Goal: Task Accomplishment & Management: Manage account settings

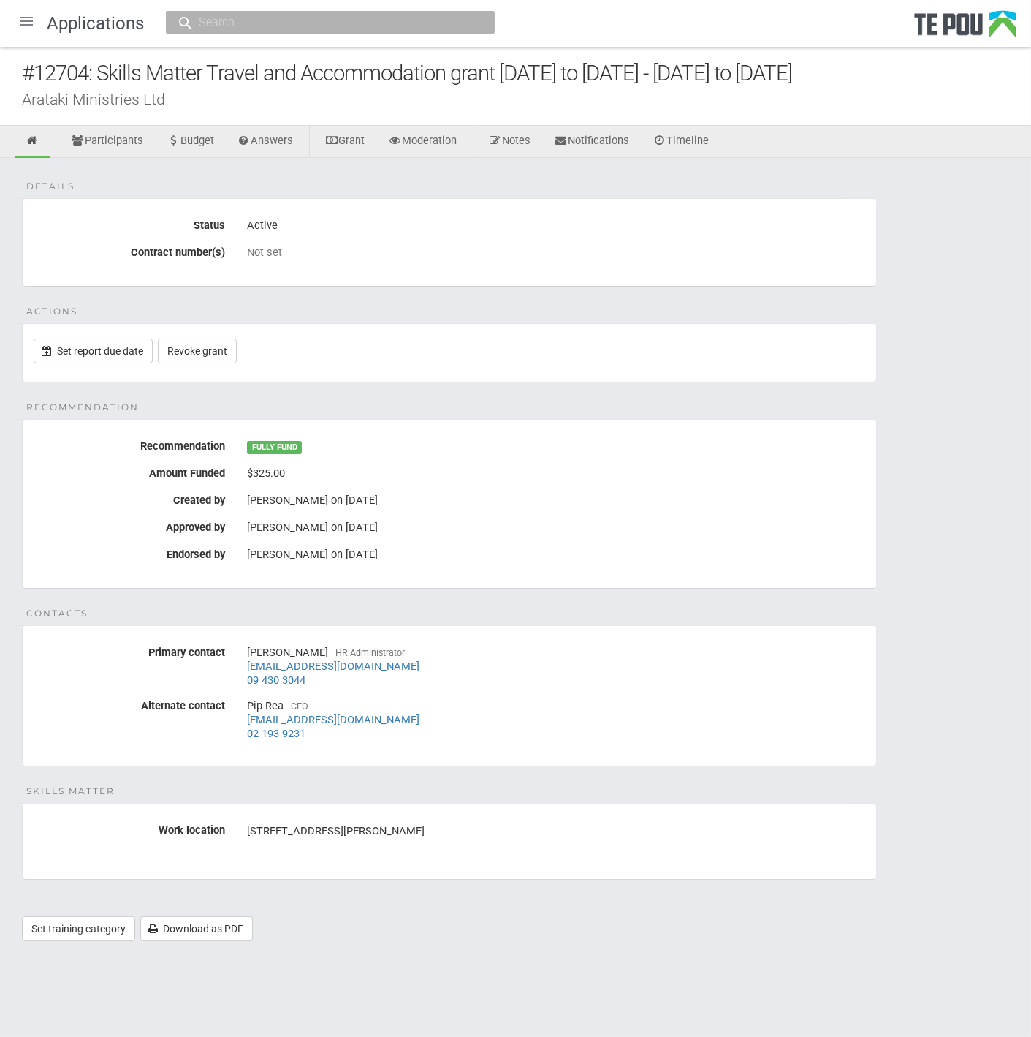
click at [27, 22] on div at bounding box center [26, 21] width 35 height 35
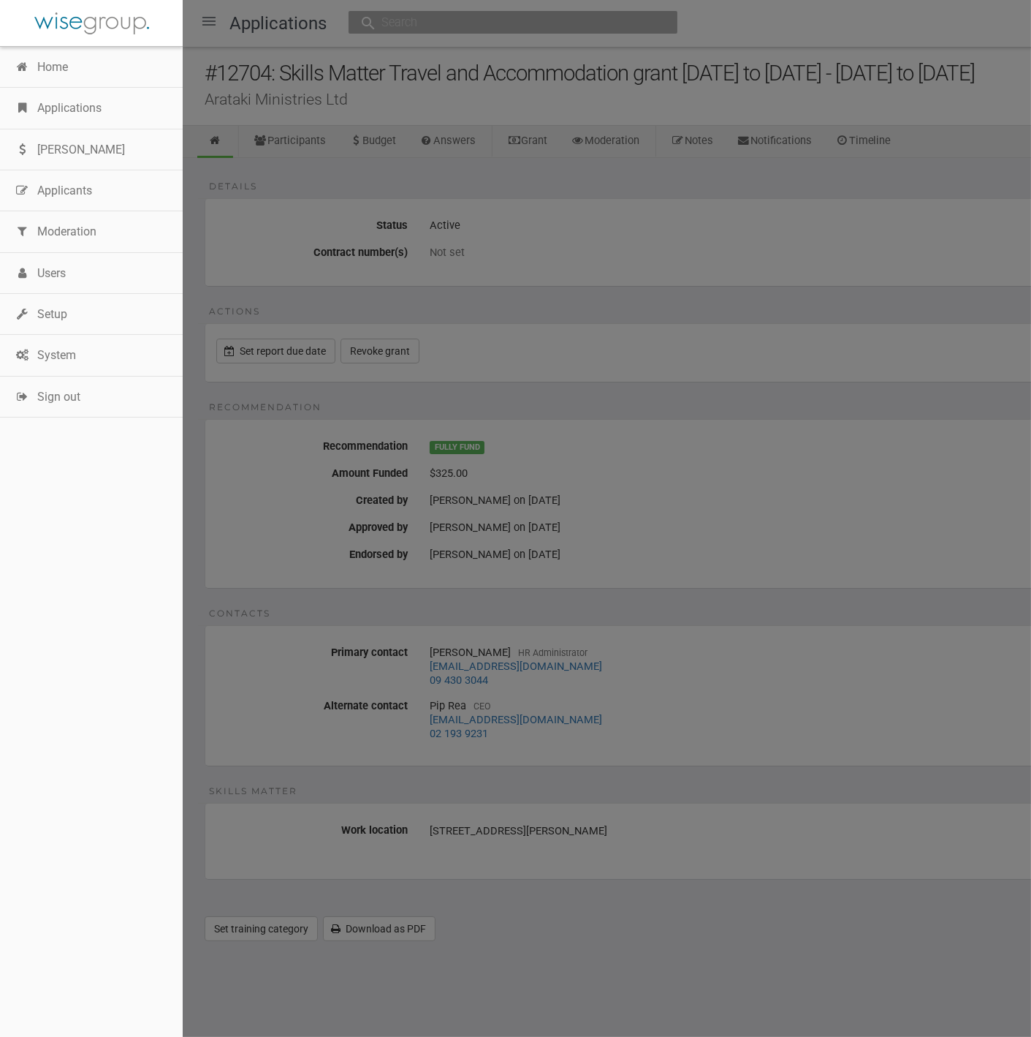
click at [37, 61] on link "Home" at bounding box center [91, 67] width 183 height 41
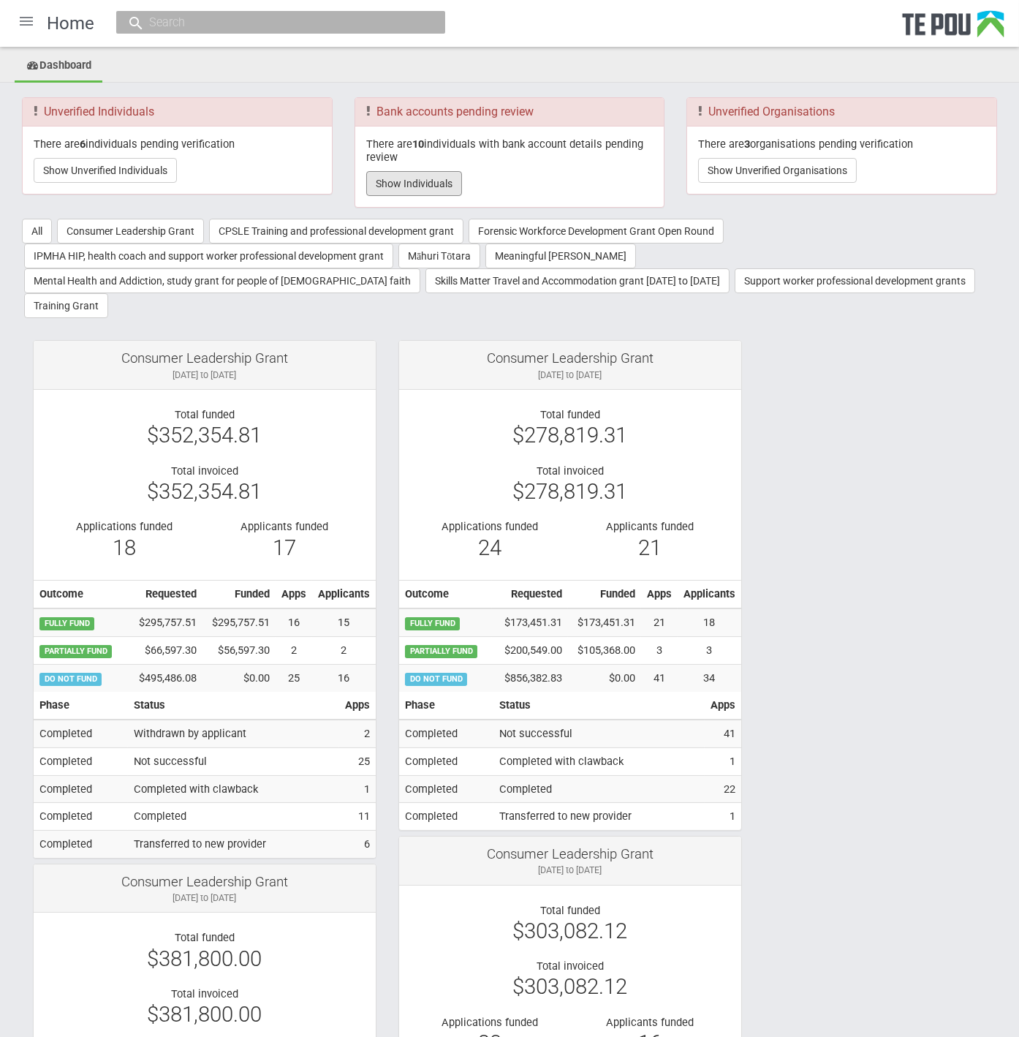
click at [425, 184] on button "Show Individuals" at bounding box center [414, 183] width 96 height 25
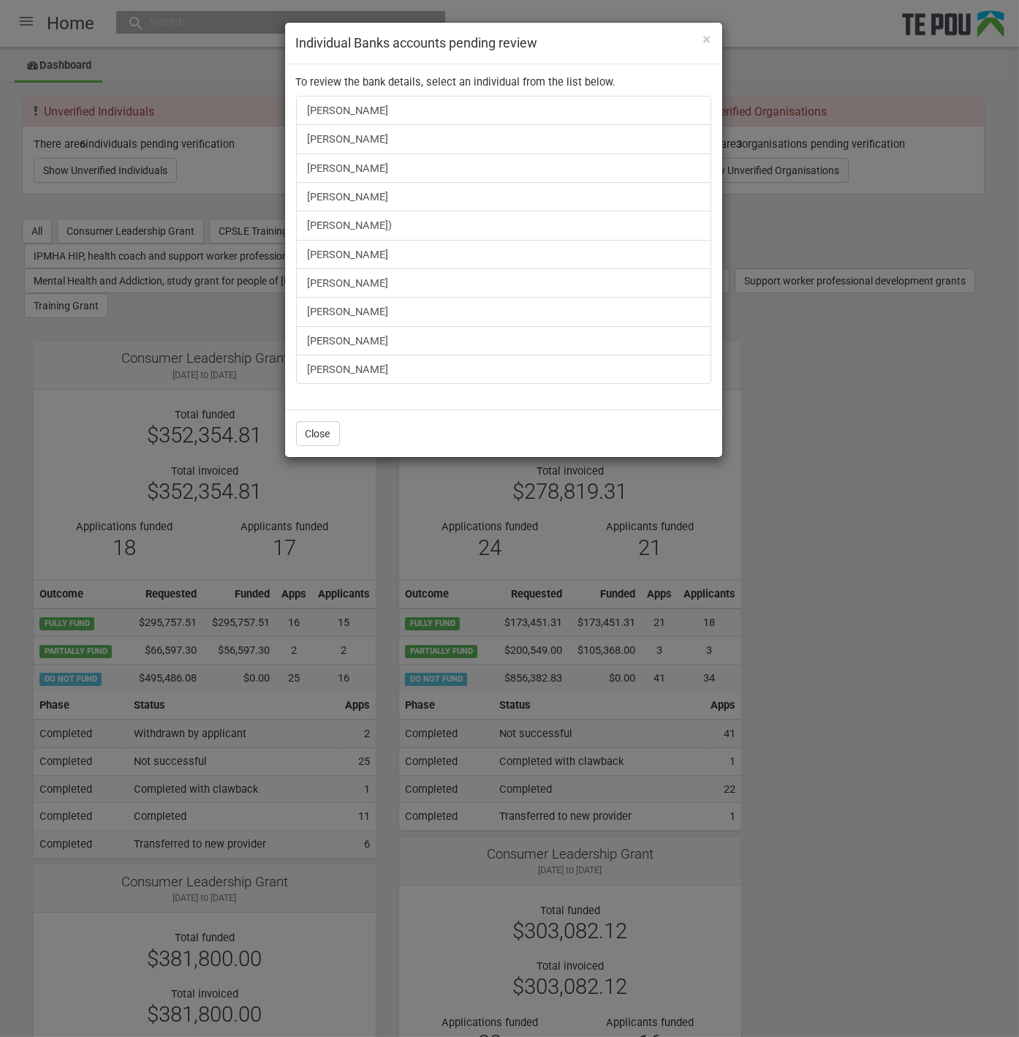
click at [88, 159] on div "× Individual Banks accounts pending review To review the bank details, select a…" at bounding box center [509, 518] width 1019 height 1037
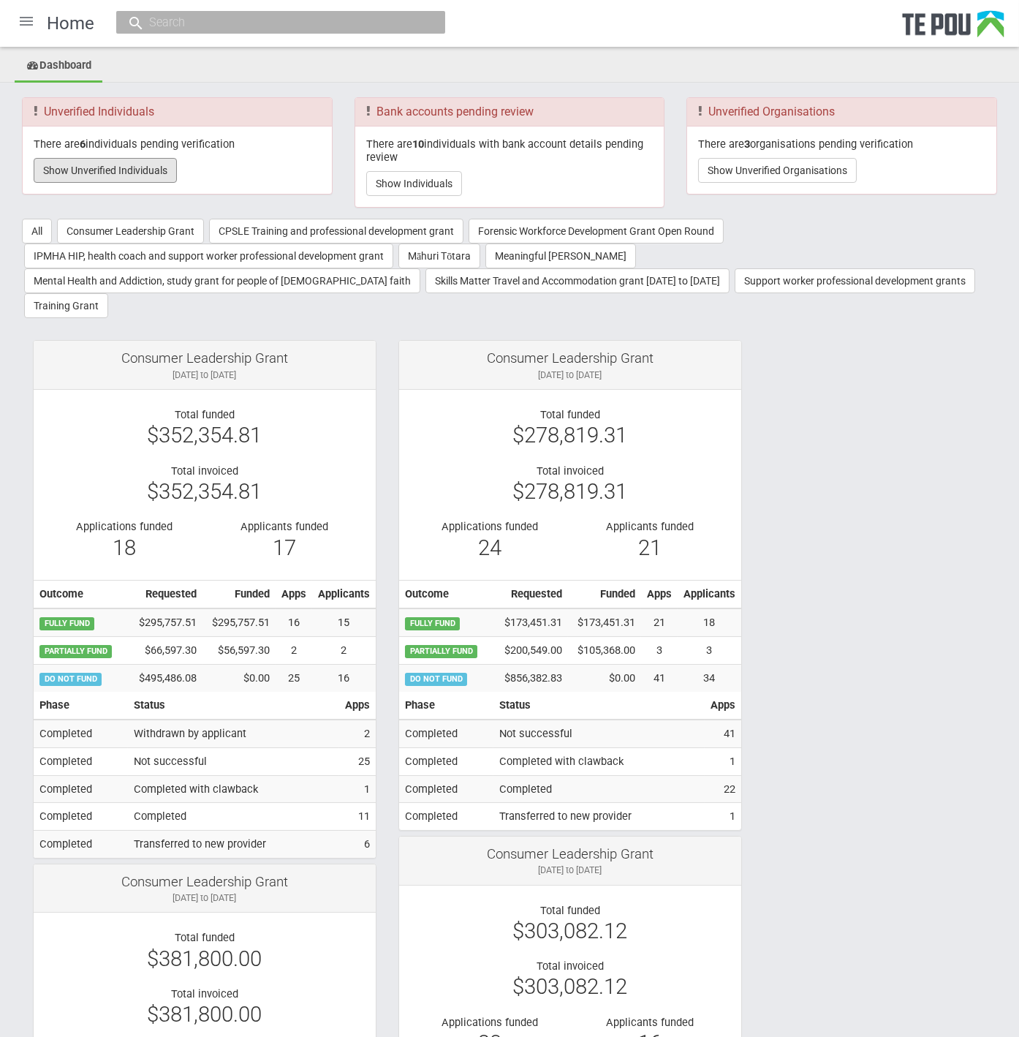
click at [93, 167] on button "Show Unverified Individuals" at bounding box center [105, 170] width 143 height 25
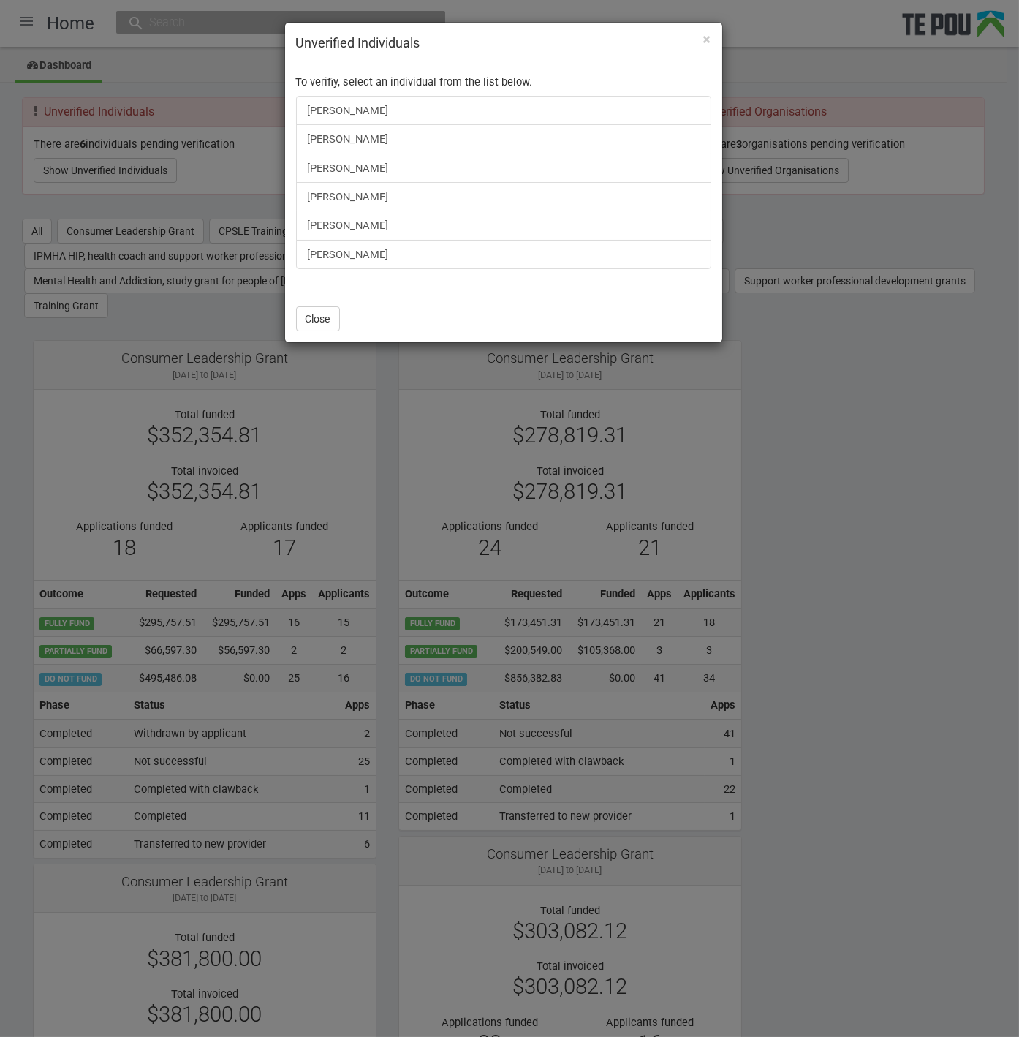
click at [943, 420] on div "× Unverified Individuals To verifiy, select an individual from the list below. …" at bounding box center [509, 518] width 1019 height 1037
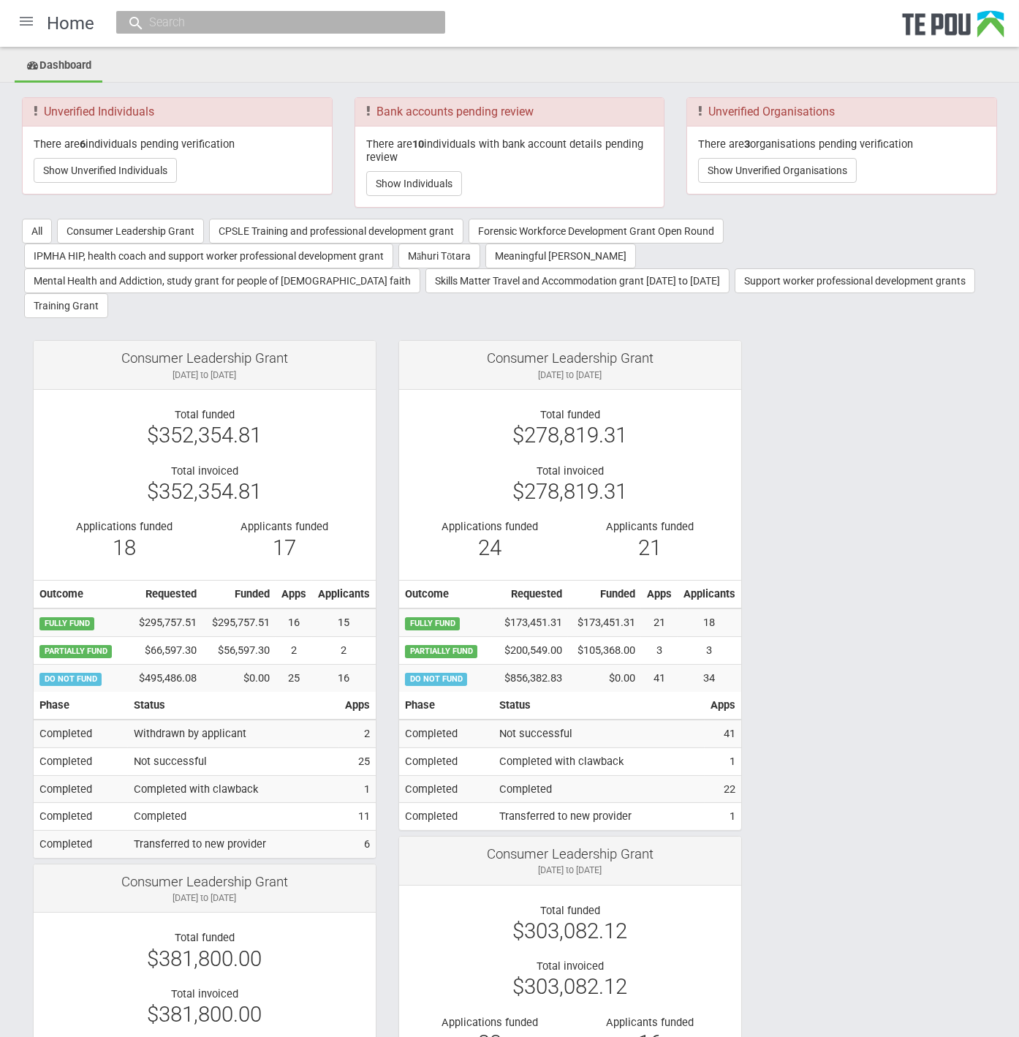
click at [800, 167] on button "Show Unverified Organisations" at bounding box center [777, 170] width 159 height 25
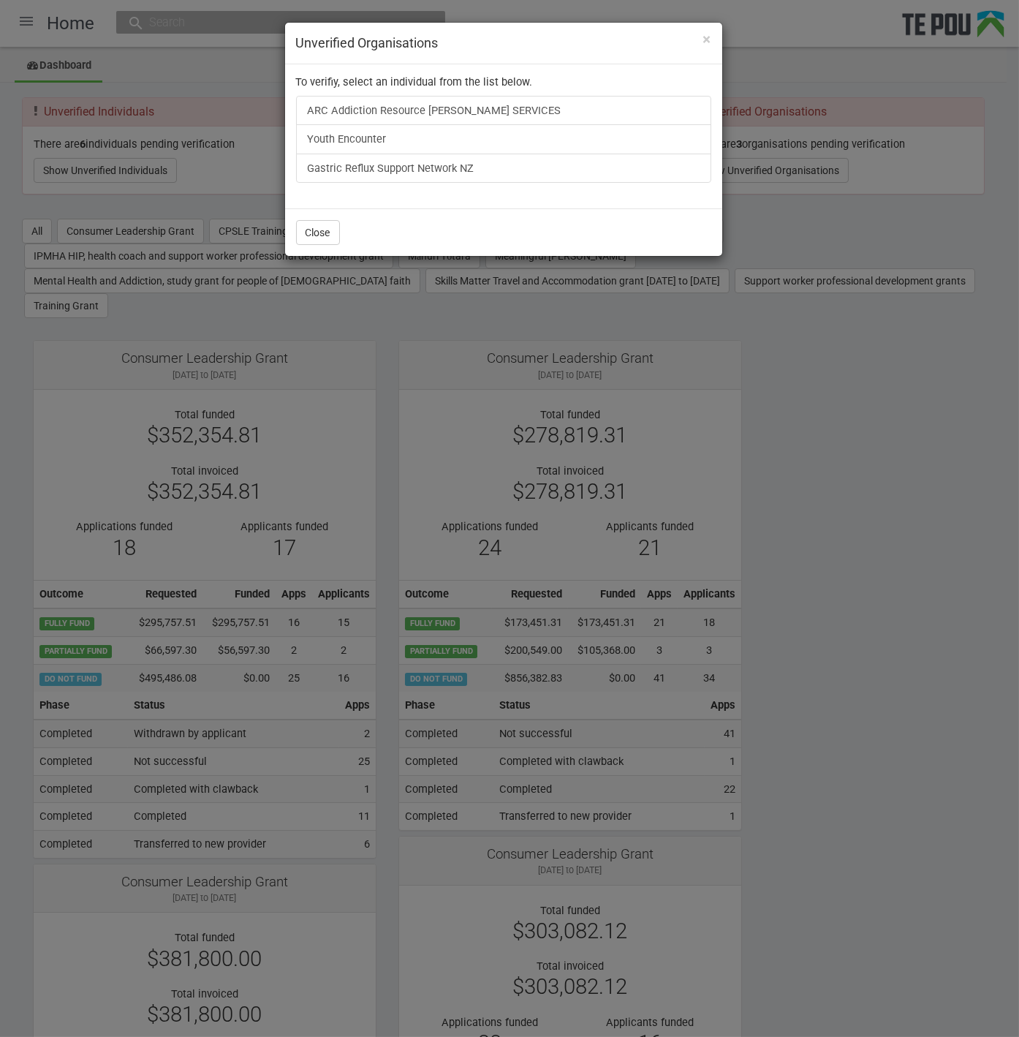
click at [887, 550] on div "× Unverified Organisations To verifiy, select an individual from the list below…" at bounding box center [509, 518] width 1019 height 1037
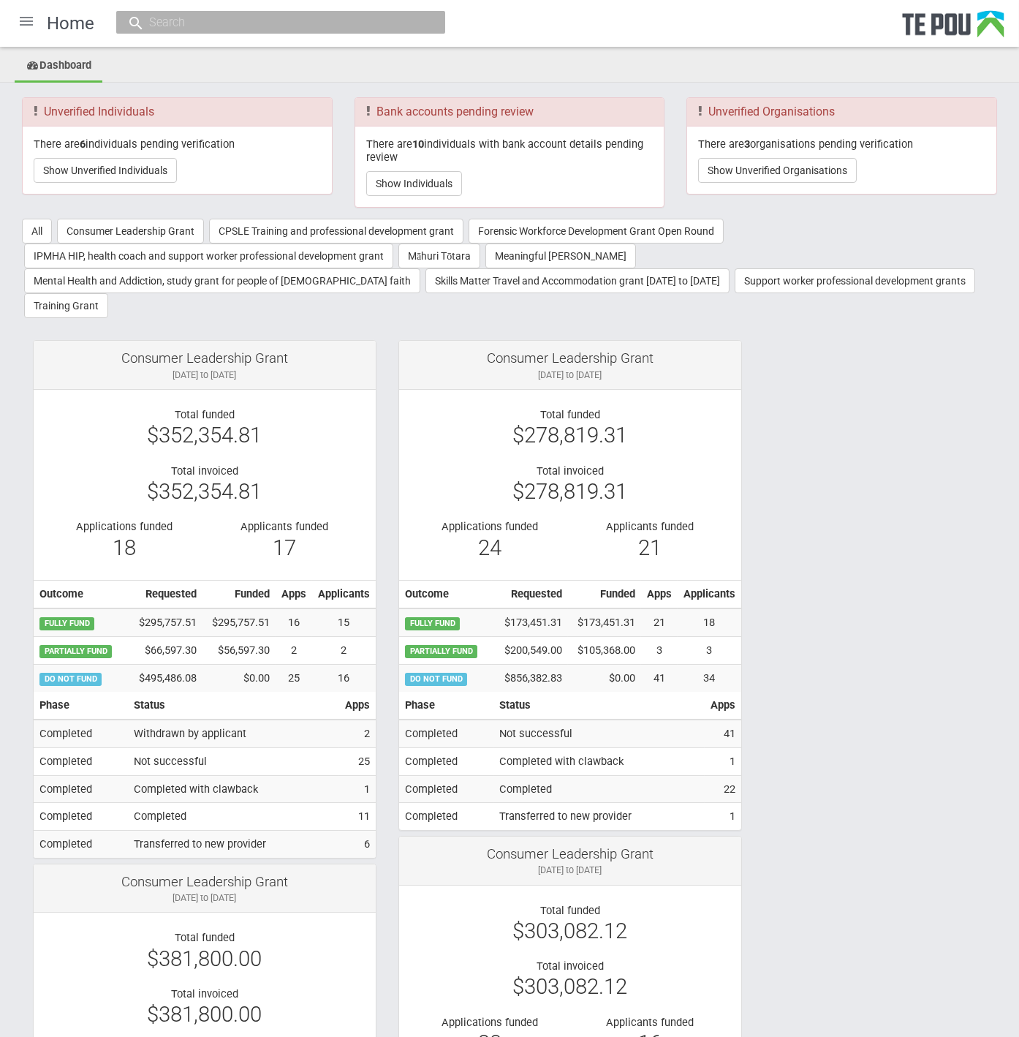
click at [32, 30] on div at bounding box center [26, 21] width 35 height 35
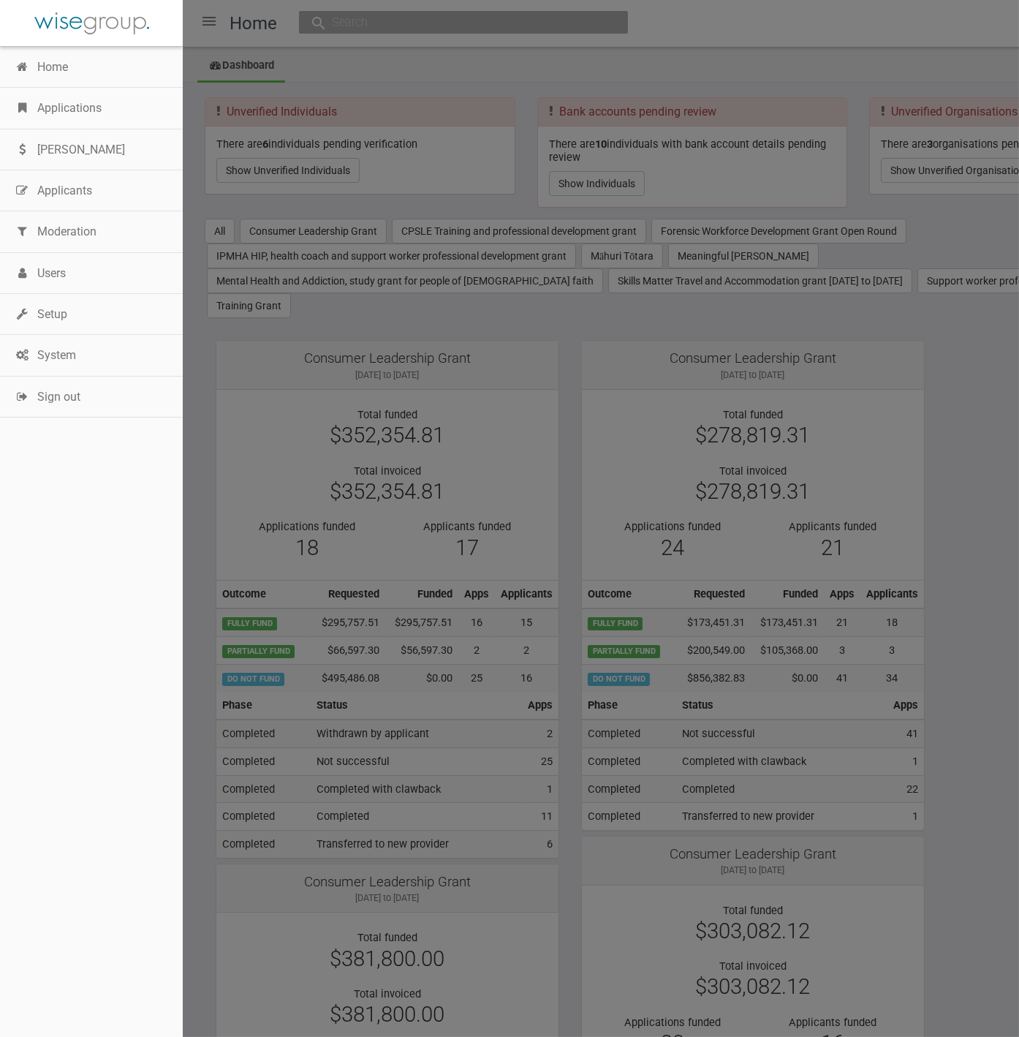
click at [83, 191] on link "Applicants" at bounding box center [91, 190] width 183 height 41
click at [70, 124] on link "Applications" at bounding box center [91, 108] width 183 height 41
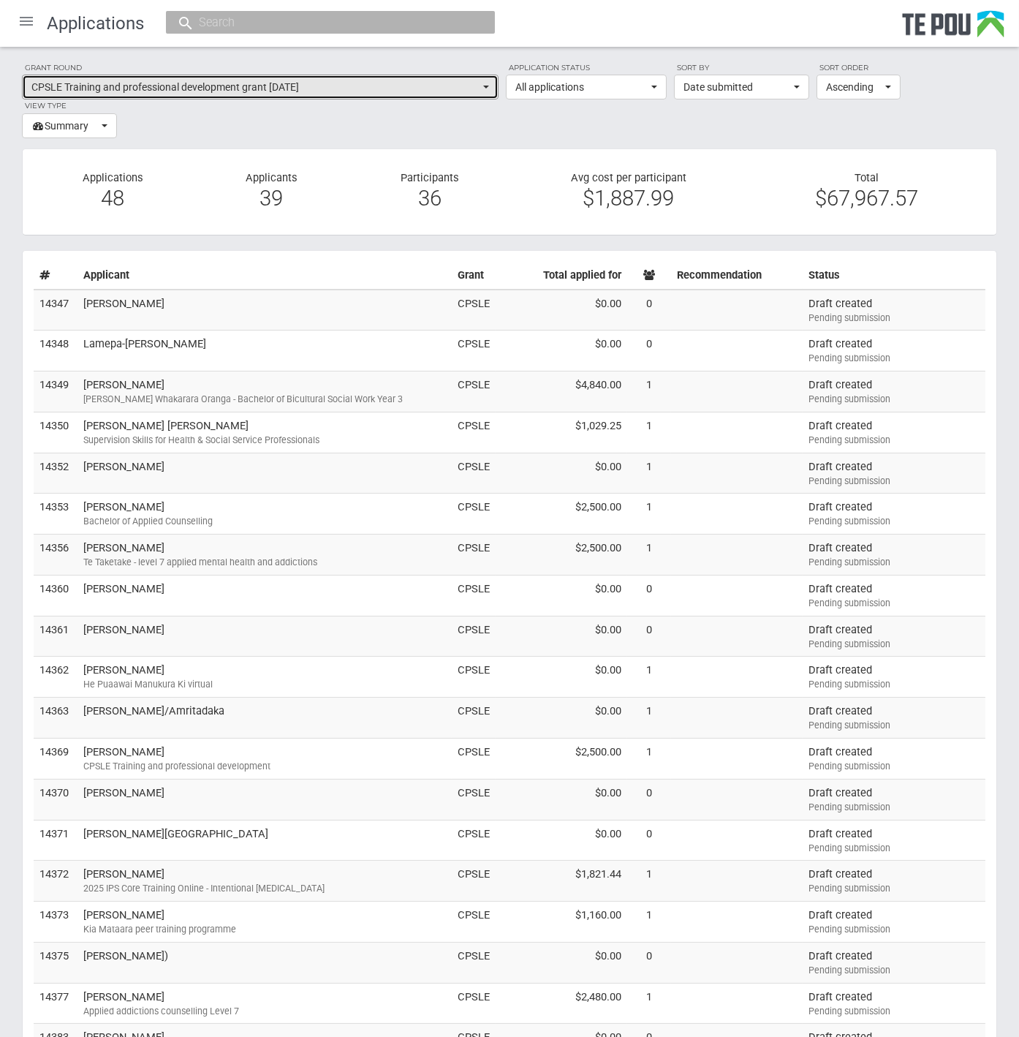
drag, startPoint x: 0, startPoint y: 0, endPoint x: 371, endPoint y: 89, distance: 381.2
click at [371, 89] on span "CPSLE Training and professional development grant September 2025" at bounding box center [255, 87] width 448 height 15
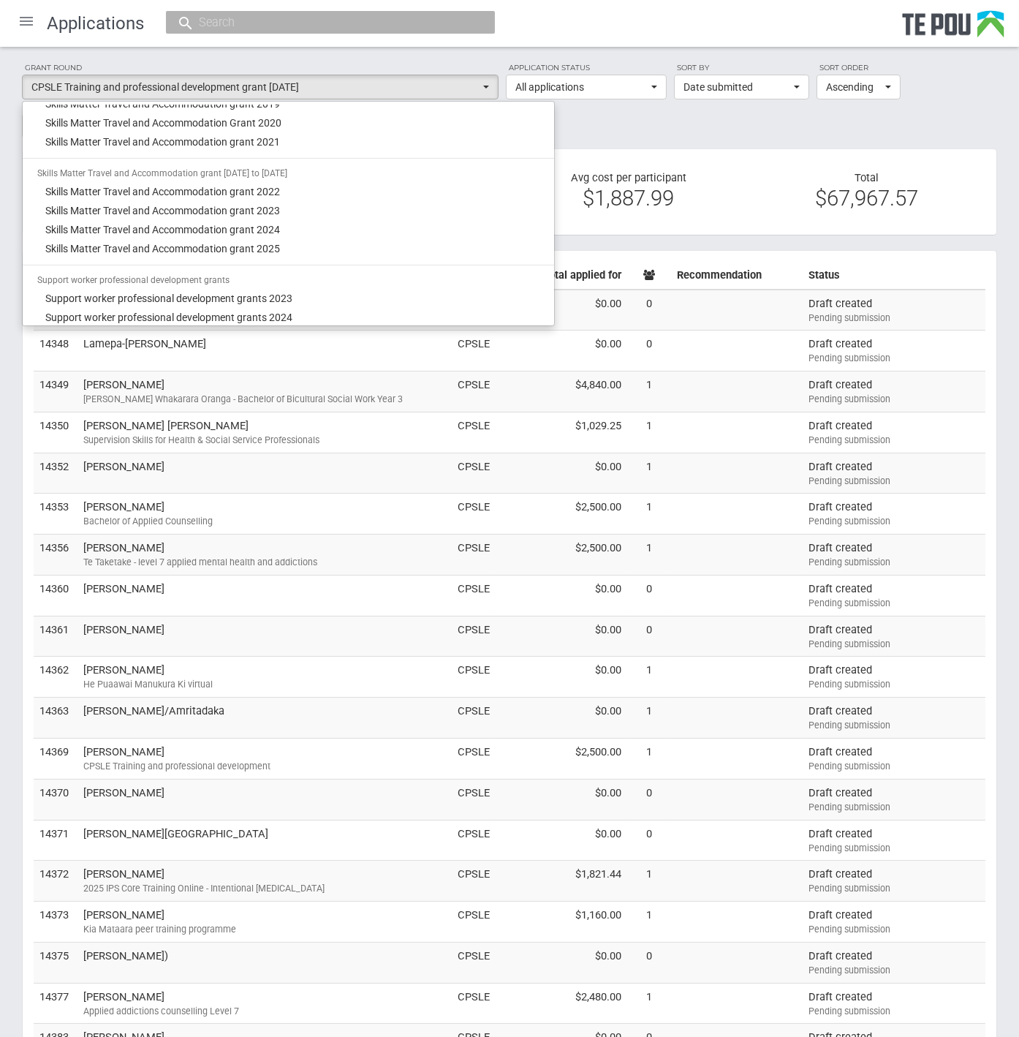
scroll to position [1178, 0]
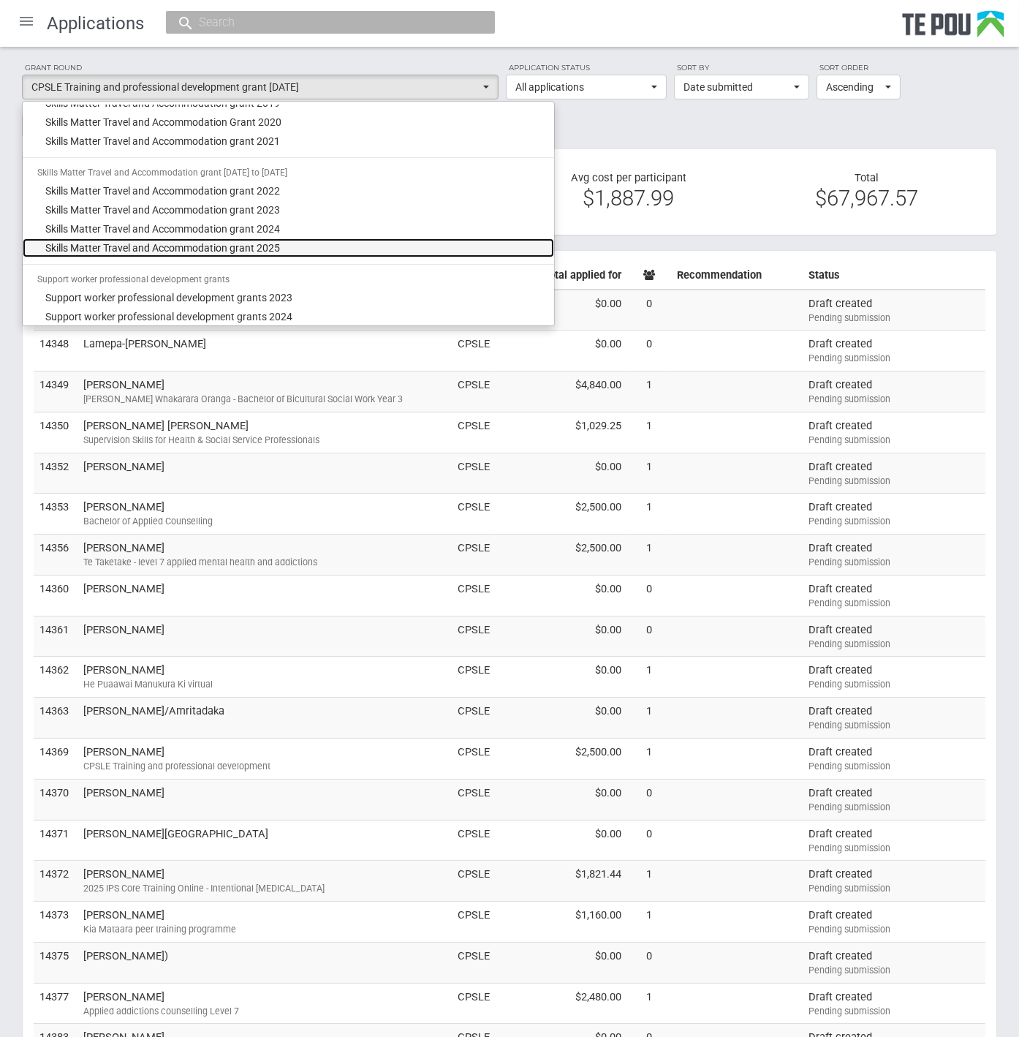
click at [267, 244] on span "Skills Matter Travel and Accommodation grant 2025" at bounding box center [163, 247] width 235 height 15
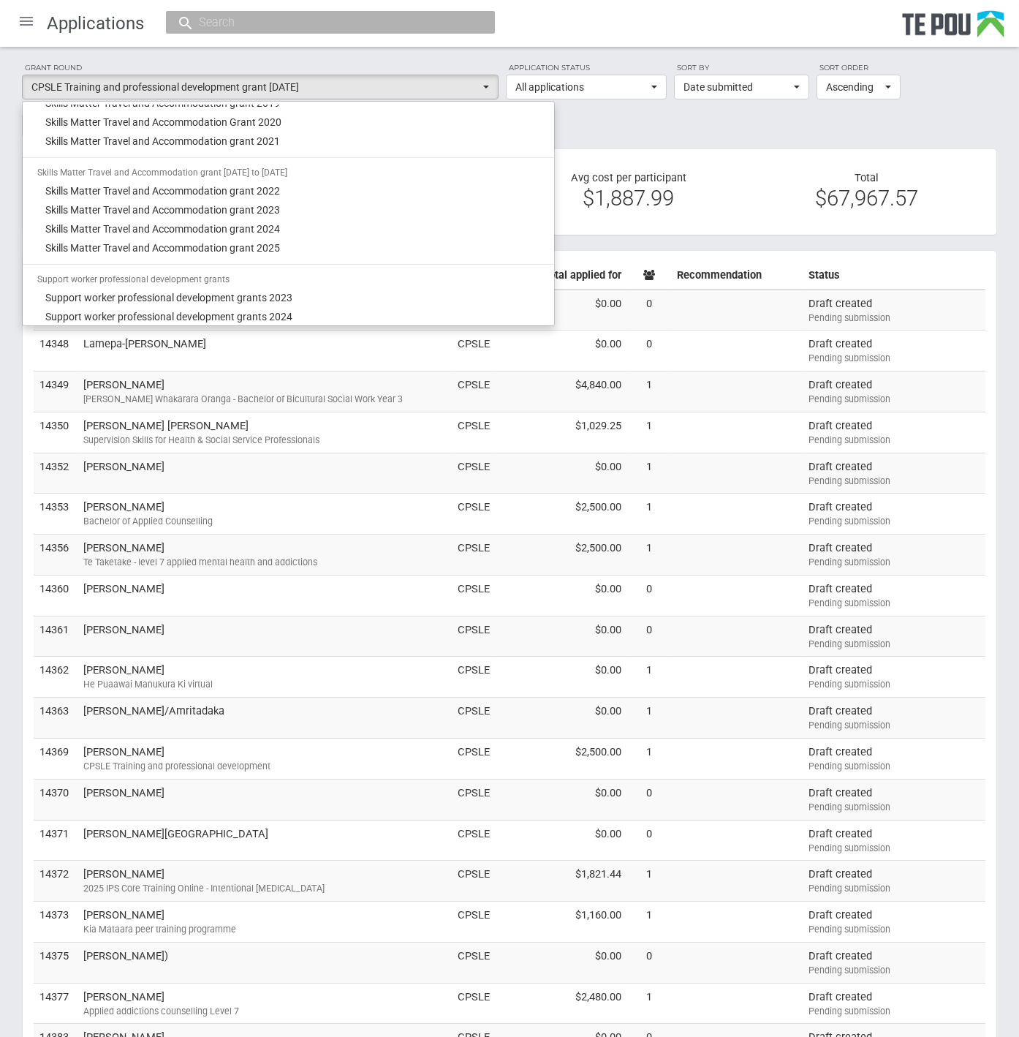
select select "67"
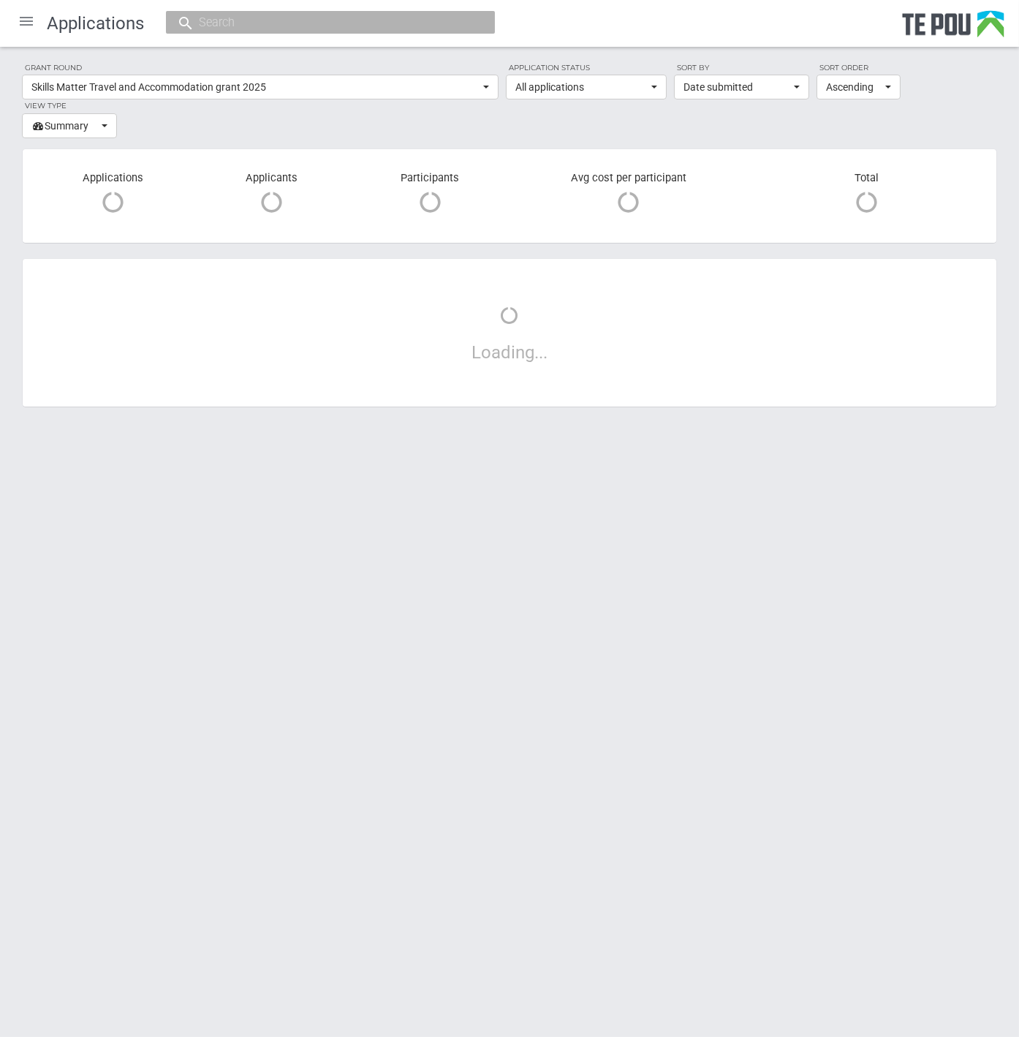
click at [267, 244] on div "Grant round Skills Matter Travel and Accommodation grant 2025 All All grant rou…" at bounding box center [509, 242] width 1019 height 390
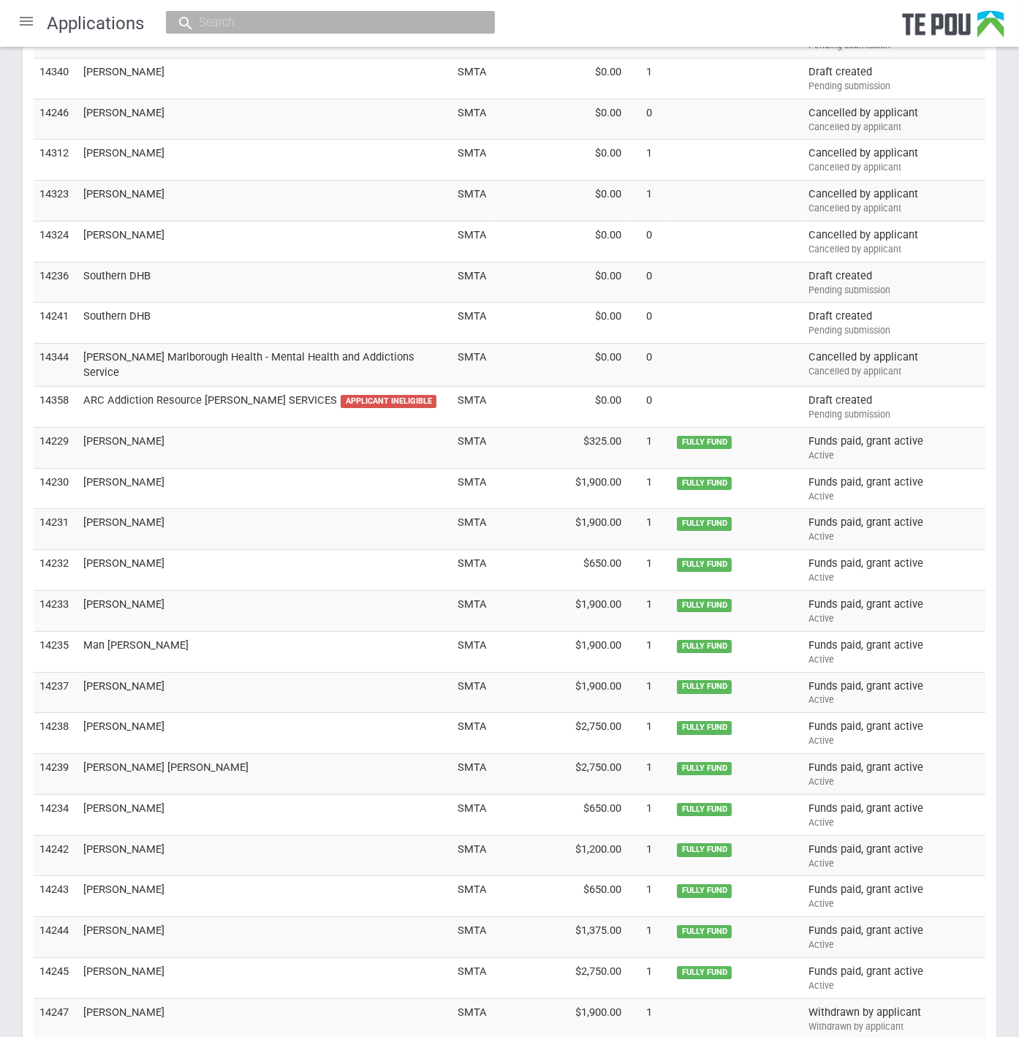
scroll to position [0, 0]
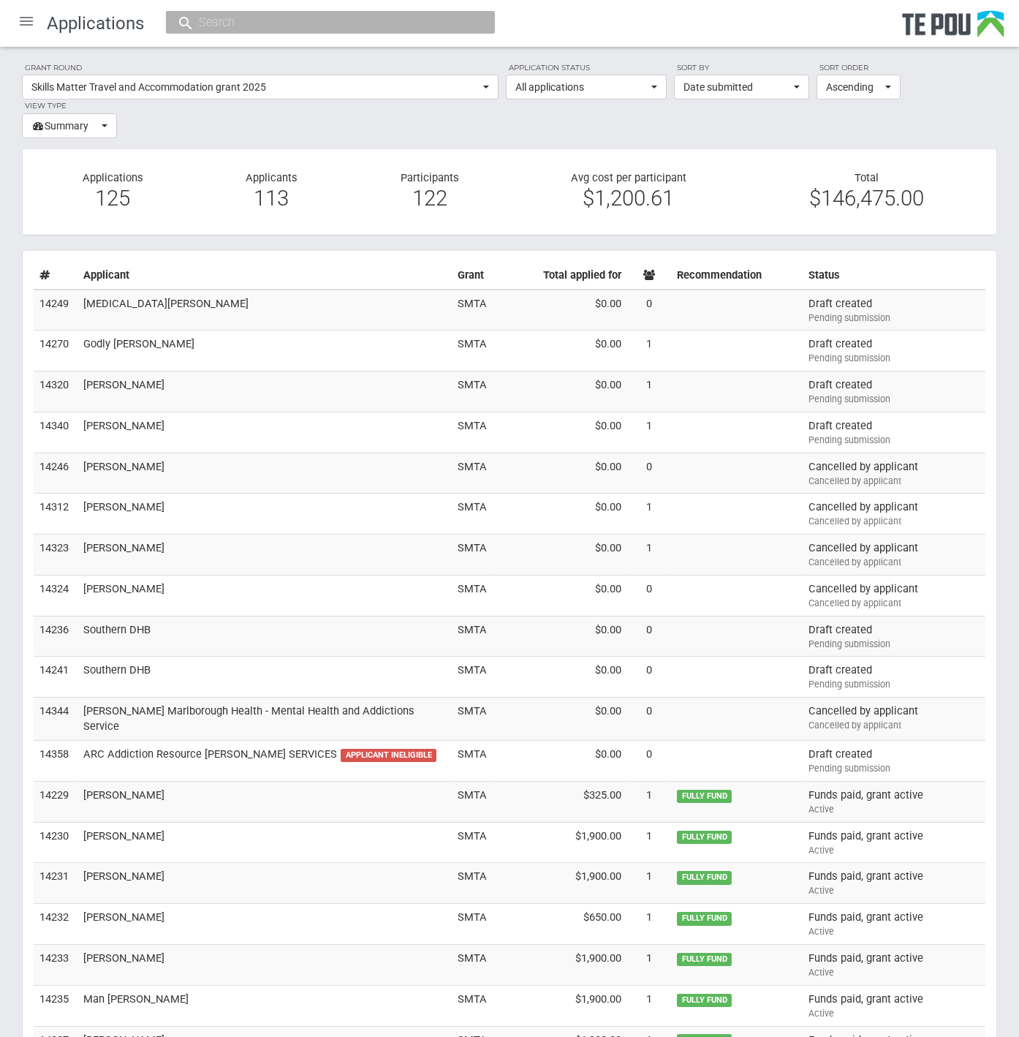
click at [25, 30] on div at bounding box center [26, 21] width 35 height 35
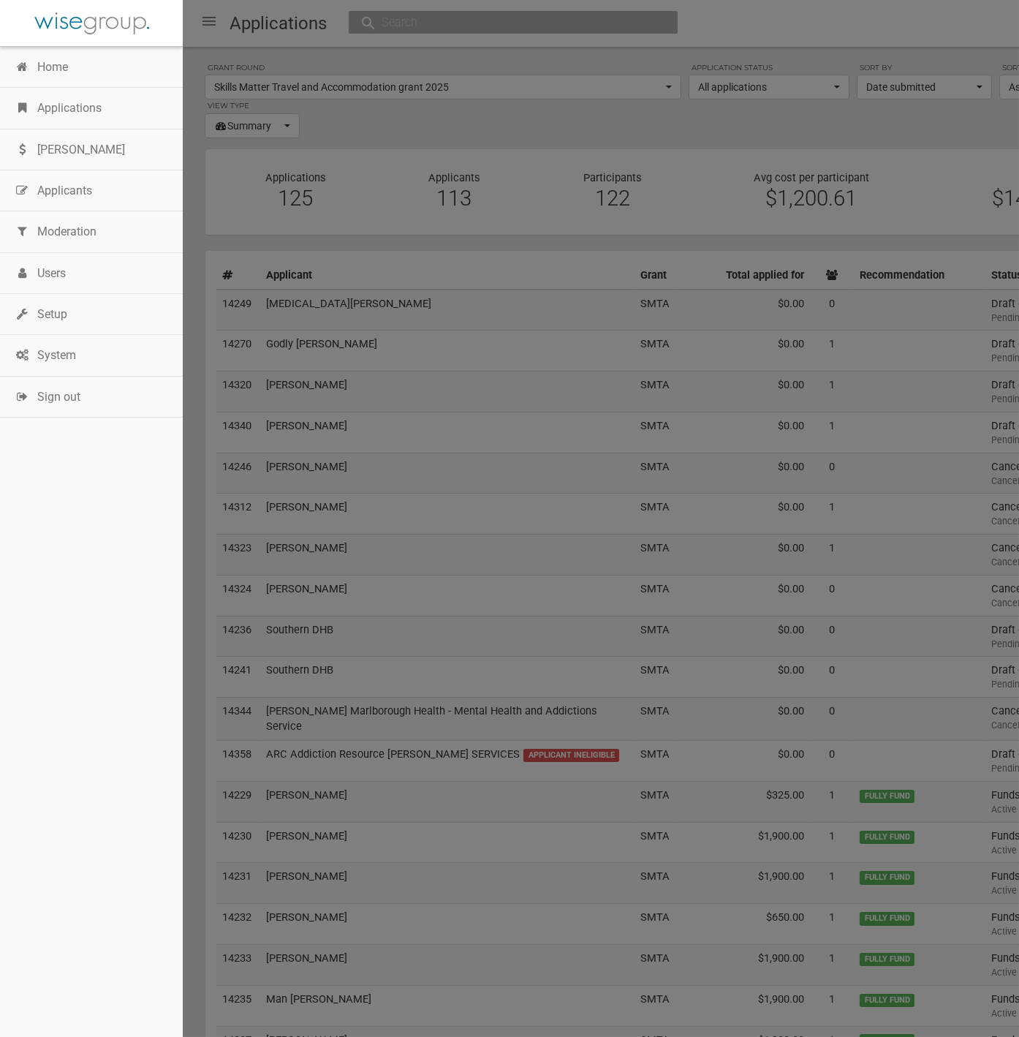
click at [411, 140] on div at bounding box center [509, 518] width 1019 height 1037
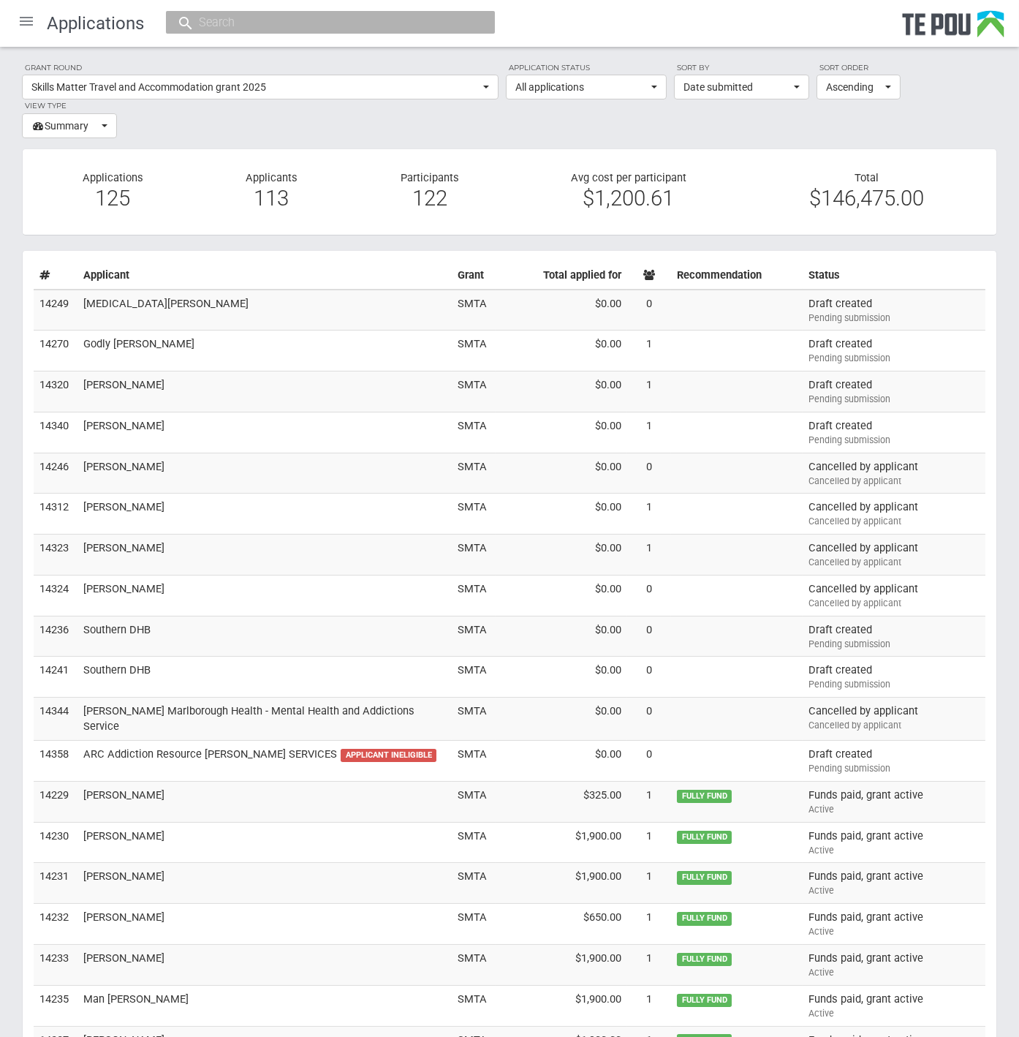
click at [218, 26] on input "text" at bounding box center [322, 22] width 257 height 15
paste input "Arataki Ministries Ltd"
type input "Arataki Ministries Ltd"
click at [254, 64] on span "Arataki Ministries Ltd" at bounding box center [229, 66] width 105 height 13
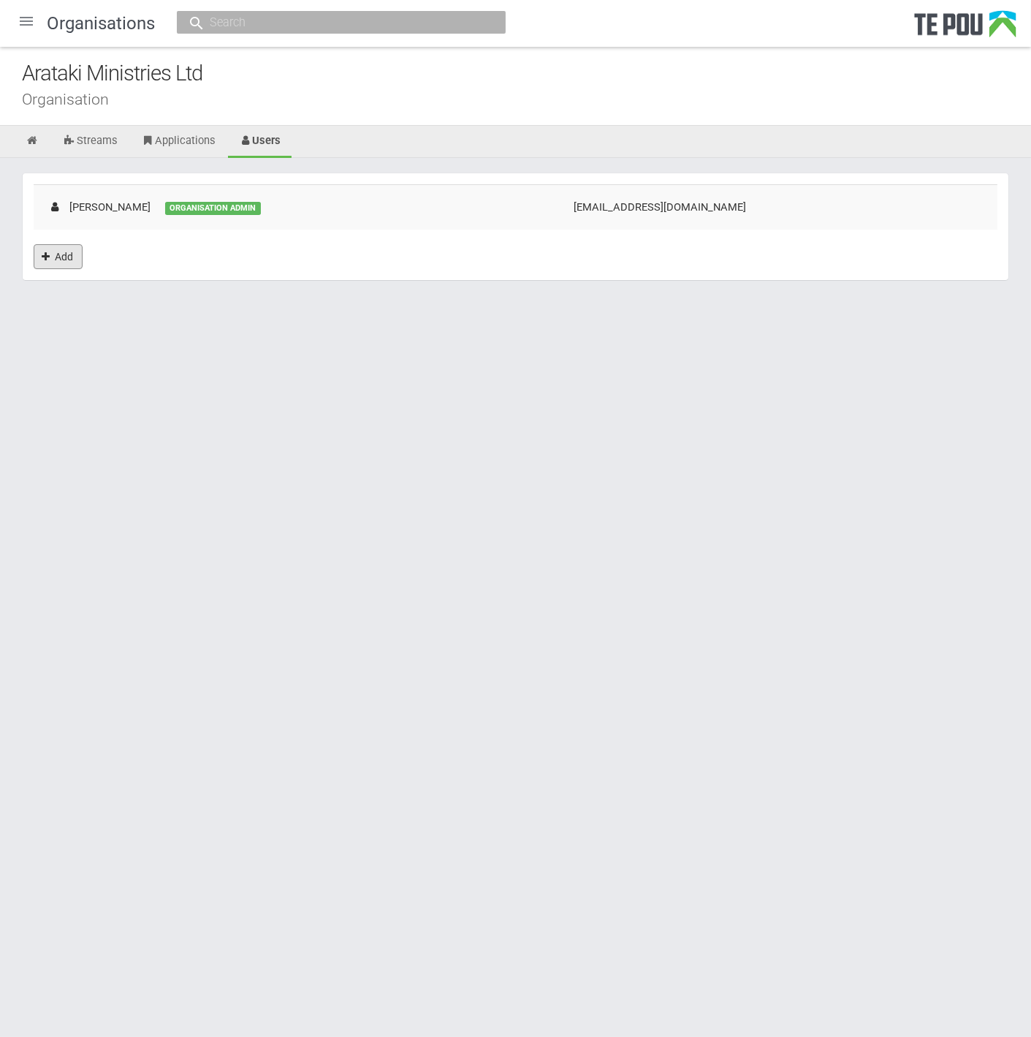
click at [69, 257] on link "Add" at bounding box center [58, 256] width 49 height 25
click at [203, 202] on div "ORGANISATION ADMIN" at bounding box center [213, 208] width 96 height 13
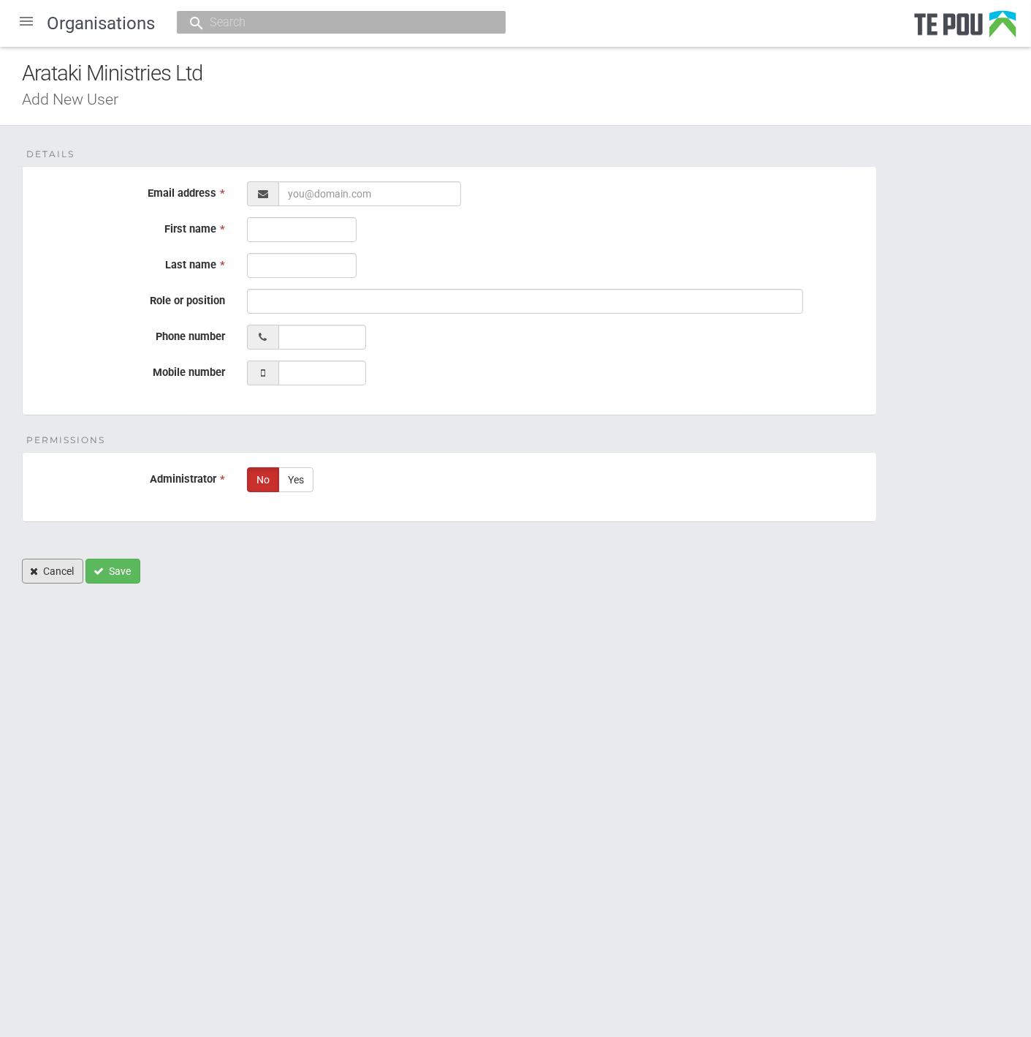
click at [62, 564] on link "Cancel" at bounding box center [52, 570] width 61 height 25
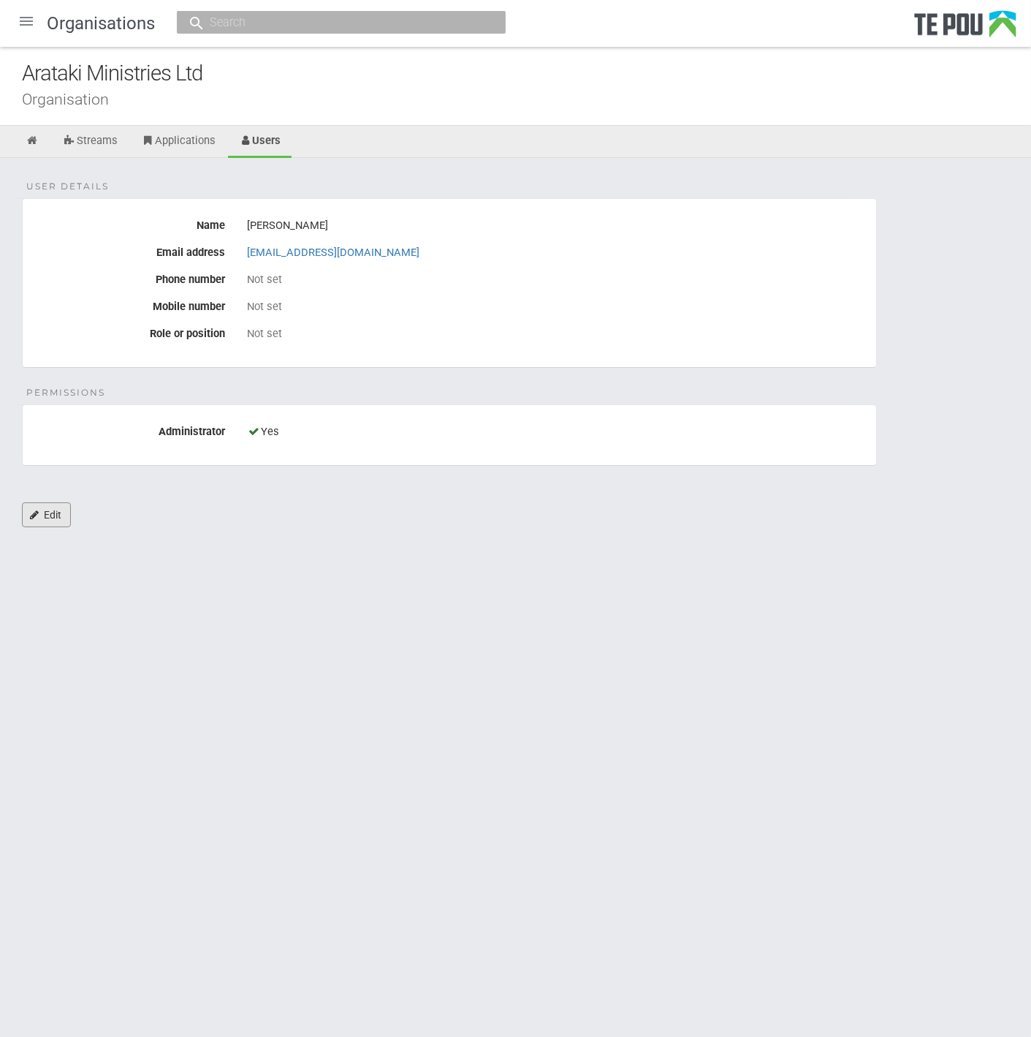
click at [60, 507] on link "Edit" at bounding box center [46, 514] width 49 height 25
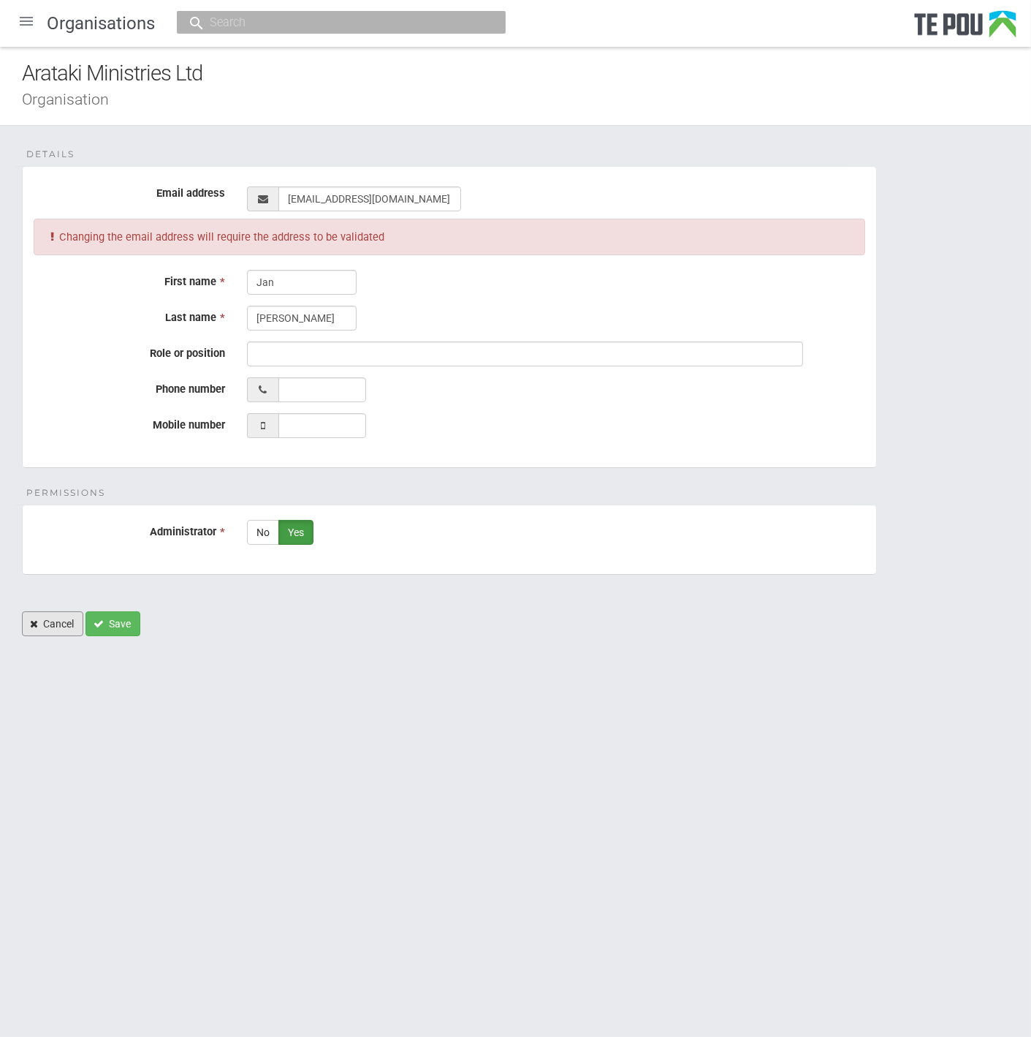
click at [44, 612] on link "Cancel" at bounding box center [52, 623] width 61 height 25
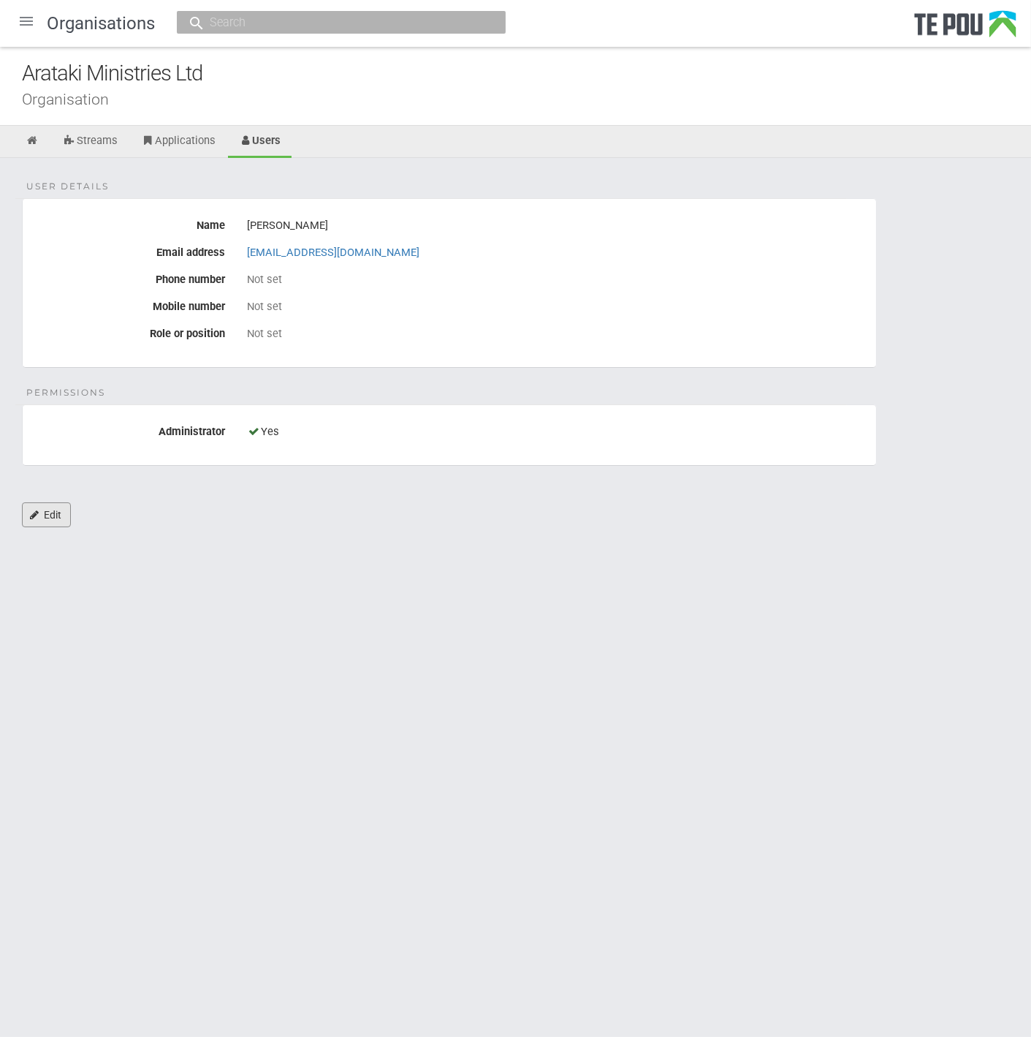
click at [54, 515] on link "Edit" at bounding box center [46, 514] width 49 height 25
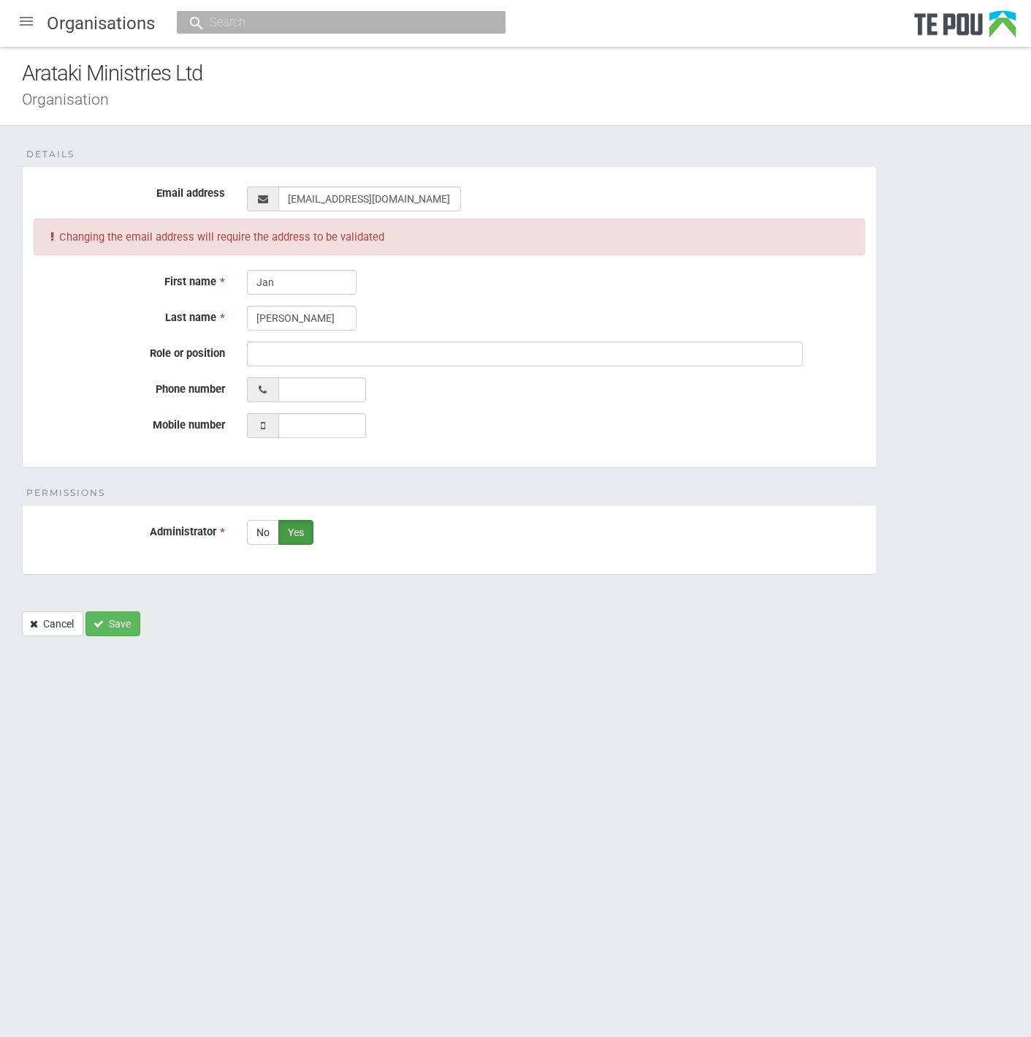
click at [25, 13] on div at bounding box center [26, 21] width 35 height 35
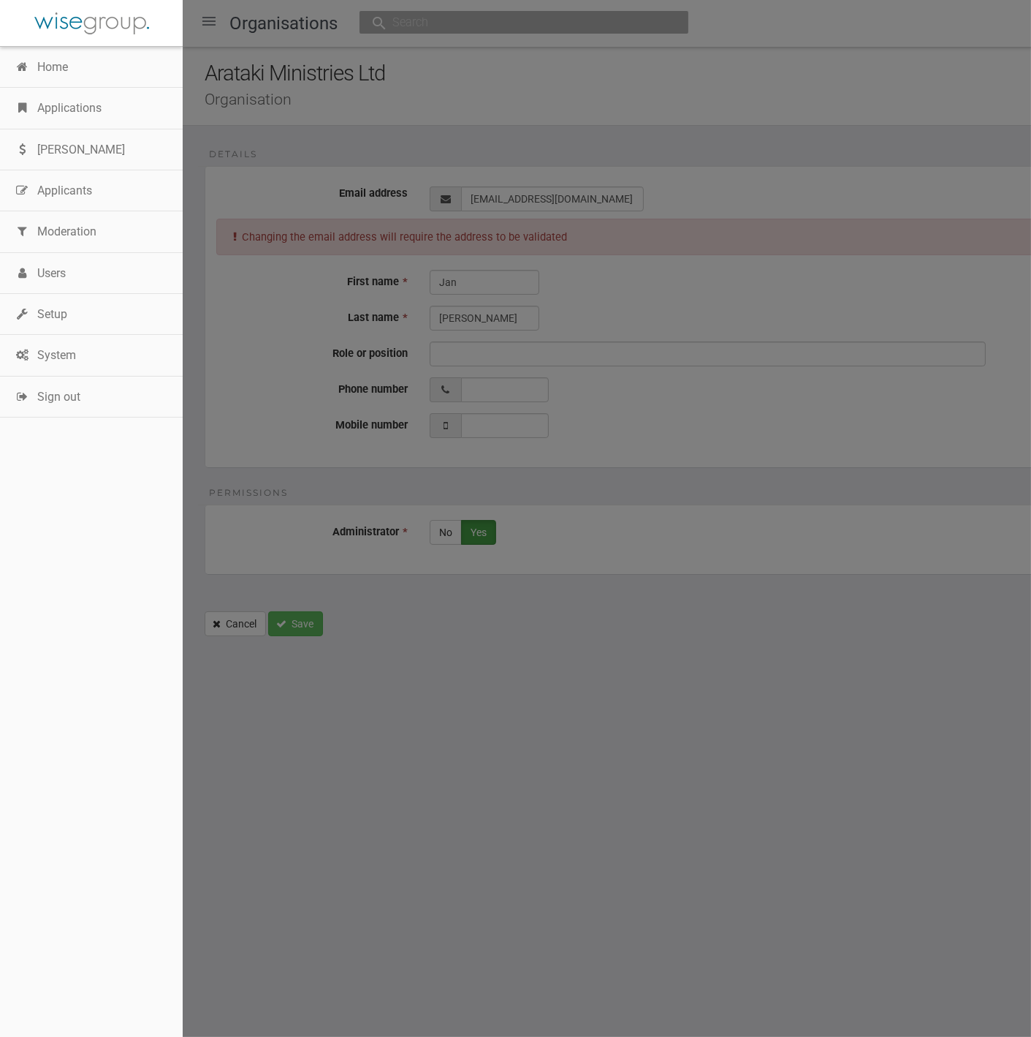
click at [42, 50] on link "Home" at bounding box center [91, 67] width 183 height 41
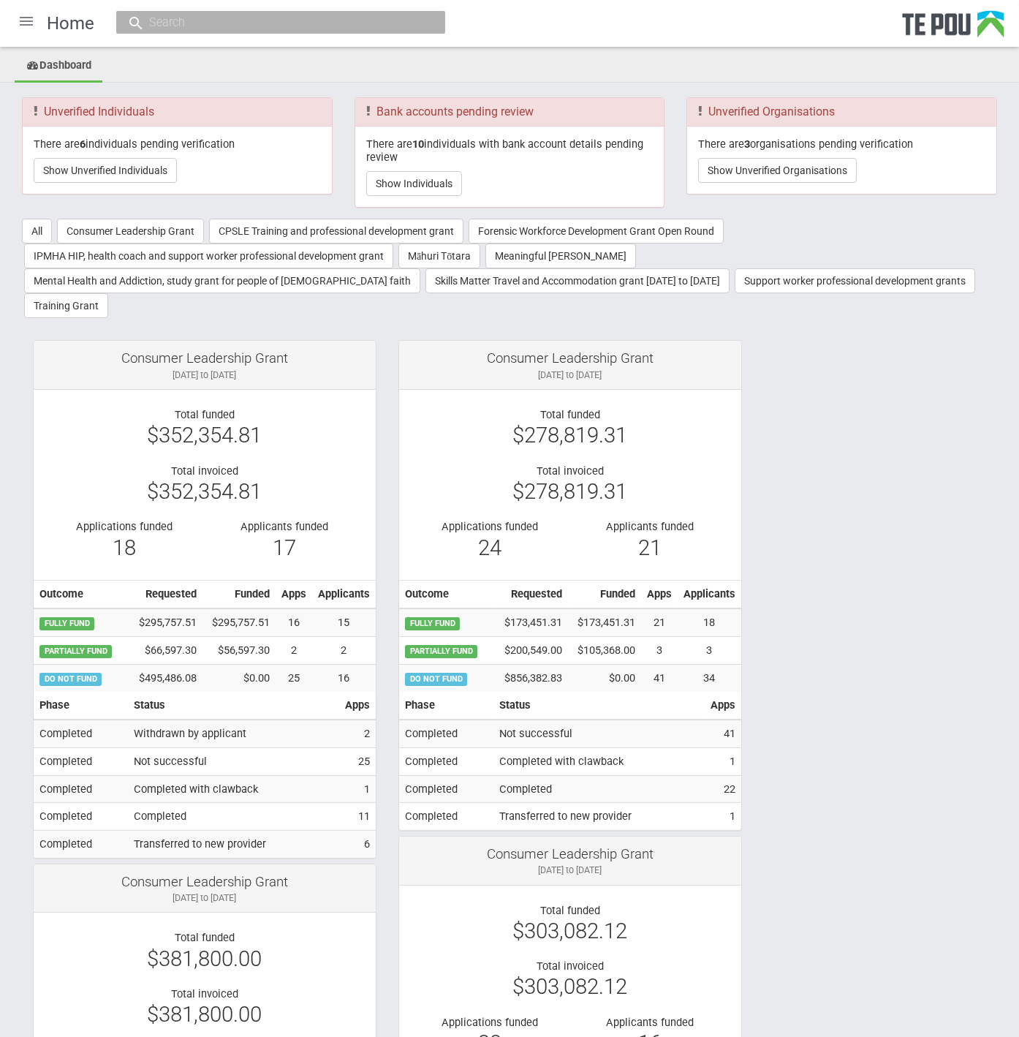
click at [296, 28] on input "text" at bounding box center [273, 22] width 257 height 15
paste input "13394"
type input "13394"
click at [238, 61] on link "# 13394 - Mental Health Coach Program Naseem Shariff" at bounding box center [280, 67] width 307 height 23
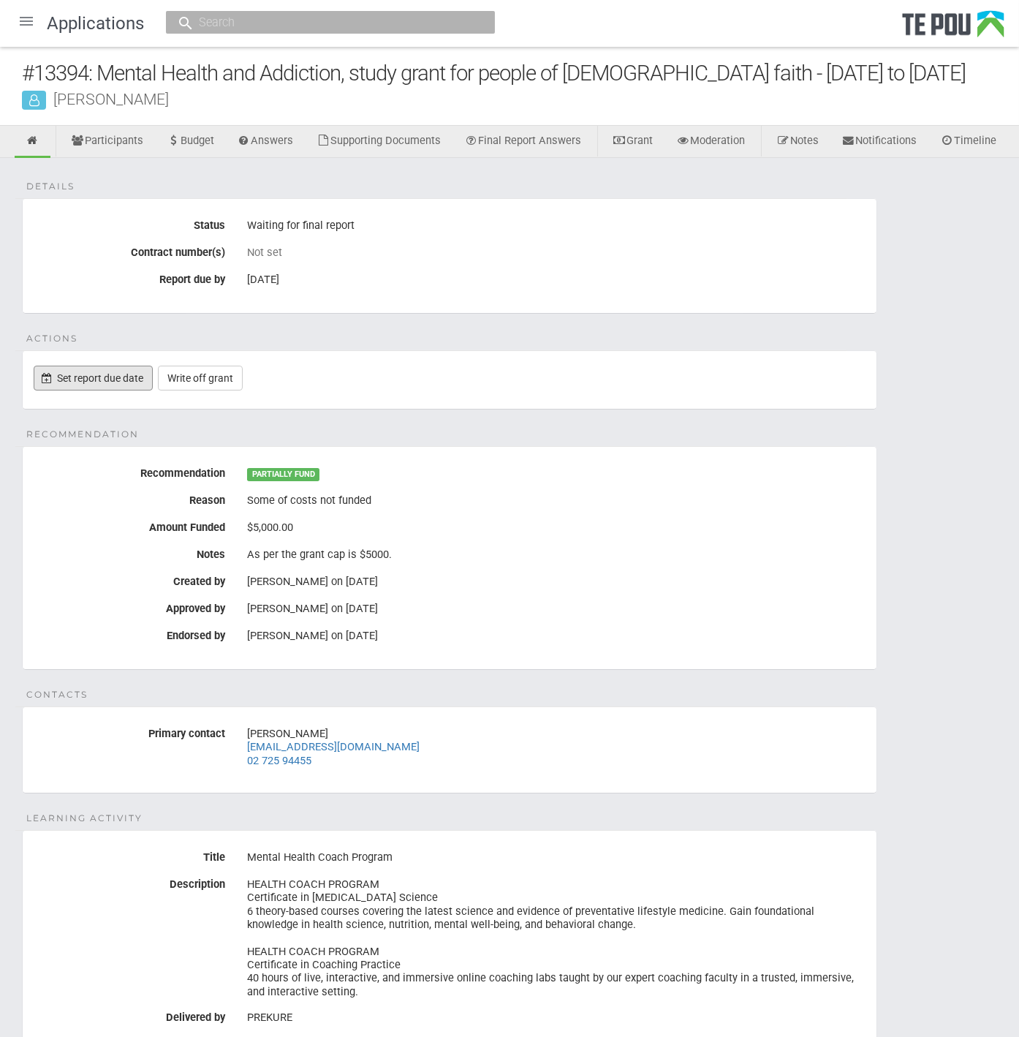
click at [142, 390] on link "Set report due date" at bounding box center [93, 377] width 119 height 25
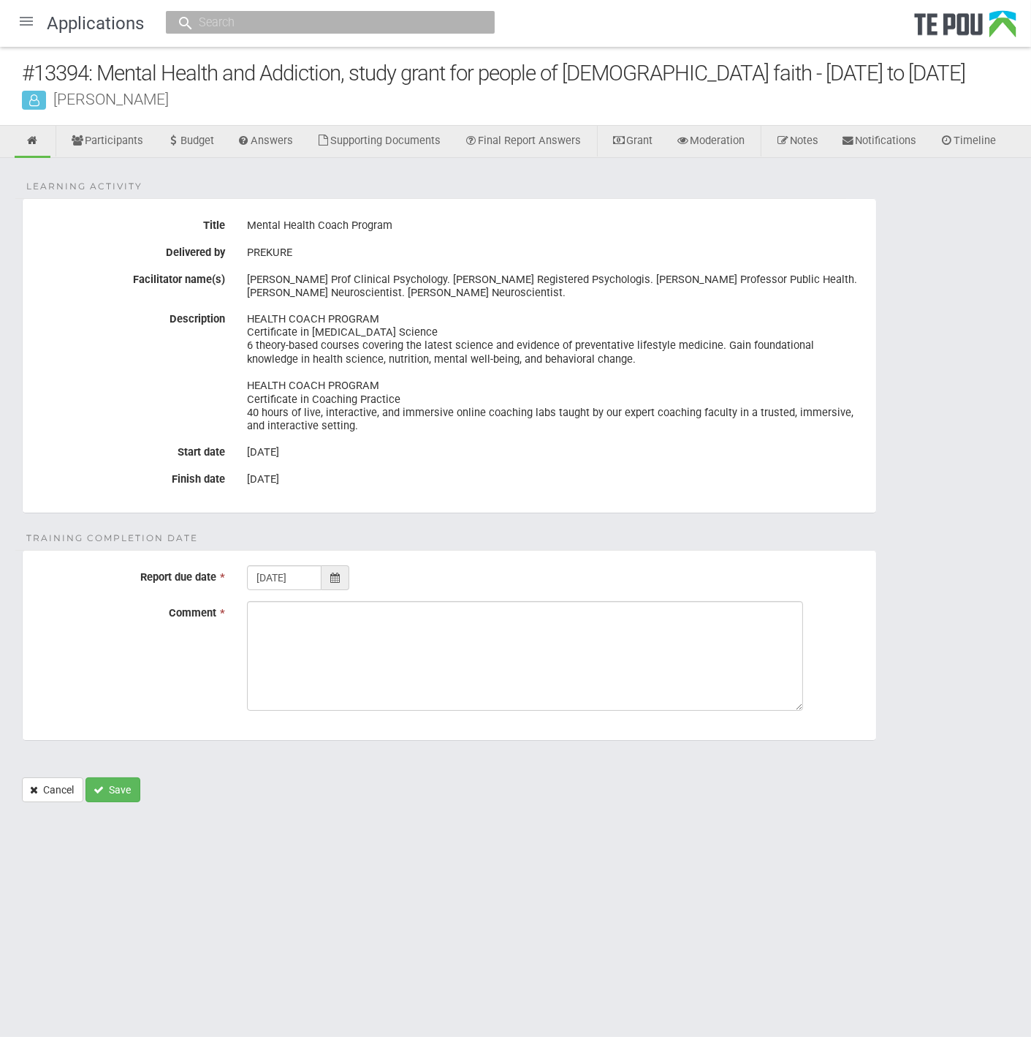
click at [343, 573] on div at bounding box center [336, 577] width 28 height 25
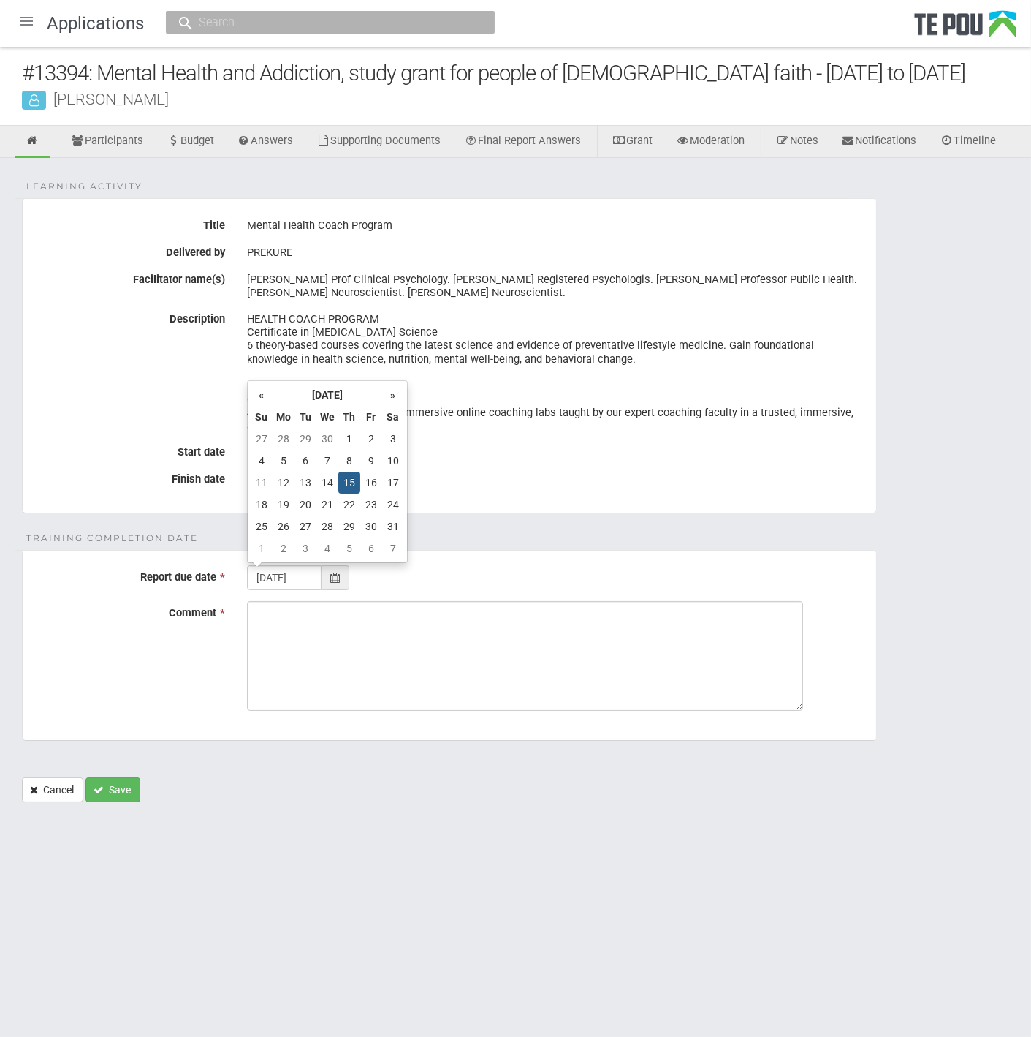
click at [390, 391] on th "»" at bounding box center [393, 395] width 22 height 22
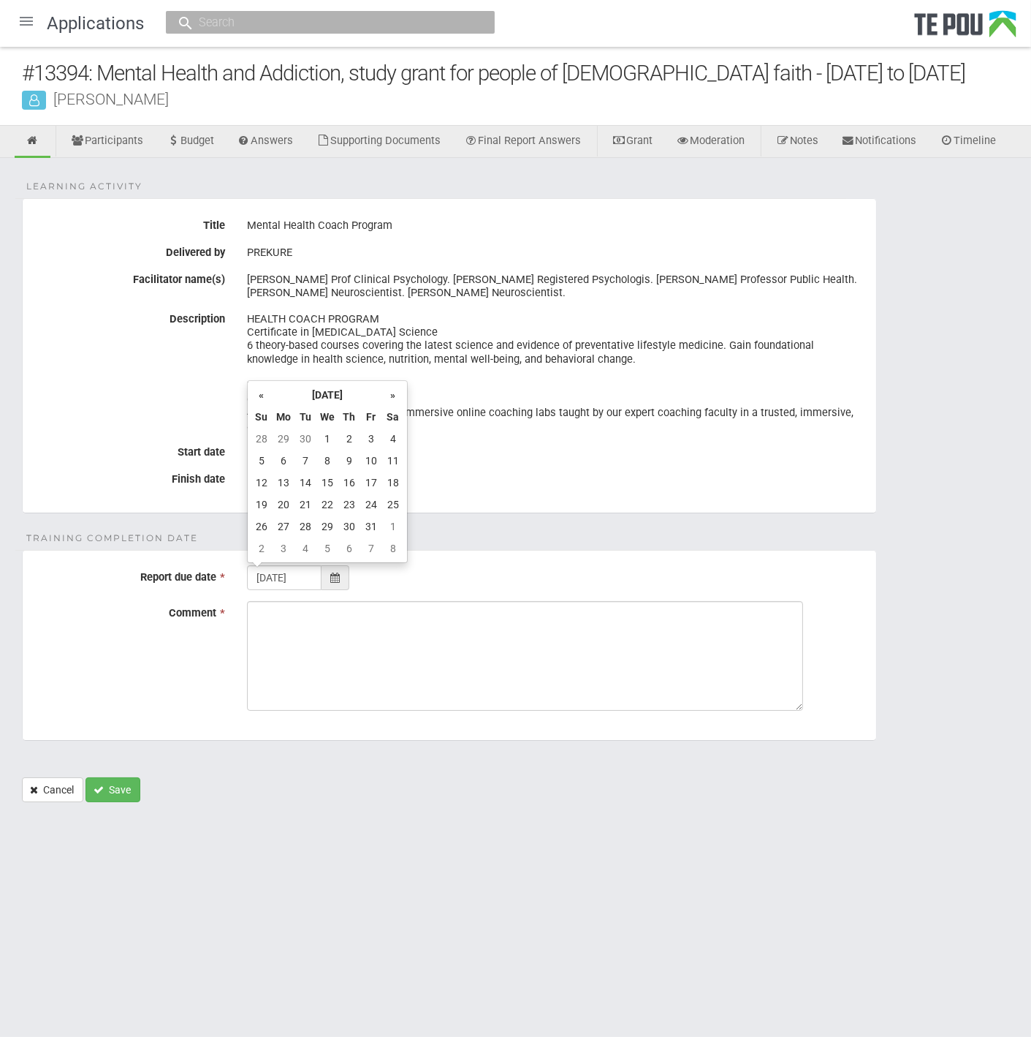
click at [390, 391] on th "»" at bounding box center [393, 395] width 22 height 22
click at [281, 442] on td "1" at bounding box center [284, 439] width 22 height 22
type input "01/12/2025"
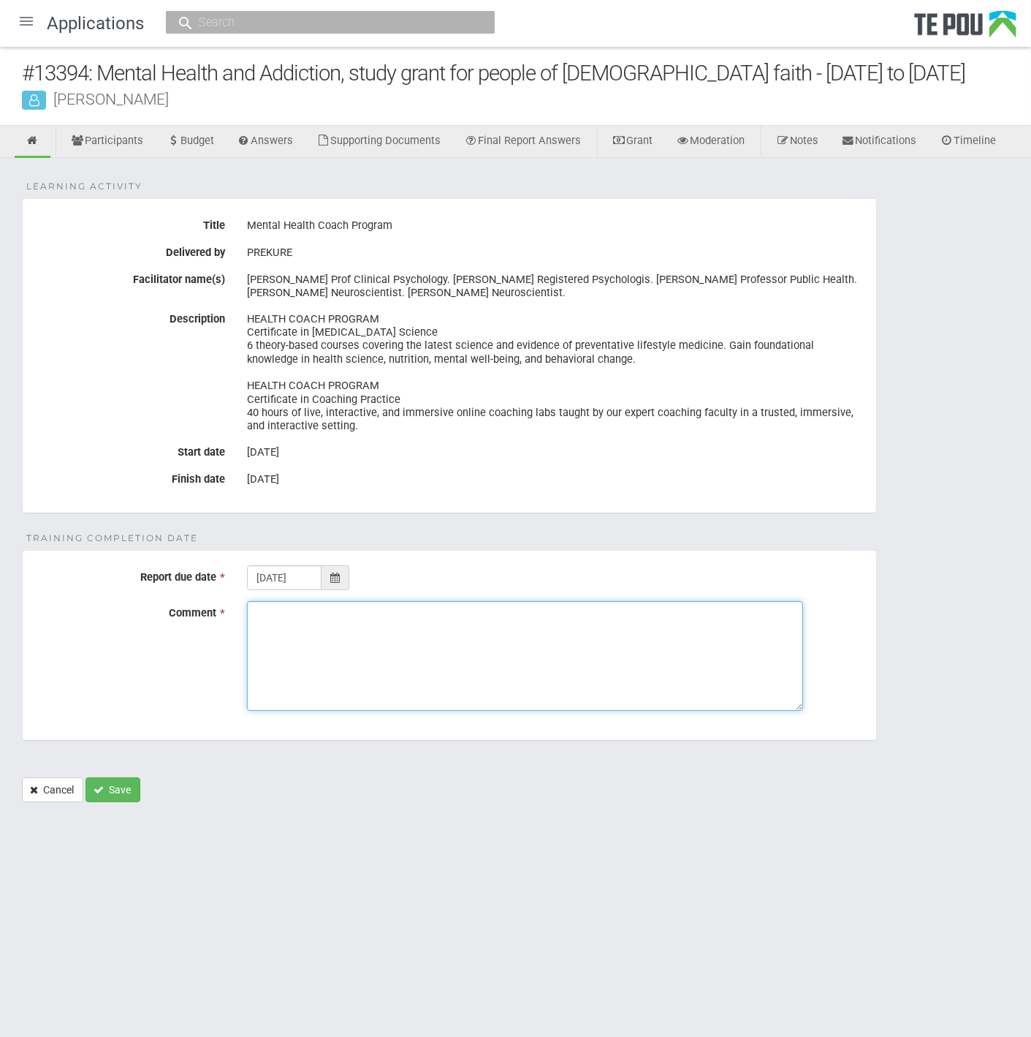
click at [365, 659] on textarea "Comment *" at bounding box center [525, 656] width 556 height 110
click at [365, 661] on textarea "Comment *" at bounding box center [525, 656] width 556 height 110
click at [353, 661] on textarea "Comment *" at bounding box center [525, 656] width 556 height 110
click at [645, 616] on textarea "push back due date to [DATE] as per [PERSON_NAME]'s email [DATE]" at bounding box center [525, 656] width 556 height 110
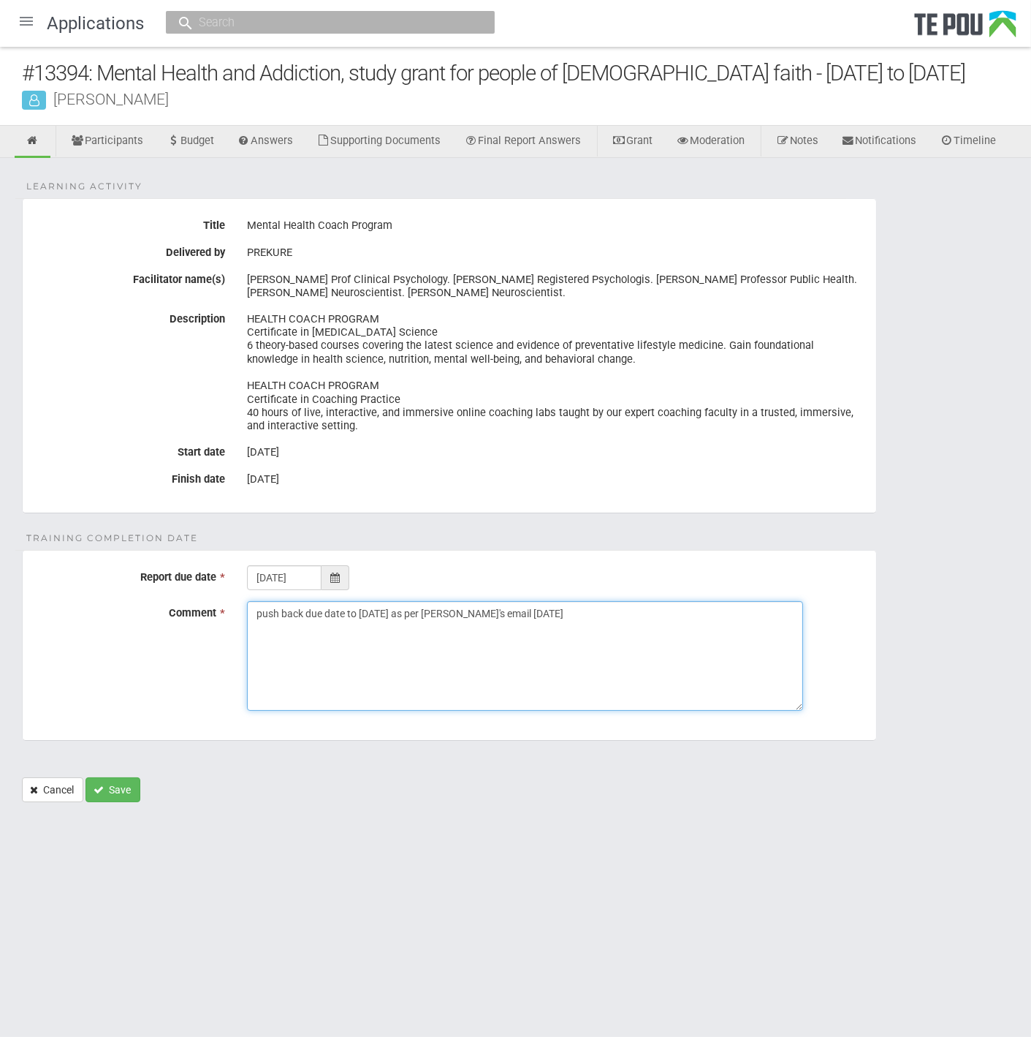
click at [505, 610] on textarea "push back due date to [DATE] as per [PERSON_NAME]'s email [DATE]" at bounding box center [525, 656] width 556 height 110
click at [567, 634] on textarea "push back due date to [DATE] as per [PERSON_NAME]'s email [DATE]" at bounding box center [525, 656] width 556 height 110
type textarea "push back due date to [DATE] as per [PERSON_NAME]'s email [DATE]"
click at [108, 789] on button "Save" at bounding box center [113, 789] width 55 height 25
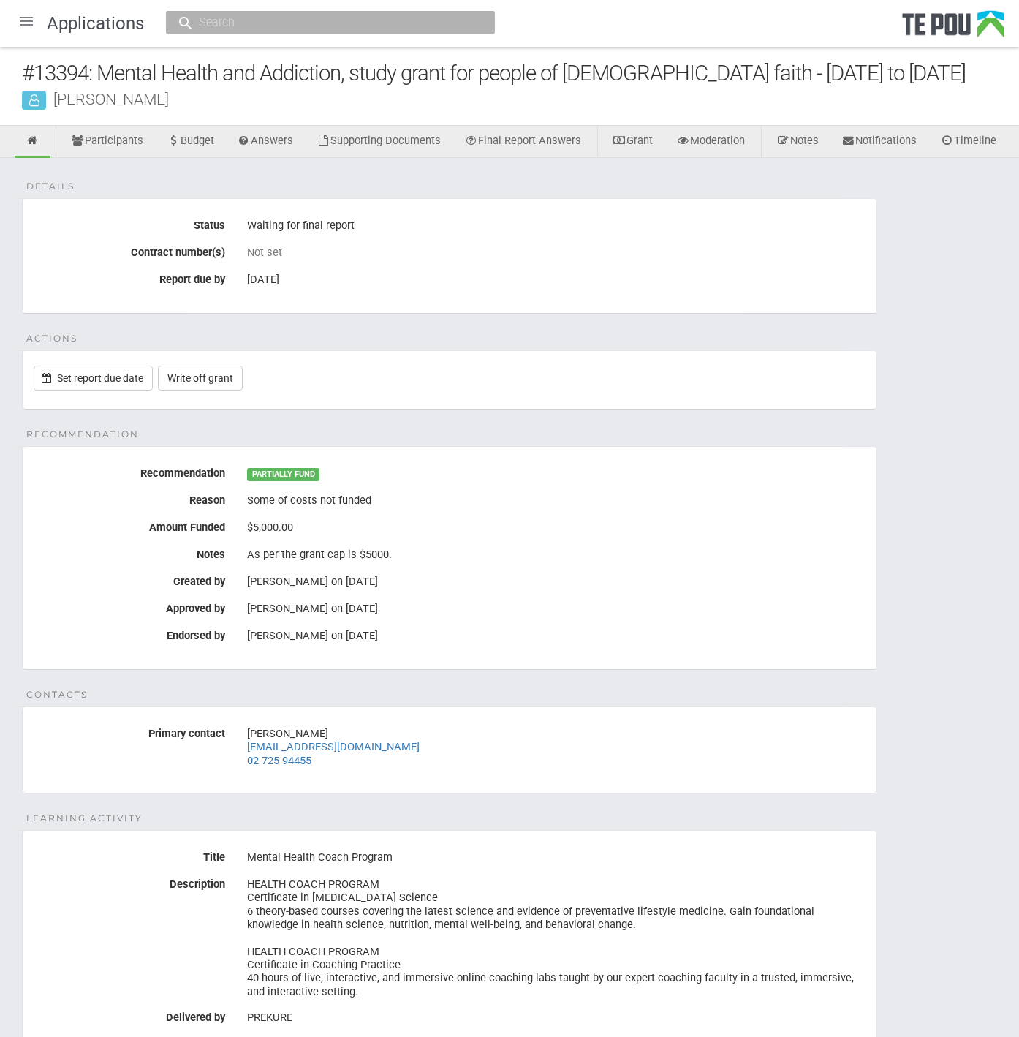
click at [306, 345] on div "Details Status Waiting for final report Contract number(s) Not set Report due b…" at bounding box center [509, 703] width 1019 height 1090
click at [810, 140] on link "Notes" at bounding box center [797, 142] width 64 height 32
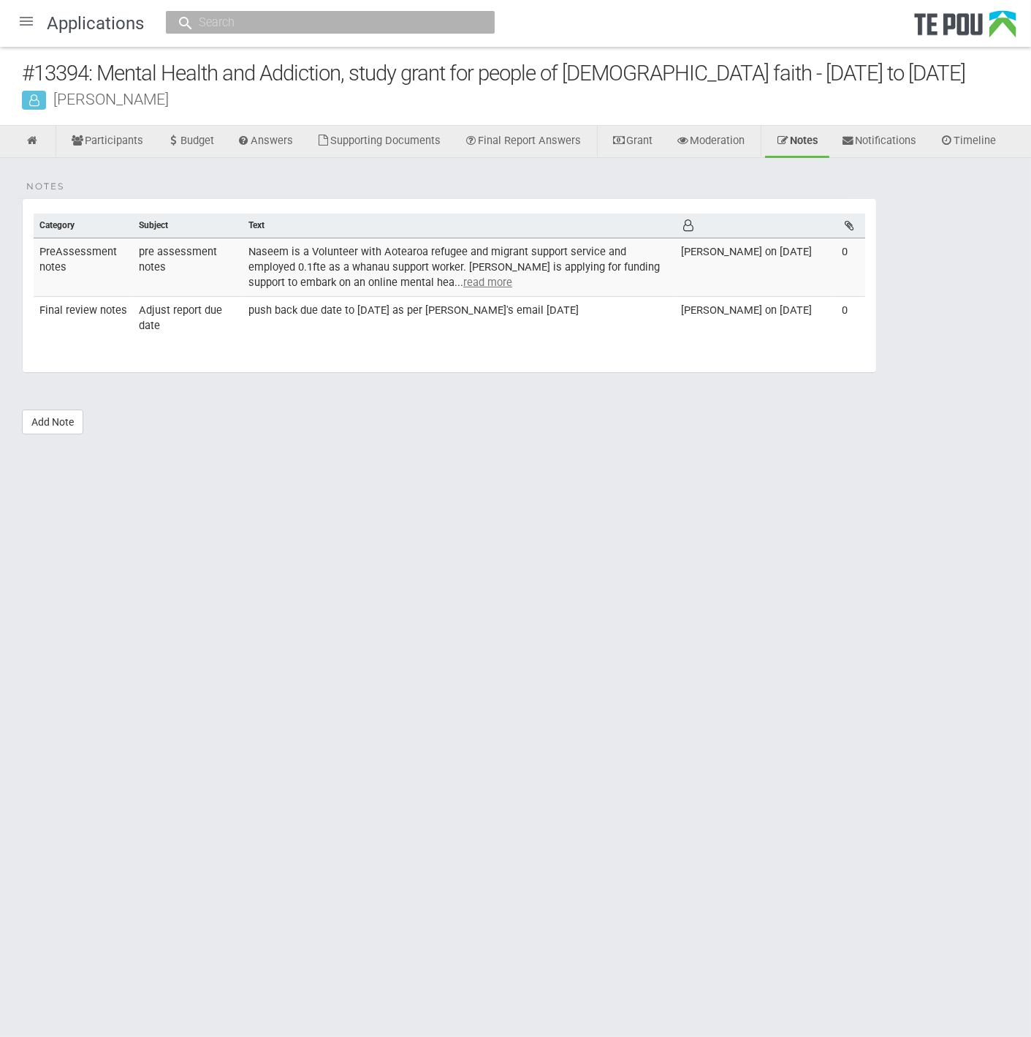
click at [27, 18] on div at bounding box center [26, 21] width 35 height 35
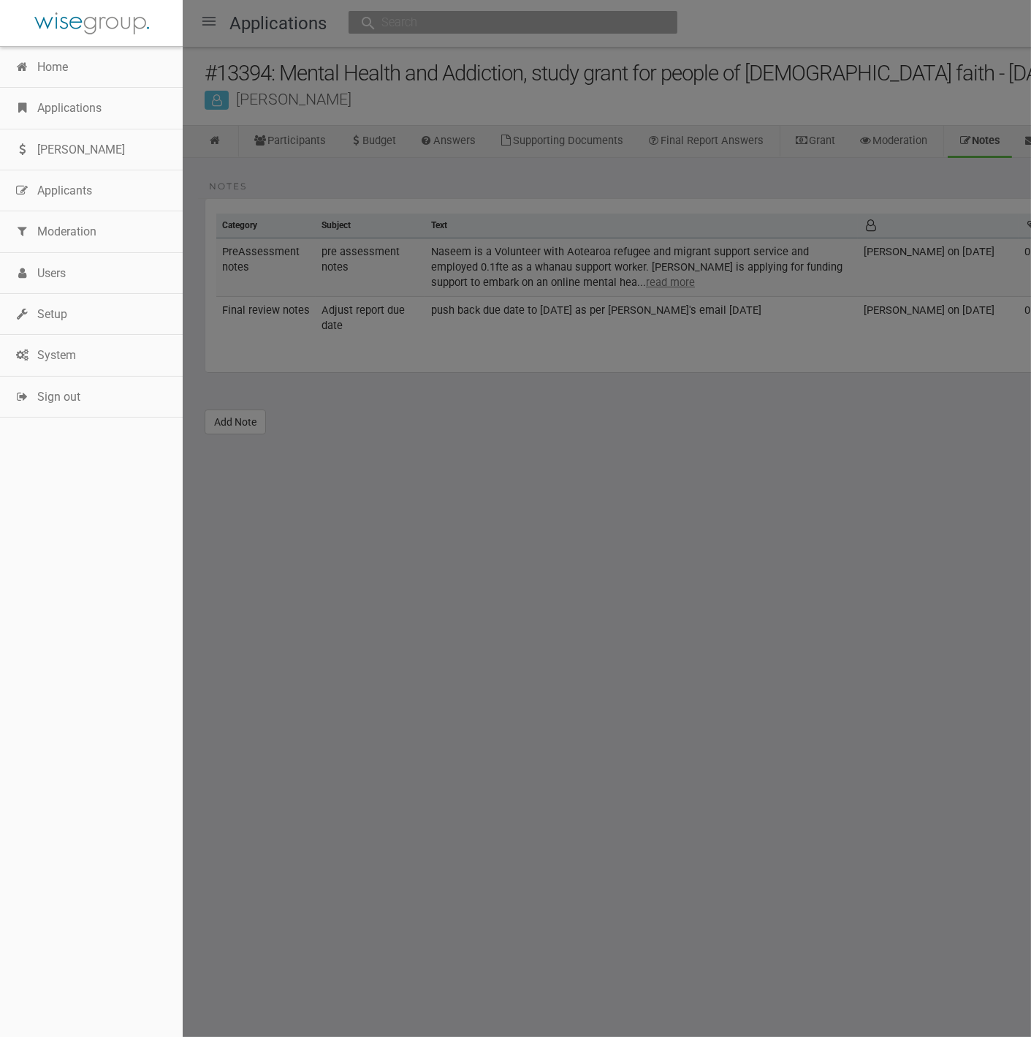
click at [47, 65] on link "Home" at bounding box center [91, 67] width 183 height 41
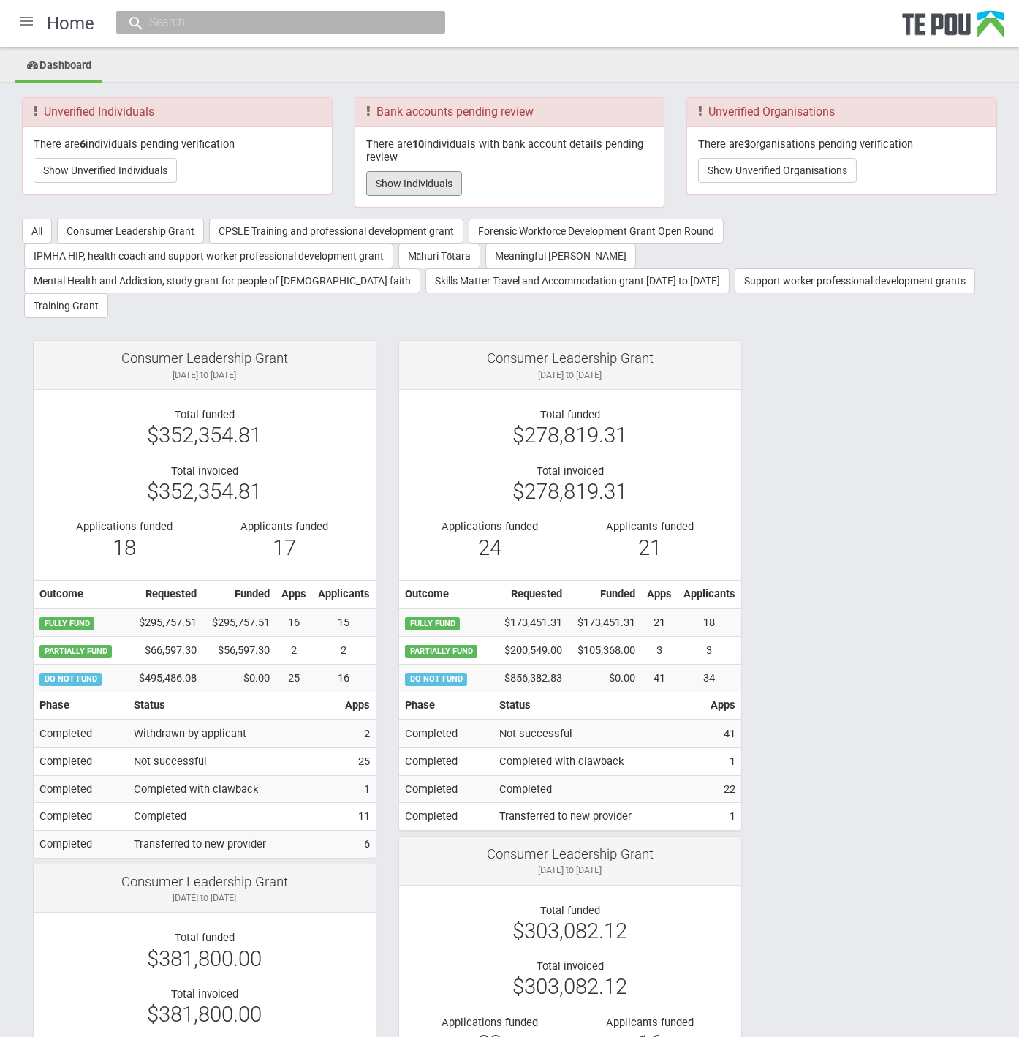
click at [401, 173] on button "Show Individuals" at bounding box center [414, 183] width 96 height 25
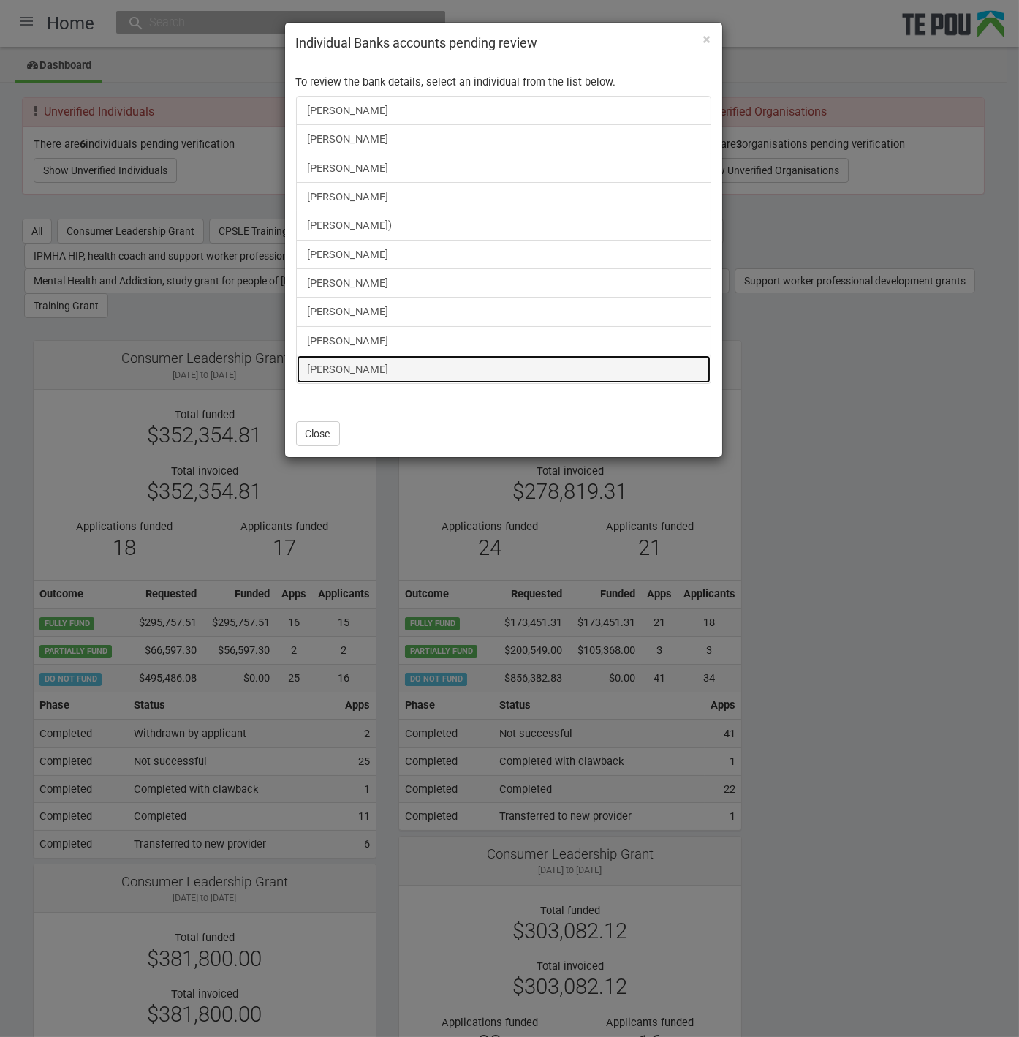
click at [352, 370] on link "[PERSON_NAME]" at bounding box center [503, 369] width 415 height 29
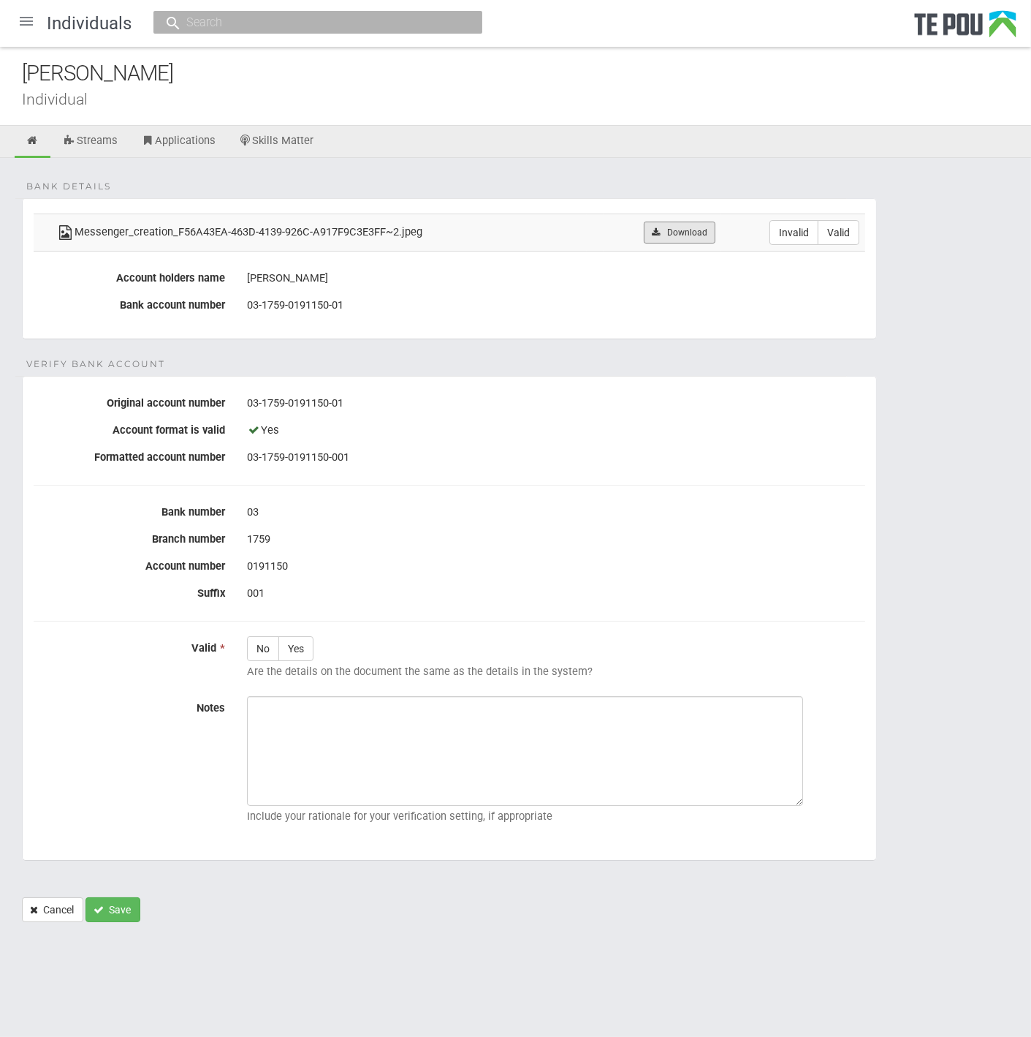
click at [704, 230] on link "Download" at bounding box center [679, 232] width 71 height 22
click at [778, 602] on div "001" at bounding box center [556, 593] width 618 height 25
click at [795, 227] on label "Invalid" at bounding box center [794, 232] width 49 height 25
radio input "true"
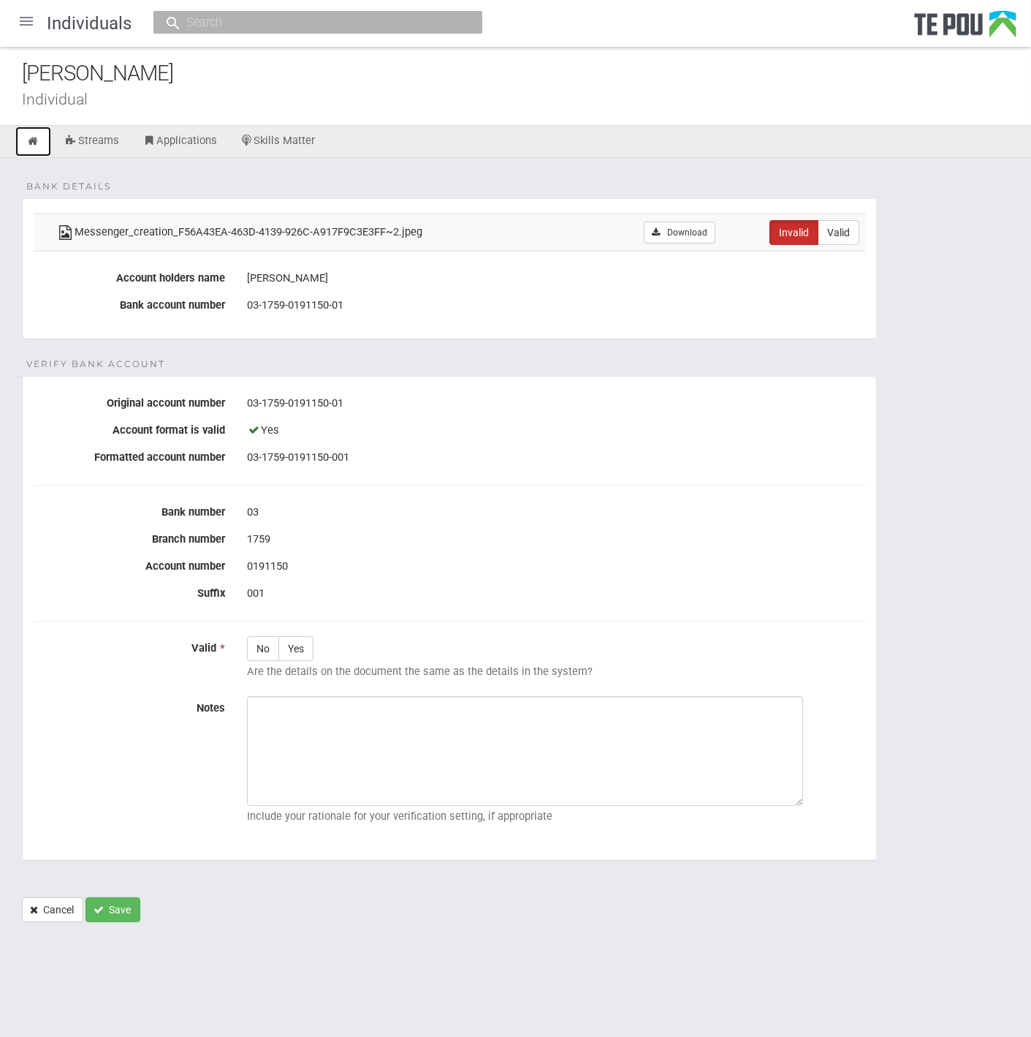
click at [34, 140] on icon at bounding box center [33, 141] width 14 height 11
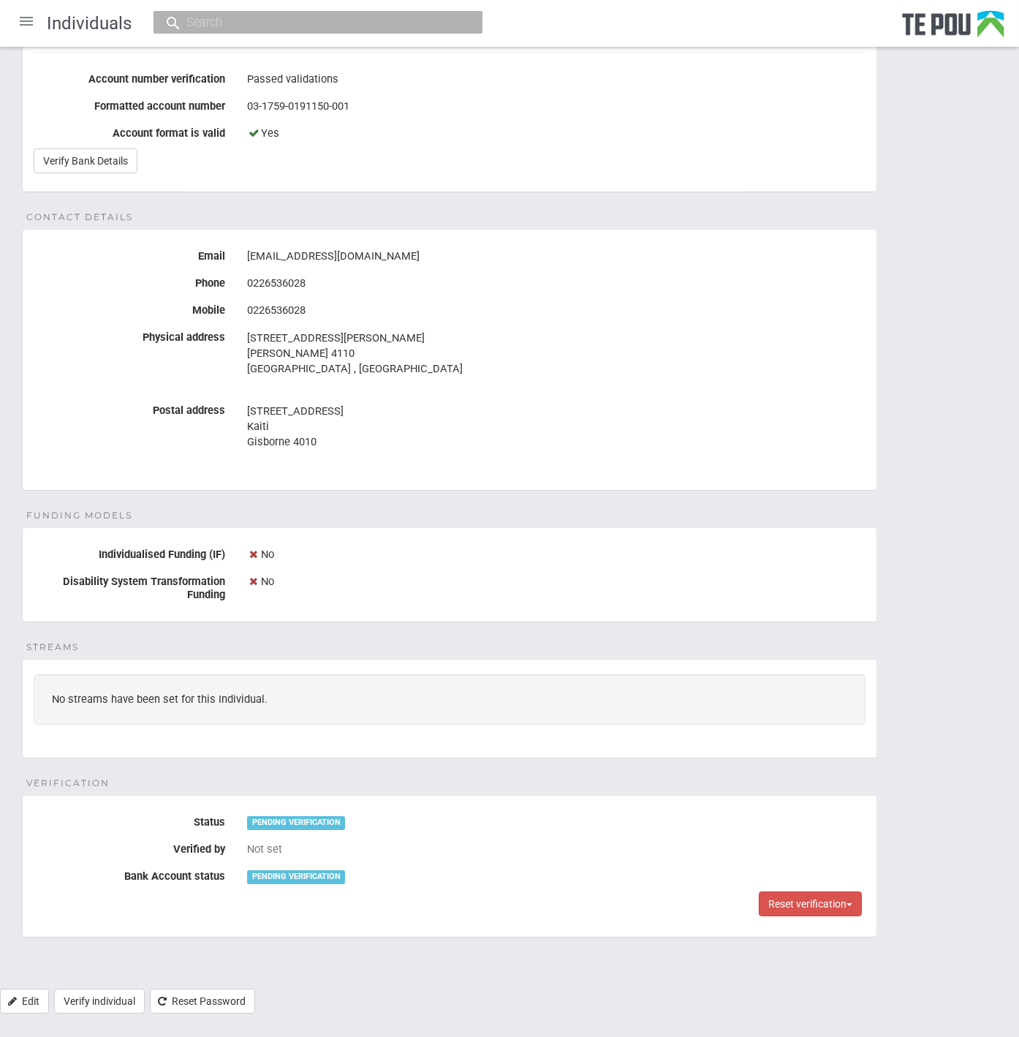
scroll to position [415, 0]
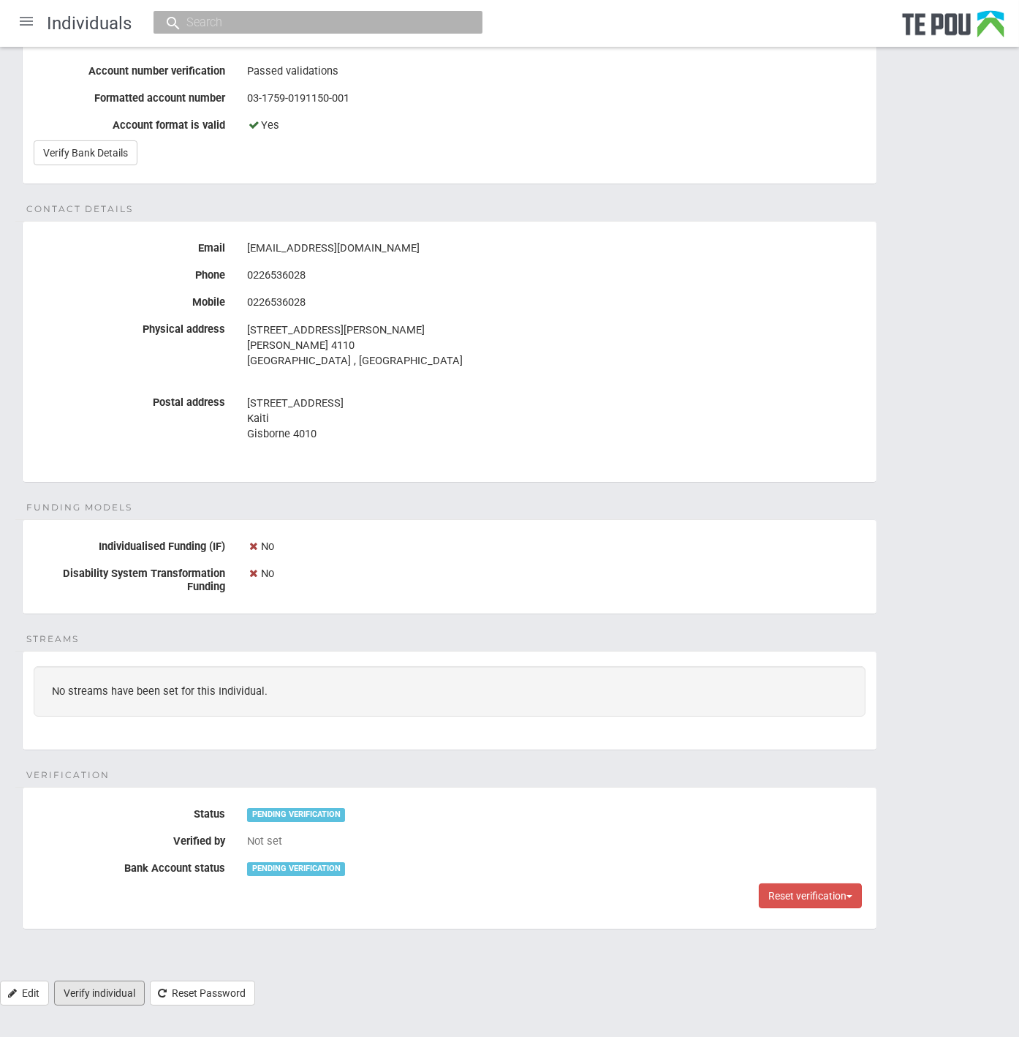
click at [104, 984] on link "Verify individual" at bounding box center [99, 992] width 91 height 25
click at [808, 508] on div "Personal details Name [PERSON_NAME] Date of birth [DEMOGRAPHIC_DATA] Occupation…" at bounding box center [509, 362] width 1019 height 1238
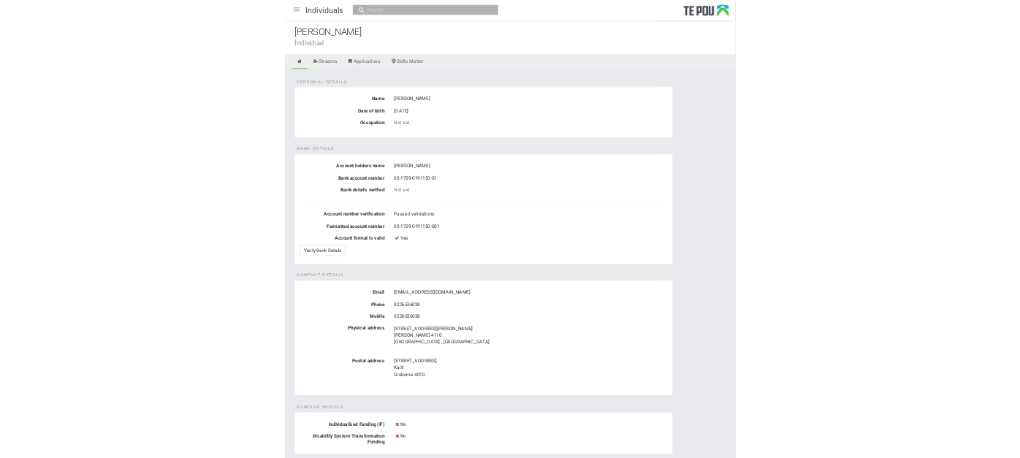
scroll to position [0, 0]
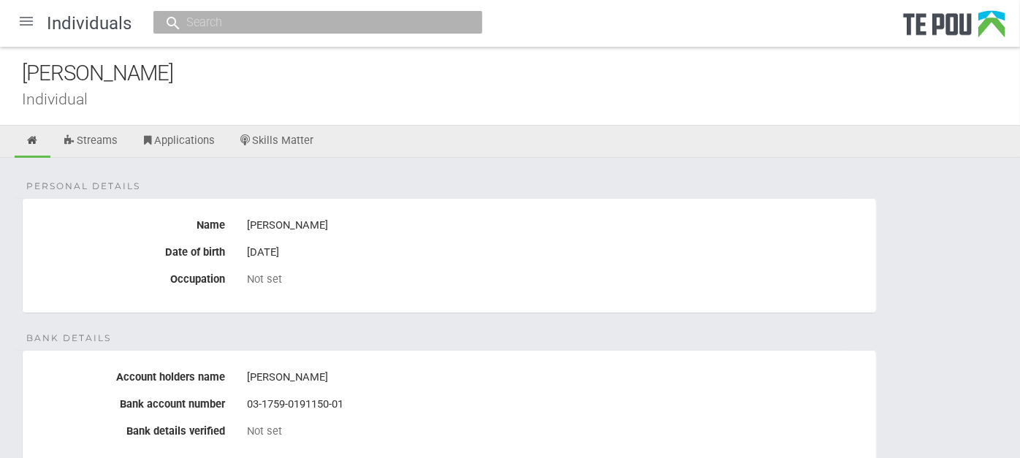
click at [15, 33] on div at bounding box center [26, 21] width 35 height 35
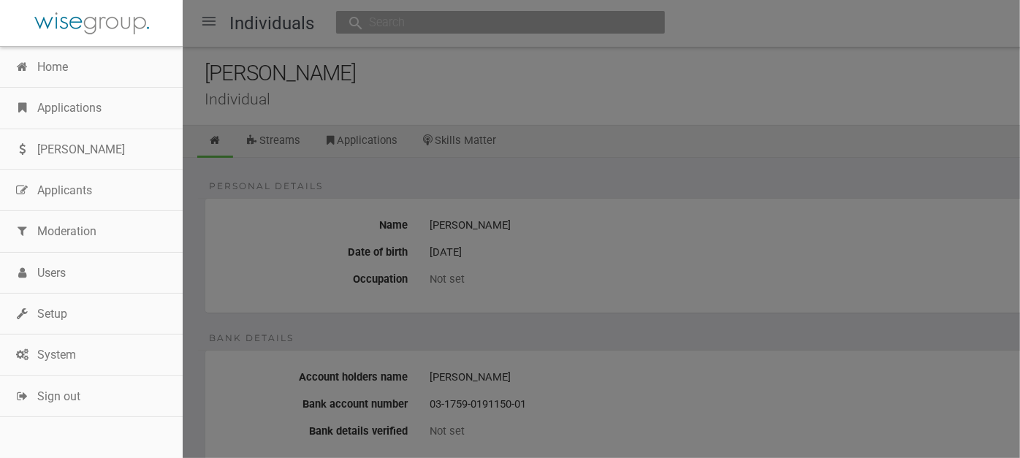
click at [75, 104] on link "Applications" at bounding box center [91, 108] width 183 height 41
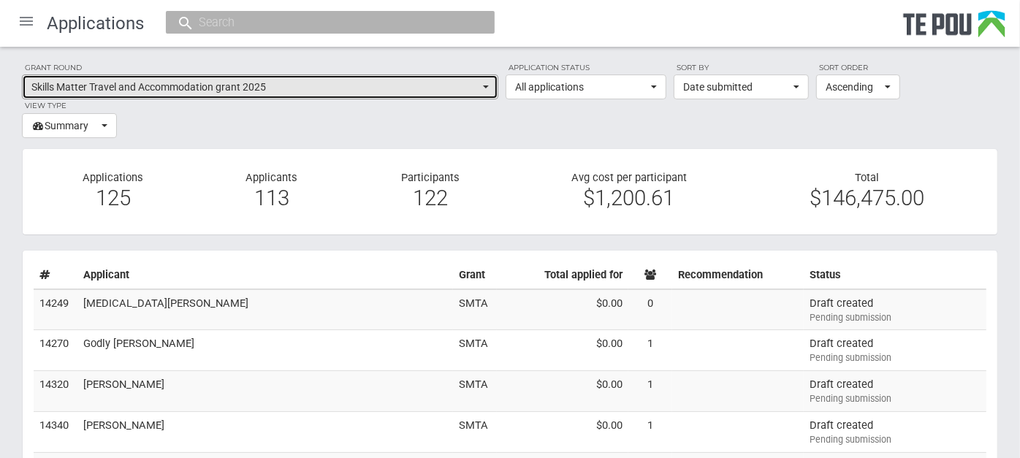
click at [493, 79] on button "Skills Matter Travel and Accommodation grant 2025" at bounding box center [260, 87] width 477 height 25
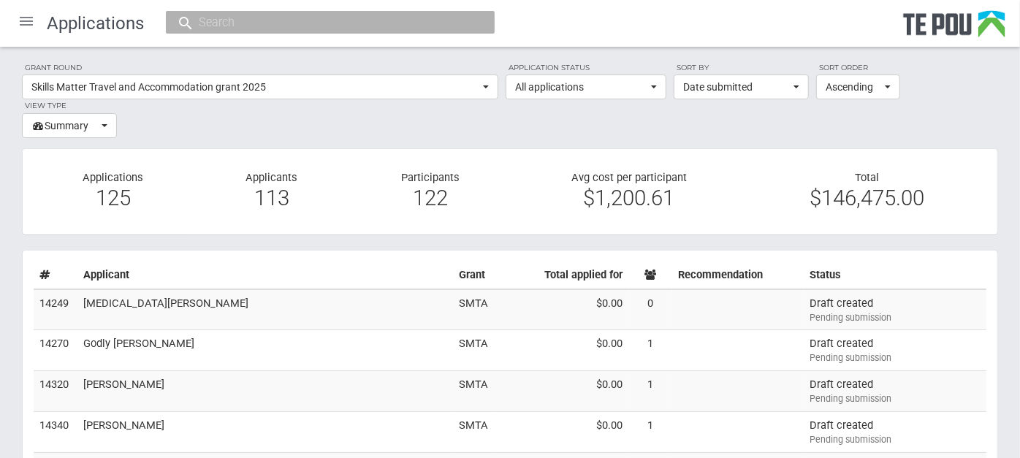
scroll to position [1211, 0]
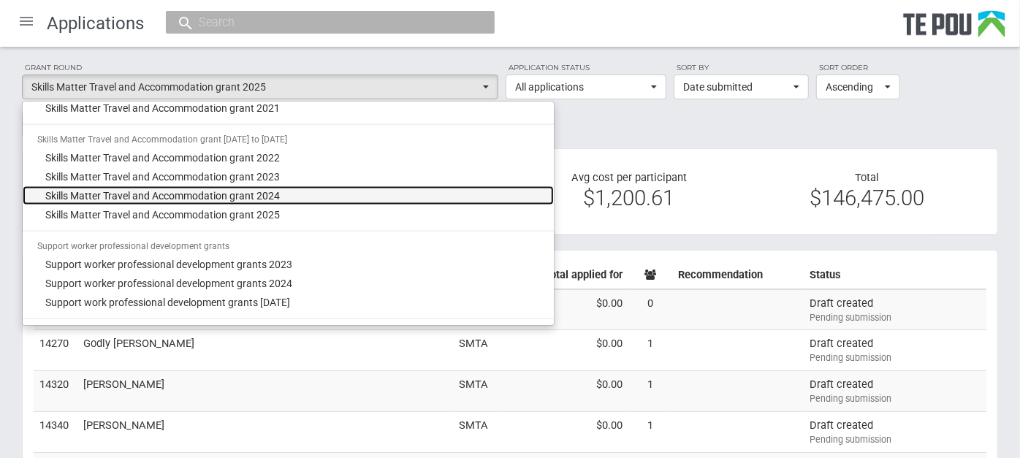
click at [294, 197] on link "Skills Matter Travel and Accommodation grant 2024" at bounding box center [288, 195] width 531 height 19
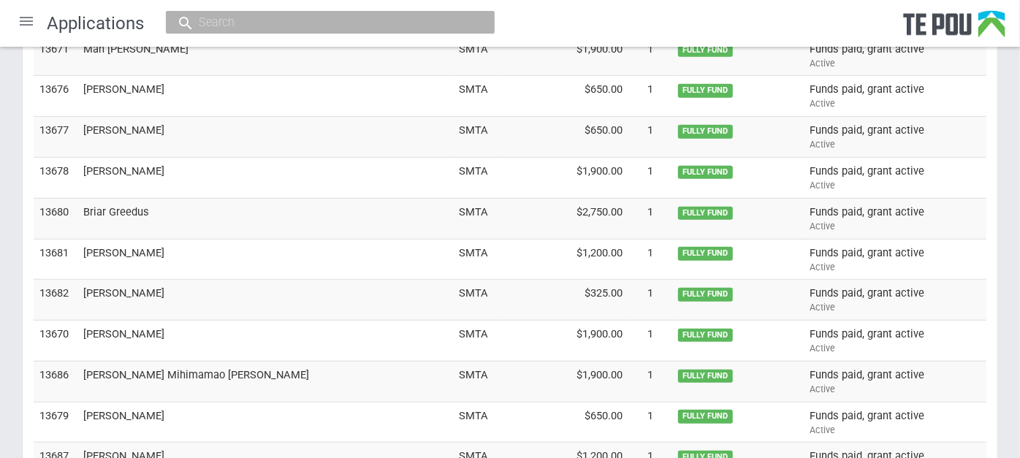
scroll to position [0, 0]
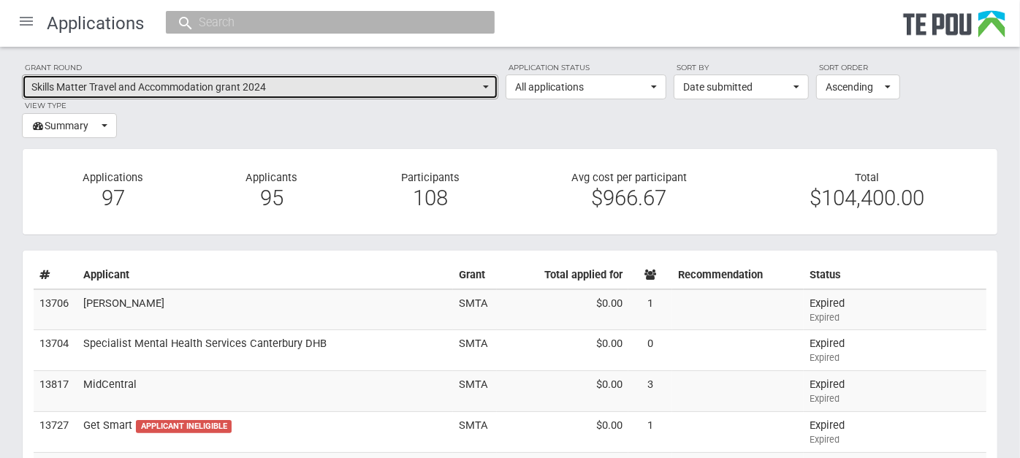
click at [480, 86] on button "Skills Matter Travel and Accommodation grant 2024" at bounding box center [260, 87] width 477 height 25
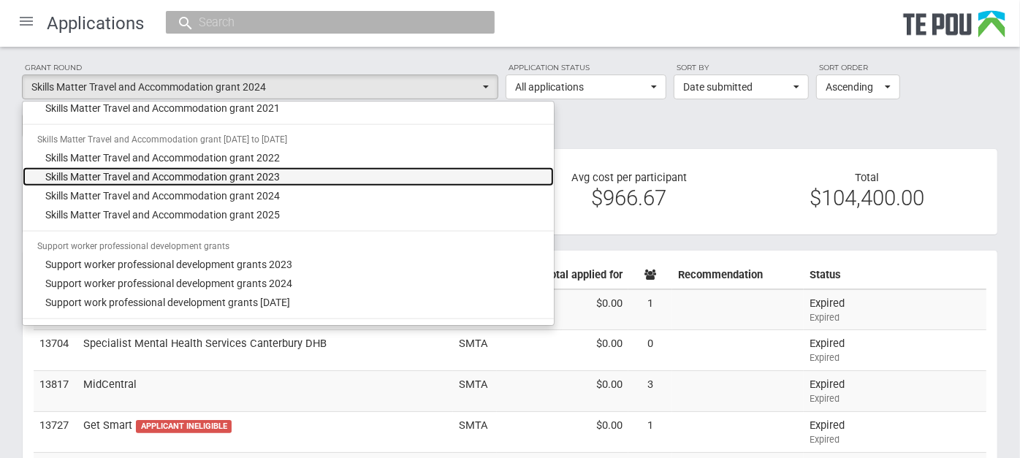
click at [284, 173] on link "Skills Matter Travel and Accommodation grant 2023" at bounding box center [288, 176] width 531 height 19
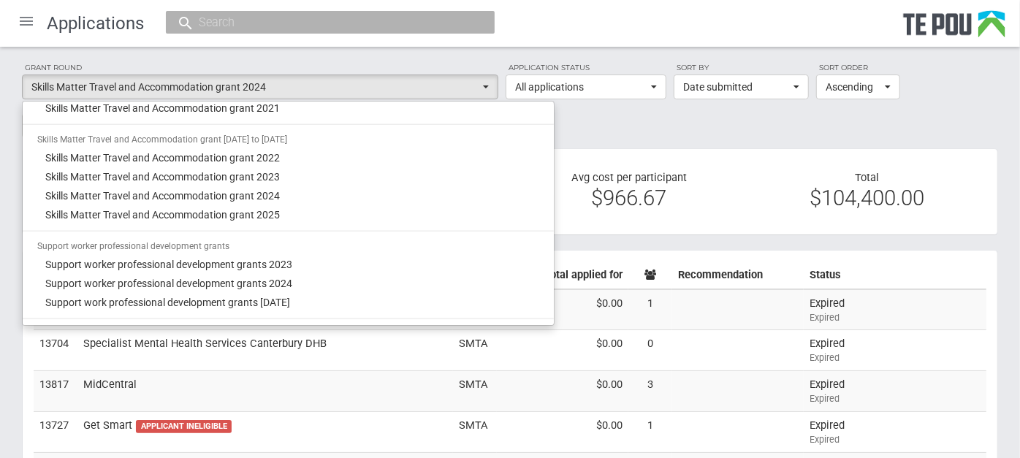
click at [284, 173] on div "Applicants 95" at bounding box center [271, 192] width 159 height 42
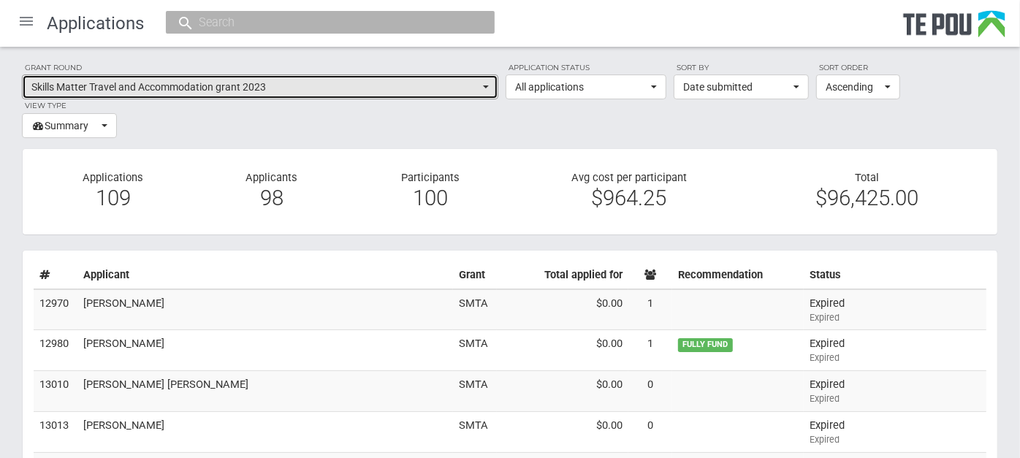
click at [336, 96] on button "Skills Matter Travel and Accommodation grant 2023" at bounding box center [260, 87] width 477 height 25
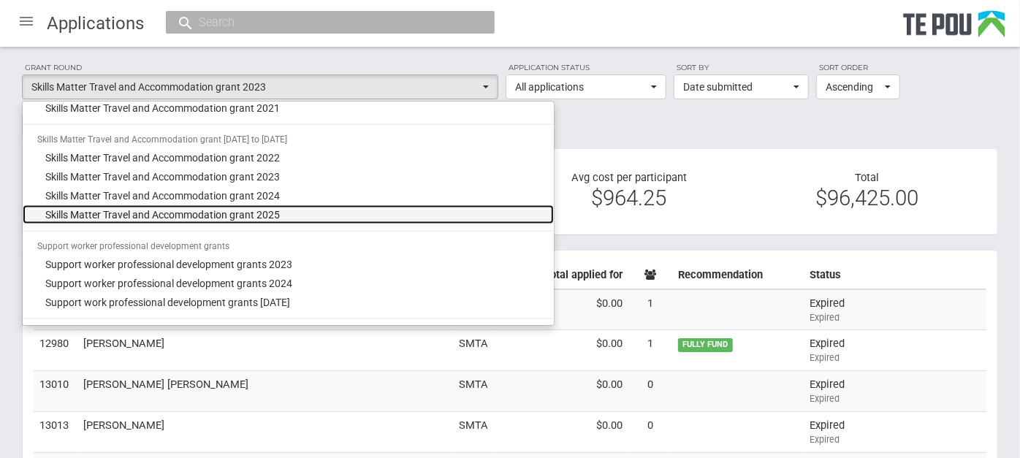
click at [273, 217] on span "Skills Matter Travel and Accommodation grant 2025" at bounding box center [163, 215] width 235 height 15
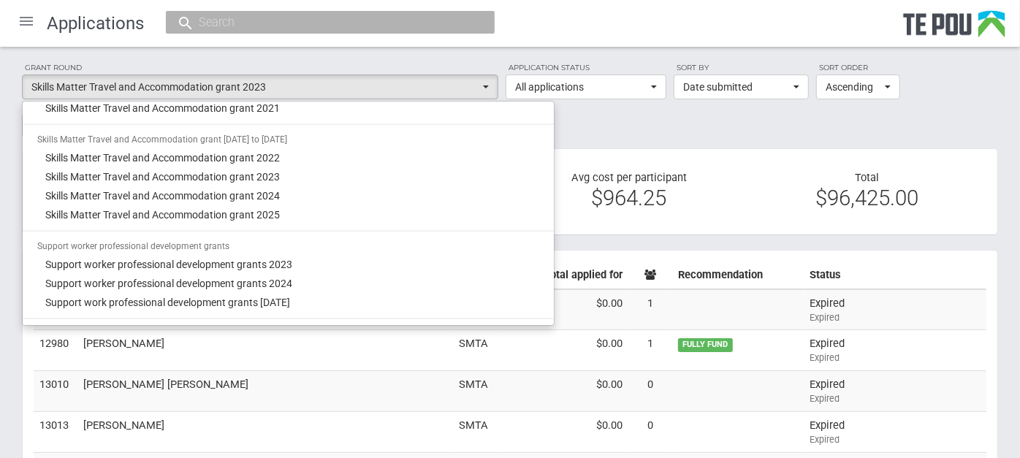
select select "67"
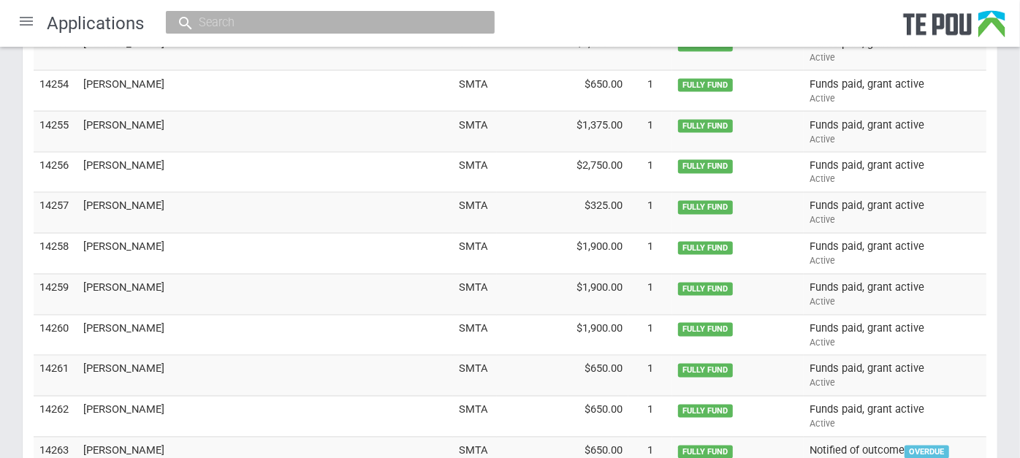
scroll to position [1712, 0]
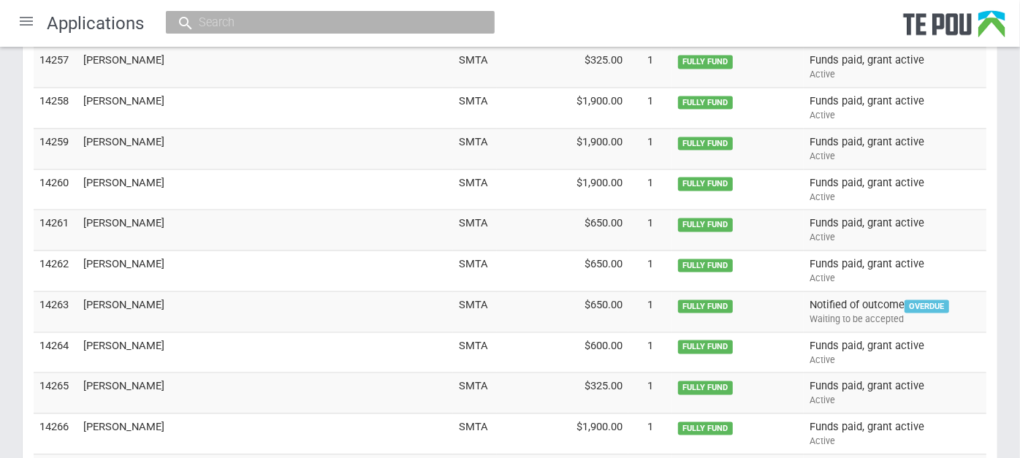
click at [156, 300] on td "Nathan Harrison" at bounding box center [265, 312] width 376 height 41
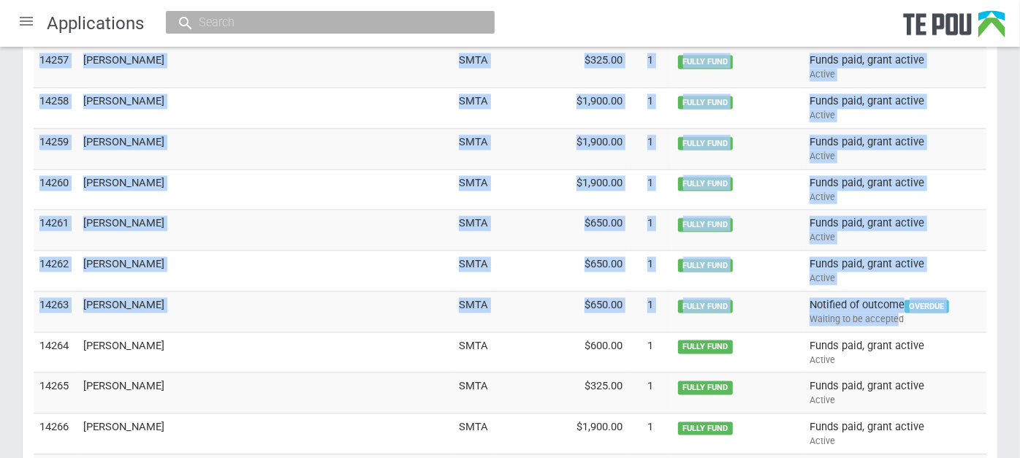
drag, startPoint x: 898, startPoint y: 311, endPoint x: 1002, endPoint y: 297, distance: 104.8
click at [961, 314] on div "Waiting to be accepted" at bounding box center [895, 320] width 171 height 13
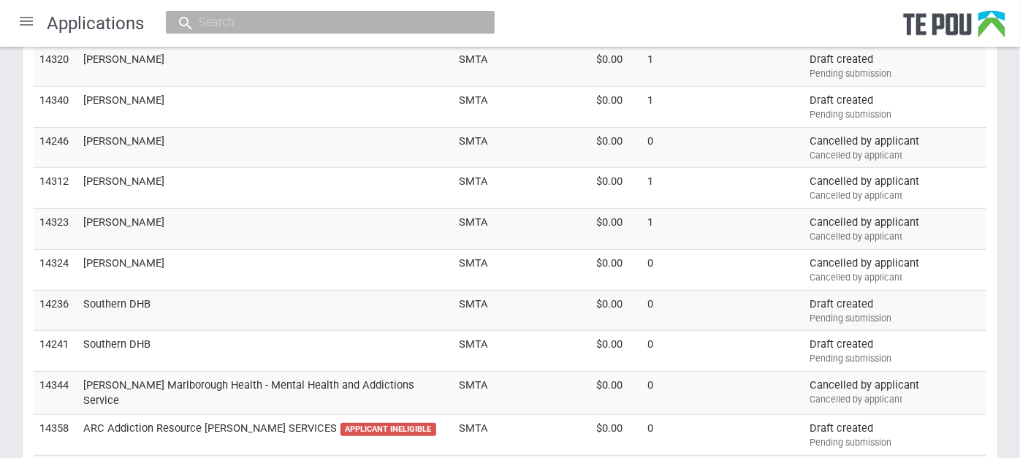
scroll to position [0, 0]
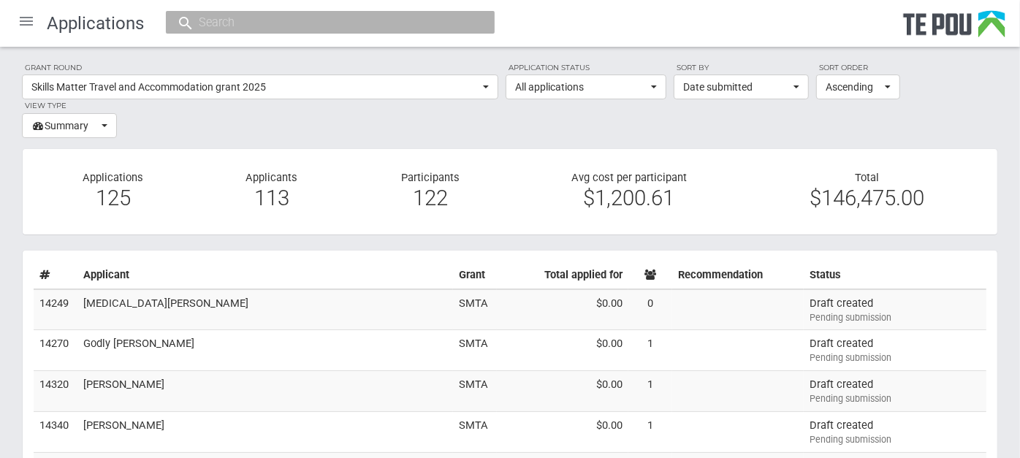
click at [28, 24] on div at bounding box center [26, 21] width 35 height 35
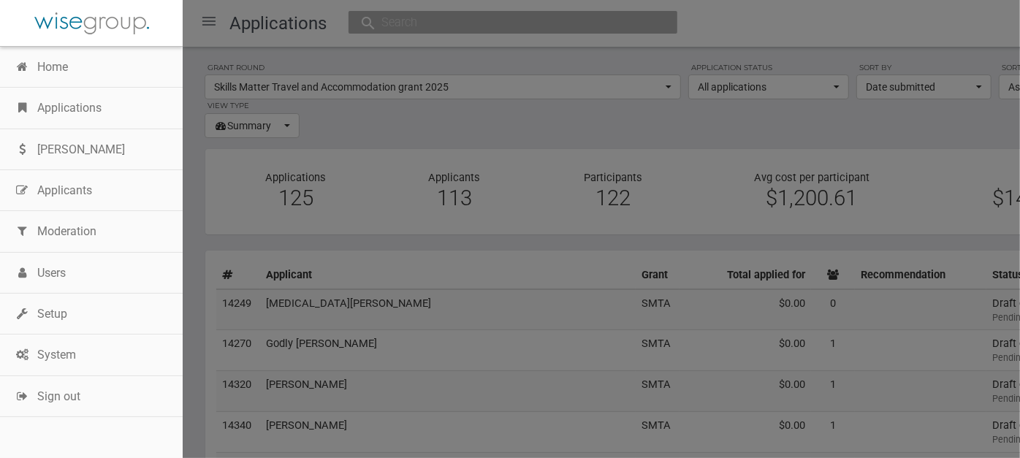
click at [91, 104] on link "Applications" at bounding box center [91, 108] width 183 height 41
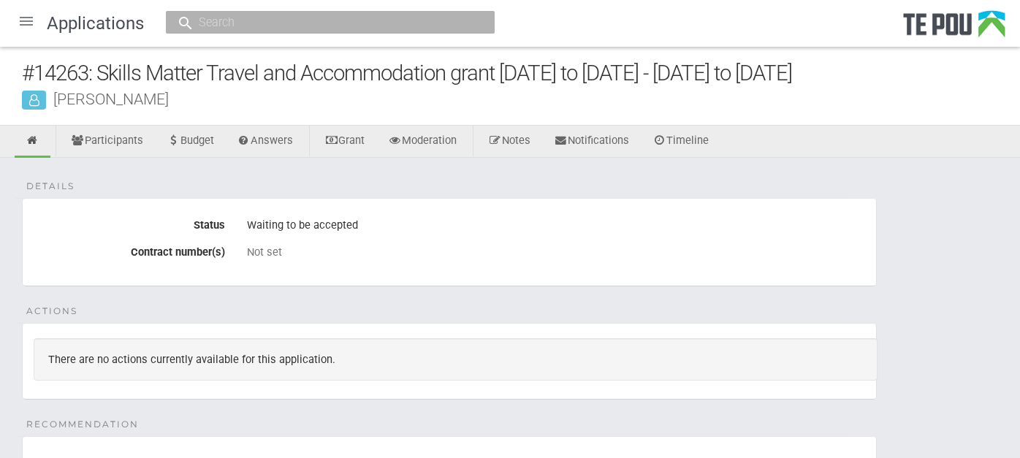
scroll to position [243, 0]
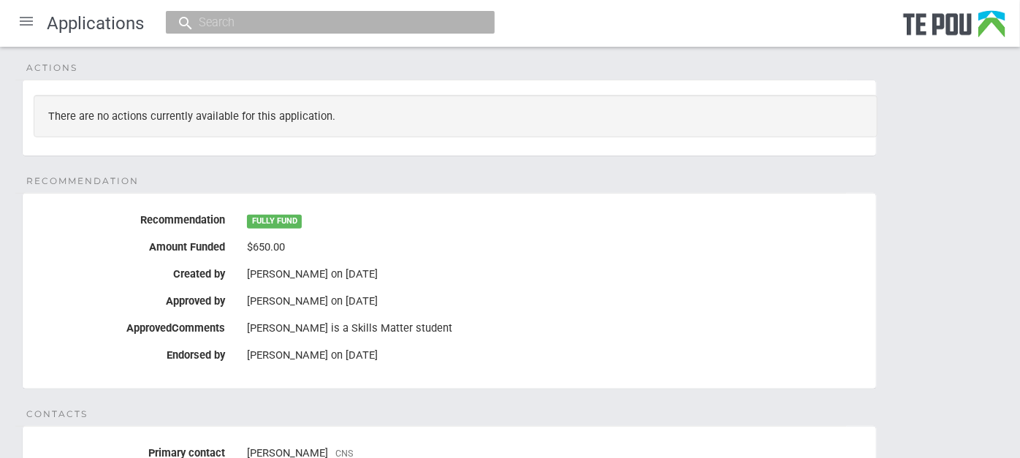
click at [447, 295] on div "[PERSON_NAME] on [DATE]" at bounding box center [556, 301] width 618 height 13
click at [436, 355] on div "[PERSON_NAME] on [DATE]" at bounding box center [556, 355] width 618 height 13
click at [426, 352] on div "[PERSON_NAME] on [DATE]" at bounding box center [556, 355] width 618 height 13
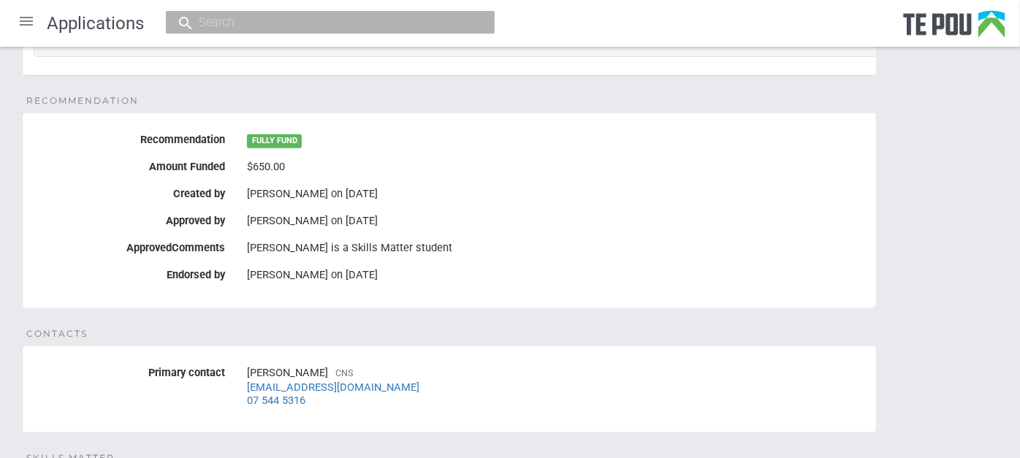
scroll to position [325, 0]
click at [360, 279] on div "[PERSON_NAME] on [DATE]" at bounding box center [556, 274] width 618 height 25
drag, startPoint x: 249, startPoint y: 273, endPoint x: 431, endPoint y: 276, distance: 182.8
click at [431, 276] on div "[PERSON_NAME] on [DATE]" at bounding box center [556, 274] width 618 height 13
drag, startPoint x: 431, startPoint y: 276, endPoint x: 283, endPoint y: 290, distance: 149.0
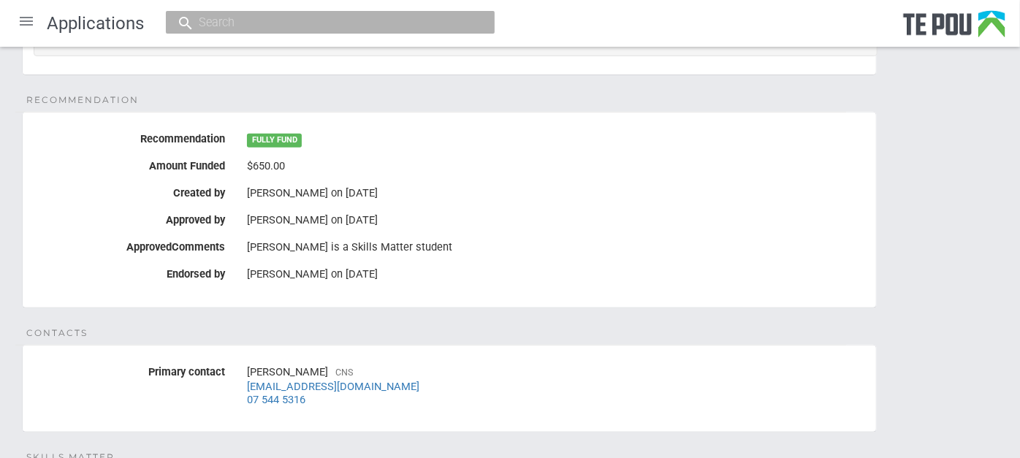
click at [286, 292] on fieldset "Recommendation Recommendation FULLY FUND Amount Funded $650.00 Created by Melod…" at bounding box center [449, 210] width 855 height 197
click at [524, 276] on div "[PERSON_NAME] on [DATE]" at bounding box center [556, 274] width 618 height 13
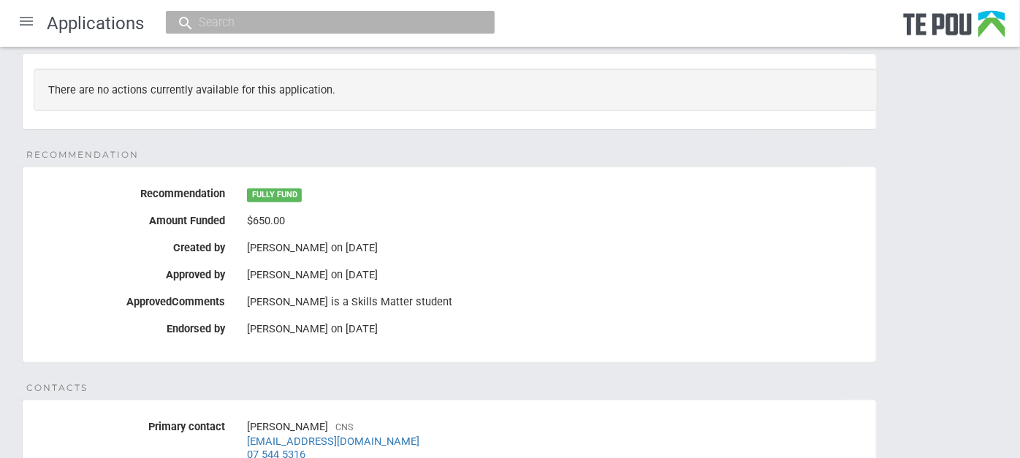
scroll to position [0, 0]
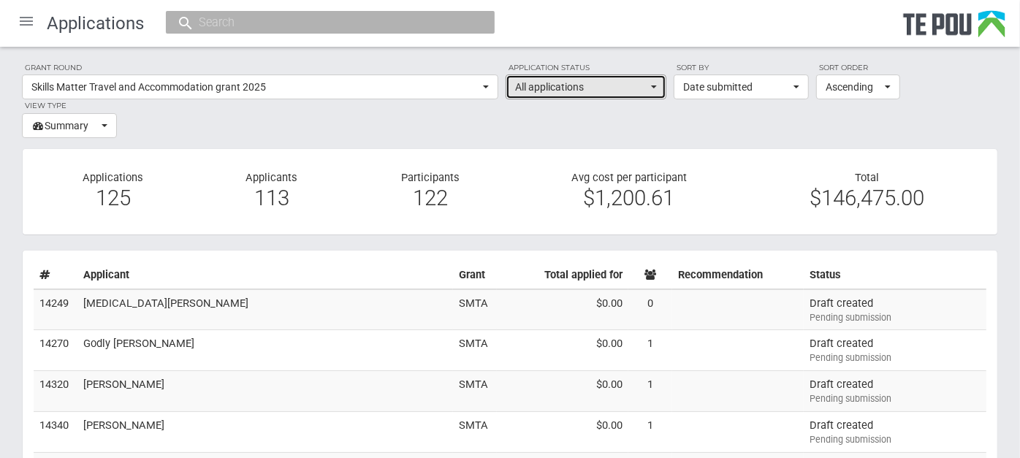
click at [606, 86] on span "All applications" at bounding box center [581, 87] width 132 height 15
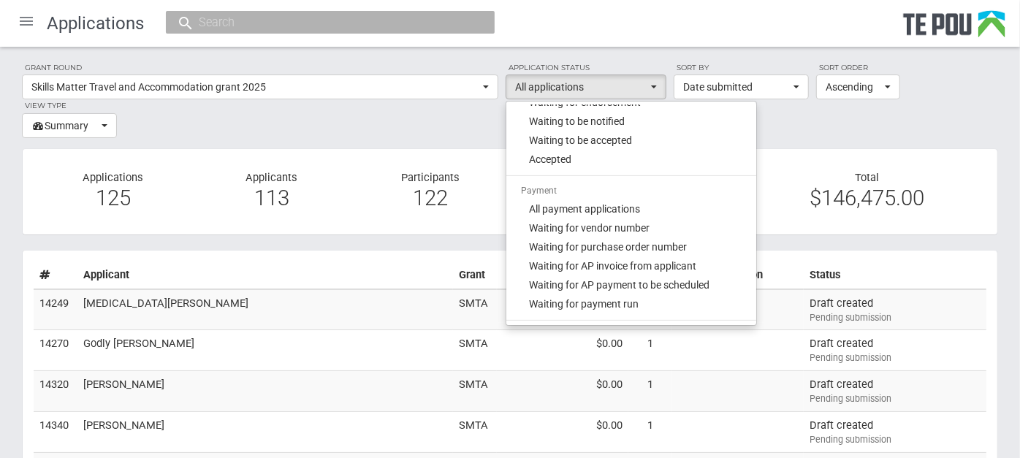
scroll to position [162, 0]
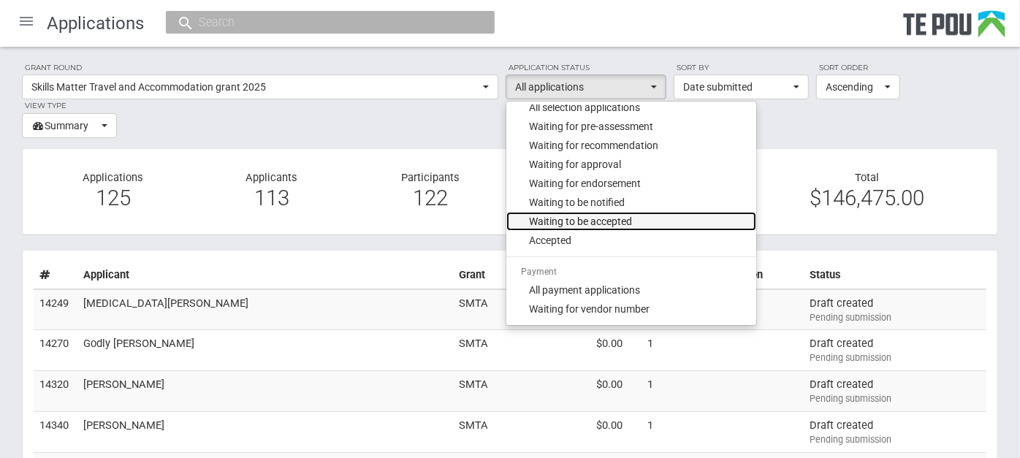
click at [644, 214] on link "Waiting to be accepted" at bounding box center [632, 221] width 250 height 19
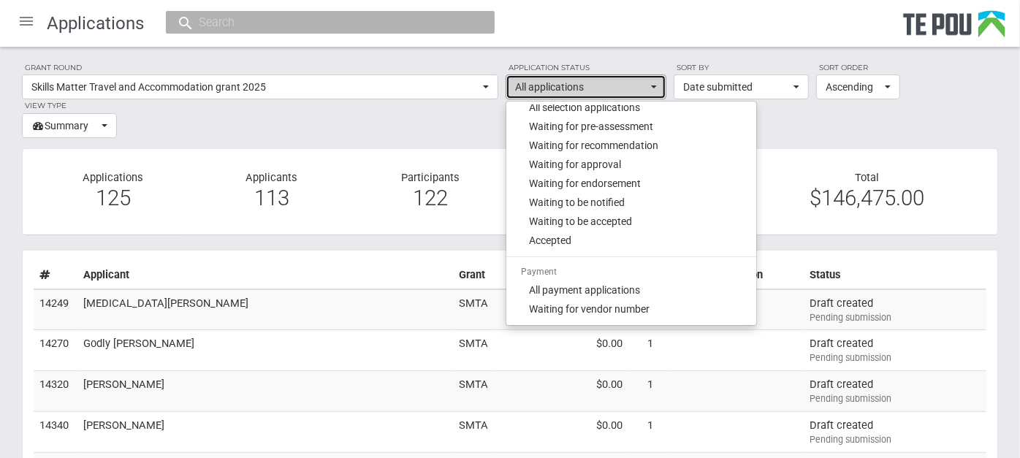
select select "140"
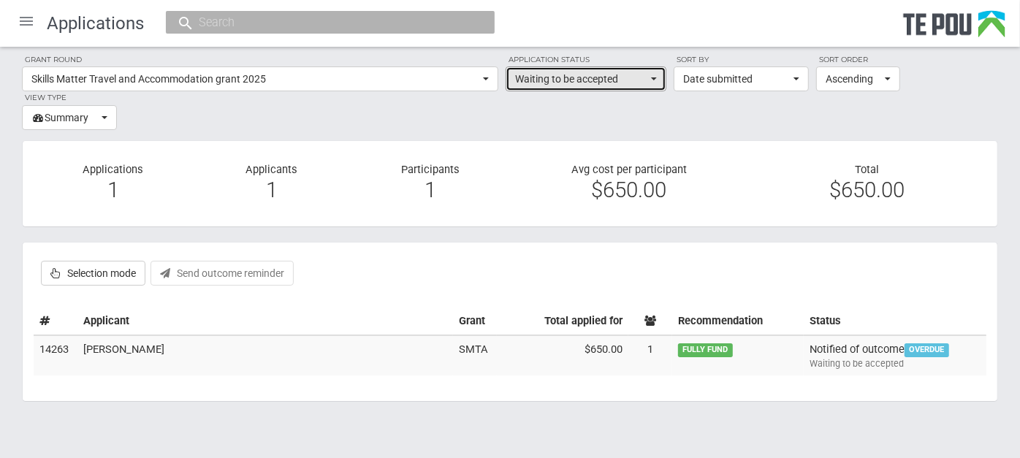
scroll to position [15, 0]
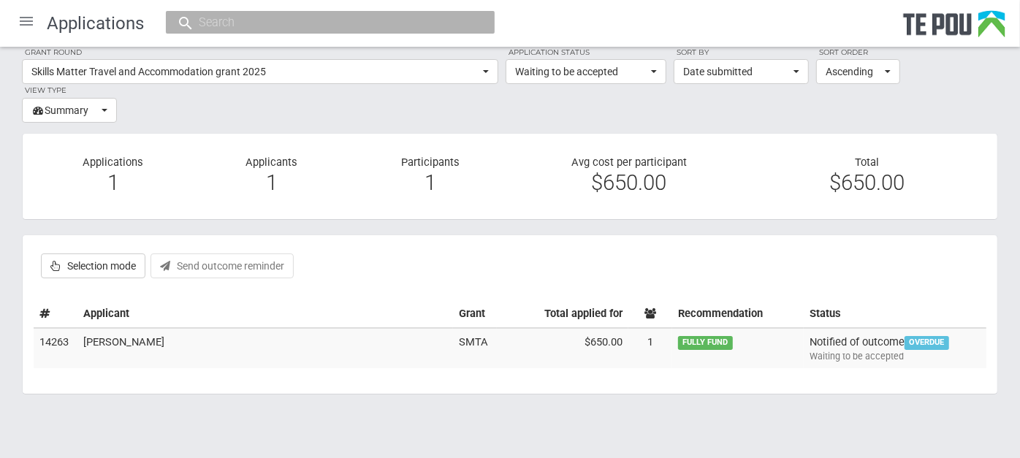
click at [133, 271] on label "Selection mode" at bounding box center [93, 266] width 105 height 25
checkbox input "true"
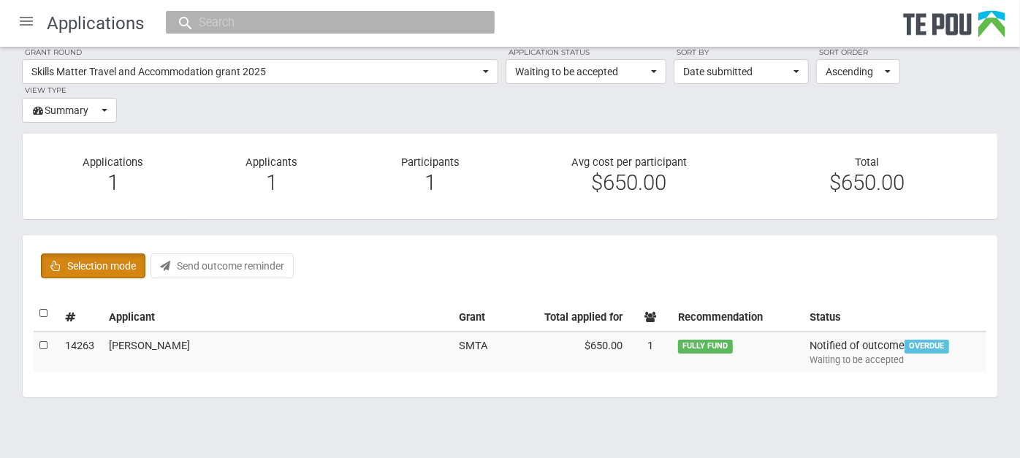
click at [40, 342] on label at bounding box center [44, 345] width 10 height 15
click at [39, 338] on input "checkbox" at bounding box center [39, 338] width 1 height 1
checkbox input "true"
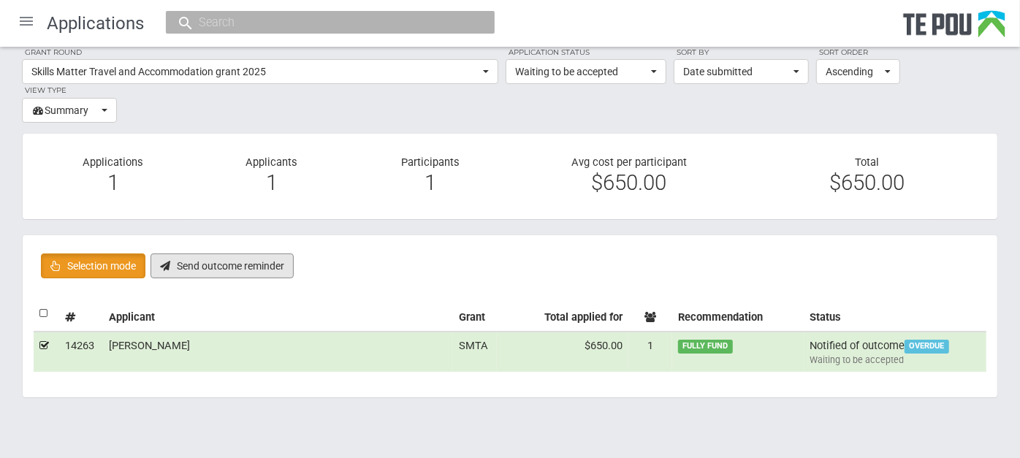
click at [230, 262] on button "Send outcome reminder" at bounding box center [222, 266] width 143 height 25
checkbox input "false"
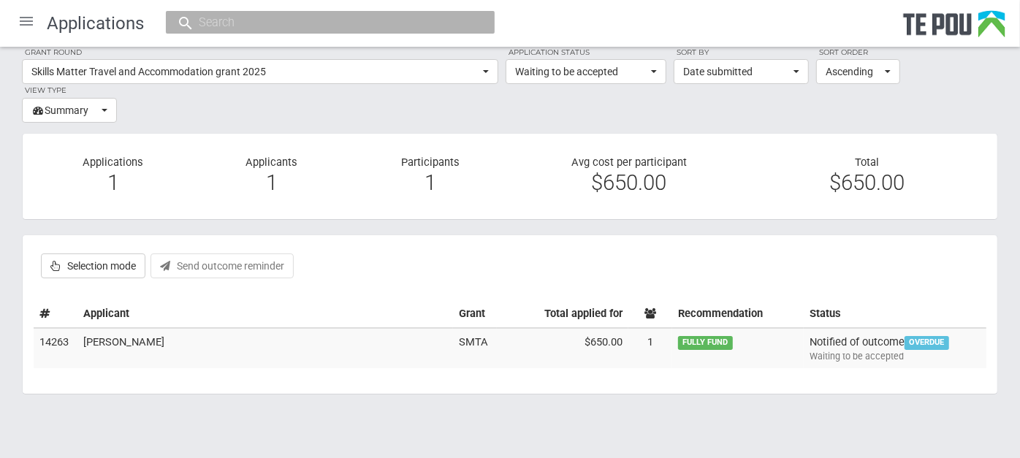
click at [282, 336] on td "Nathan Harrison" at bounding box center [265, 348] width 376 height 41
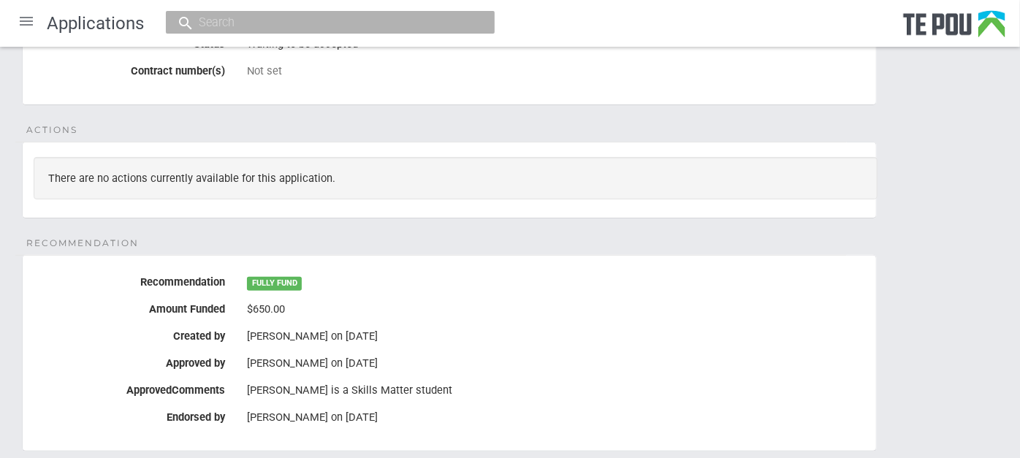
scroll to position [81, 0]
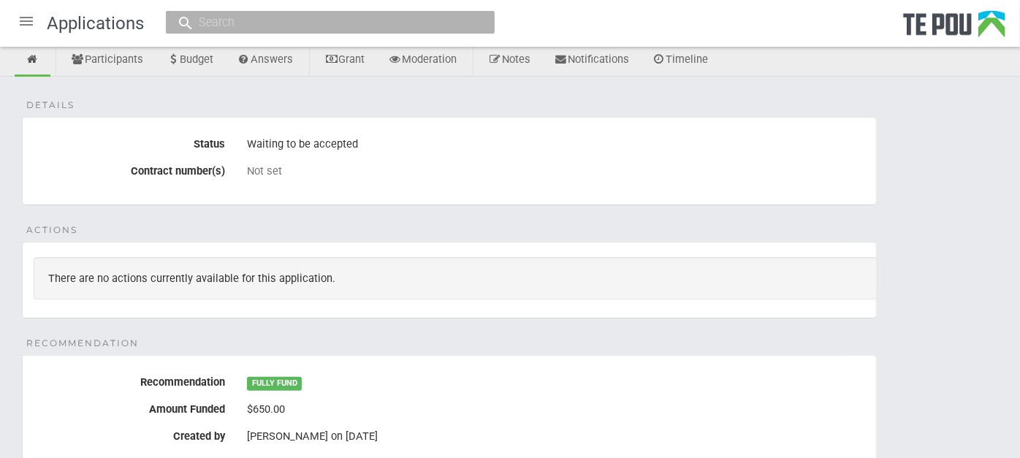
click at [23, 30] on div at bounding box center [26, 21] width 35 height 35
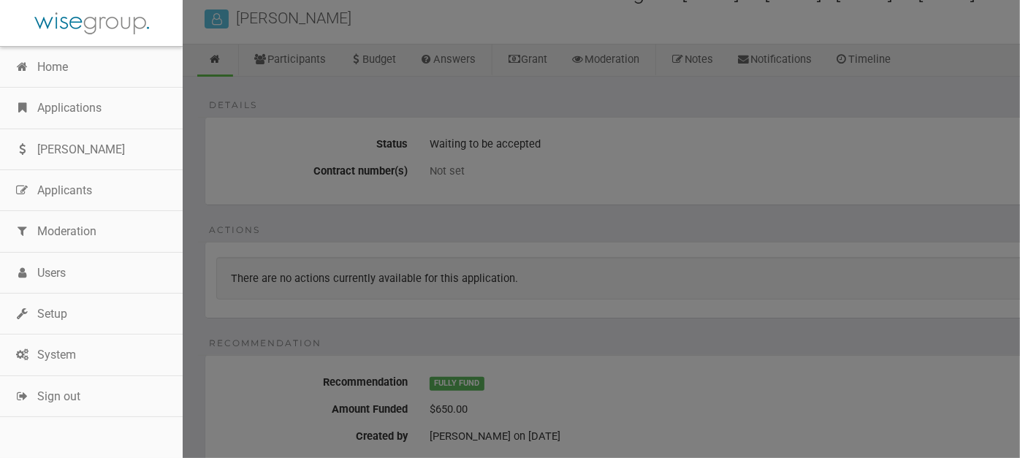
click at [61, 83] on link "Home" at bounding box center [91, 67] width 183 height 41
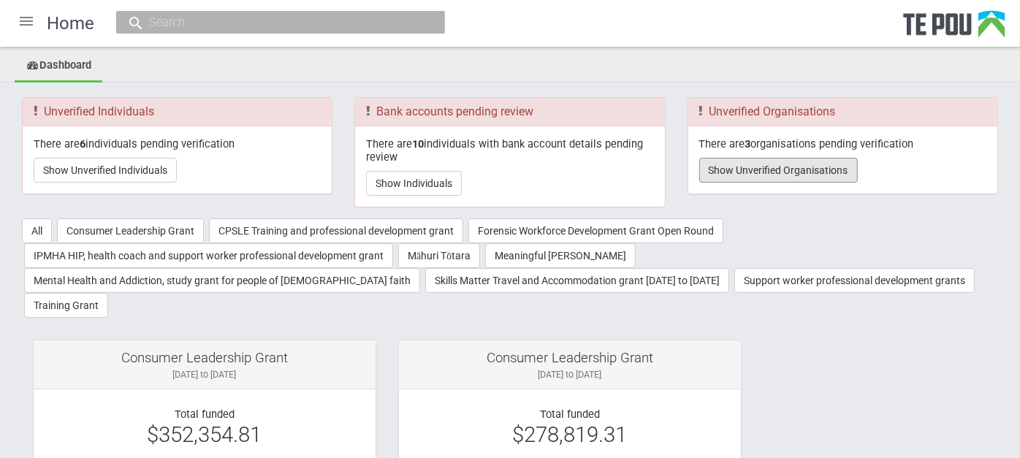
click at [825, 164] on button "Show Unverified Organisations" at bounding box center [779, 170] width 159 height 25
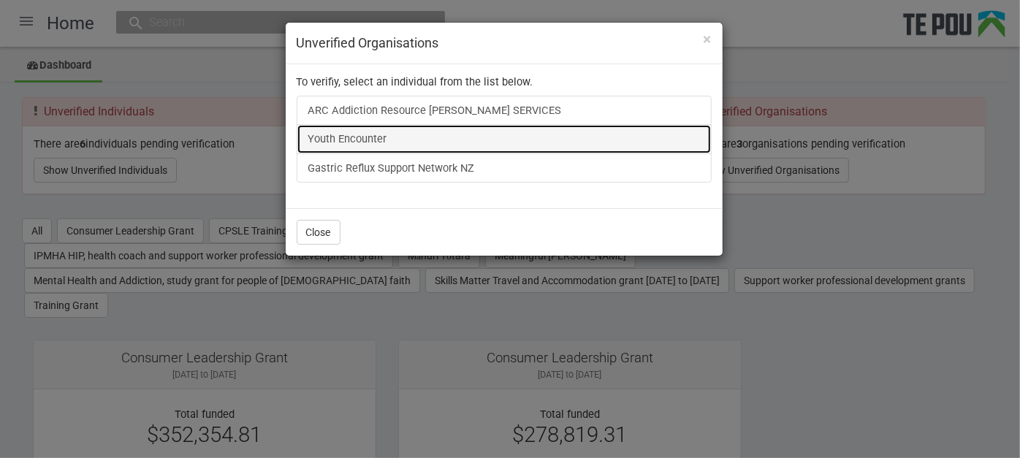
click at [341, 125] on link "Youth Encounter" at bounding box center [504, 138] width 415 height 29
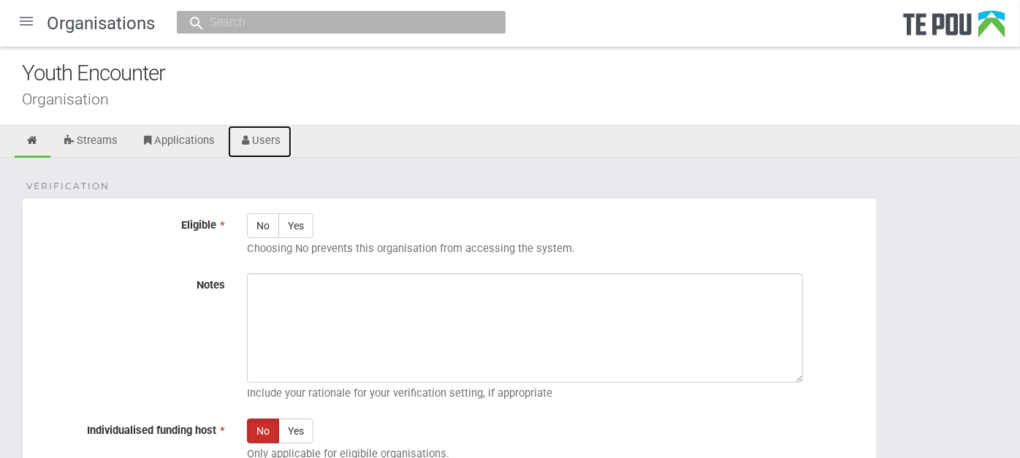
click at [263, 145] on link "Users" at bounding box center [260, 142] width 64 height 32
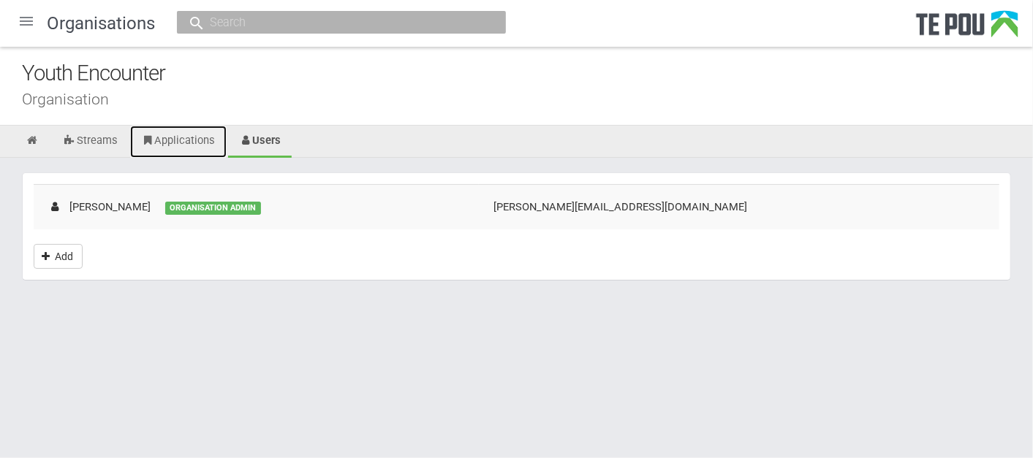
click at [177, 134] on link "Applications" at bounding box center [178, 142] width 96 height 32
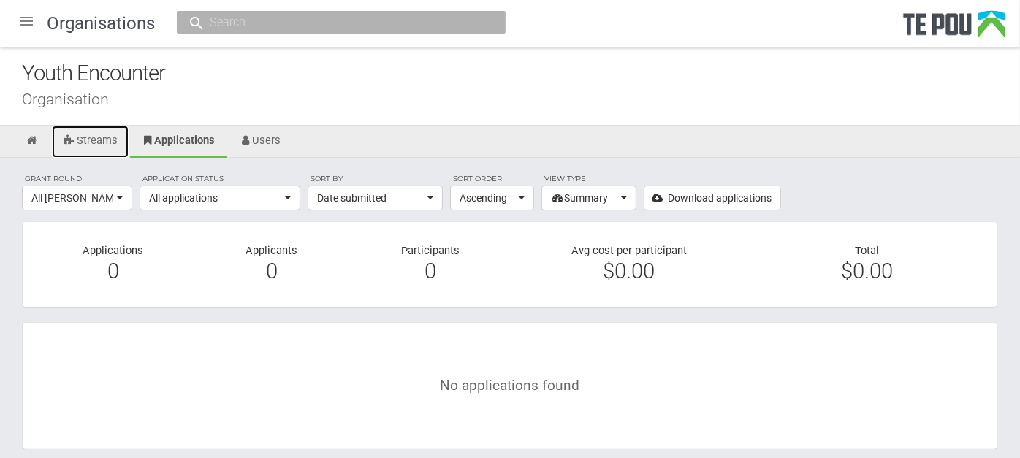
click at [106, 135] on link "Streams" at bounding box center [90, 142] width 77 height 32
drag, startPoint x: 0, startPoint y: 0, endPoint x: 106, endPoint y: 135, distance: 171.8
click at [106, 135] on link "Streams" at bounding box center [90, 142] width 77 height 32
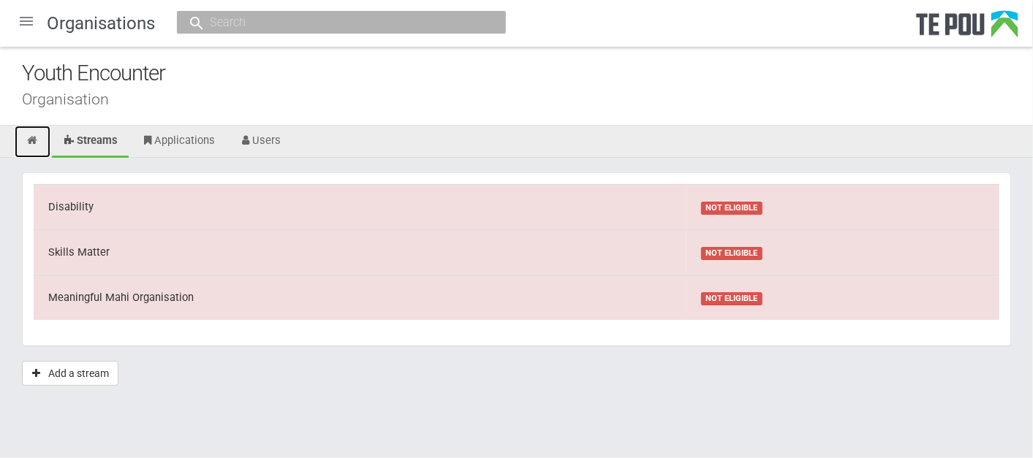
click at [39, 142] on icon at bounding box center [33, 140] width 14 height 11
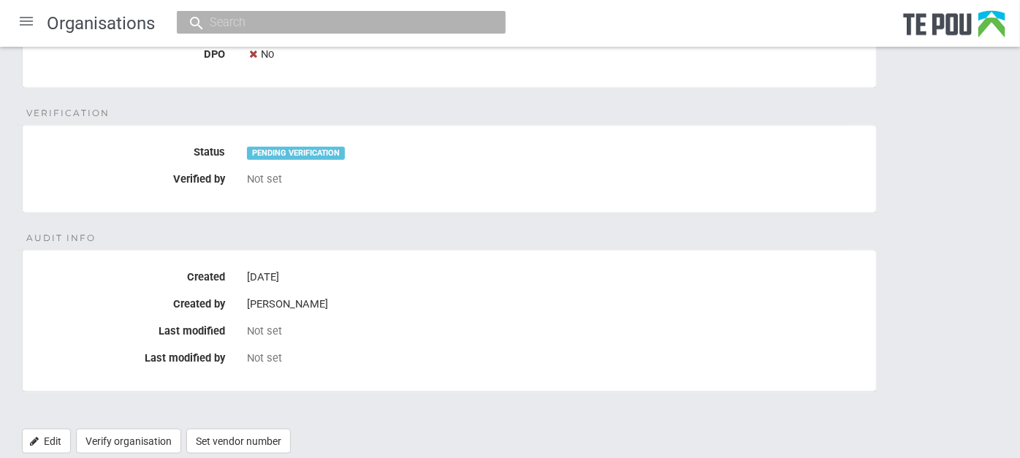
scroll to position [984, 0]
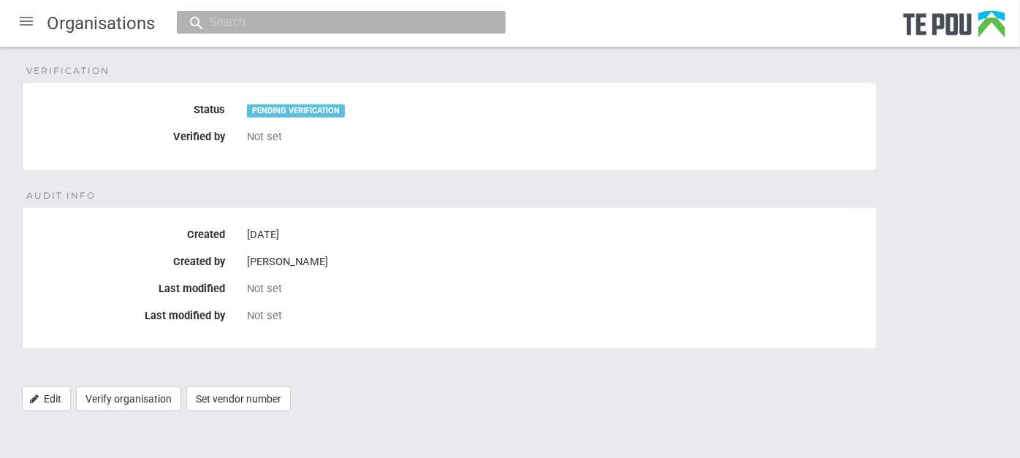
click at [301, 270] on div "[PERSON_NAME]" at bounding box center [556, 262] width 618 height 25
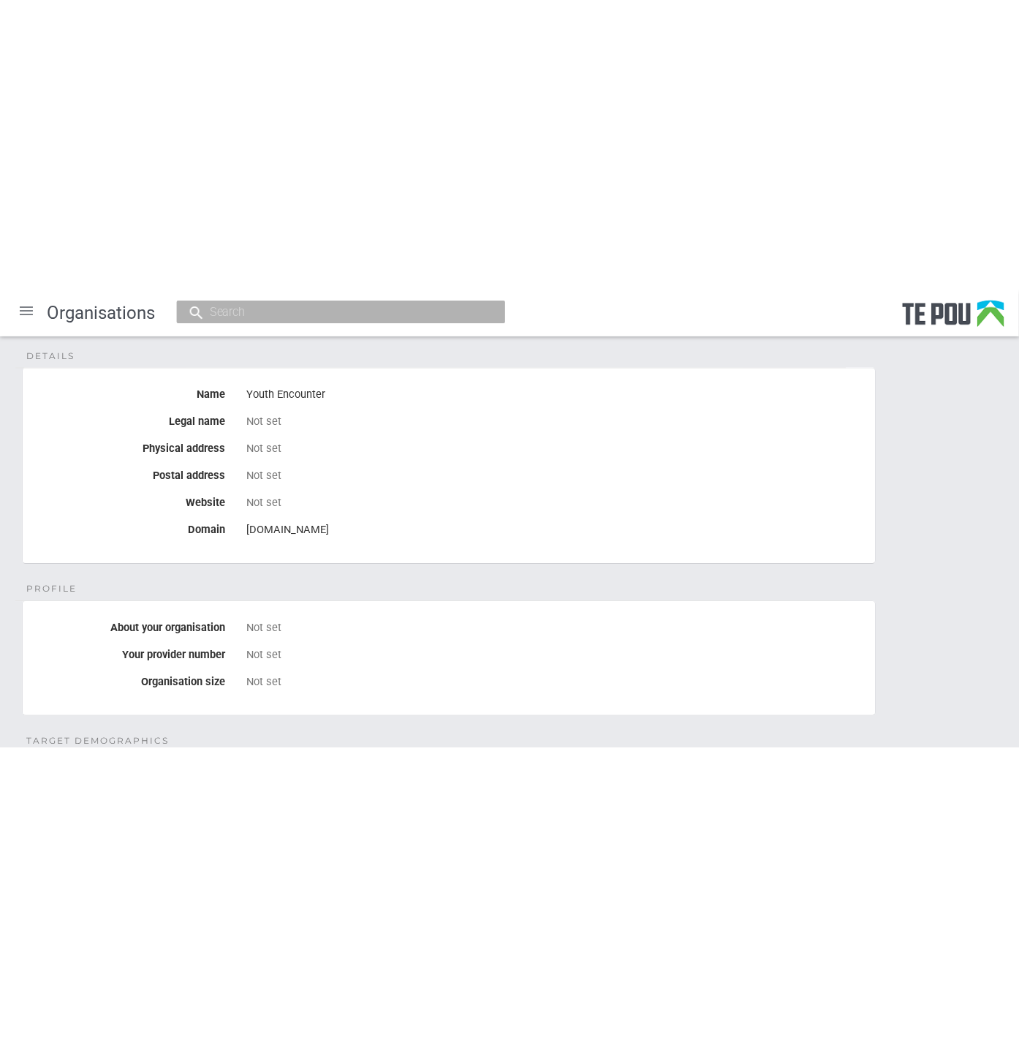
scroll to position [10, 0]
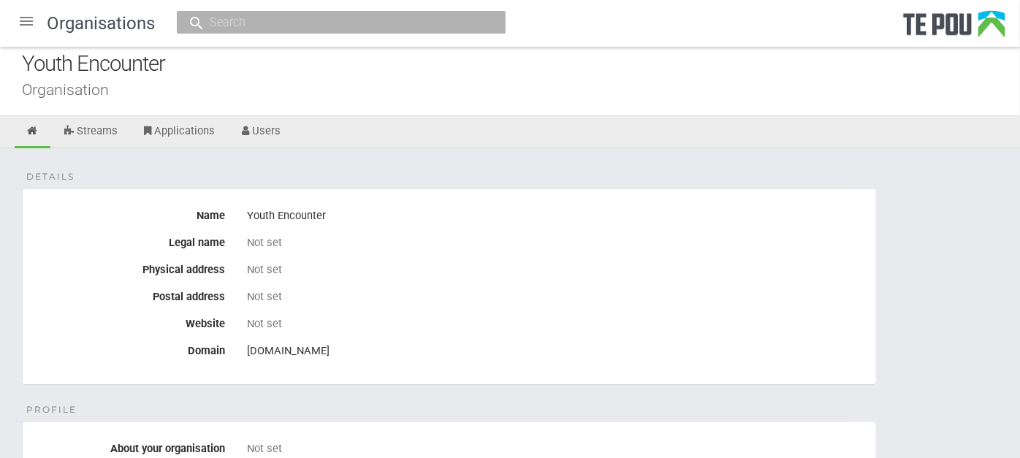
click at [515, 314] on div "Not set" at bounding box center [556, 324] width 618 height 25
click at [583, 310] on fieldset "Details Name Youth Encounter Legal name Not set Physical address Not set Postal…" at bounding box center [449, 287] width 855 height 197
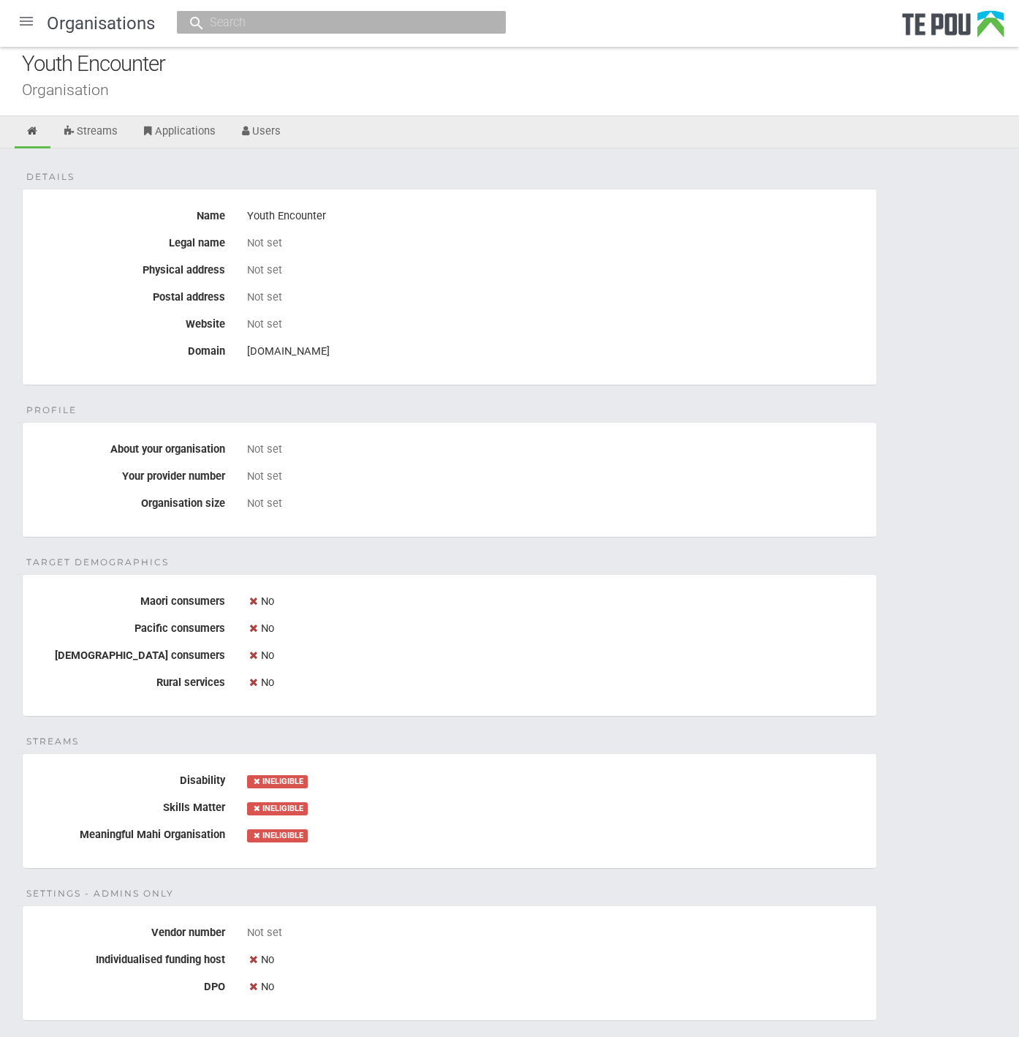
click at [448, 458] on fieldset "Streams Disability INELIGIBLE Skills Matter INELIGIBLE Meaningful Mahi Organisa…" at bounding box center [449, 810] width 855 height 115
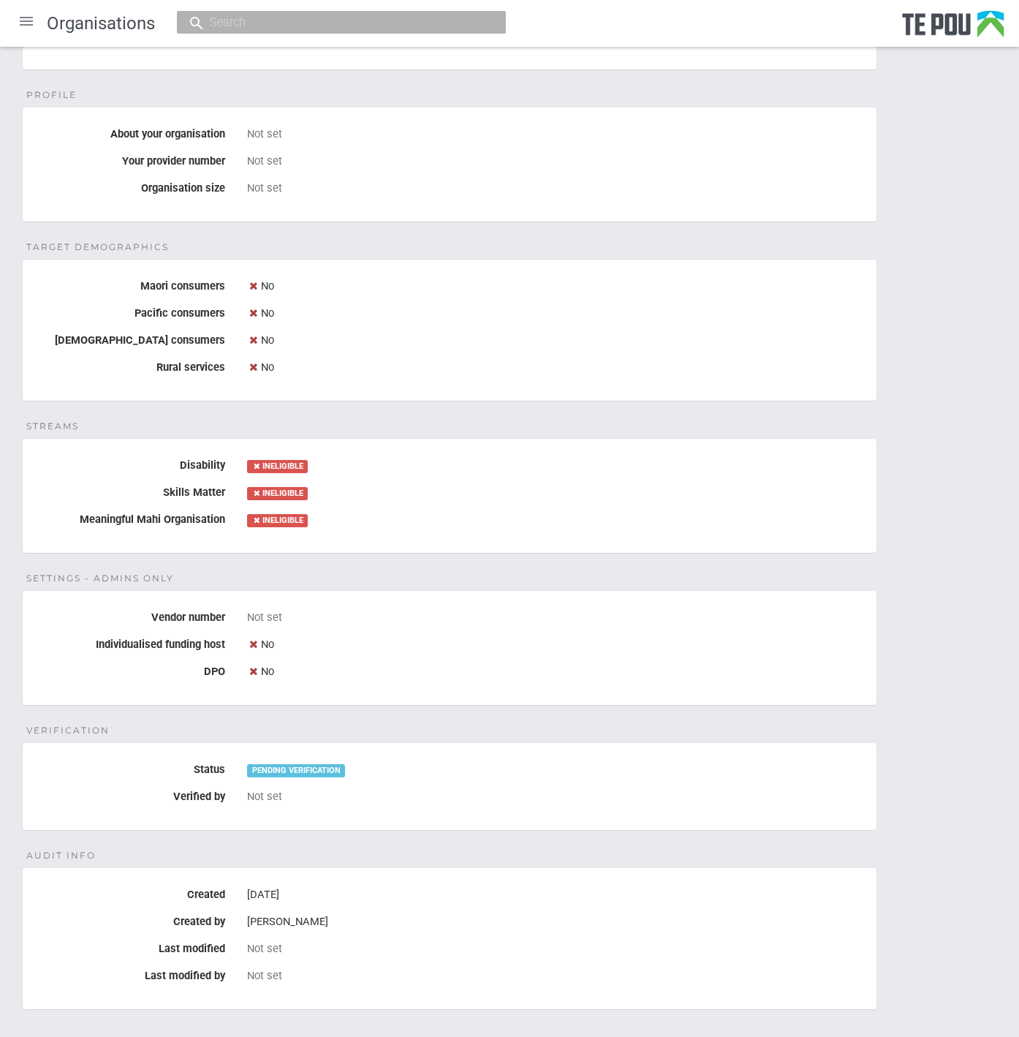
scroll to position [0, 0]
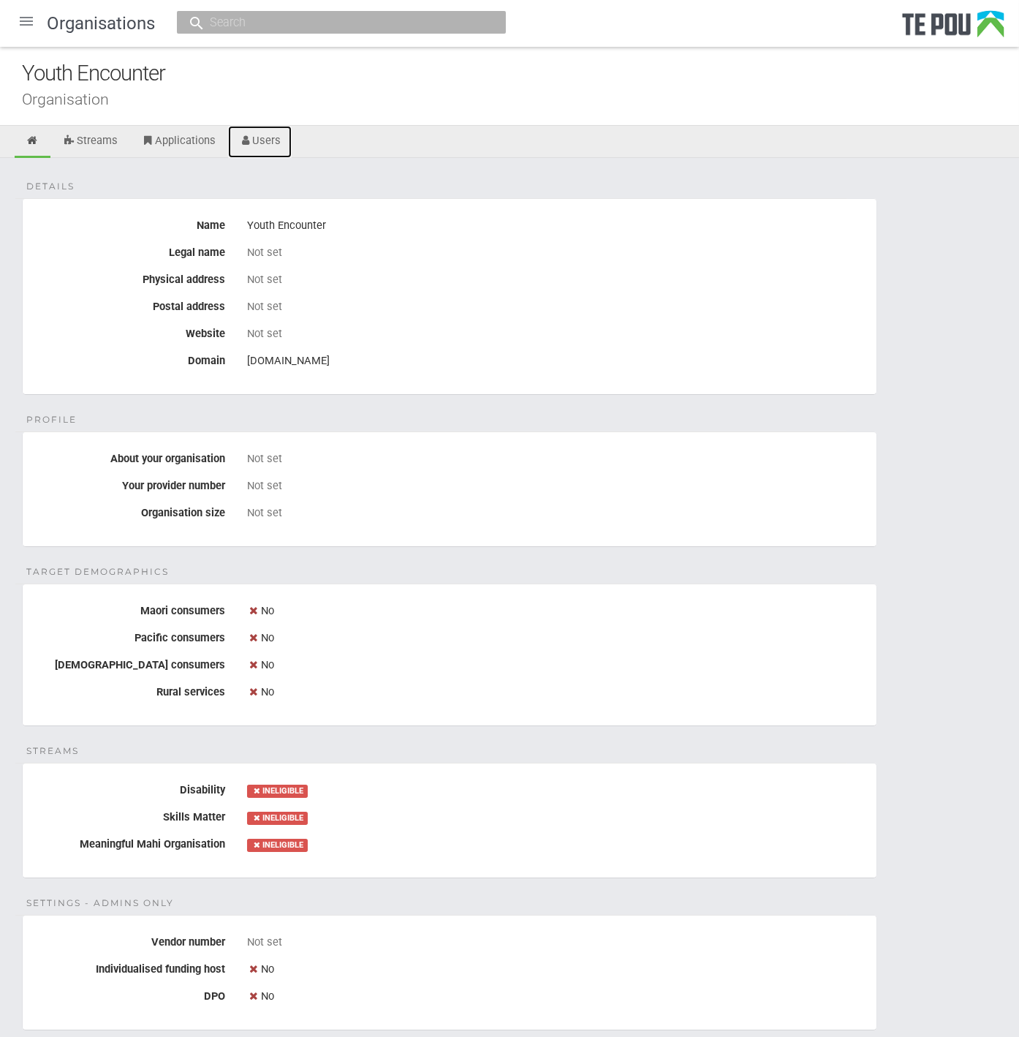
click at [279, 143] on link "Users" at bounding box center [260, 142] width 64 height 32
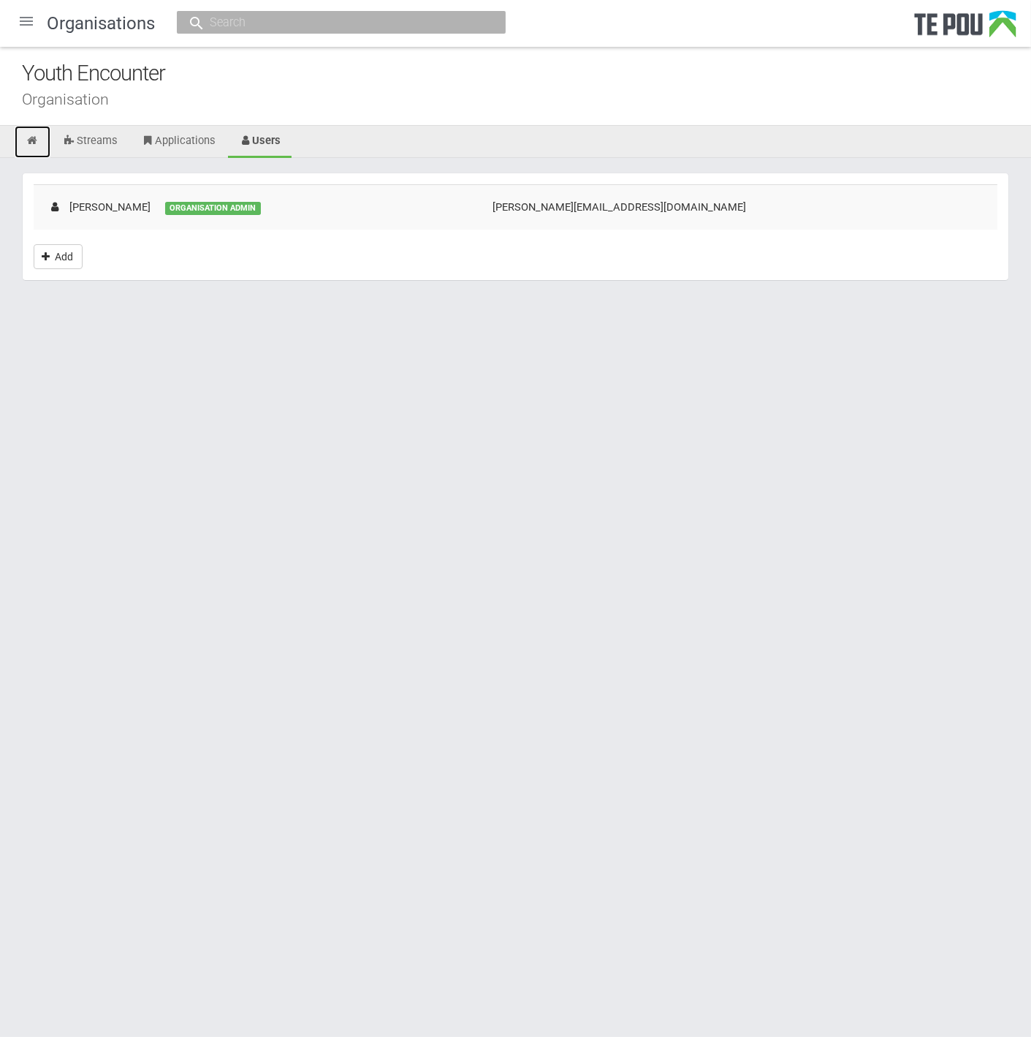
click at [29, 133] on link at bounding box center [33, 142] width 36 height 32
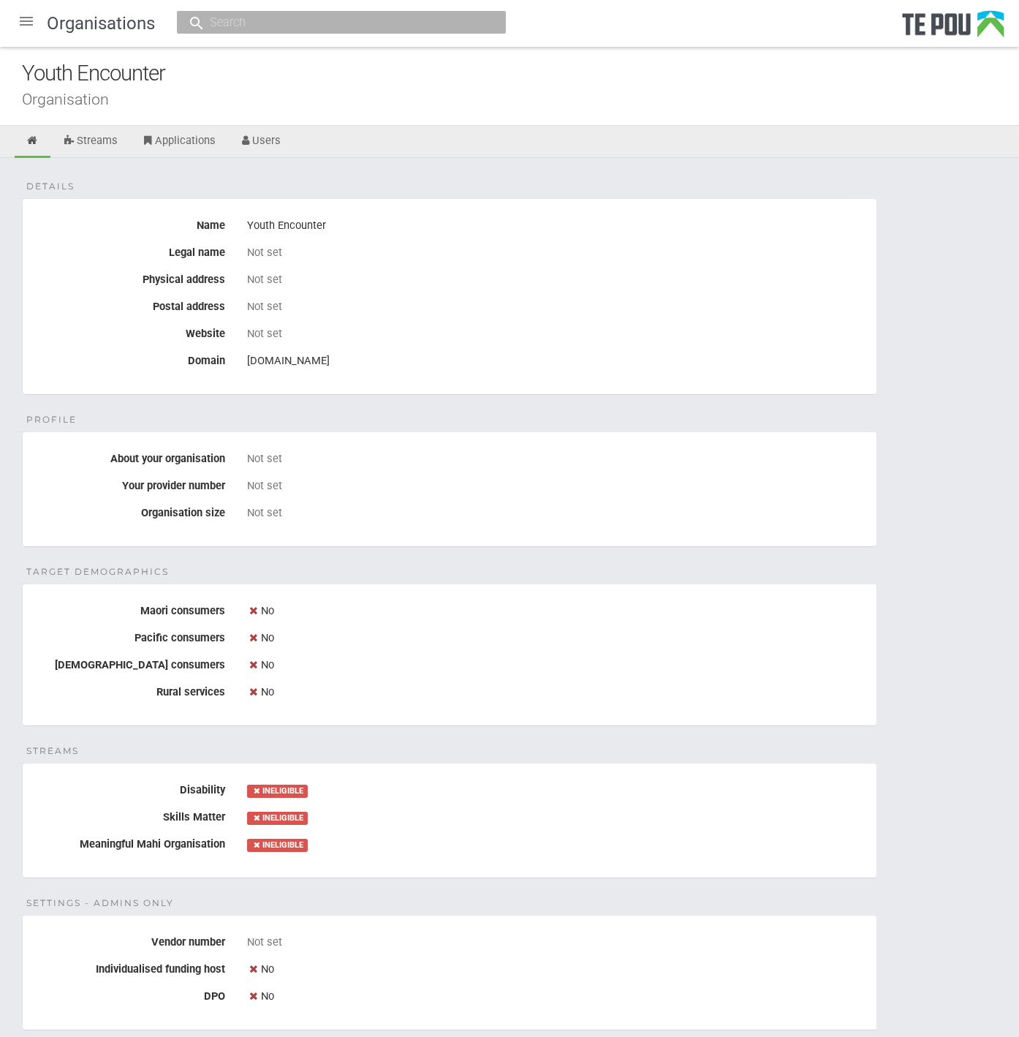
click at [438, 410] on div "Details Name Youth Encounter Legal name Not set Physical address Not set Postal…" at bounding box center [509, 784] width 1019 height 1252
click at [278, 143] on link "Users" at bounding box center [260, 142] width 64 height 32
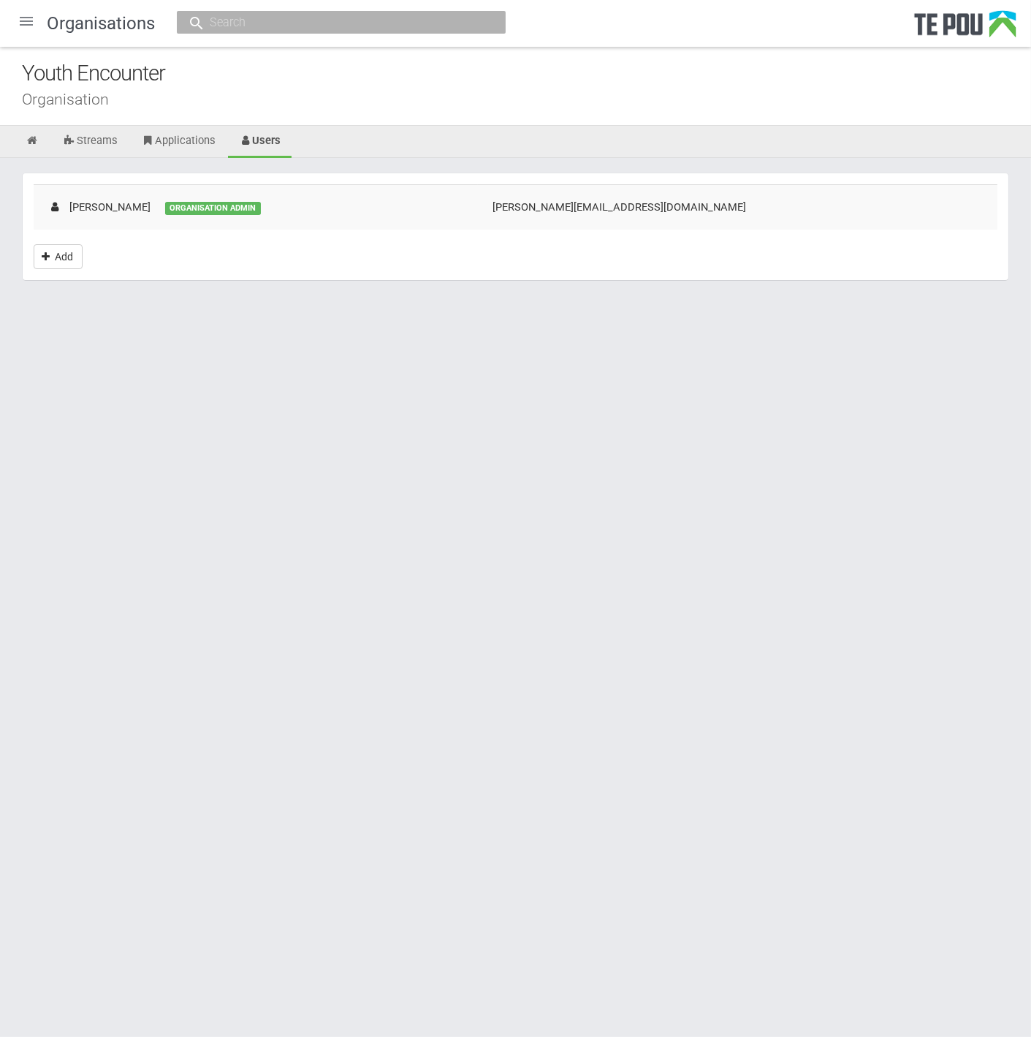
click at [351, 229] on section "Mary Wanhill ORGANISATION ADMIN mary@youthencounter.co.nz Add" at bounding box center [516, 227] width 988 height 108
click at [344, 210] on td "Mary Wanhill ORGANISATION ADMIN" at bounding box center [256, 206] width 444 height 45
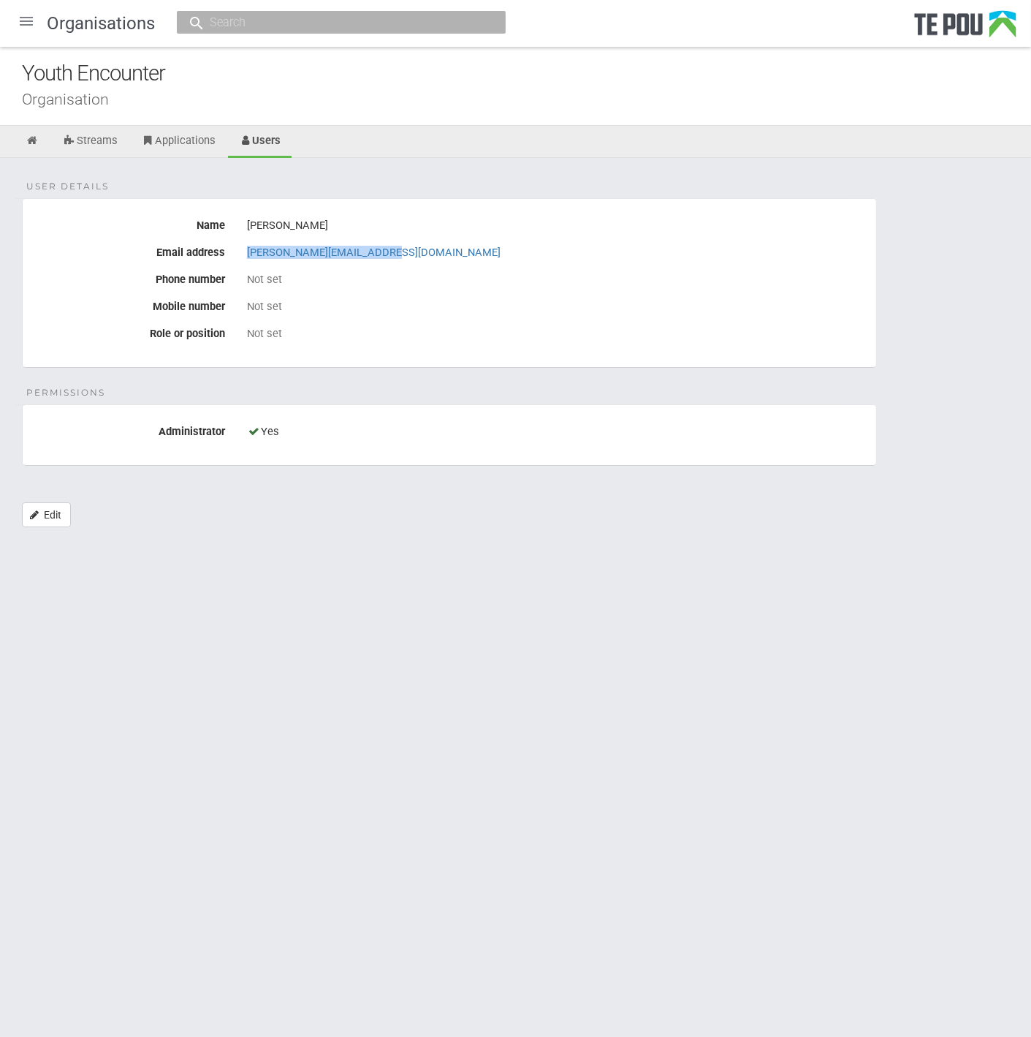
click at [234, 260] on div "Email address [PERSON_NAME][EMAIL_ADDRESS][DOMAIN_NAME]" at bounding box center [450, 252] width 854 height 25
copy link "[PERSON_NAME][EMAIL_ADDRESS][DOMAIN_NAME]"
click at [37, 137] on icon at bounding box center [33, 140] width 14 height 11
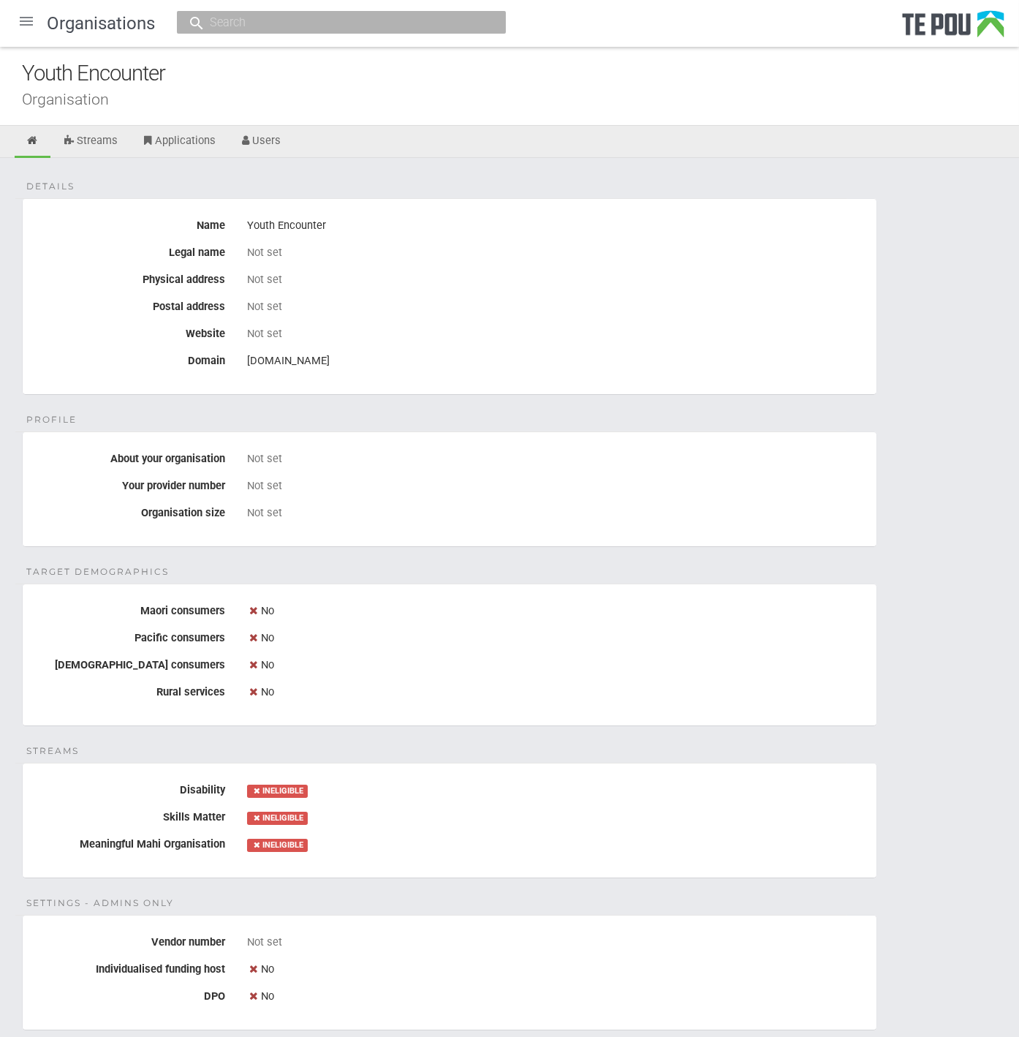
click at [463, 259] on div "Not set" at bounding box center [556, 252] width 618 height 25
click at [478, 366] on div "[DOMAIN_NAME]" at bounding box center [556, 361] width 618 height 25
click at [478, 366] on div "youthencounter.co.nz" at bounding box center [556, 361] width 618 height 25
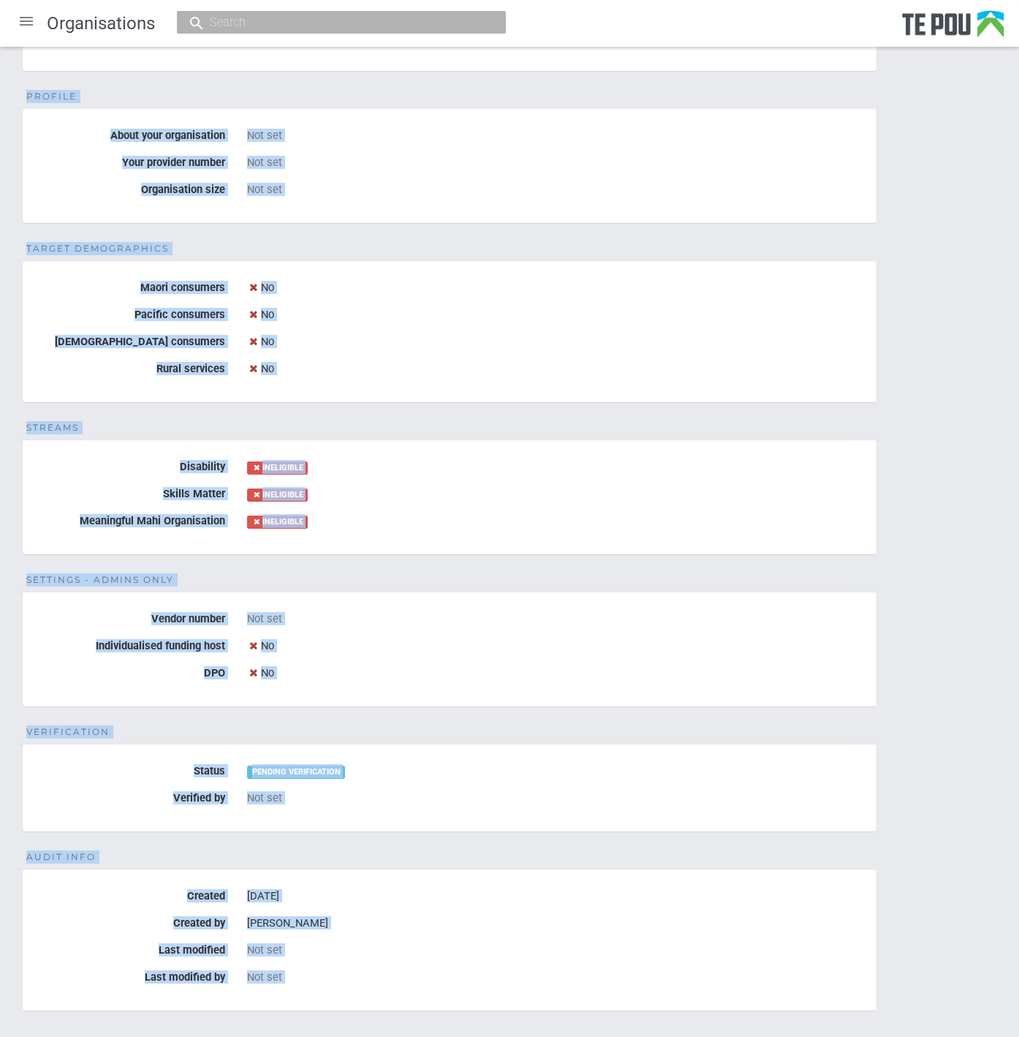
scroll to position [406, 0]
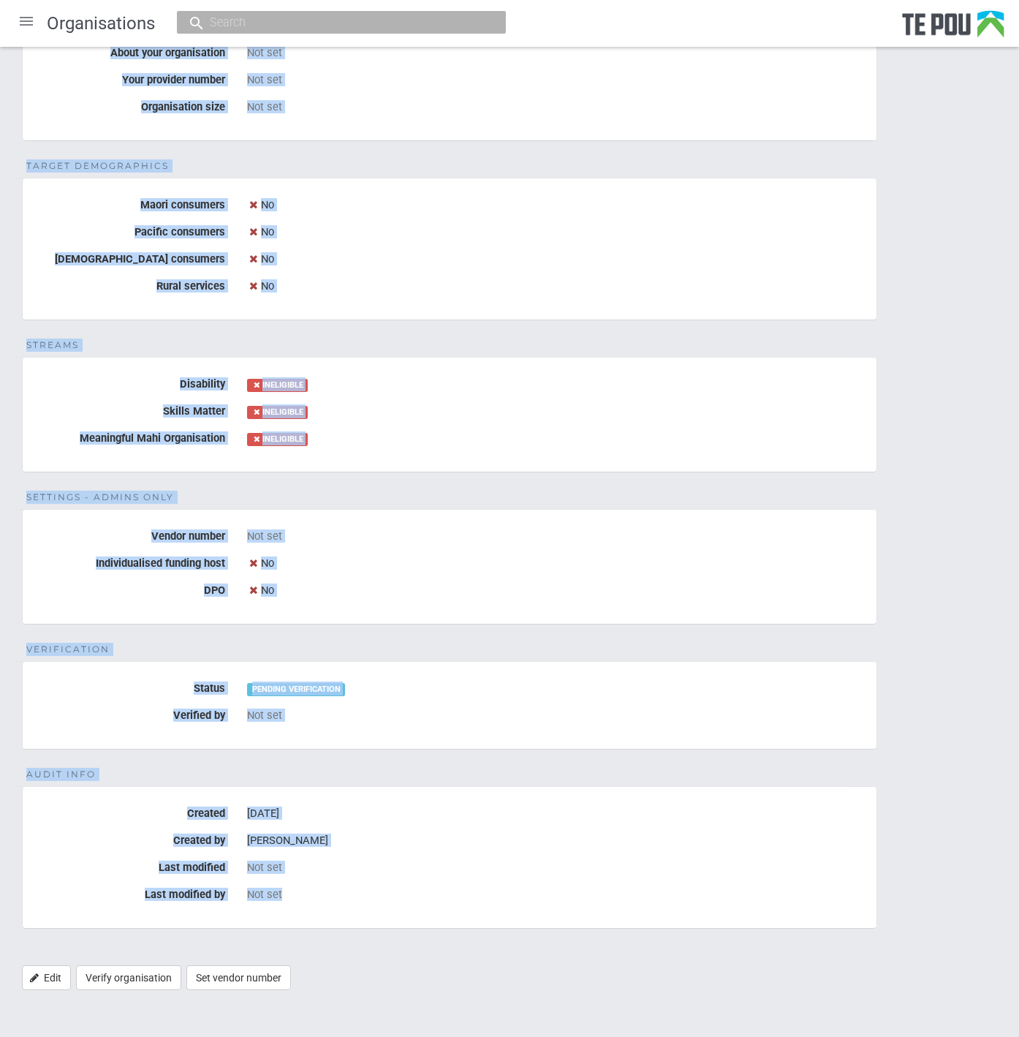
drag, startPoint x: 23, startPoint y: 69, endPoint x: 480, endPoint y: 893, distance: 942.0
click at [480, 893] on div "Organisations Youth Encounter Organisation Streams Applications Users Details N…" at bounding box center [509, 299] width 1019 height 1410
copy div "Youth Encounter Organisation Streams Applications Users Details Name Youth Enco…"
click at [541, 551] on div "No" at bounding box center [556, 563] width 618 height 25
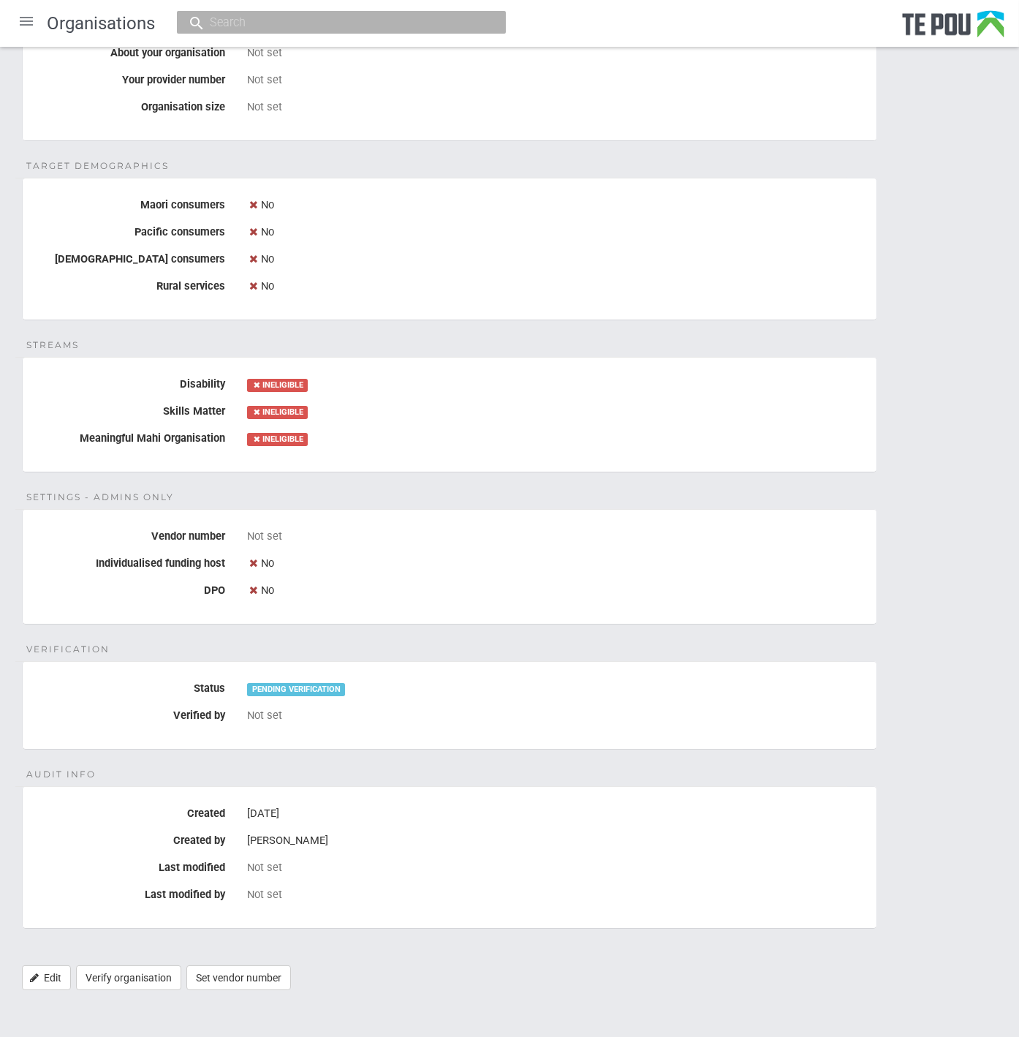
click at [438, 735] on fieldset "Verification Status PENDING VERIFICATION Verified by Not set" at bounding box center [449, 705] width 855 height 88
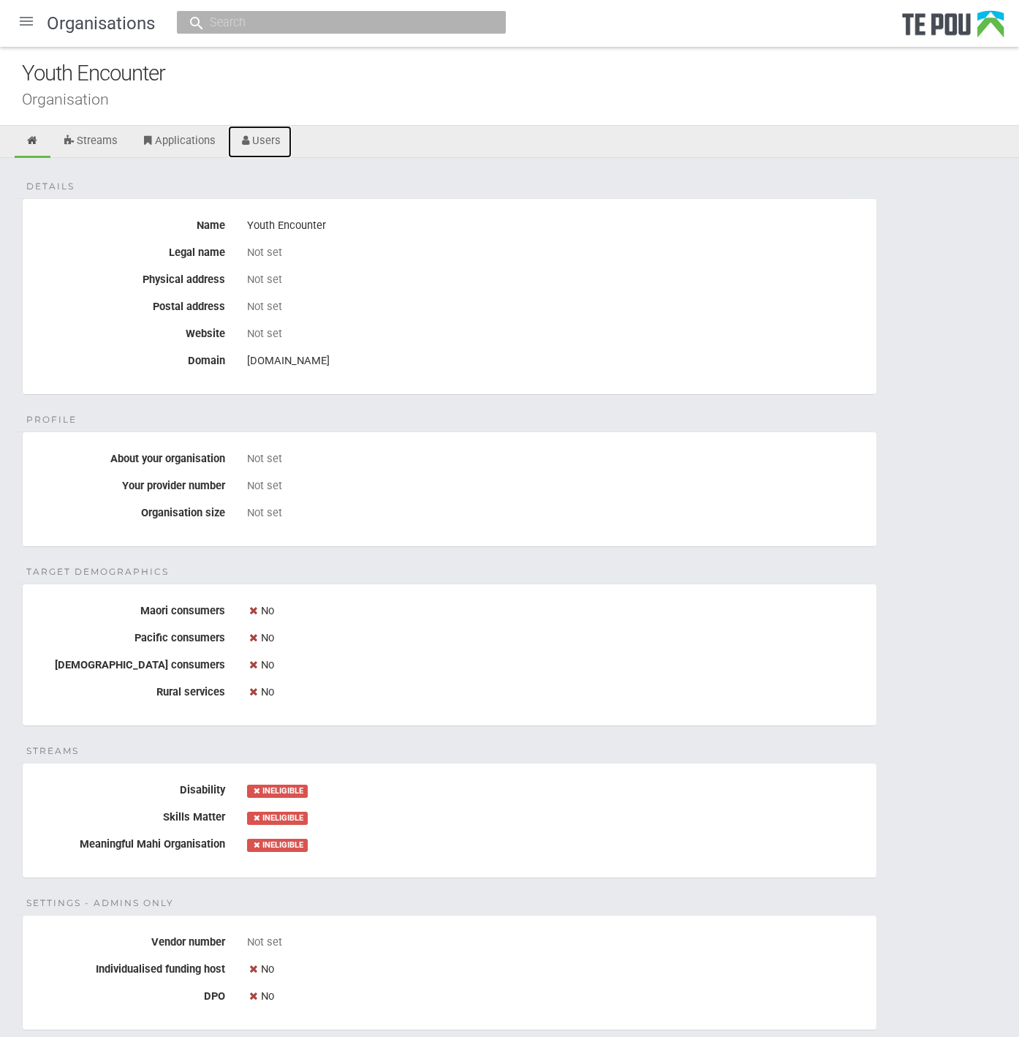
click at [259, 135] on link "Users" at bounding box center [260, 142] width 64 height 32
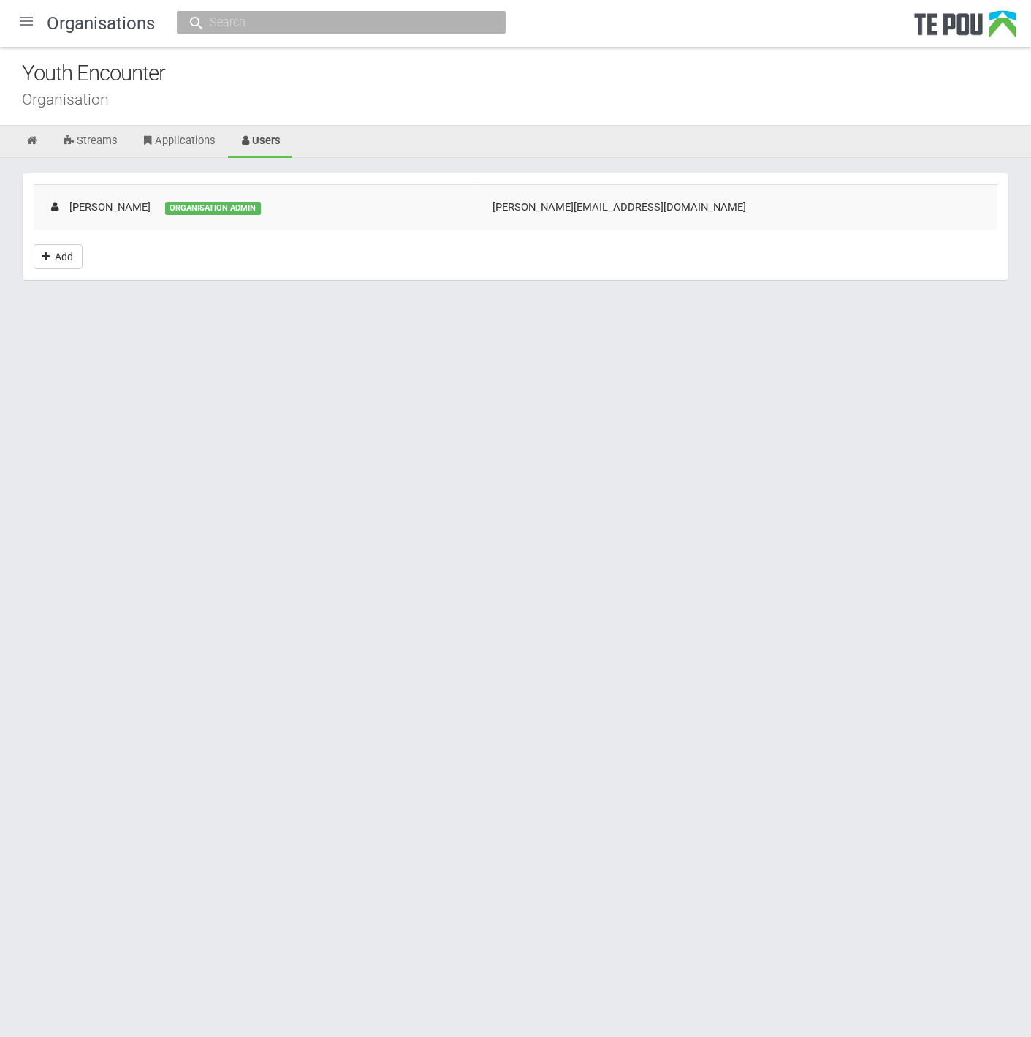
click at [299, 216] on td "[PERSON_NAME] ORGANISATION ADMIN" at bounding box center [256, 206] width 444 height 45
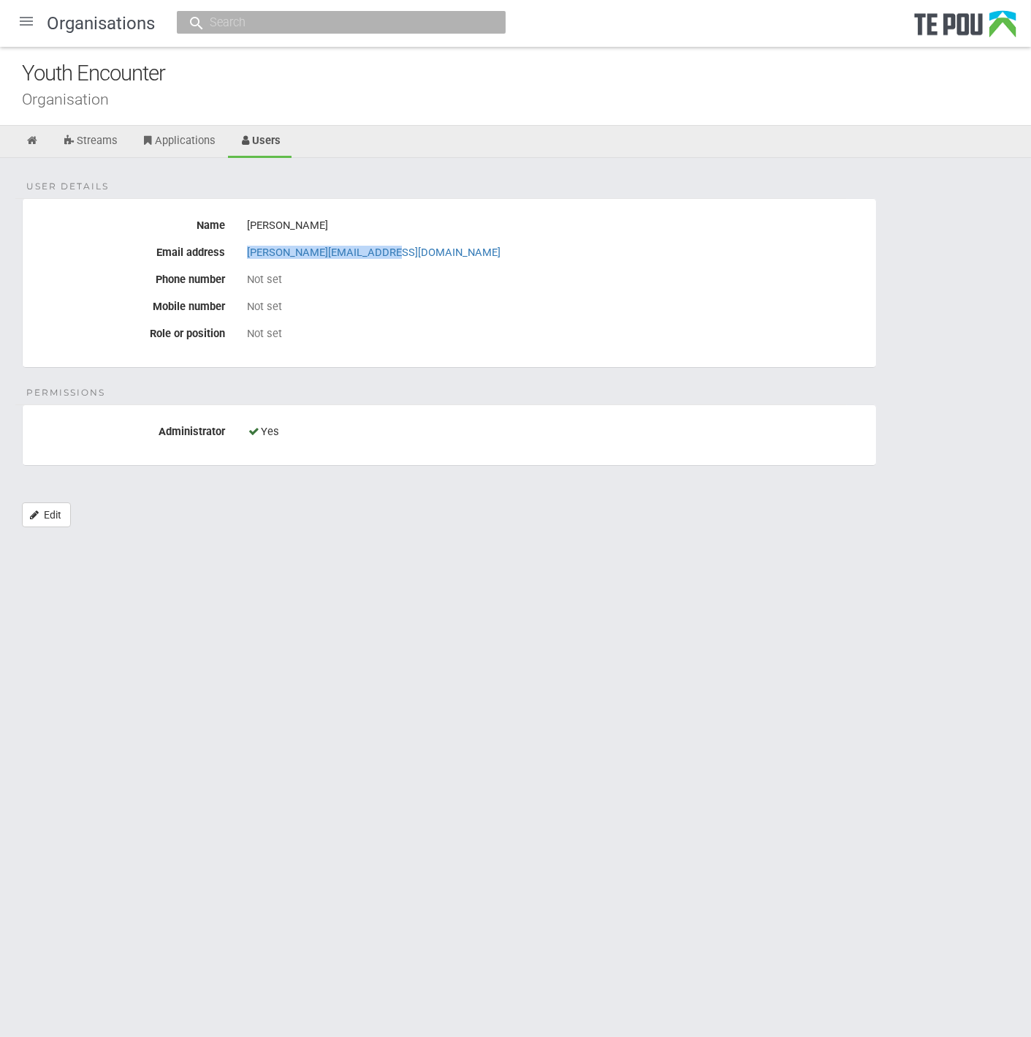
click at [248, 254] on div "mary@youthencounter.co.nz" at bounding box center [556, 252] width 618 height 25
click at [720, 675] on html "Home Applications Grant rounds Applicants Organisations Individuals Moderation …" at bounding box center [515, 518] width 1031 height 1037
click at [412, 22] on input "text" at bounding box center [333, 22] width 257 height 15
paste input "Arataki Ministries Ltd"
type input "Arataki Ministries"
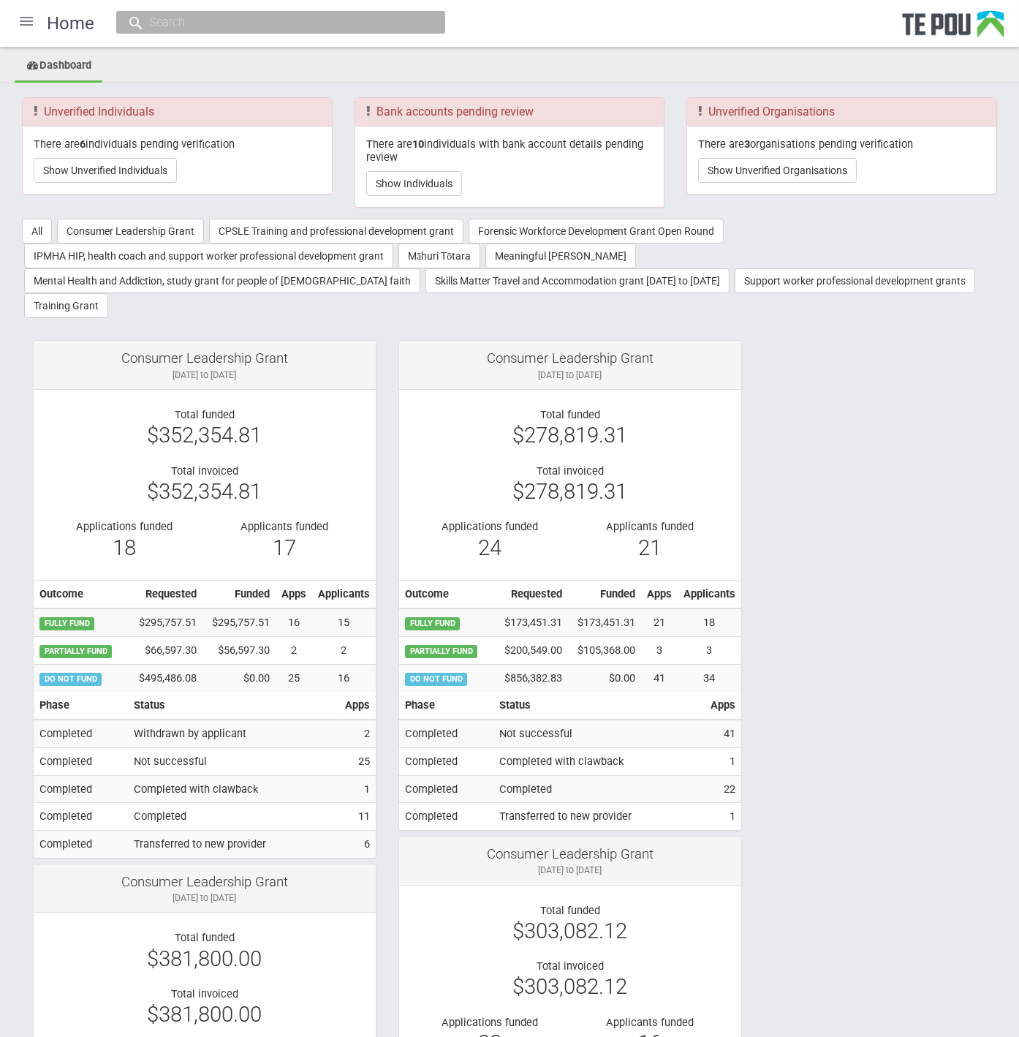
click at [224, 26] on input "text" at bounding box center [273, 22] width 257 height 15
paste input "Arataki Ministries Ltd"
type input "Arataki Ministries Ltd"
click at [238, 66] on link "Arataki Ministries Ltd AratakiMinistriesLtd" at bounding box center [280, 67] width 307 height 23
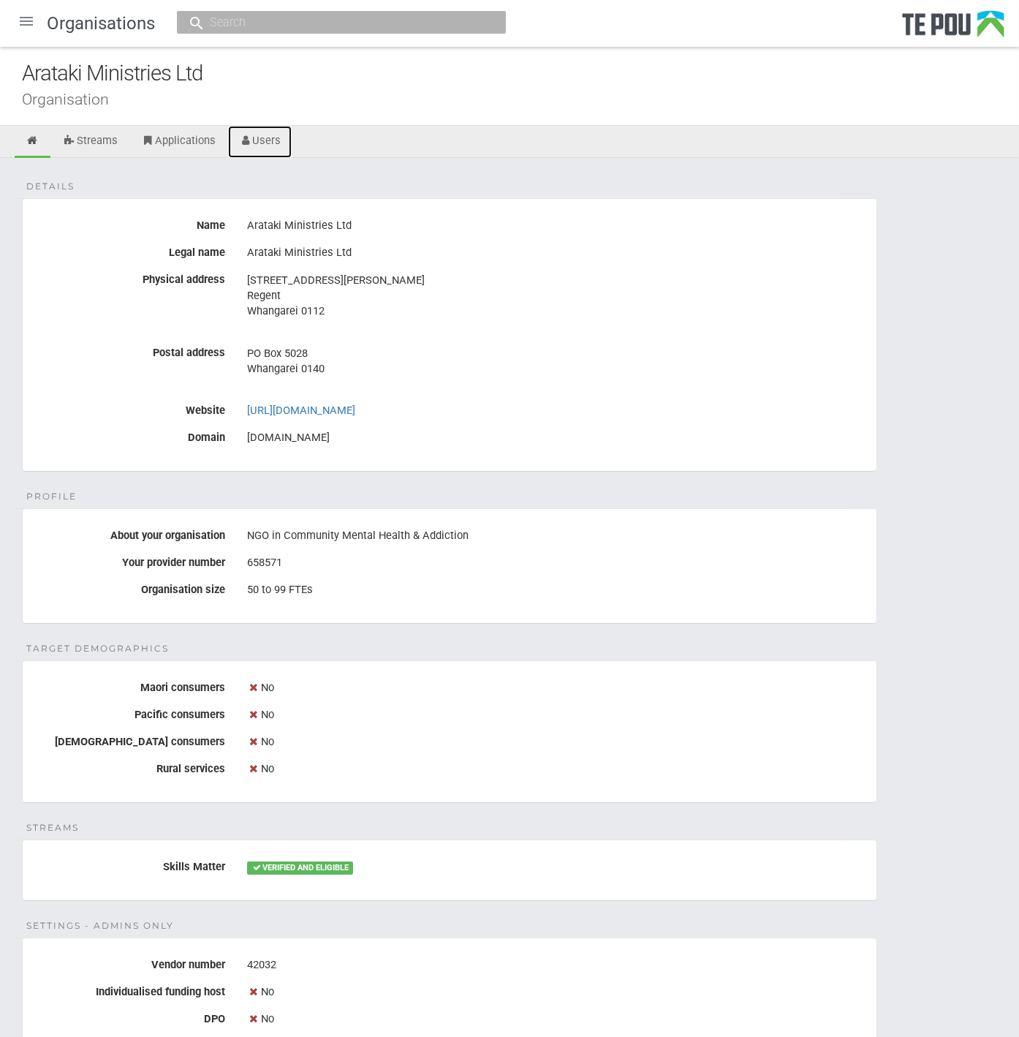
click at [264, 143] on link "Users" at bounding box center [260, 142] width 64 height 32
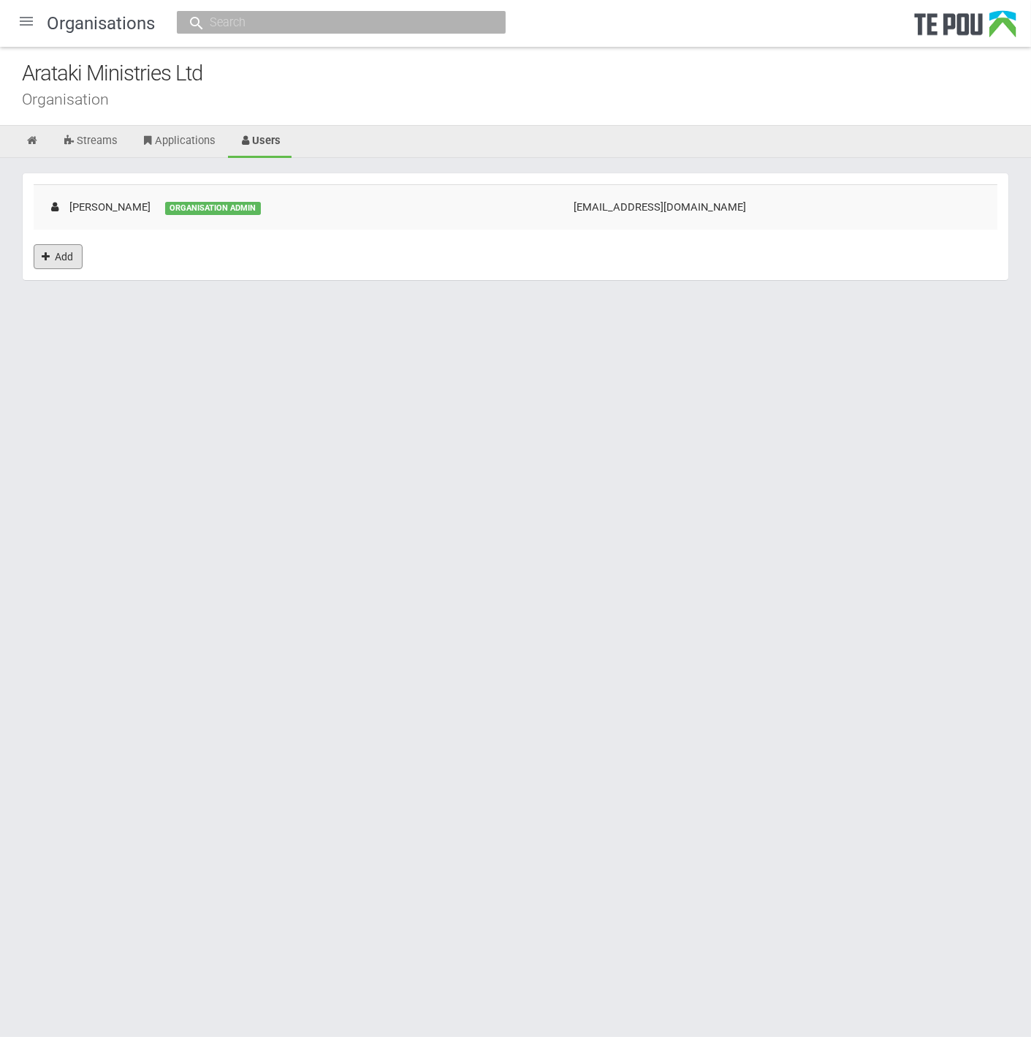
click at [54, 262] on link "Add" at bounding box center [58, 256] width 49 height 25
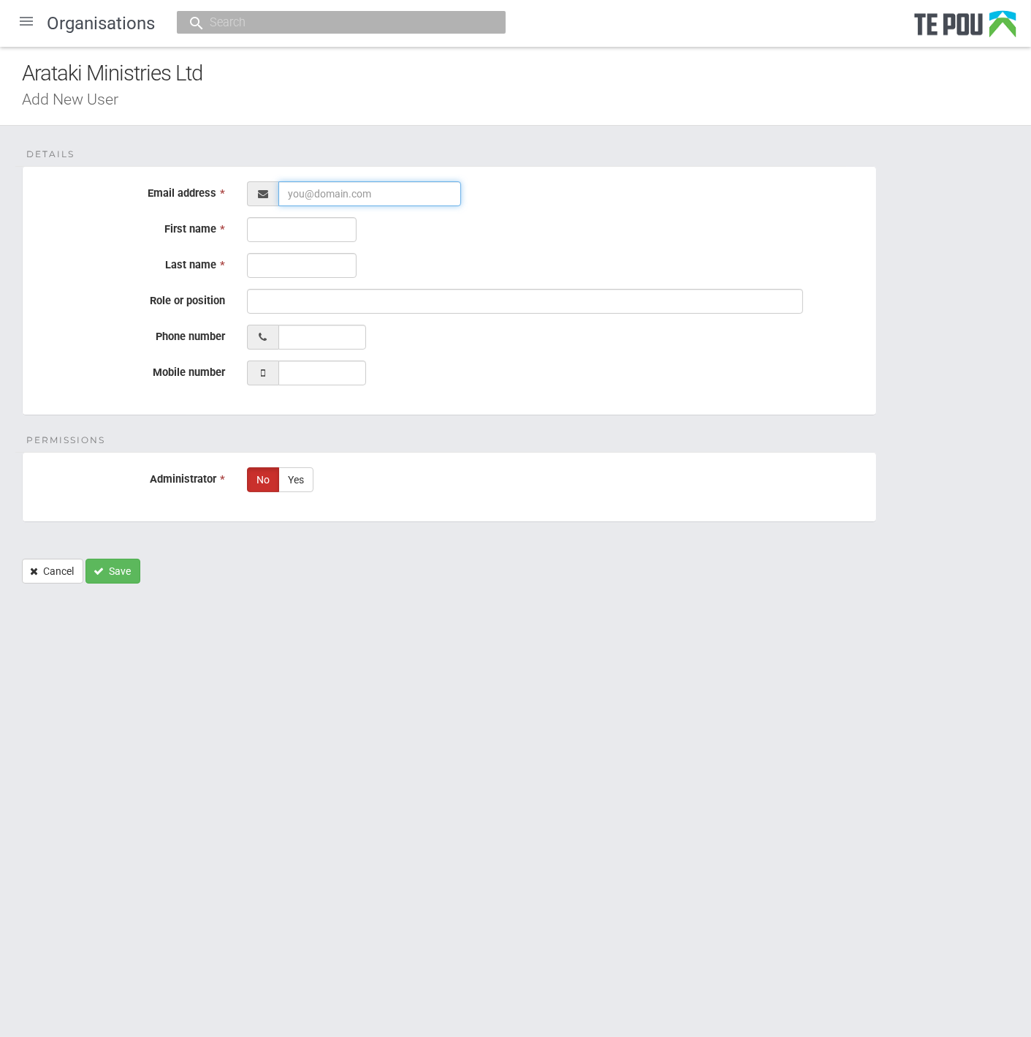
click at [355, 186] on input "Email address *" at bounding box center [370, 193] width 183 height 25
paste input "[PERSON_NAME][EMAIL_ADDRESS][DOMAIN_NAME]"
type input "[PERSON_NAME][EMAIL_ADDRESS][DOMAIN_NAME]"
click at [303, 230] on input "First name *" at bounding box center [302, 229] width 110 height 25
click at [253, 232] on input "First name *" at bounding box center [302, 229] width 110 height 25
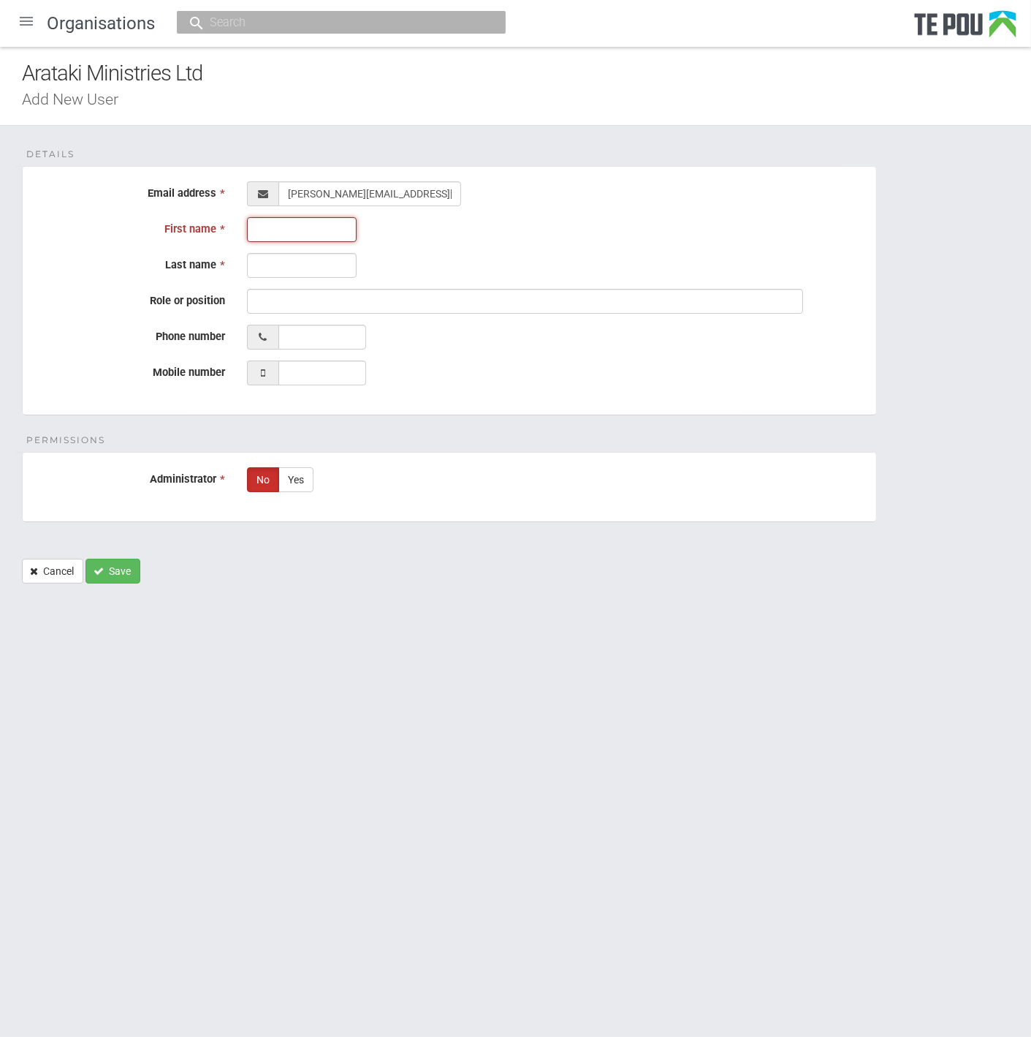
paste input "Stacey"
type input "Stacey"
click at [265, 258] on input "Last name *" at bounding box center [302, 265] width 110 height 25
paste input "Smit"
type input "Smit"
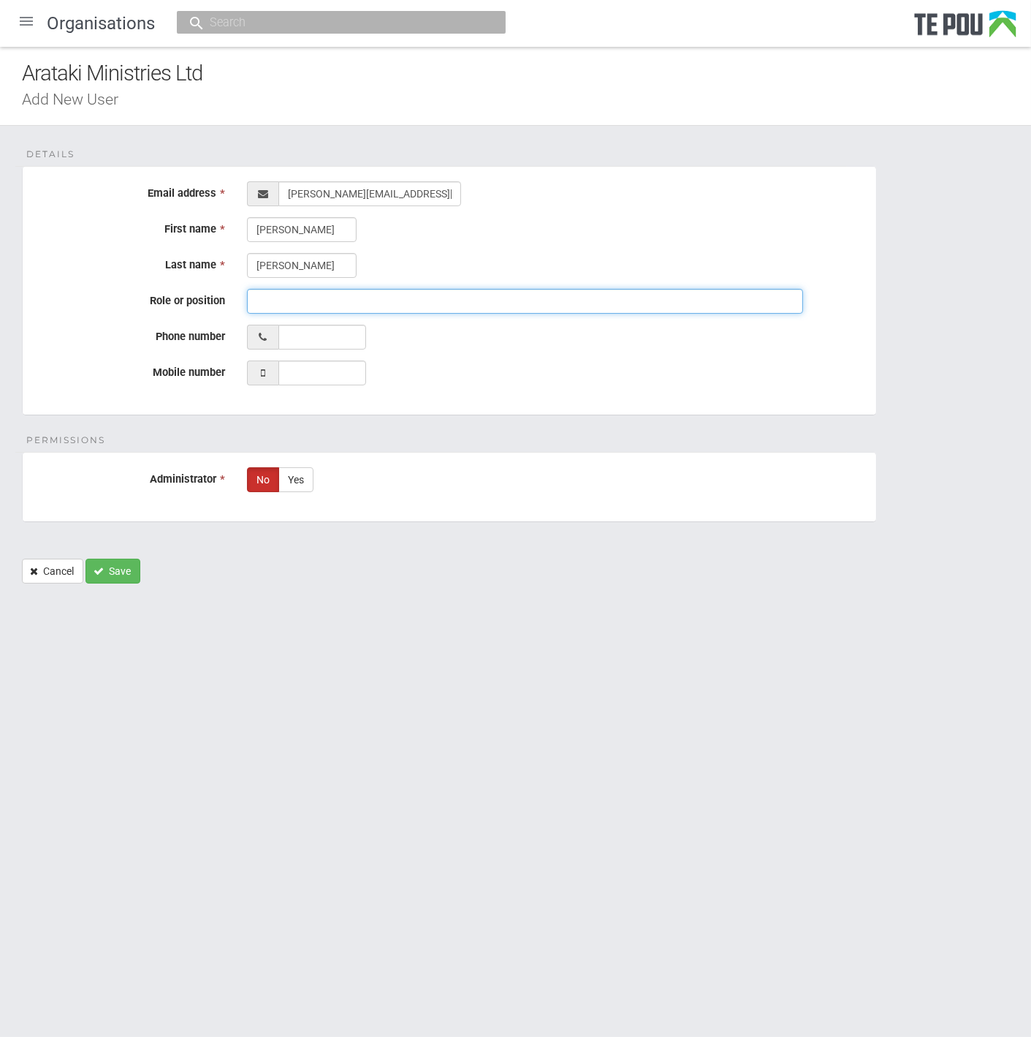
click at [261, 295] on input "Role or position" at bounding box center [525, 301] width 556 height 25
paste input "Executive assistant"
type input "Executive assistant"
click at [52, 322] on fieldset "Details Email address * First name * Stacey Last name * Smit Role or position E…" at bounding box center [449, 290] width 855 height 249
click at [337, 341] on input "Phone number" at bounding box center [323, 337] width 88 height 25
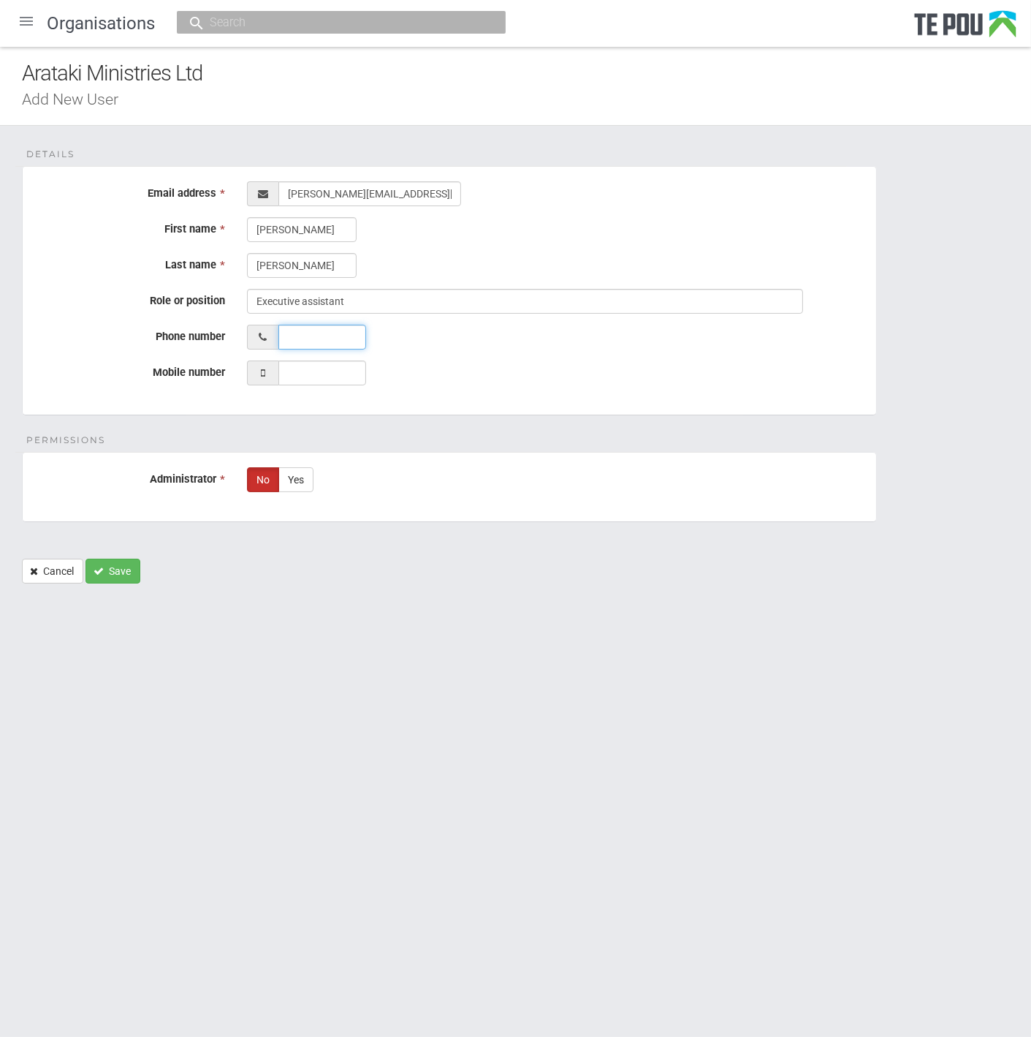
paste input "094303044"
type input "094303044"
click at [308, 372] on input "Mobile number" at bounding box center [323, 372] width 88 height 25
paste input "0272162285"
type input "0272162285"
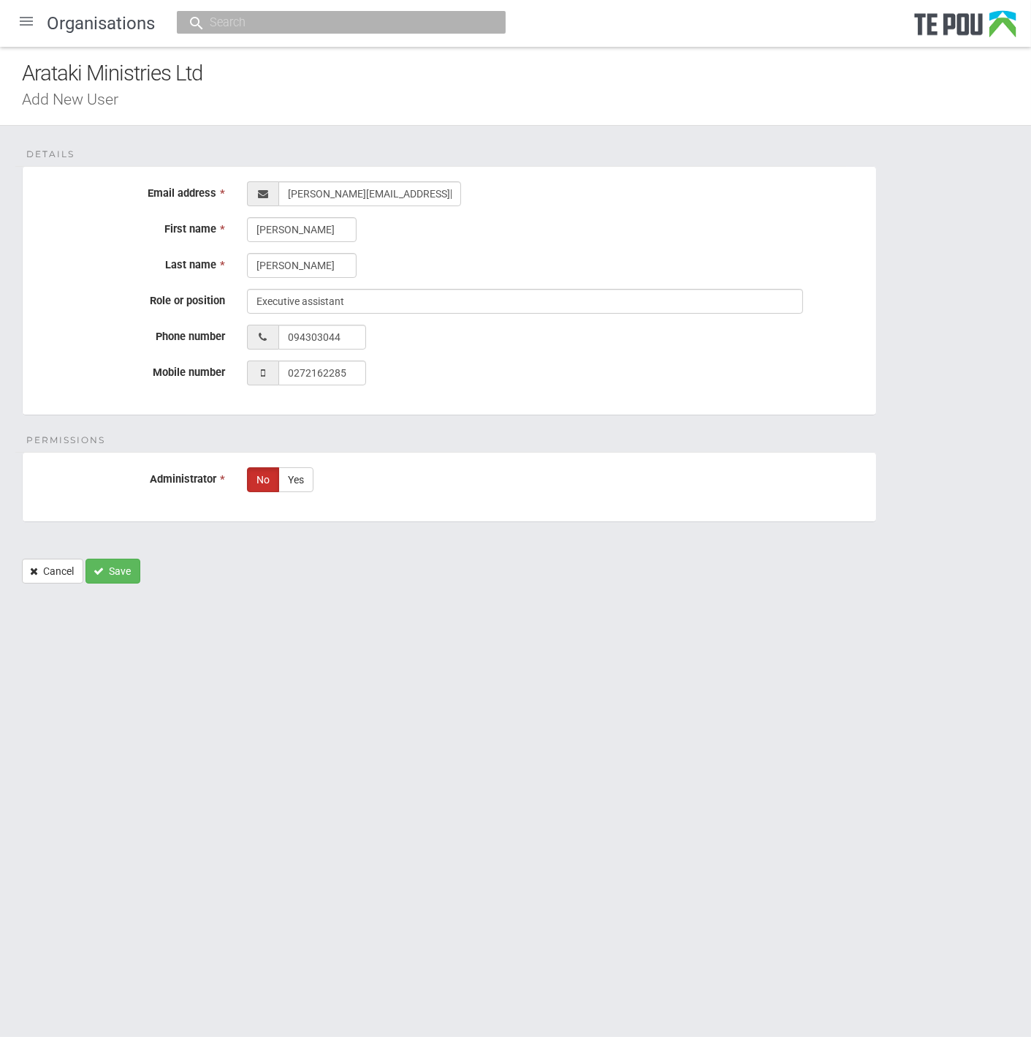
click at [292, 473] on label "Yes" at bounding box center [296, 479] width 35 height 25
radio input "true"
click at [114, 583] on div "Details Email address * First name * Stacey Last name * Smit Role or position E…" at bounding box center [515, 362] width 1031 height 472
click at [112, 567] on button "Save" at bounding box center [113, 570] width 55 height 25
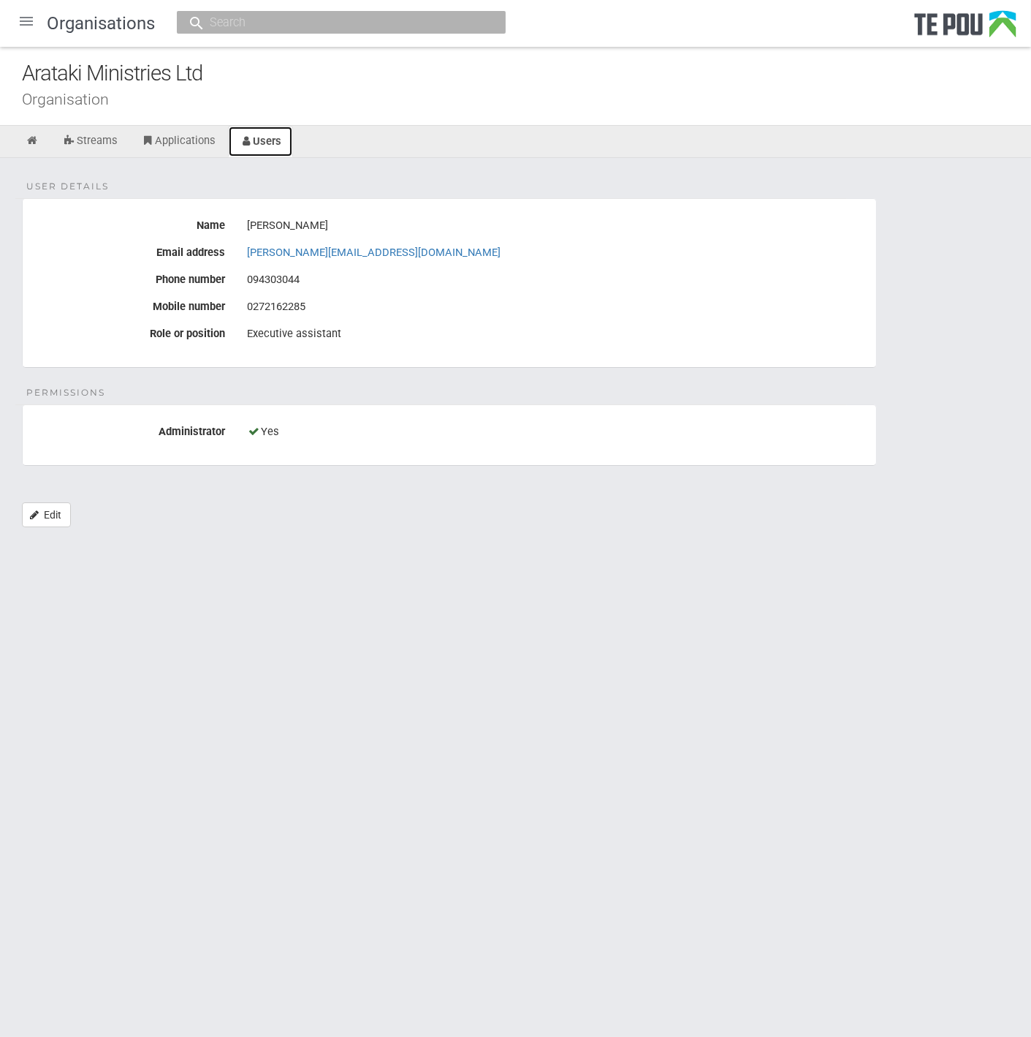
click at [276, 140] on link "Users" at bounding box center [261, 141] width 66 height 31
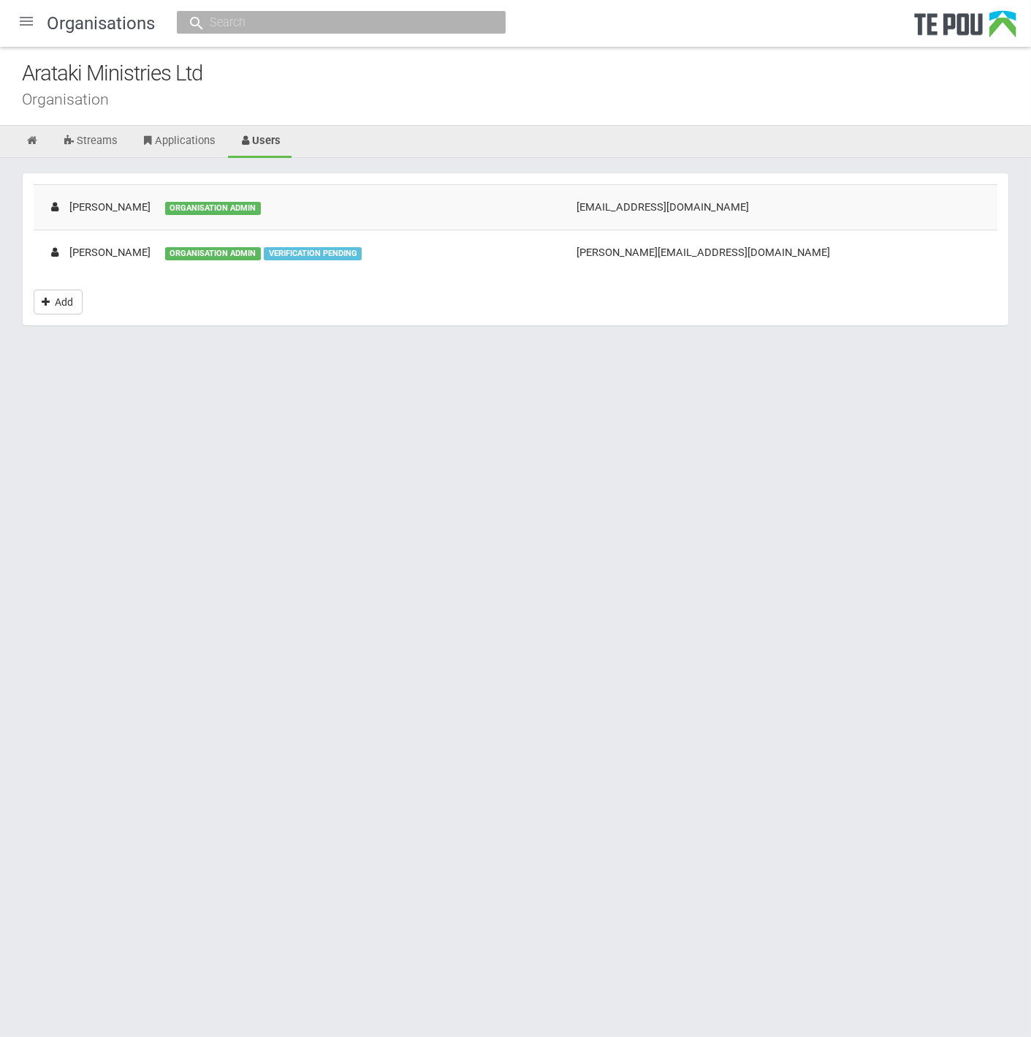
click at [275, 211] on td "[PERSON_NAME] ORGANISATION ADMIN" at bounding box center [298, 206] width 529 height 45
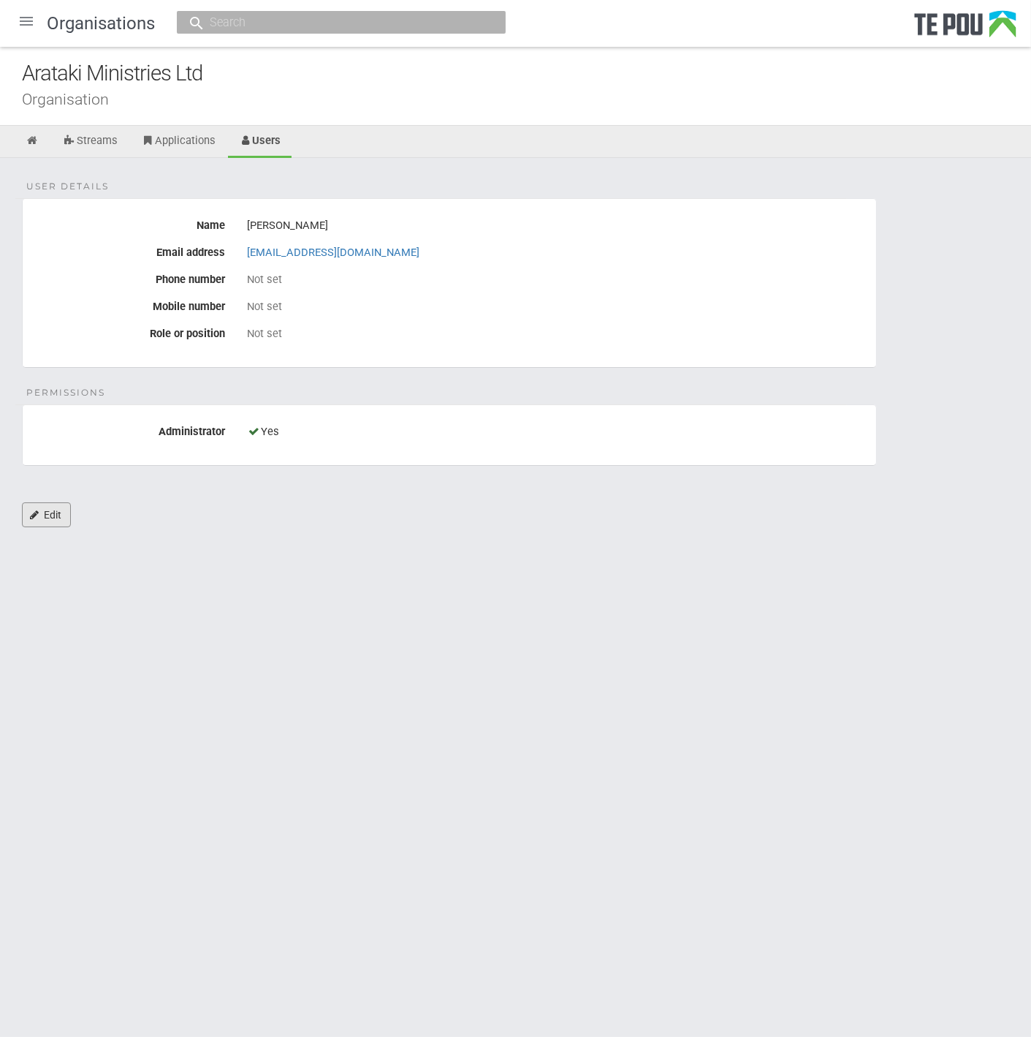
click at [55, 518] on link "Edit" at bounding box center [46, 514] width 49 height 25
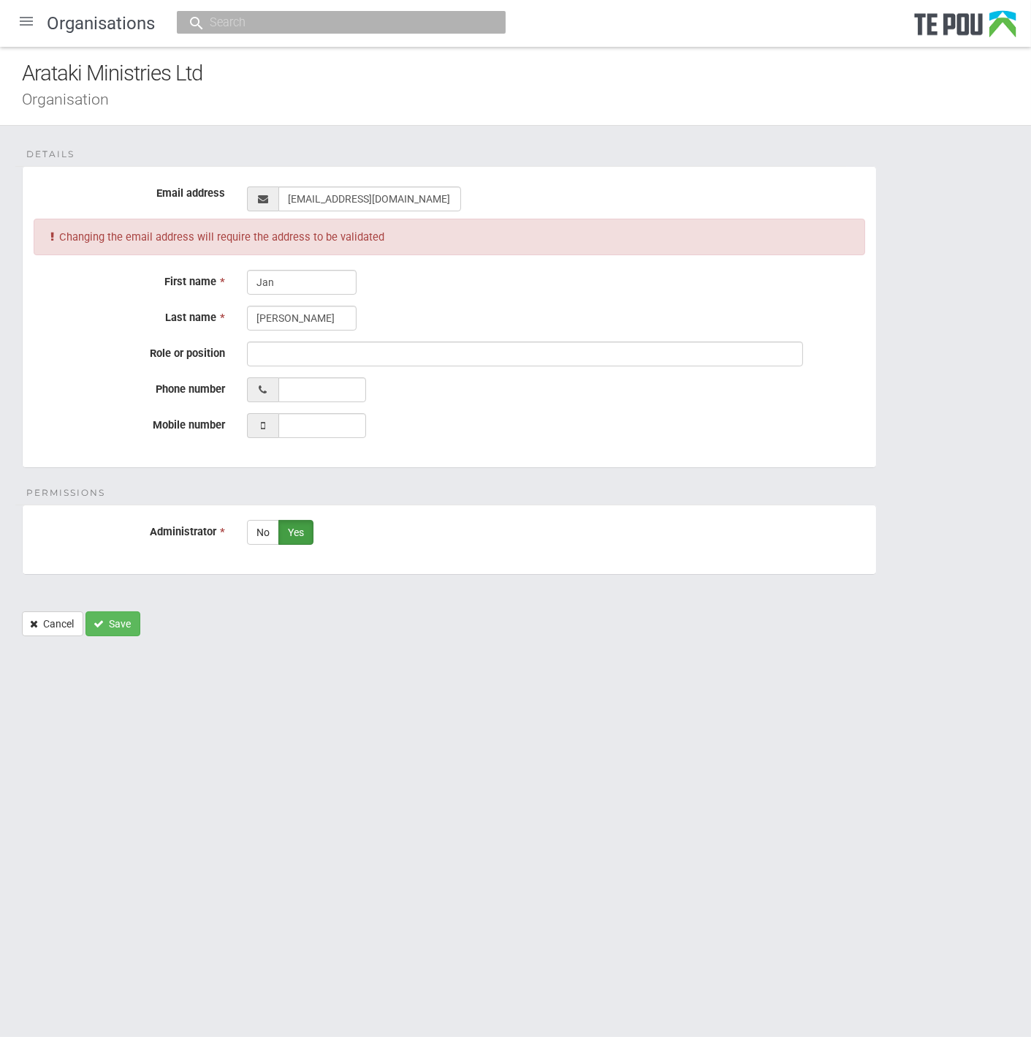
click at [265, 531] on label "No" at bounding box center [263, 532] width 32 height 25
radio input "true"
click at [114, 618] on button "Save" at bounding box center [113, 623] width 55 height 25
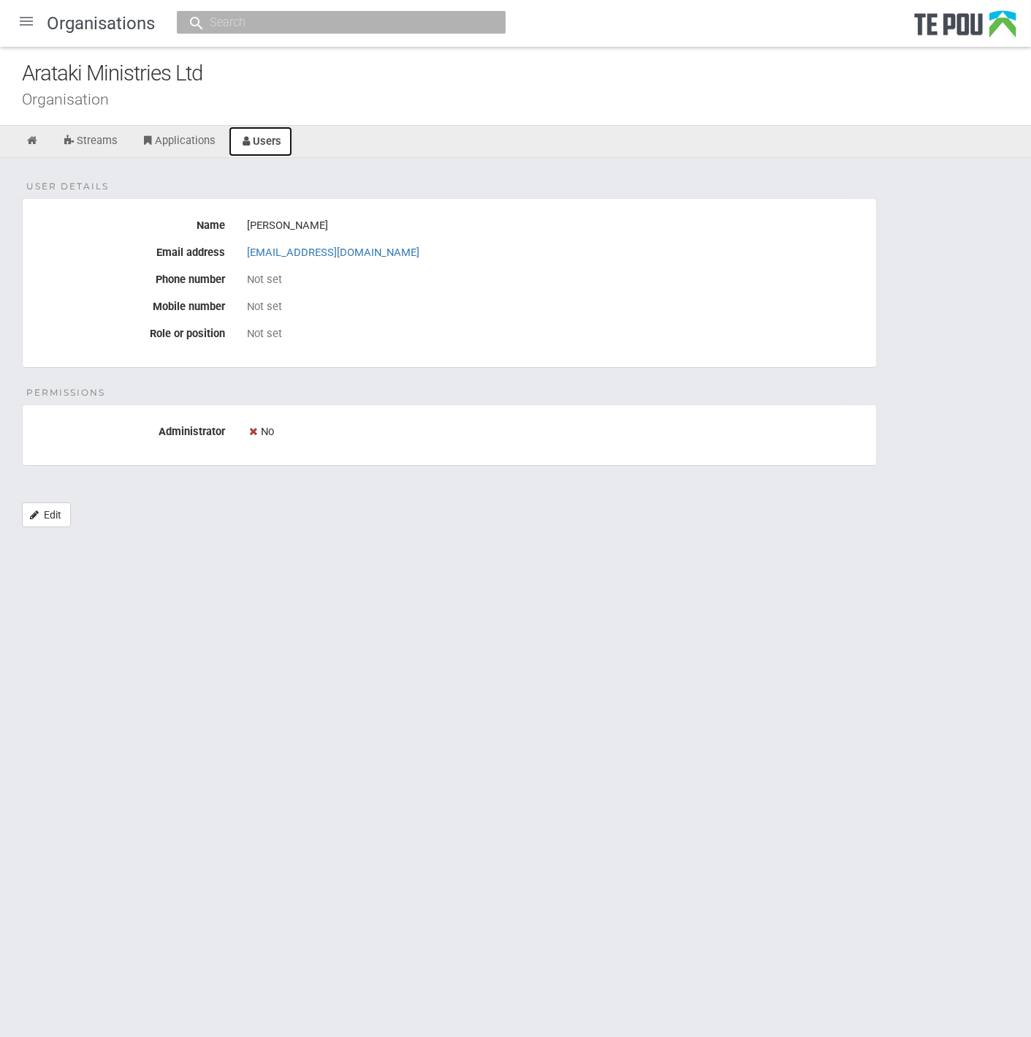
click at [259, 148] on link "Users" at bounding box center [261, 141] width 66 height 31
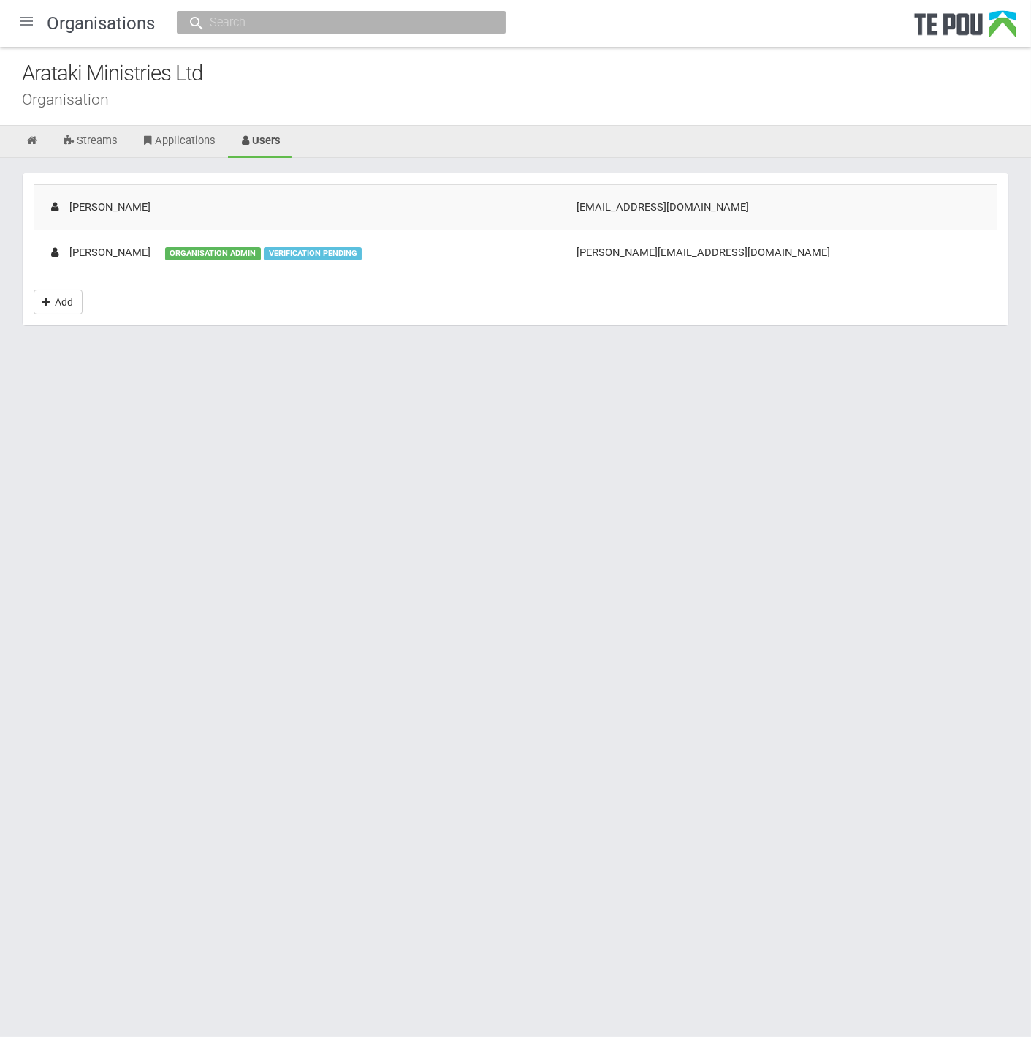
click at [205, 433] on html "Home Applications Grant rounds Applicants Organisations Individuals Moderation …" at bounding box center [515, 518] width 1031 height 1037
click at [435, 398] on html "Home Applications Grant rounds Applicants Organisations Individuals Moderation …" at bounding box center [515, 518] width 1031 height 1037
click at [32, 23] on div at bounding box center [26, 21] width 35 height 35
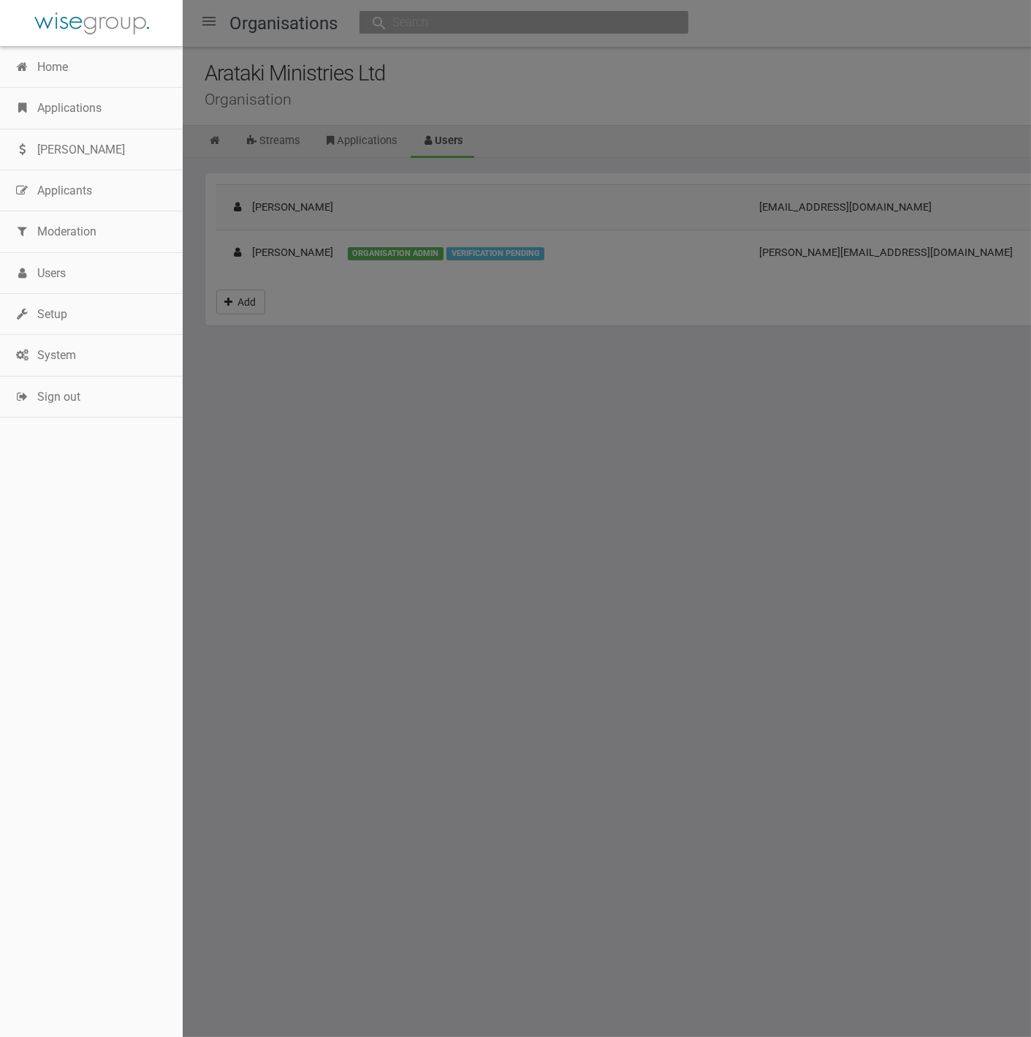
click at [52, 56] on link "Home" at bounding box center [91, 67] width 183 height 41
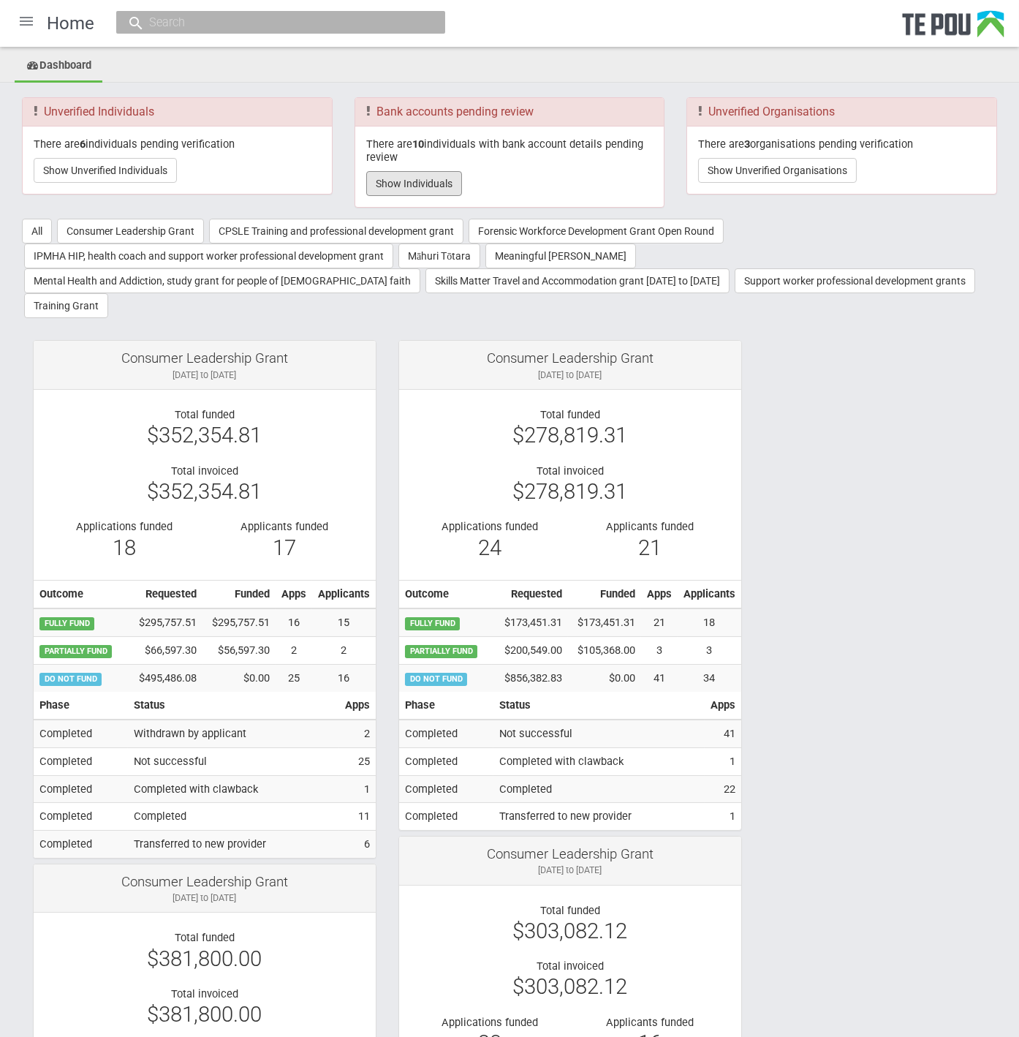
click at [430, 184] on button "Show Individuals" at bounding box center [414, 183] width 96 height 25
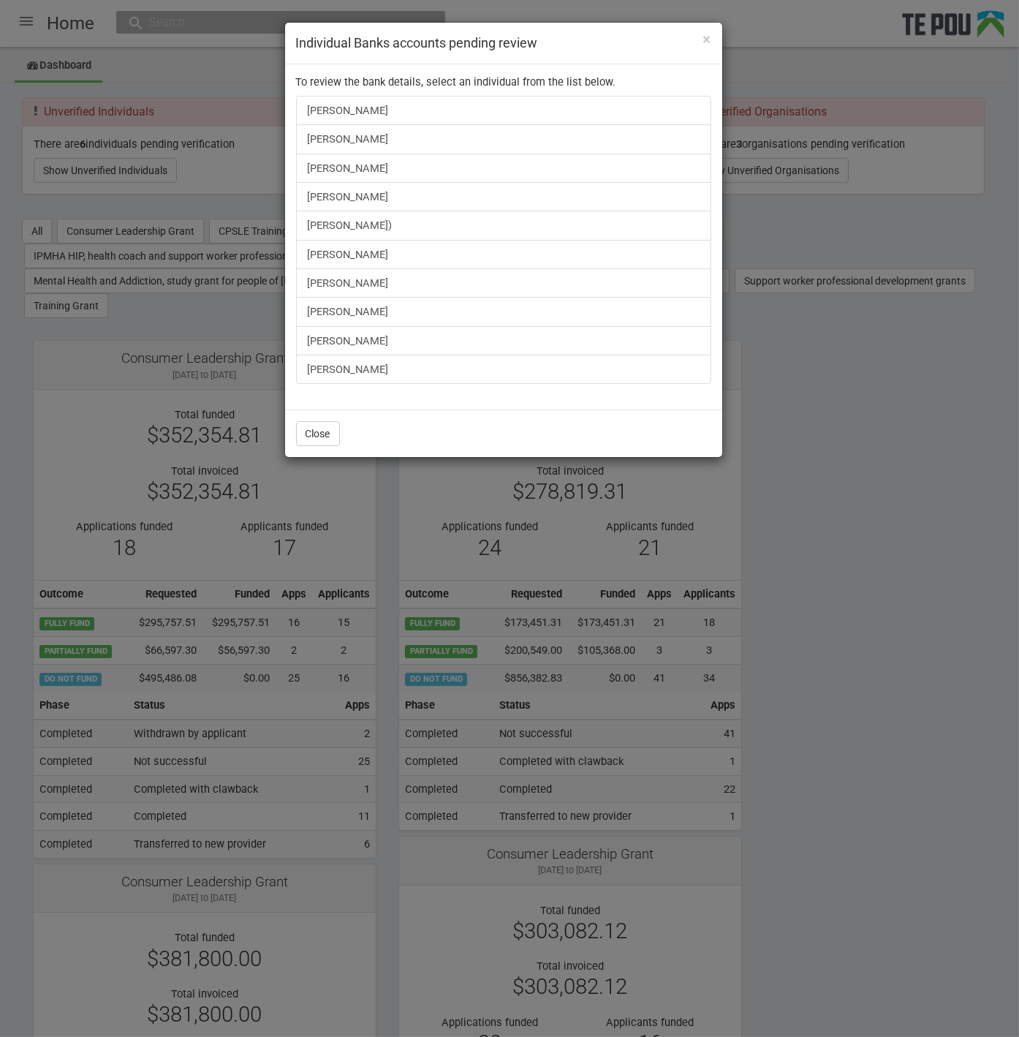
click at [827, 475] on div "× Individual Banks accounts pending review To review the bank details, select a…" at bounding box center [509, 518] width 1019 height 1037
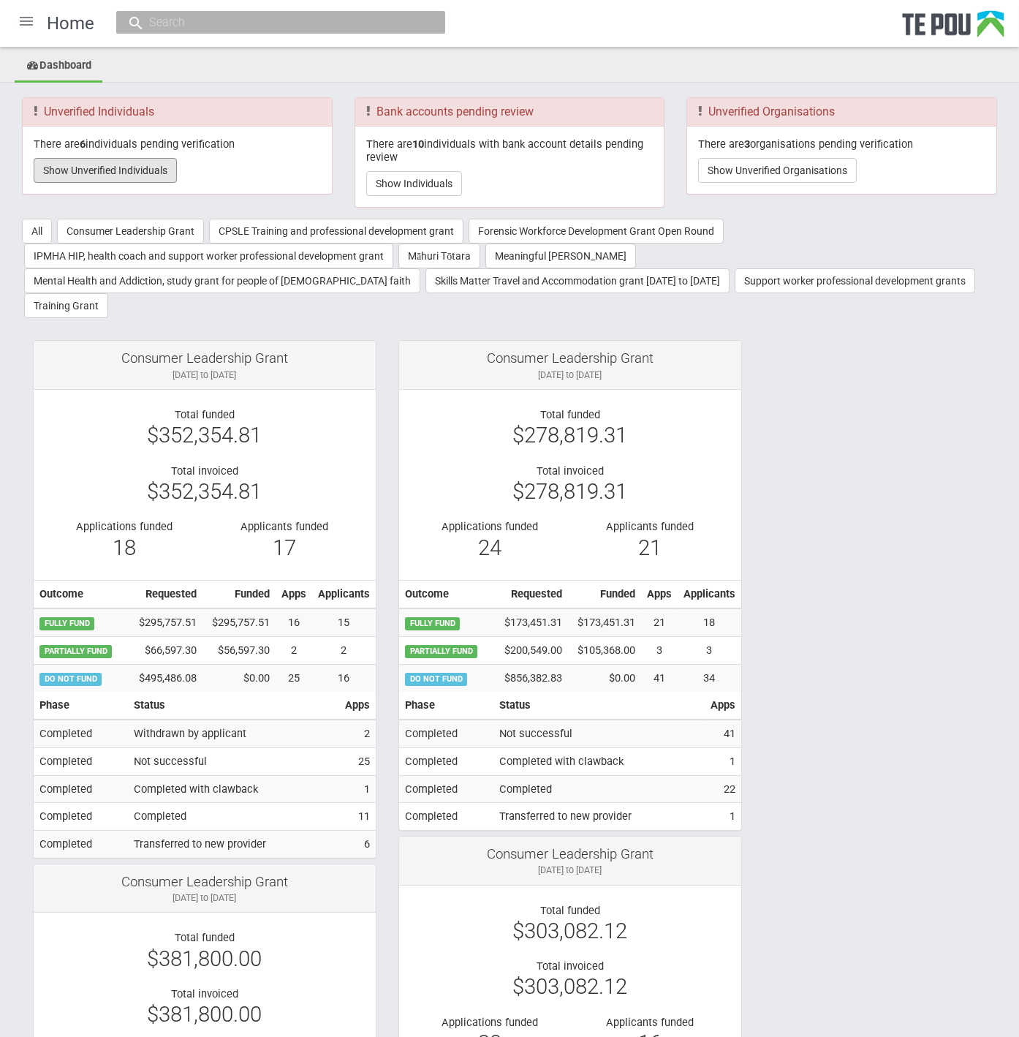
click at [110, 181] on button "Show Unverified Individuals" at bounding box center [105, 170] width 143 height 25
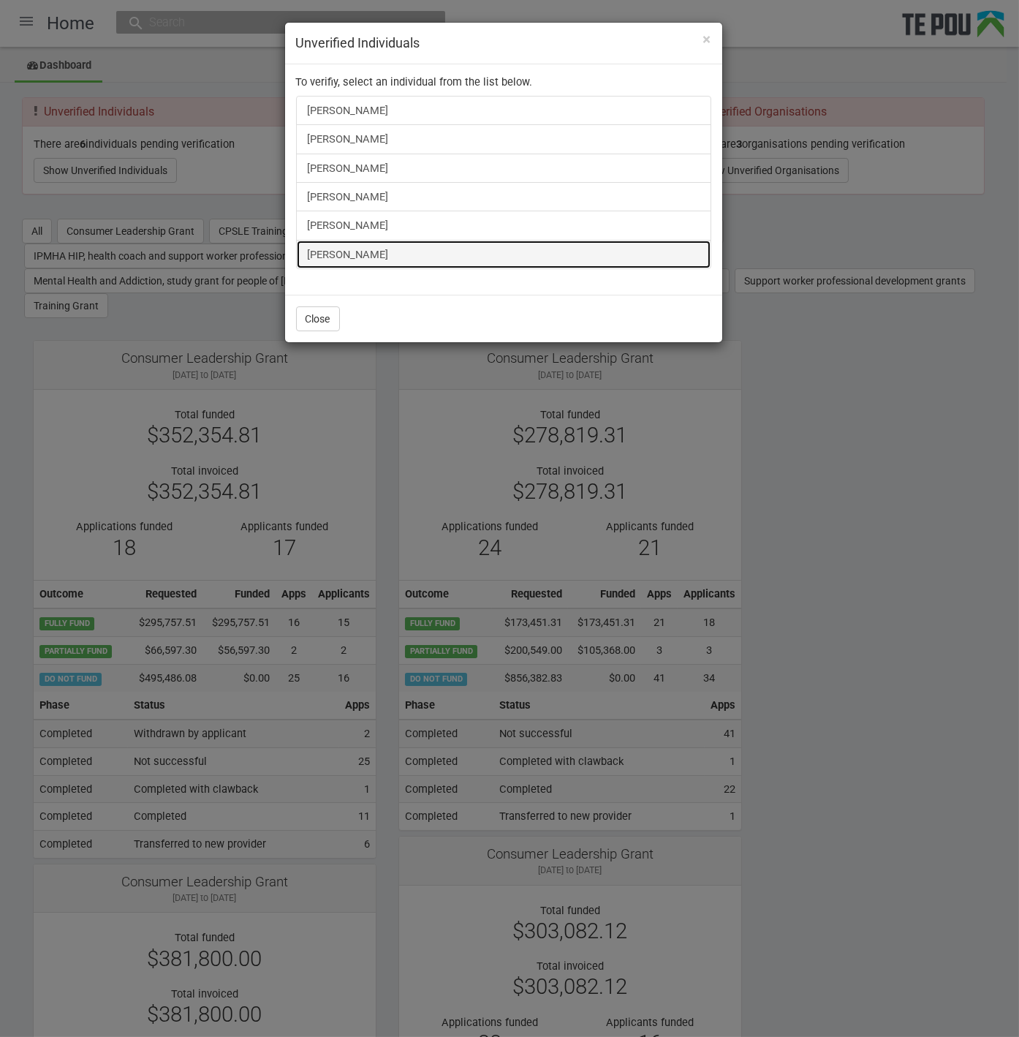
click at [336, 251] on link "[PERSON_NAME]" at bounding box center [503, 254] width 415 height 29
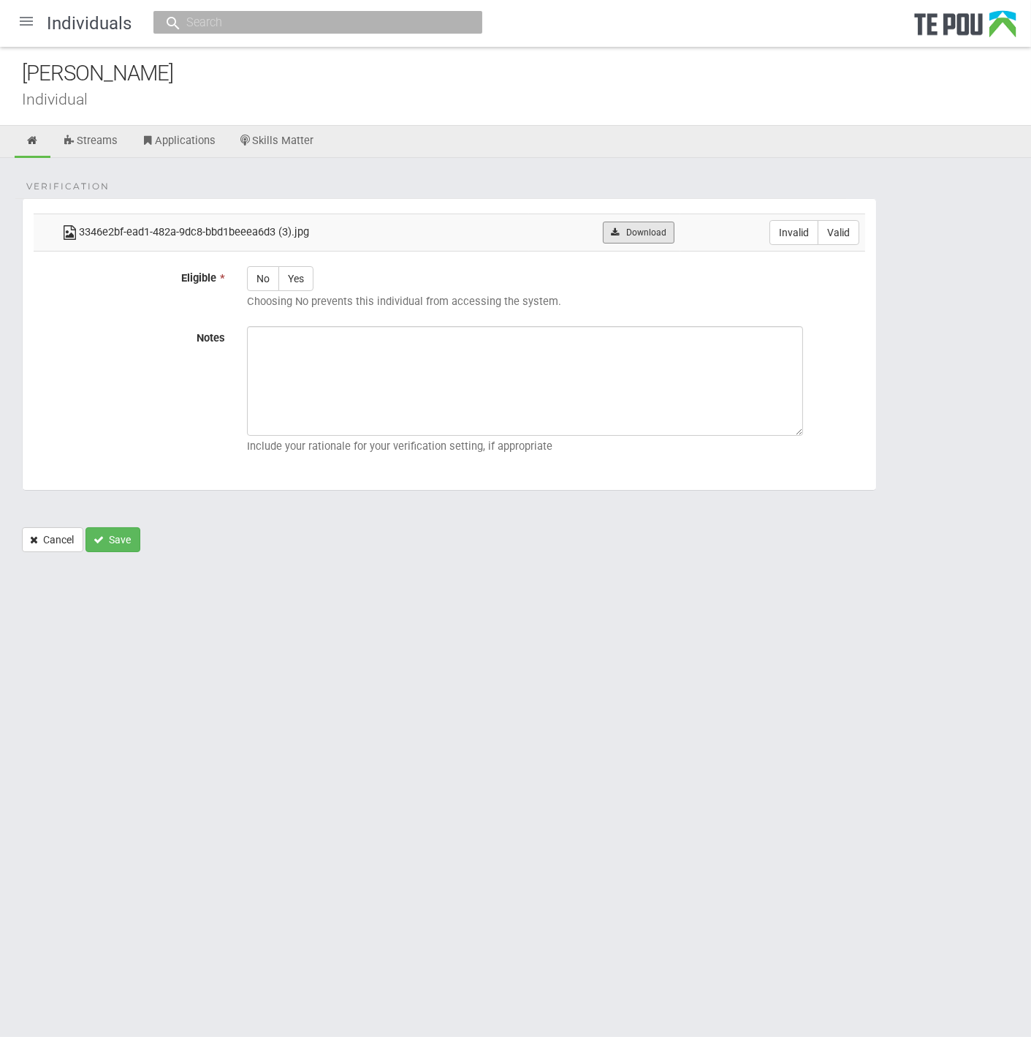
click at [653, 230] on link "Download" at bounding box center [638, 232] width 71 height 22
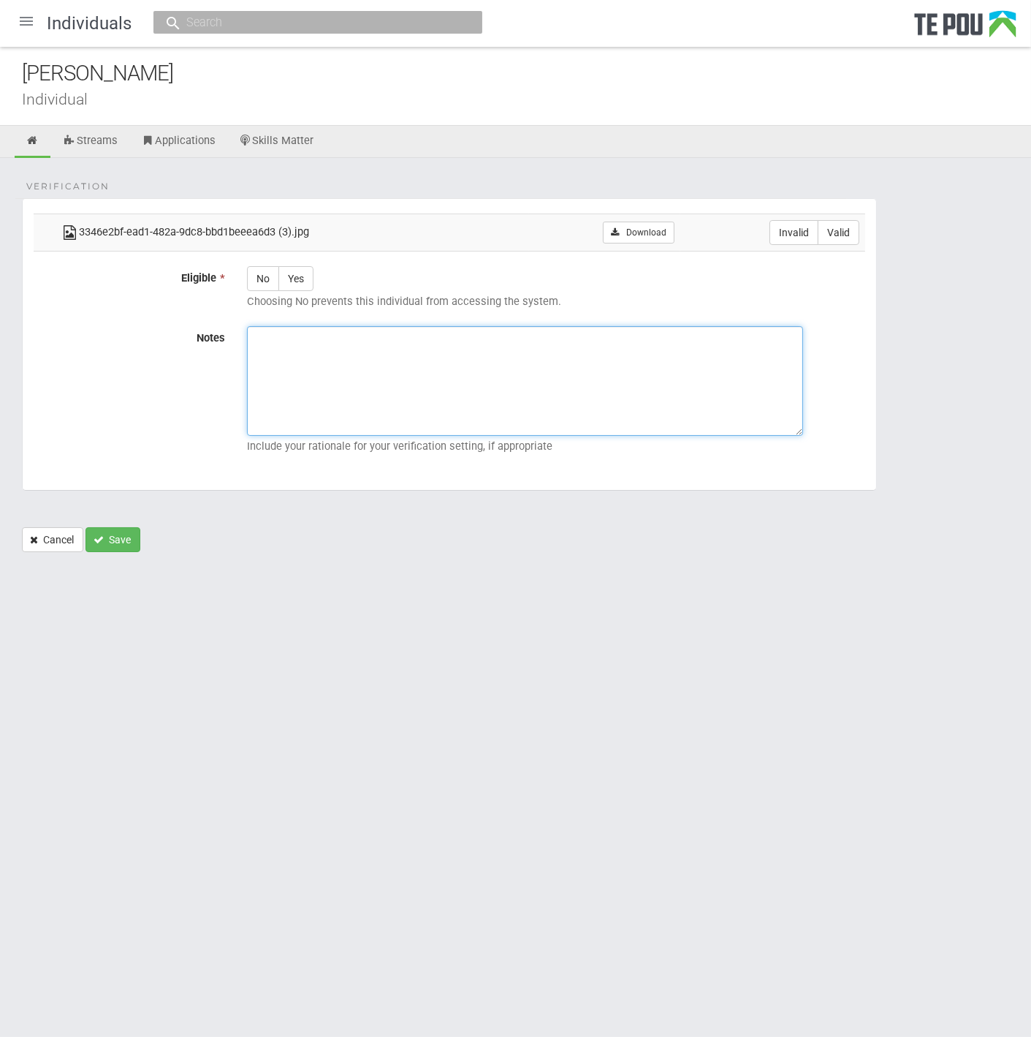
click at [339, 366] on textarea "Notes" at bounding box center [525, 381] width 556 height 110
click at [835, 237] on label "Valid" at bounding box center [839, 232] width 42 height 25
radio input "true"
click at [296, 281] on label "Yes" at bounding box center [296, 278] width 35 height 25
radio input "true"
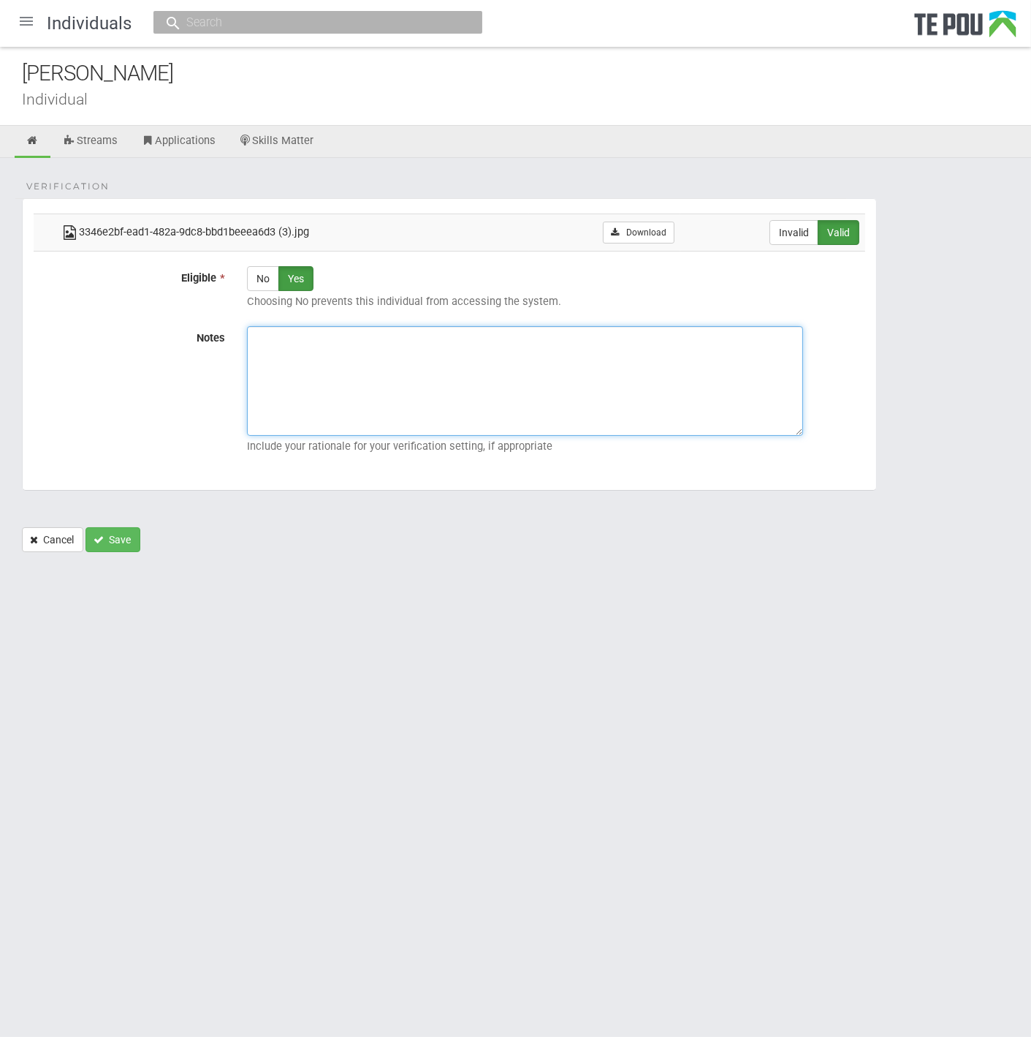
click at [455, 378] on textarea "Notes" at bounding box center [525, 381] width 556 height 110
paste textarea "Verified by Melody @ [DATE]"
type textarea "Verified by Melody @ [DATE]"
click at [109, 535] on button "Save" at bounding box center [113, 539] width 55 height 25
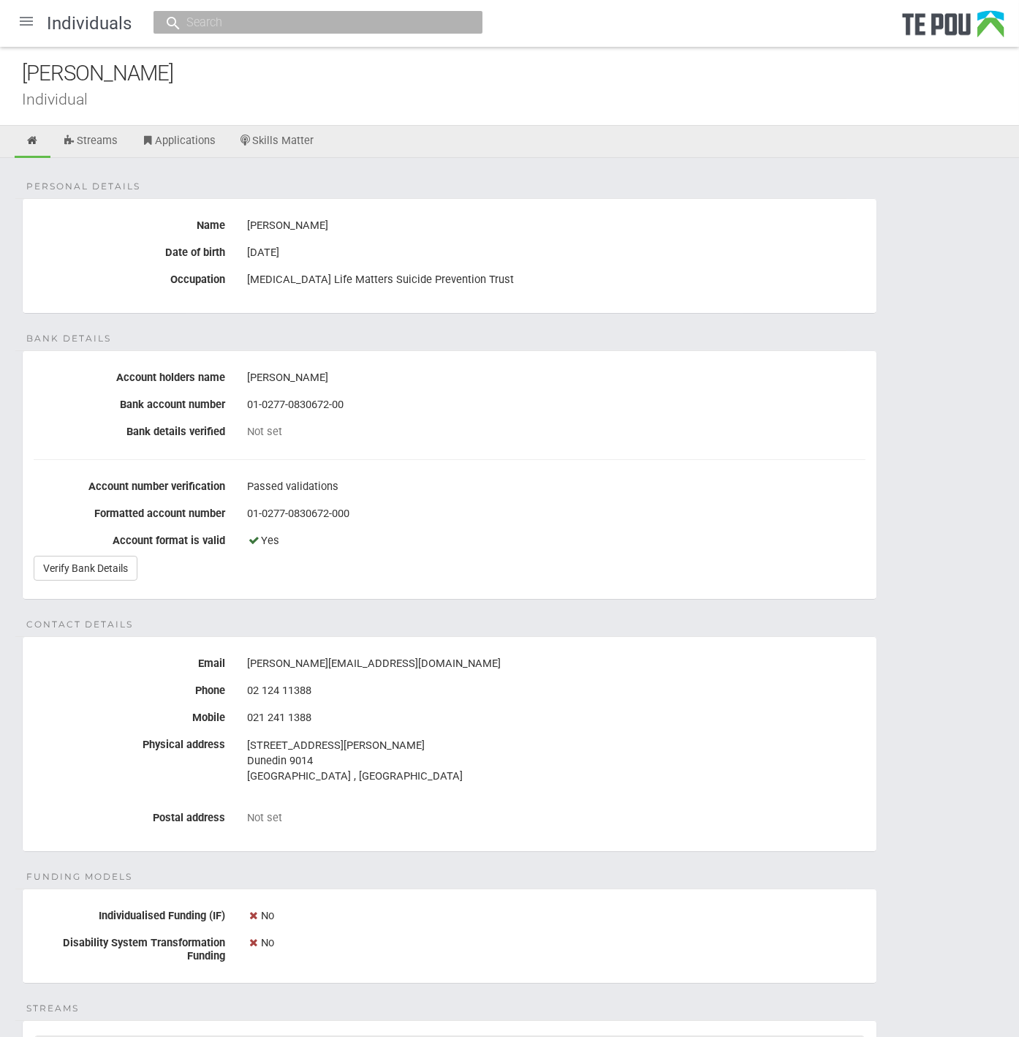
click at [526, 464] on fieldset "Bank details Account holders name [PERSON_NAME] Bank account number [FINANCIAL_…" at bounding box center [449, 474] width 855 height 249
click at [104, 568] on link "Verify Bank Details" at bounding box center [86, 568] width 104 height 25
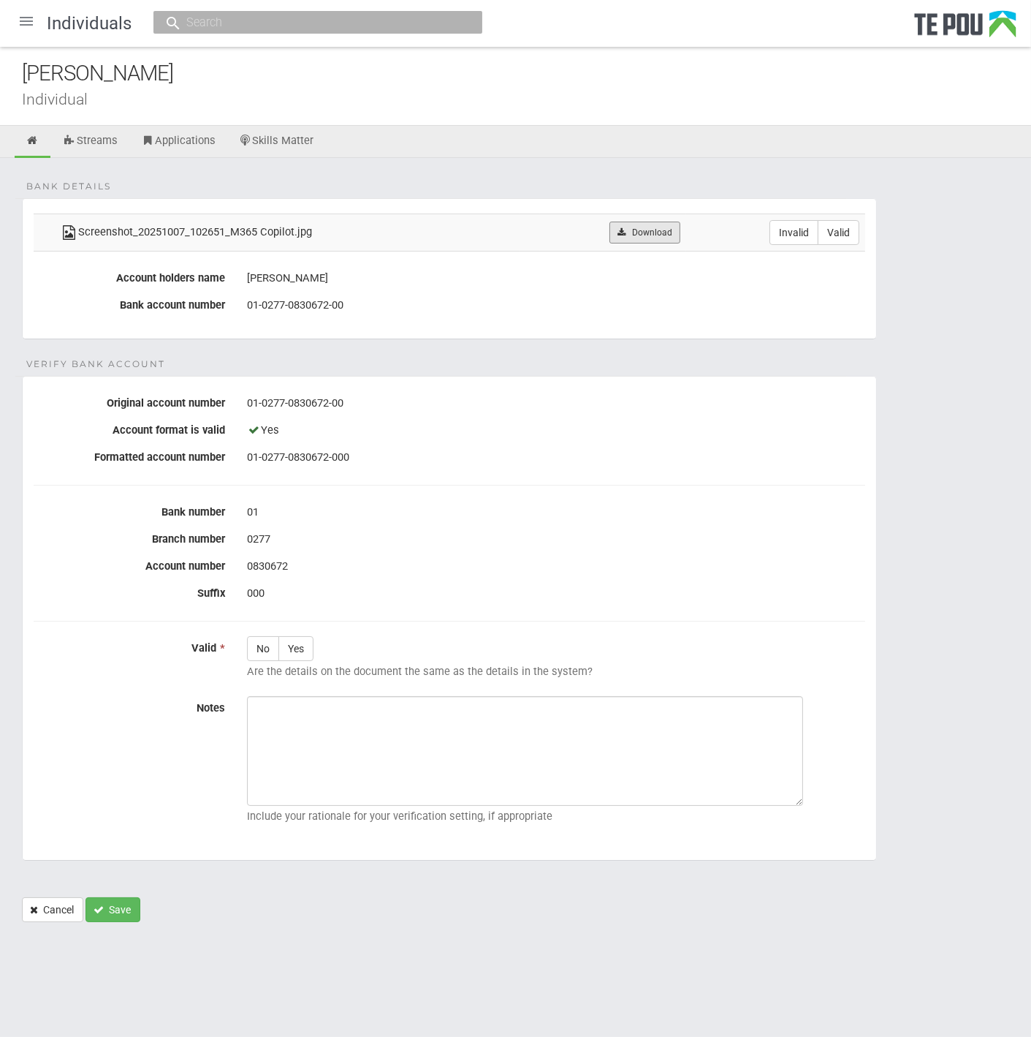
click at [646, 235] on link "Download" at bounding box center [645, 232] width 71 height 22
click at [28, 632] on fieldset "Verify Bank Account Original account number 01-0277-0830672-00 Account format i…" at bounding box center [449, 618] width 855 height 485
click at [839, 220] on label "Valid" at bounding box center [839, 232] width 42 height 25
radio input "true"
click at [292, 645] on label "Yes" at bounding box center [296, 648] width 35 height 25
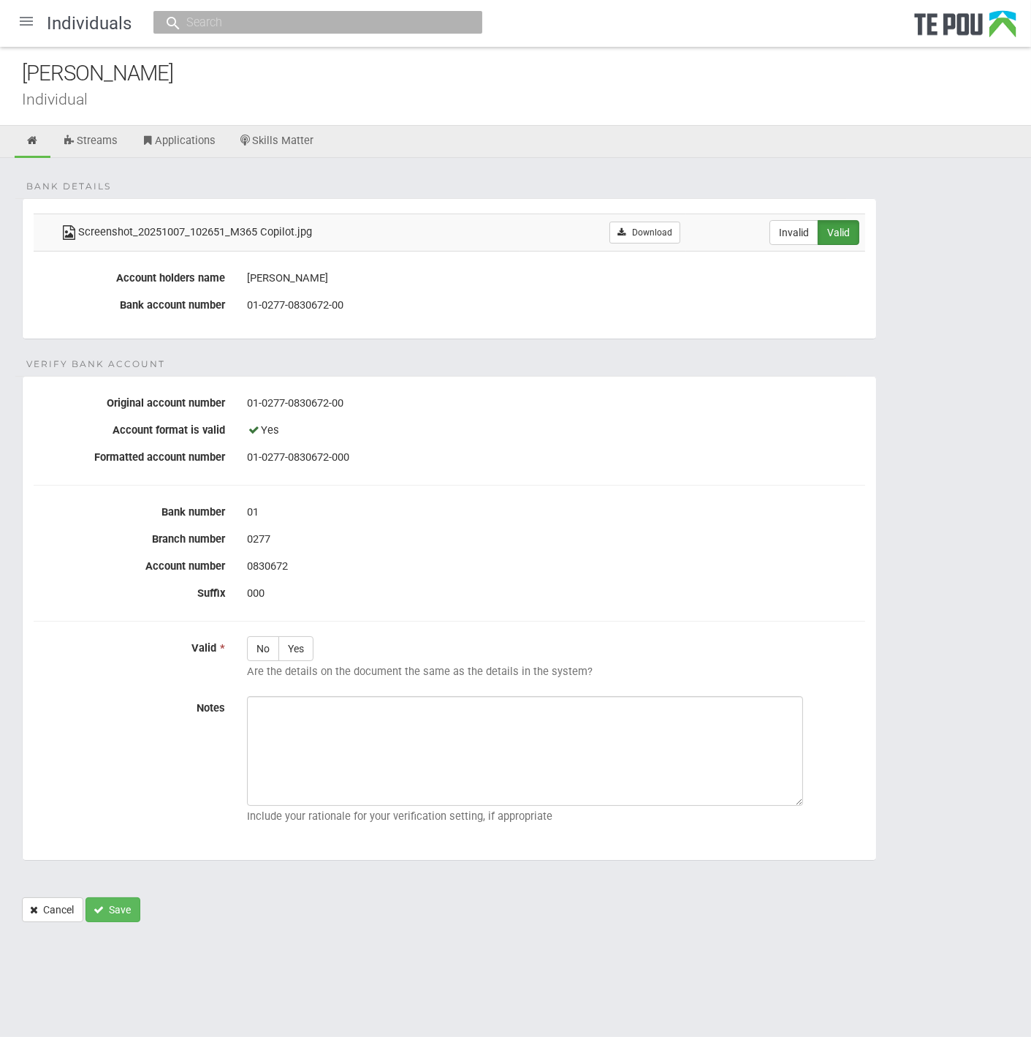
radio input "true"
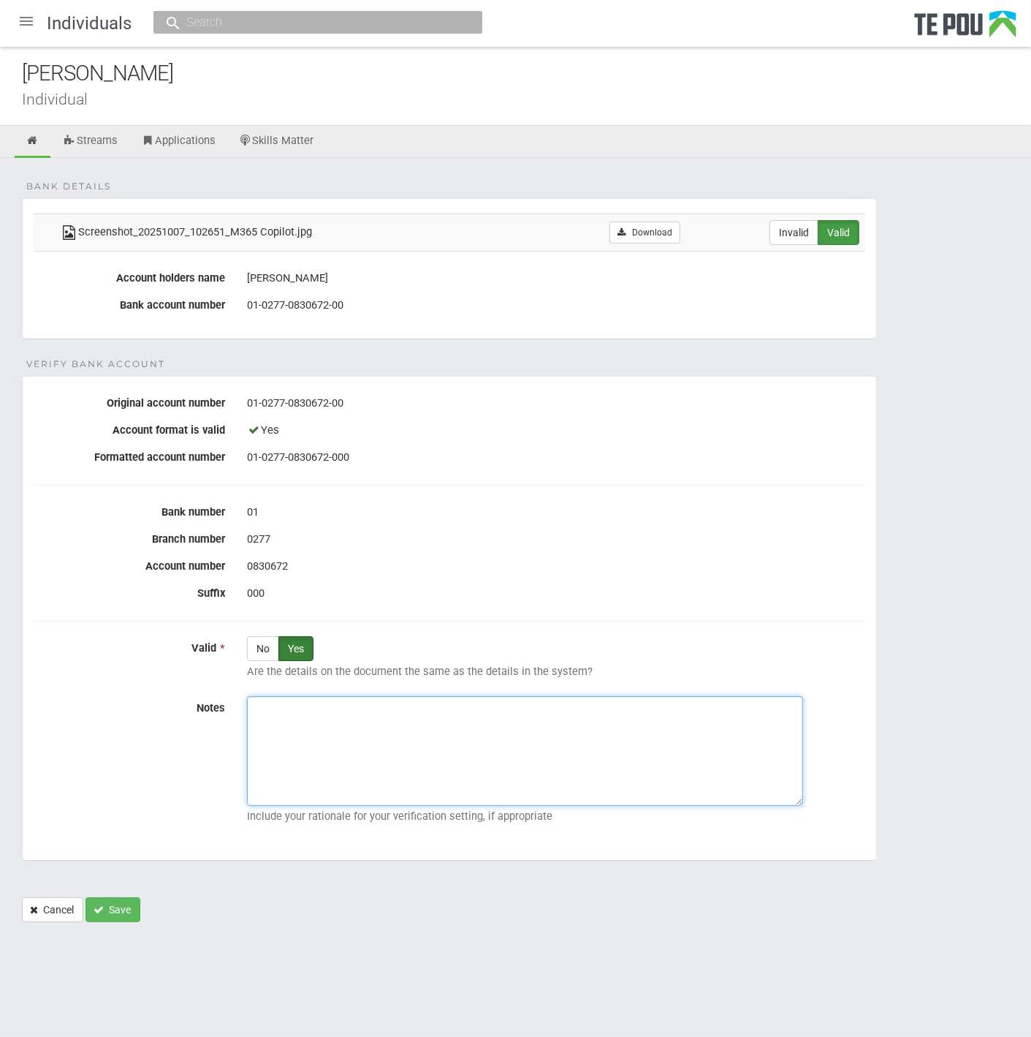
click at [357, 725] on textarea "Notes" at bounding box center [525, 751] width 556 height 110
paste textarea "Verified by Melody @ [DATE]"
type textarea "Verified by Melody @ [DATE]"
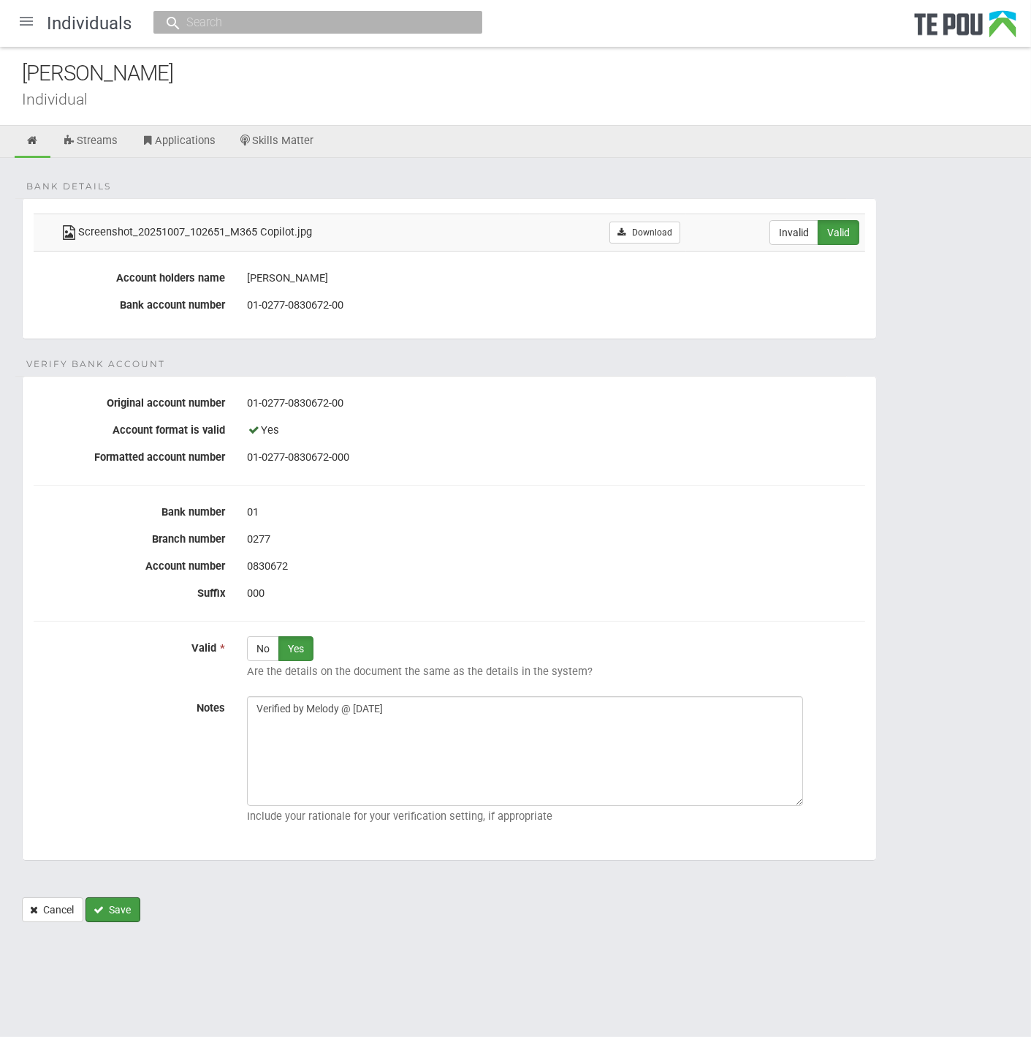
click at [121, 901] on button "Save" at bounding box center [113, 909] width 55 height 25
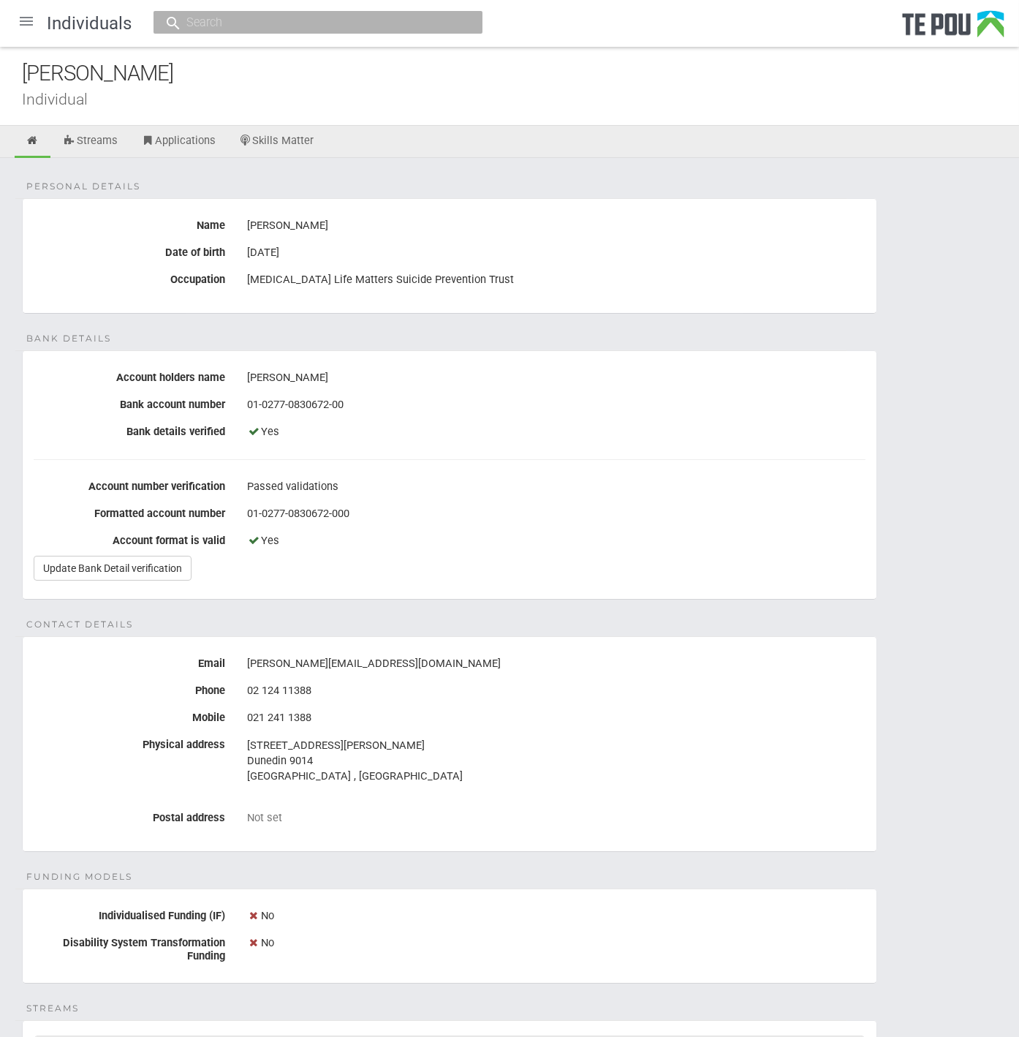
click at [19, 31] on div at bounding box center [26, 21] width 35 height 35
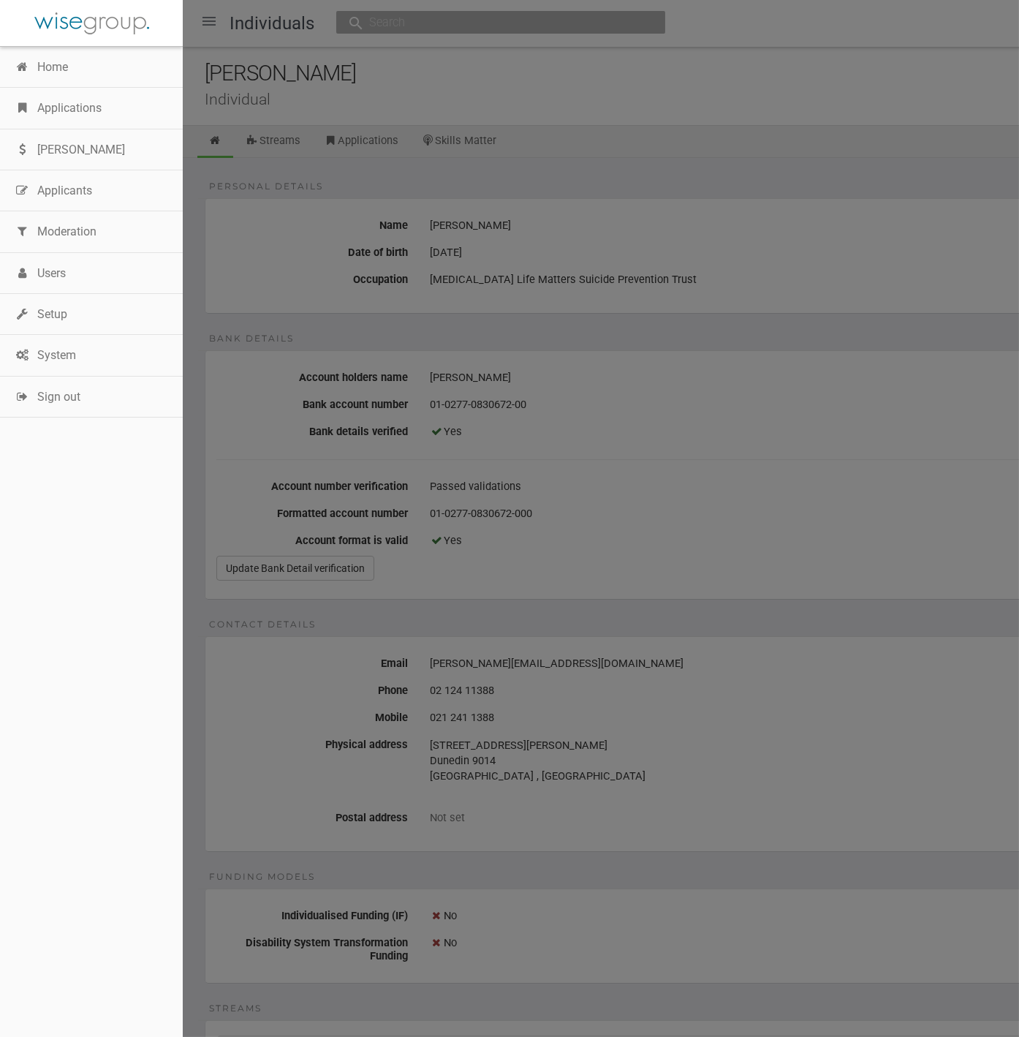
click at [69, 84] on link "Home" at bounding box center [91, 67] width 183 height 41
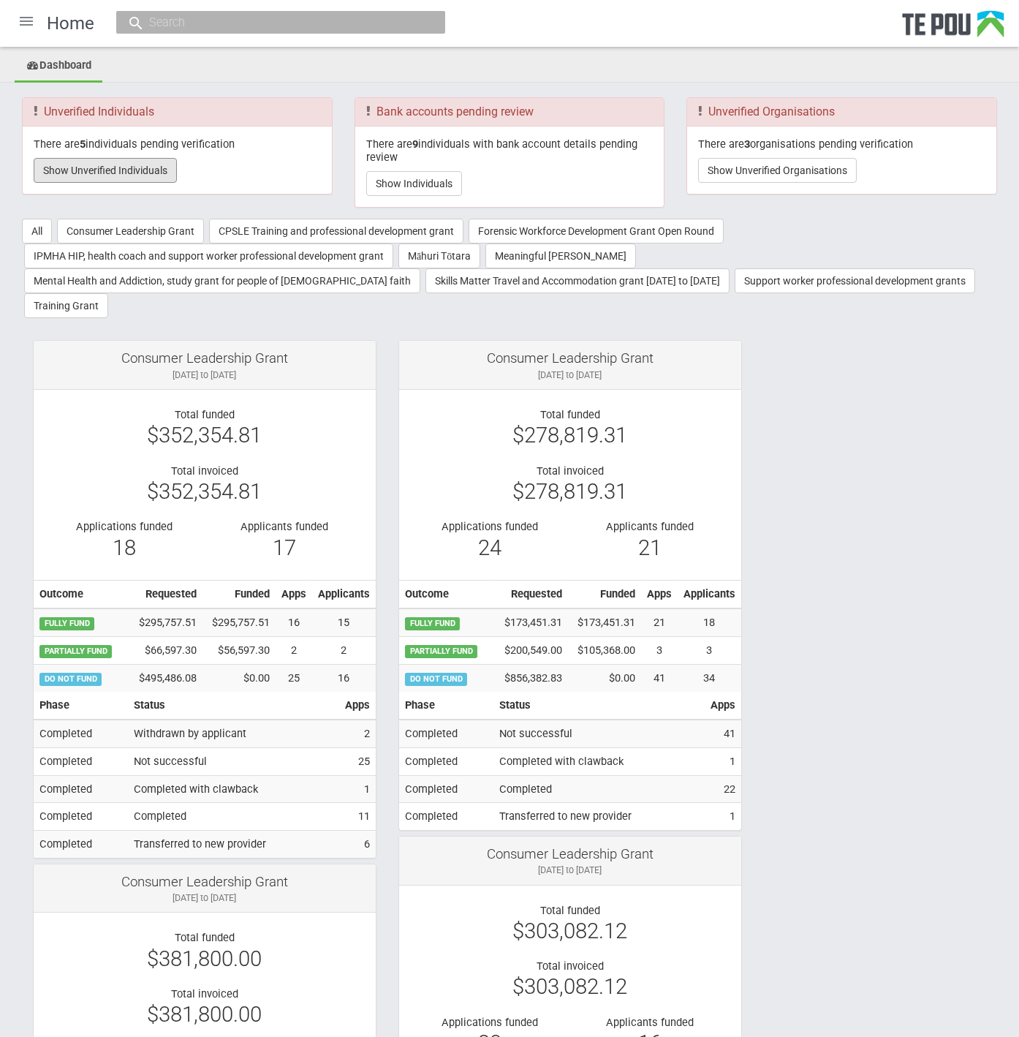
click at [104, 172] on button "Show Unverified Individuals" at bounding box center [105, 170] width 143 height 25
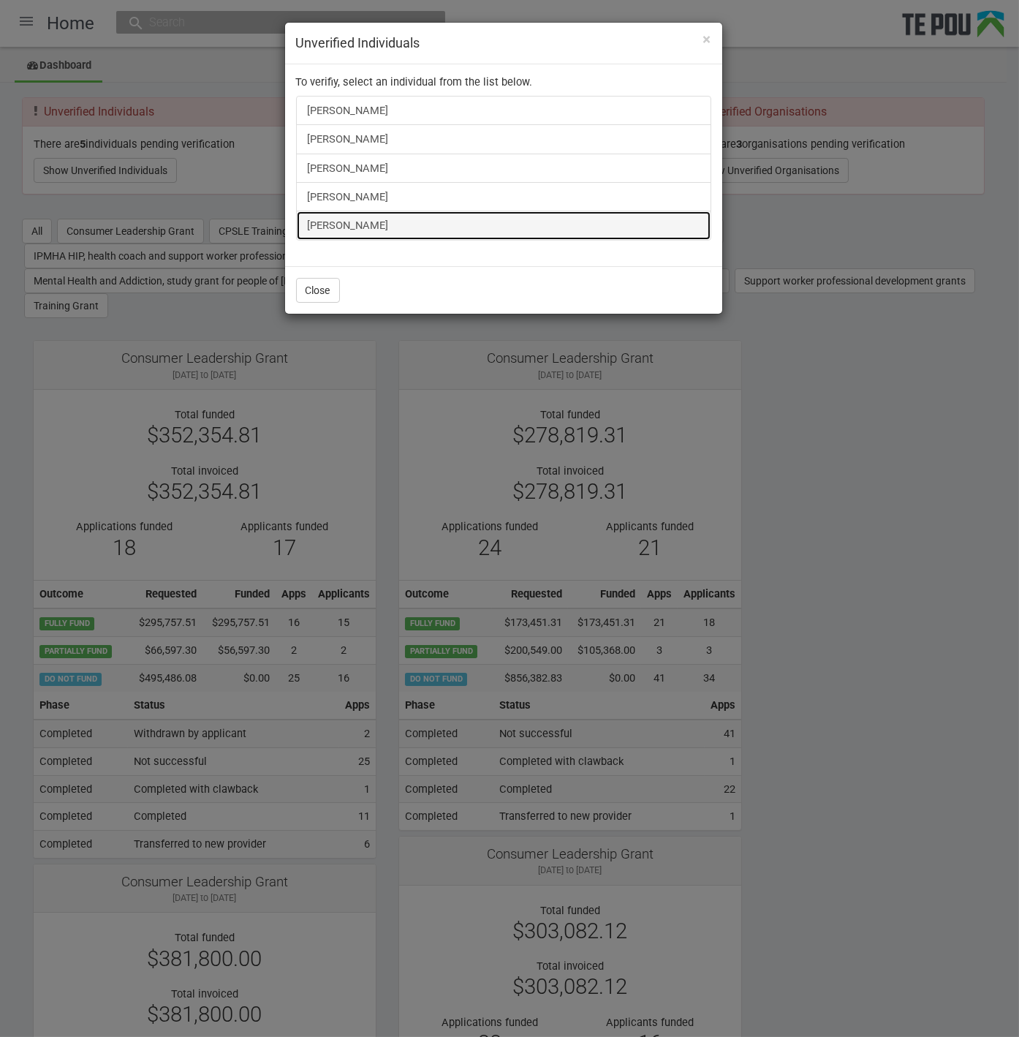
click at [358, 224] on link "[PERSON_NAME]" at bounding box center [503, 225] width 415 height 29
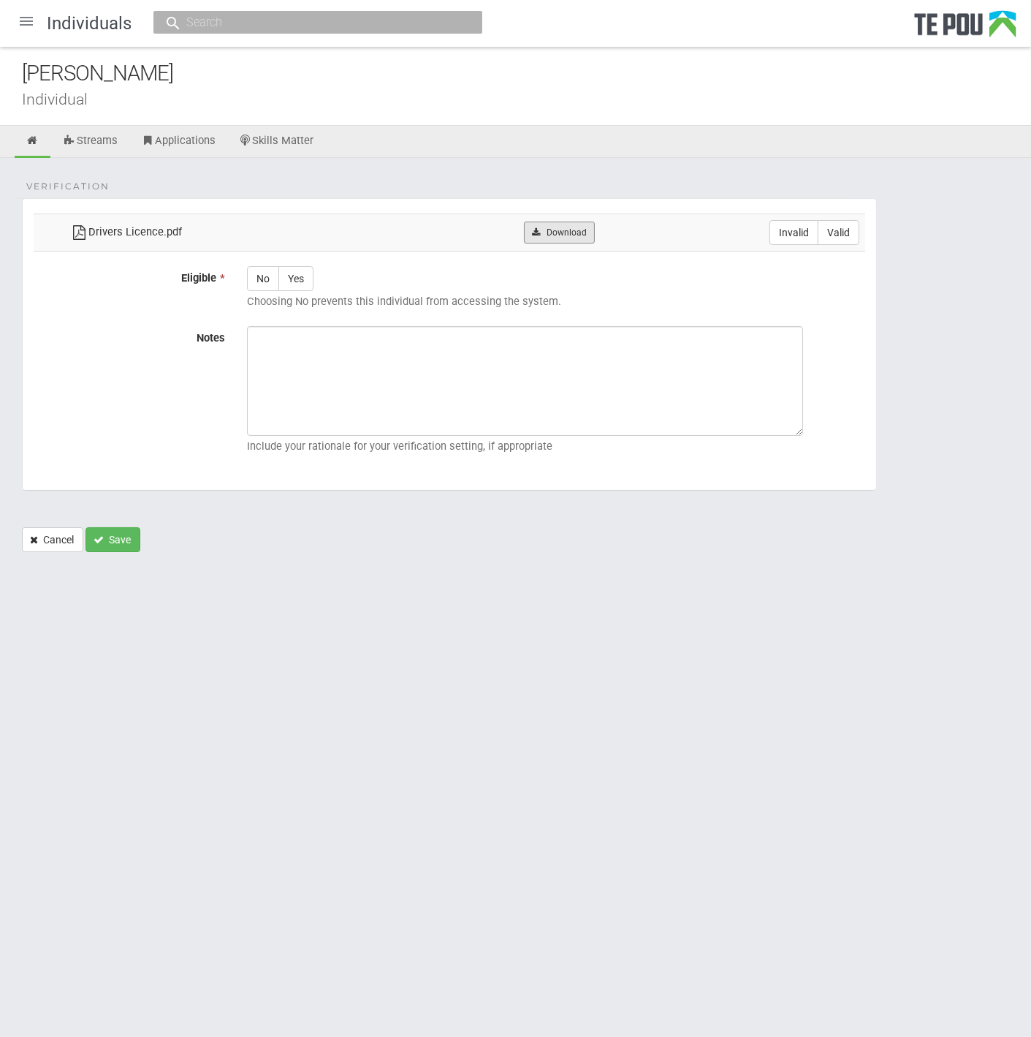
click at [561, 229] on link "Download" at bounding box center [559, 232] width 71 height 22
click at [848, 232] on label "Valid" at bounding box center [839, 232] width 42 height 25
radio input "true"
click at [300, 281] on label "Yes" at bounding box center [296, 278] width 35 height 25
radio input "true"
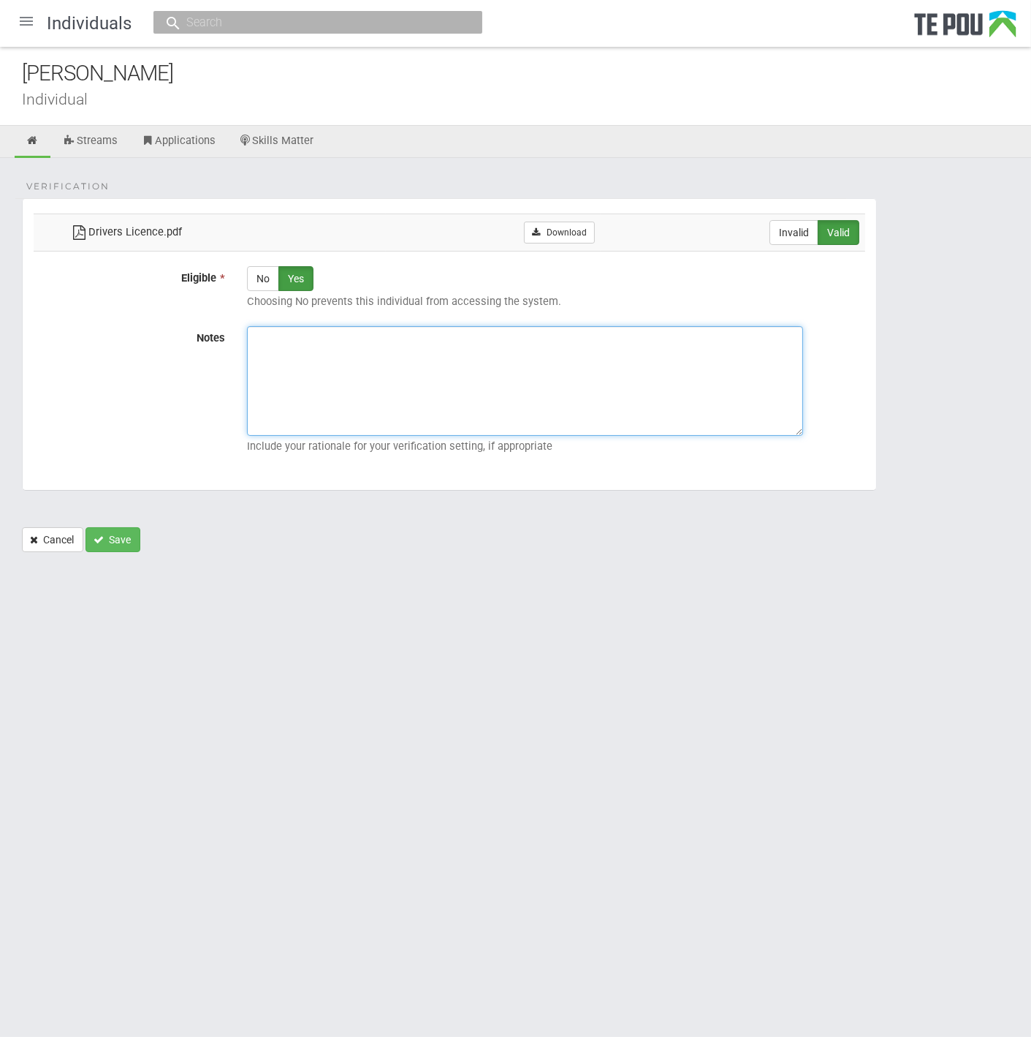
paste textarea "Verified by Melody @ 8/10/2025"
type textarea "Verified by Melody @ 8/10/2025"
click at [117, 534] on button "Save" at bounding box center [113, 539] width 55 height 25
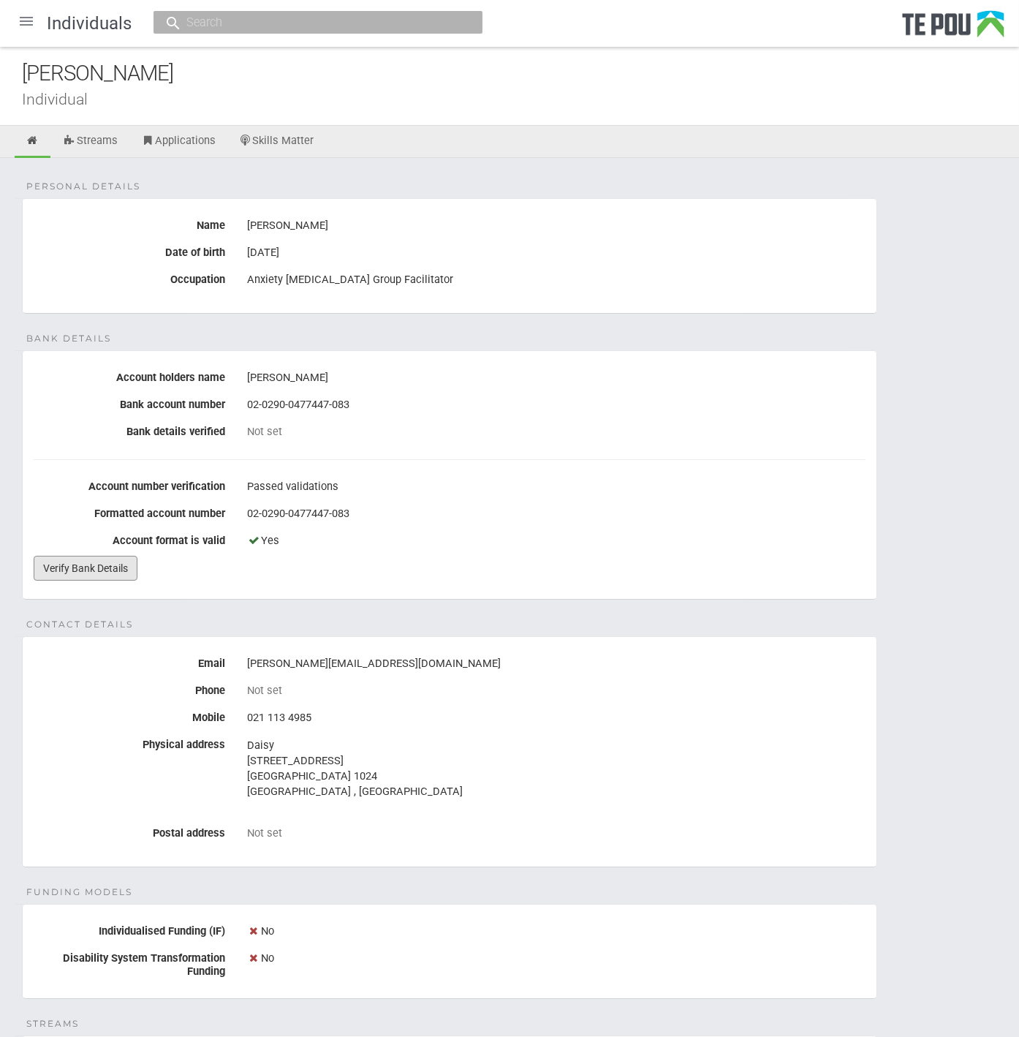
click at [77, 577] on link "Verify Bank Details" at bounding box center [86, 568] width 104 height 25
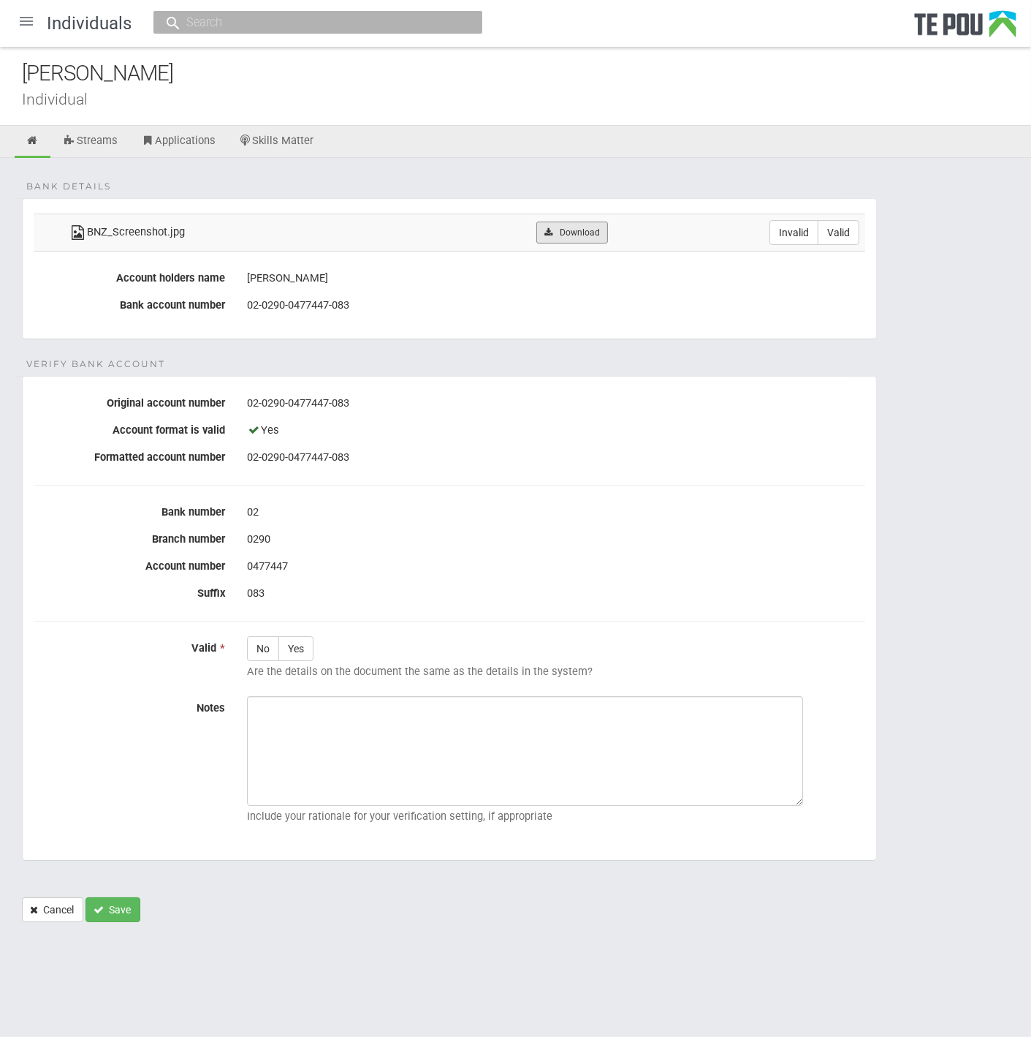
click at [553, 232] on icon at bounding box center [548, 232] width 11 height 9
click at [398, 572] on div "0477447" at bounding box center [556, 566] width 618 height 25
click at [771, 245] on td "Invalid Valid" at bounding box center [739, 231] width 251 height 37
click at [778, 237] on label "Invalid" at bounding box center [794, 232] width 49 height 25
radio input "true"
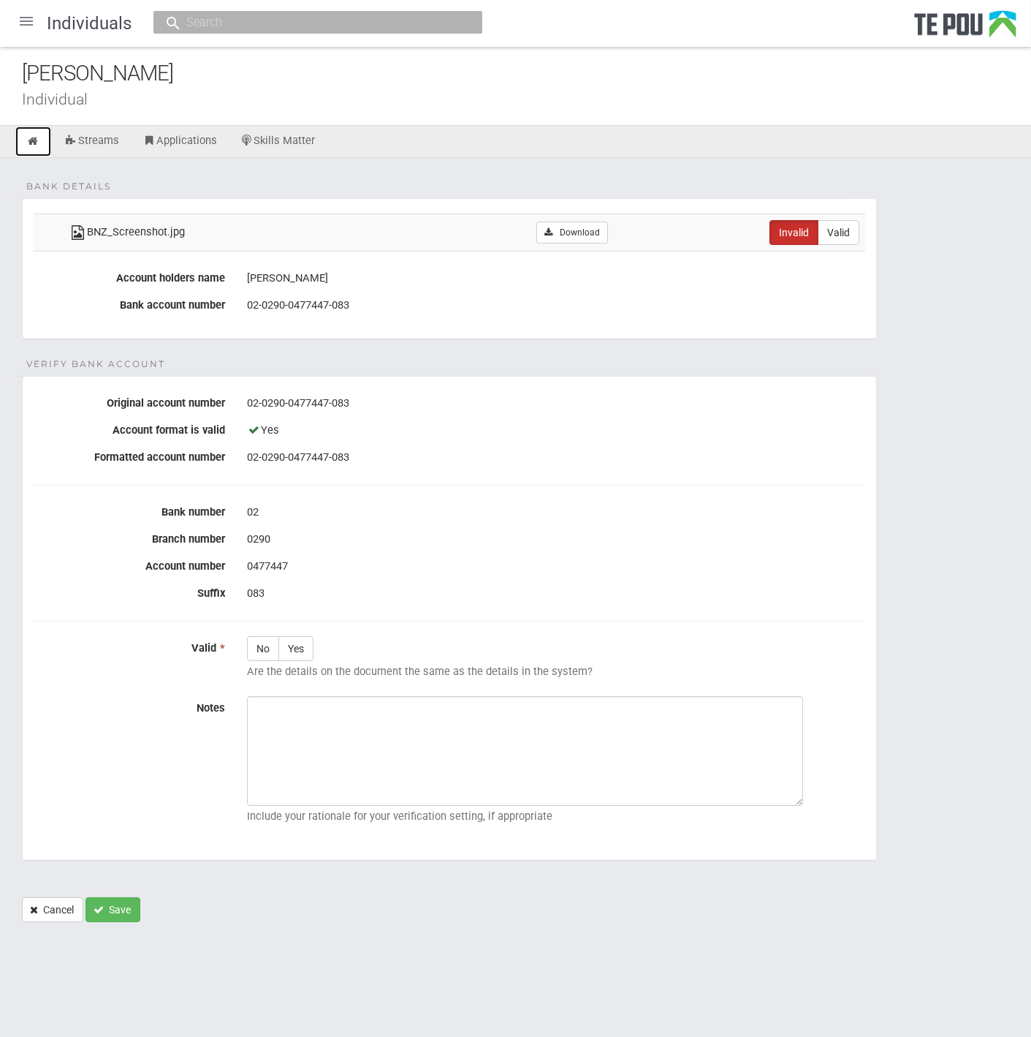
click at [31, 143] on icon at bounding box center [33, 141] width 14 height 11
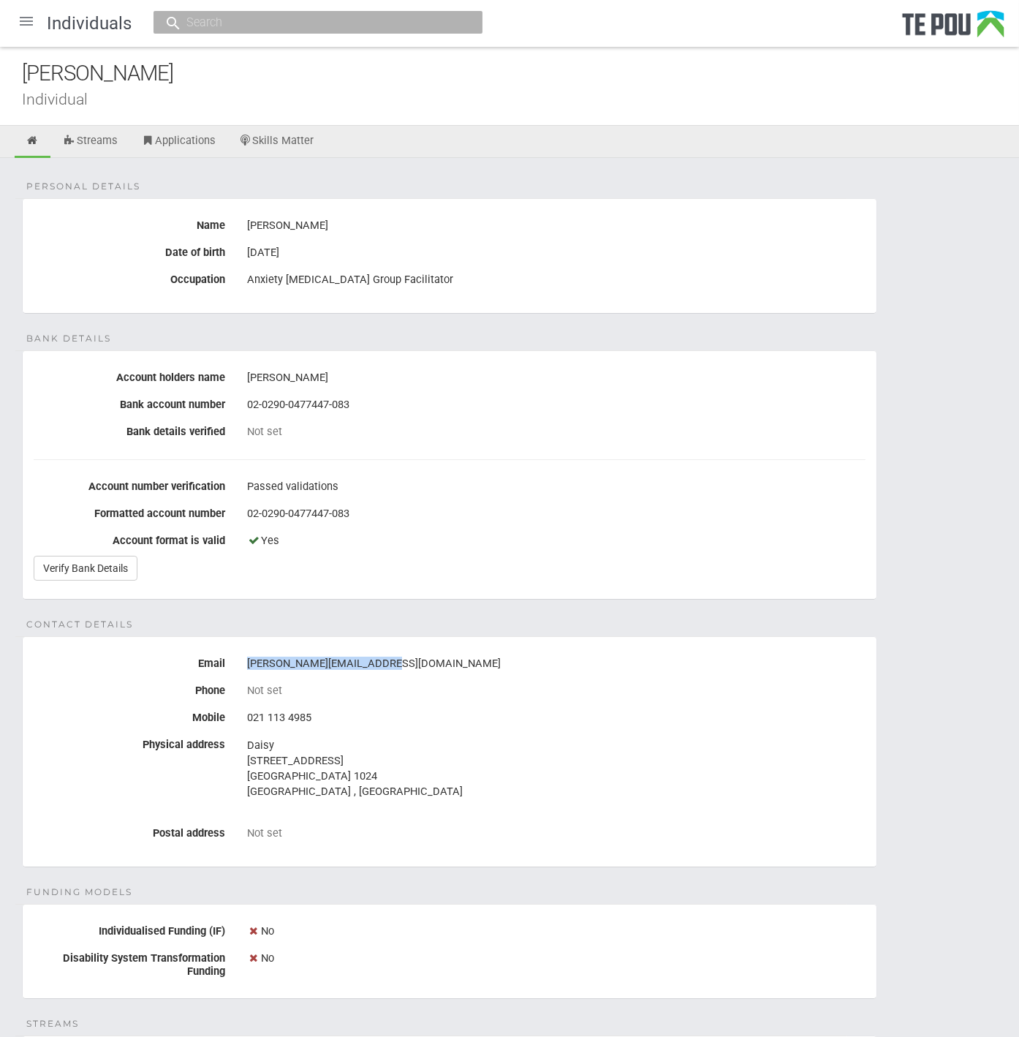
drag, startPoint x: 376, startPoint y: 659, endPoint x: 244, endPoint y: 659, distance: 132.3
click at [244, 659] on div "[PERSON_NAME][EMAIL_ADDRESS][DOMAIN_NAME]" at bounding box center [556, 663] width 640 height 25
copy div "[PERSON_NAME][EMAIL_ADDRESS][DOMAIN_NAME]"
click at [654, 357] on fieldset "Bank details Account holders name [PERSON_NAME] Bank account number [FINANCIAL_…" at bounding box center [449, 474] width 855 height 249
drag, startPoint x: 177, startPoint y: 64, endPoint x: 23, endPoint y: 69, distance: 153.6
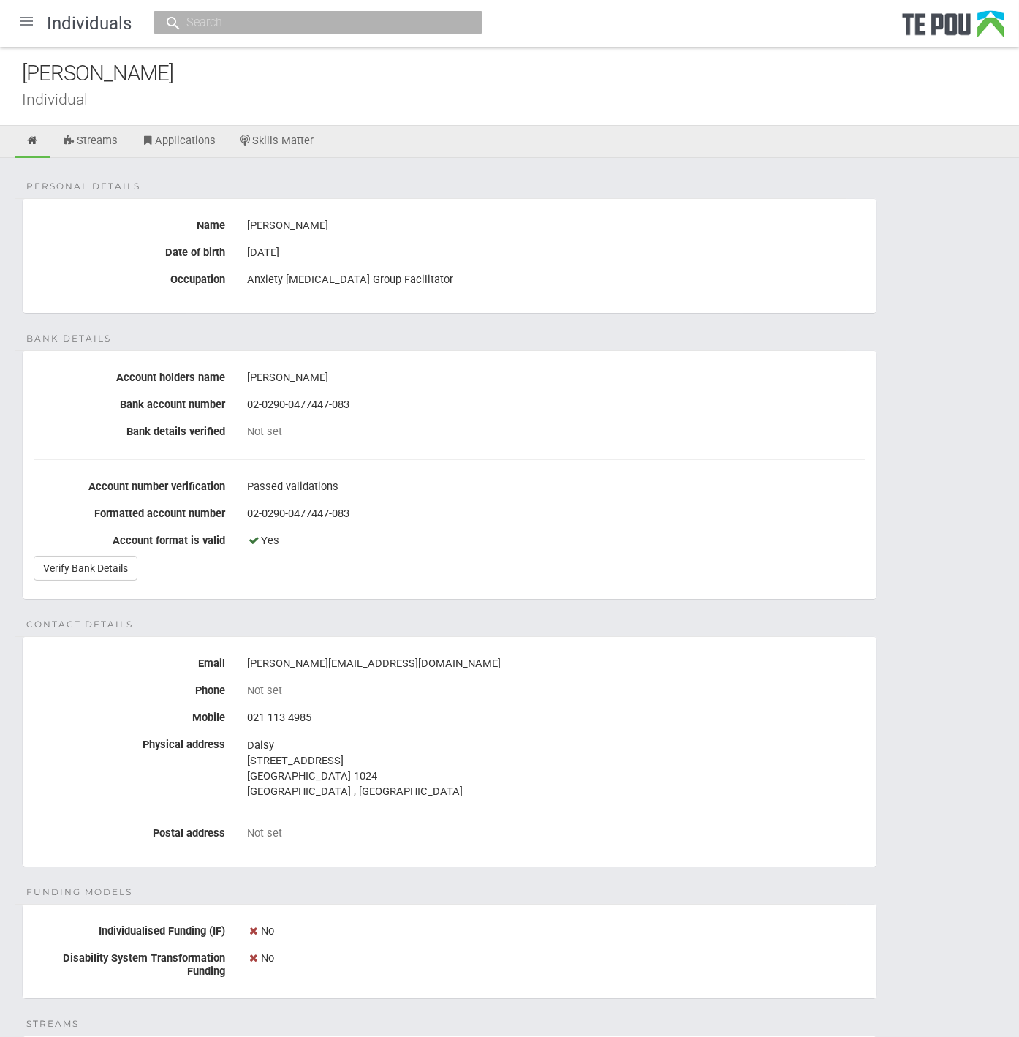
click at [23, 69] on div "[PERSON_NAME]" at bounding box center [520, 73] width 997 height 31
copy div "[PERSON_NAME]"
click at [452, 285] on div "Anxiety [MEDICAL_DATA] Group Facilitator" at bounding box center [556, 280] width 618 height 25
click at [15, 12] on div at bounding box center [26, 21] width 35 height 35
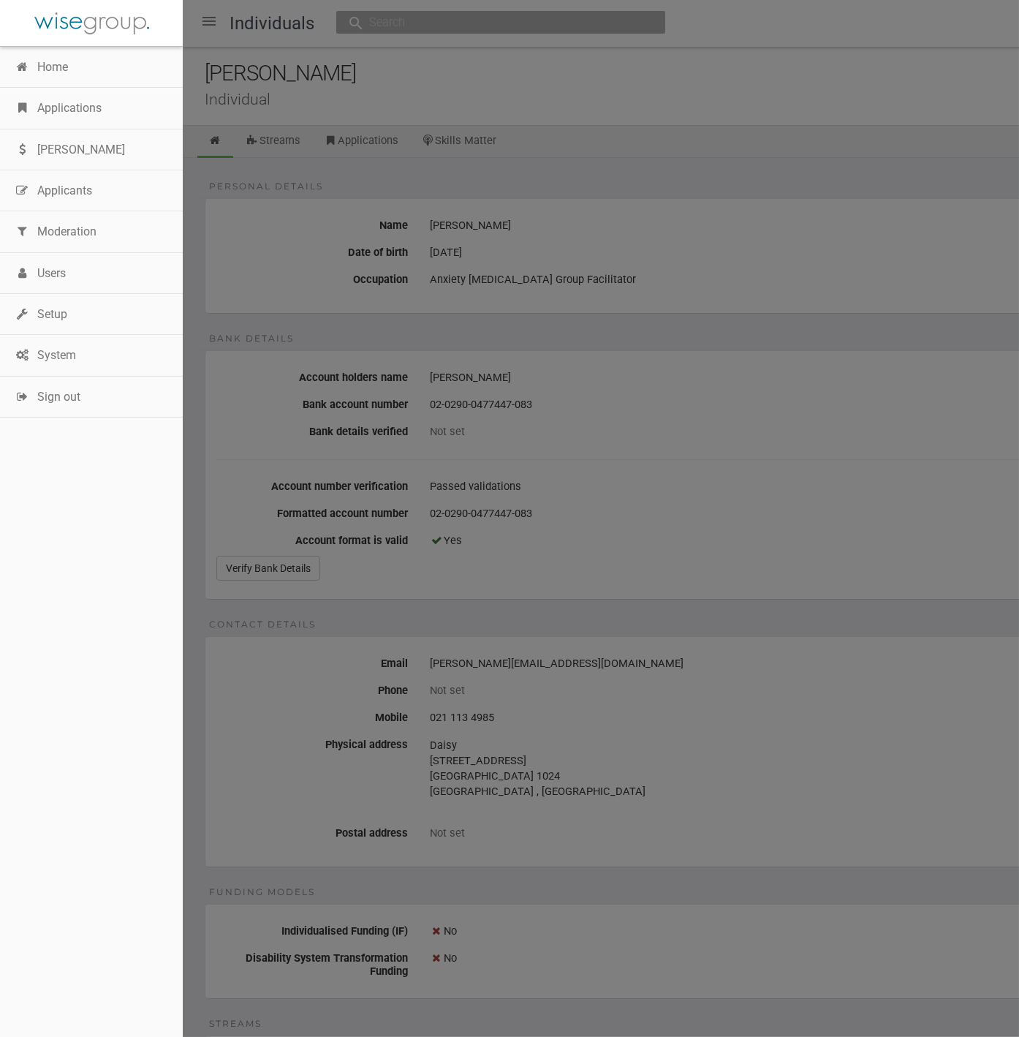
click at [60, 69] on link "Home" at bounding box center [91, 67] width 183 height 41
click at [59, 72] on link "Home" at bounding box center [91, 67] width 183 height 41
click at [308, 77] on div at bounding box center [509, 518] width 1019 height 1037
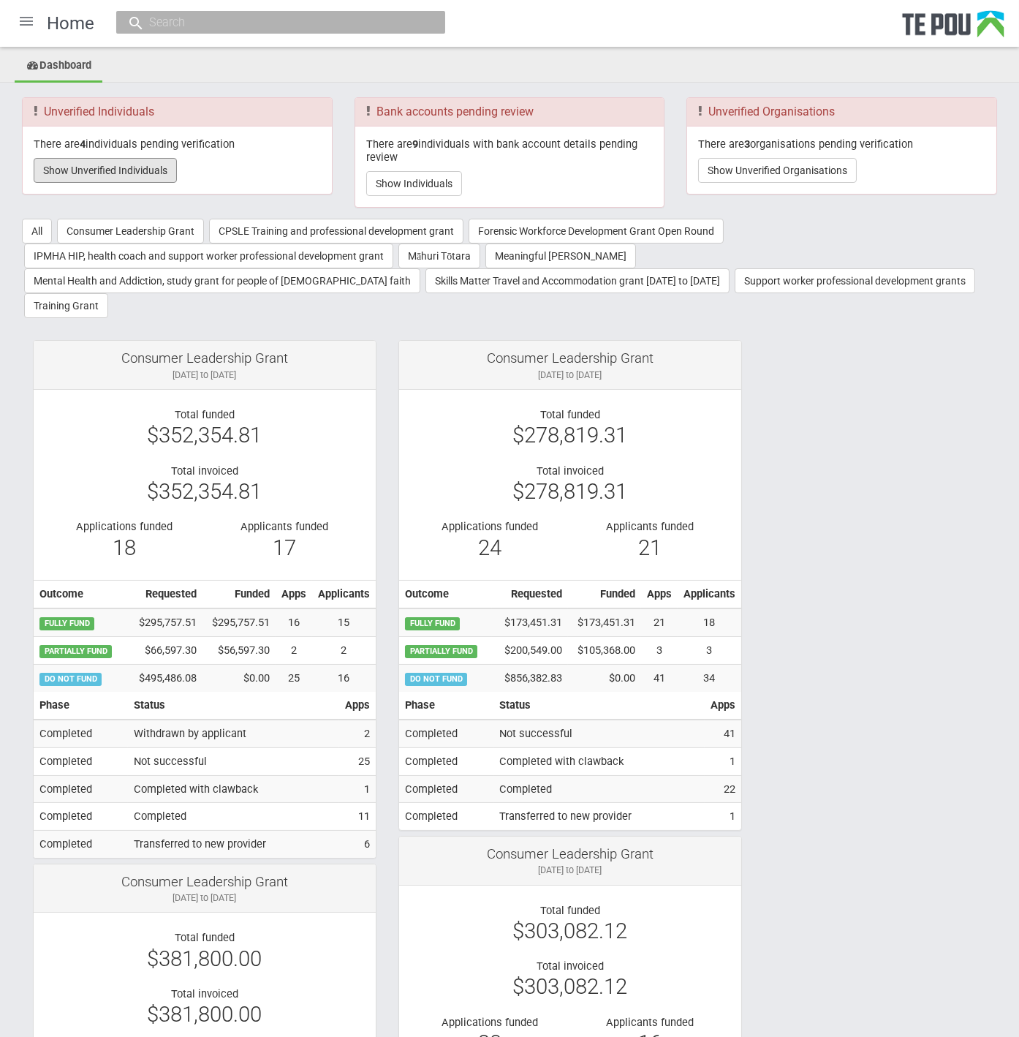
click at [164, 168] on button "Show Unverified Individuals" at bounding box center [105, 170] width 143 height 25
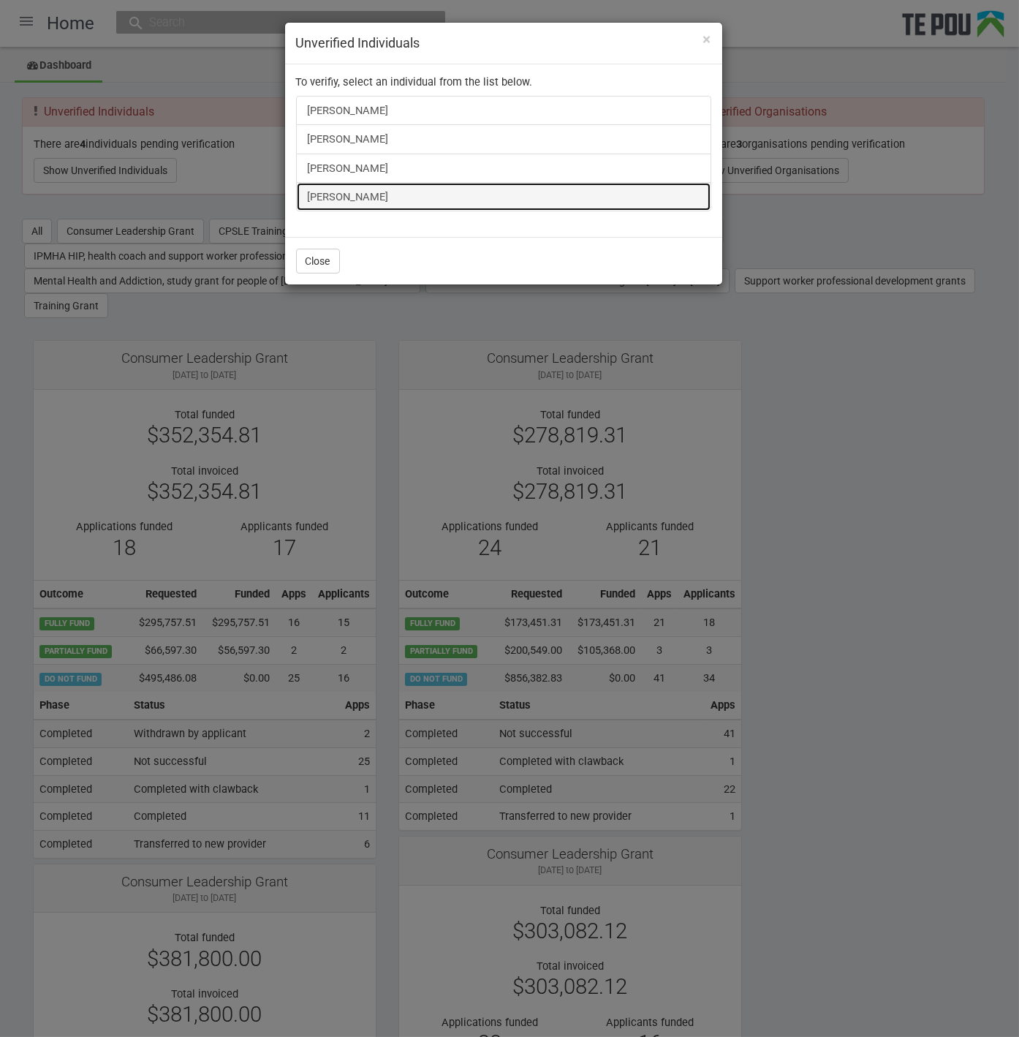
click at [336, 203] on link "[PERSON_NAME]" at bounding box center [503, 196] width 415 height 29
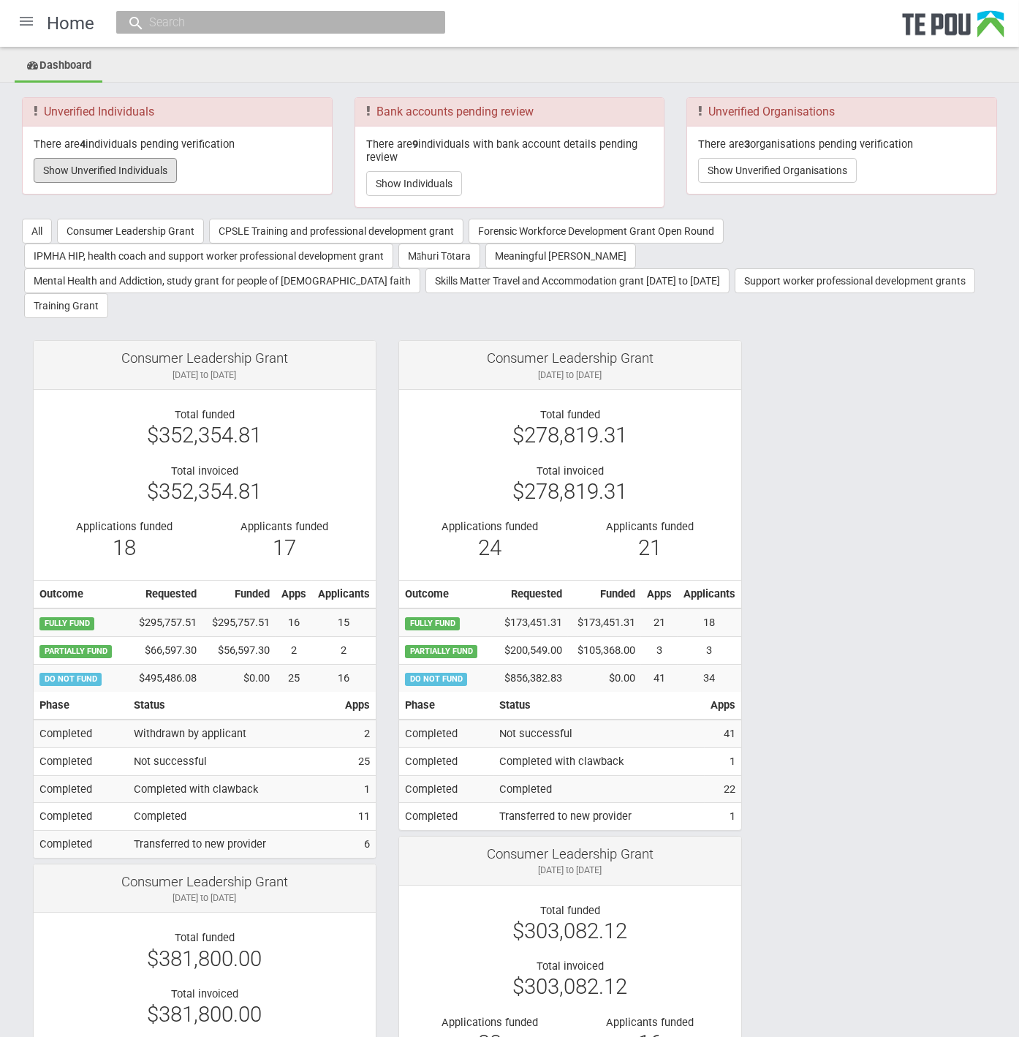
click at [75, 170] on button "Show Unverified Individuals" at bounding box center [105, 170] width 143 height 25
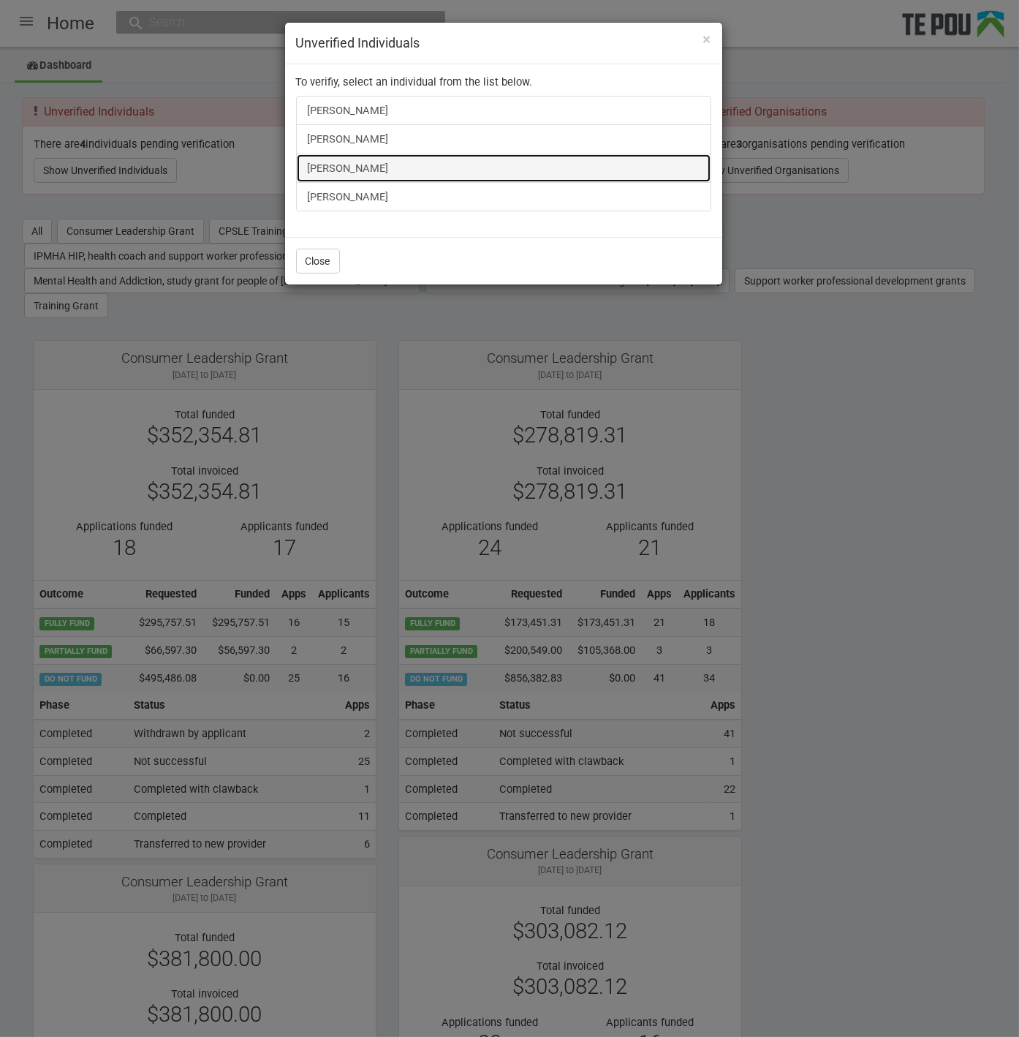
click at [333, 154] on link "[PERSON_NAME]" at bounding box center [503, 168] width 415 height 29
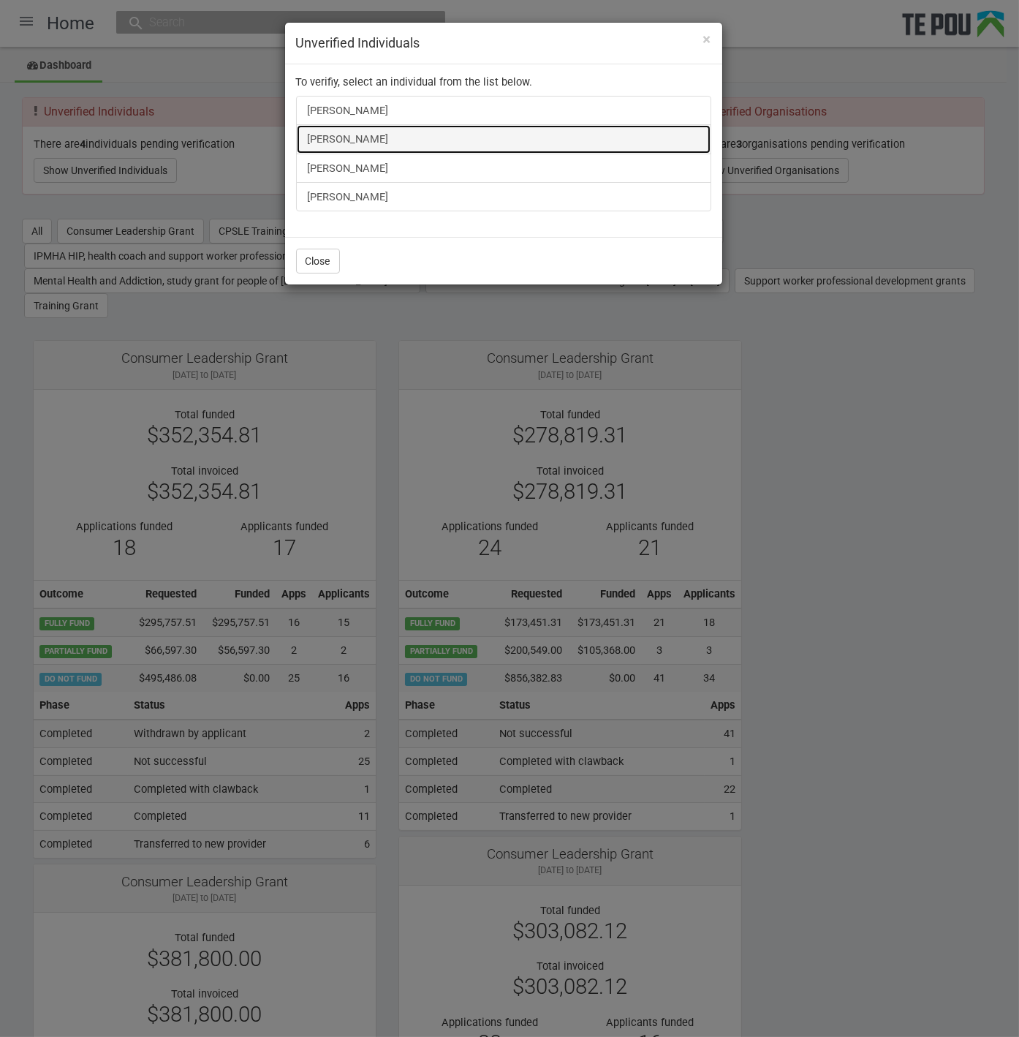
click at [346, 132] on link "Taratoa Smith" at bounding box center [503, 138] width 415 height 29
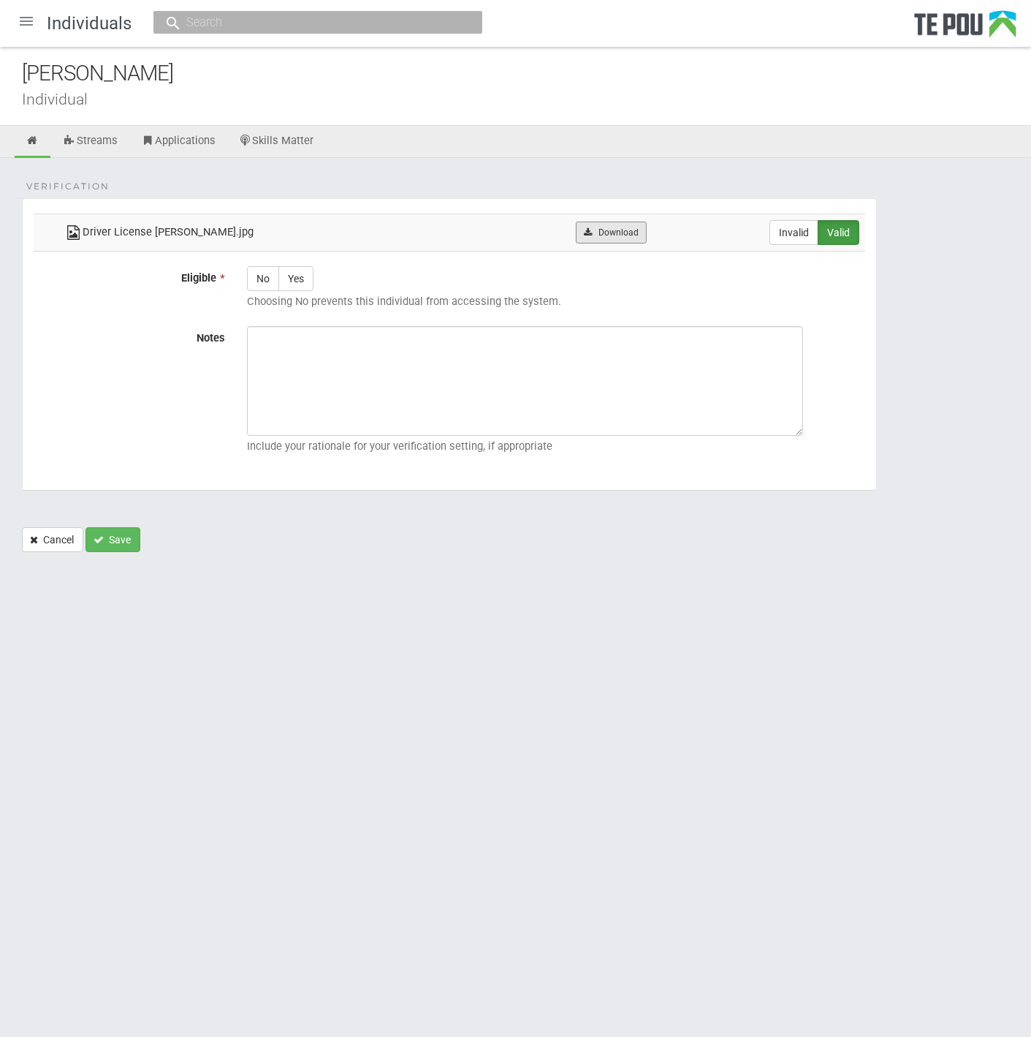
click at [589, 235] on link "Download" at bounding box center [611, 232] width 71 height 22
click at [644, 225] on link "Download" at bounding box center [631, 232] width 71 height 22
click at [18, 26] on div at bounding box center [26, 21] width 35 height 35
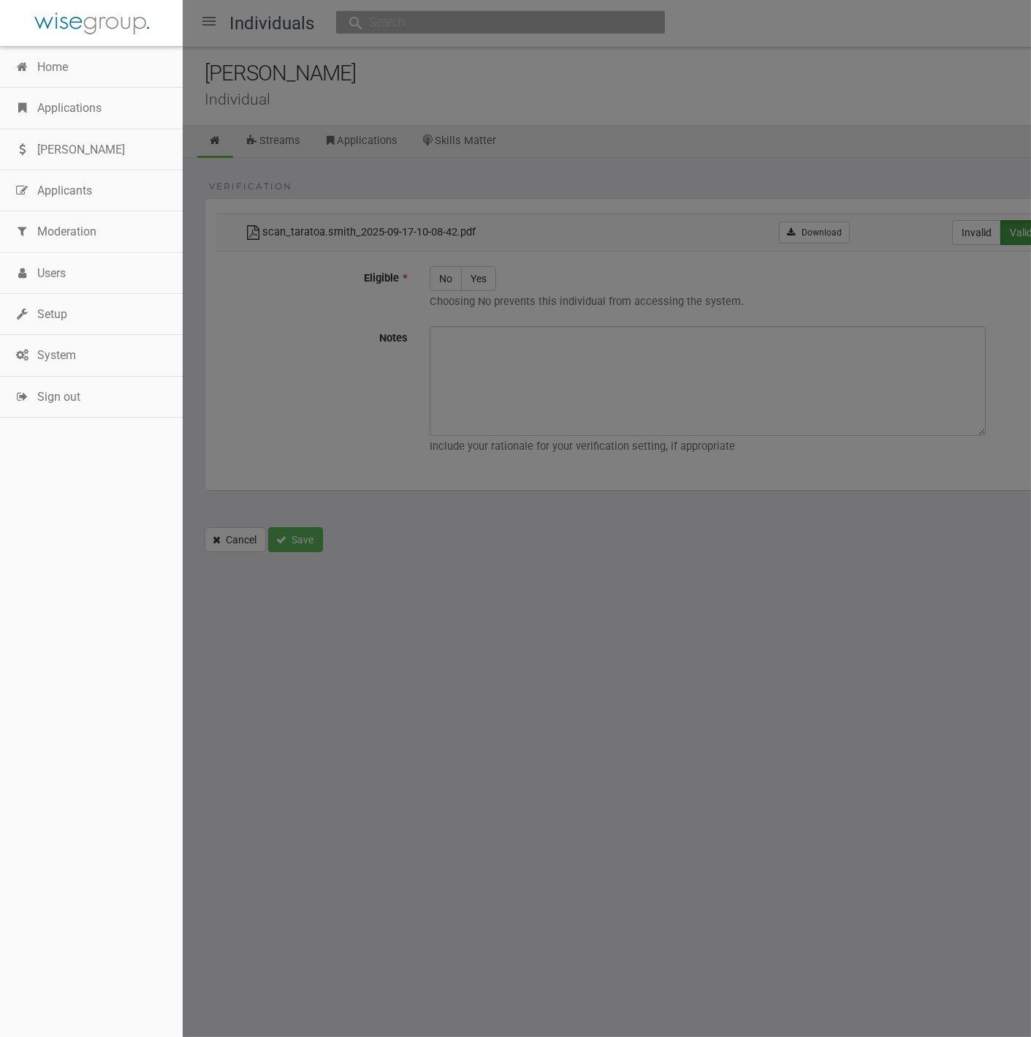
click at [77, 66] on link "Home" at bounding box center [91, 67] width 183 height 41
click at [69, 66] on link "Home" at bounding box center [91, 67] width 183 height 41
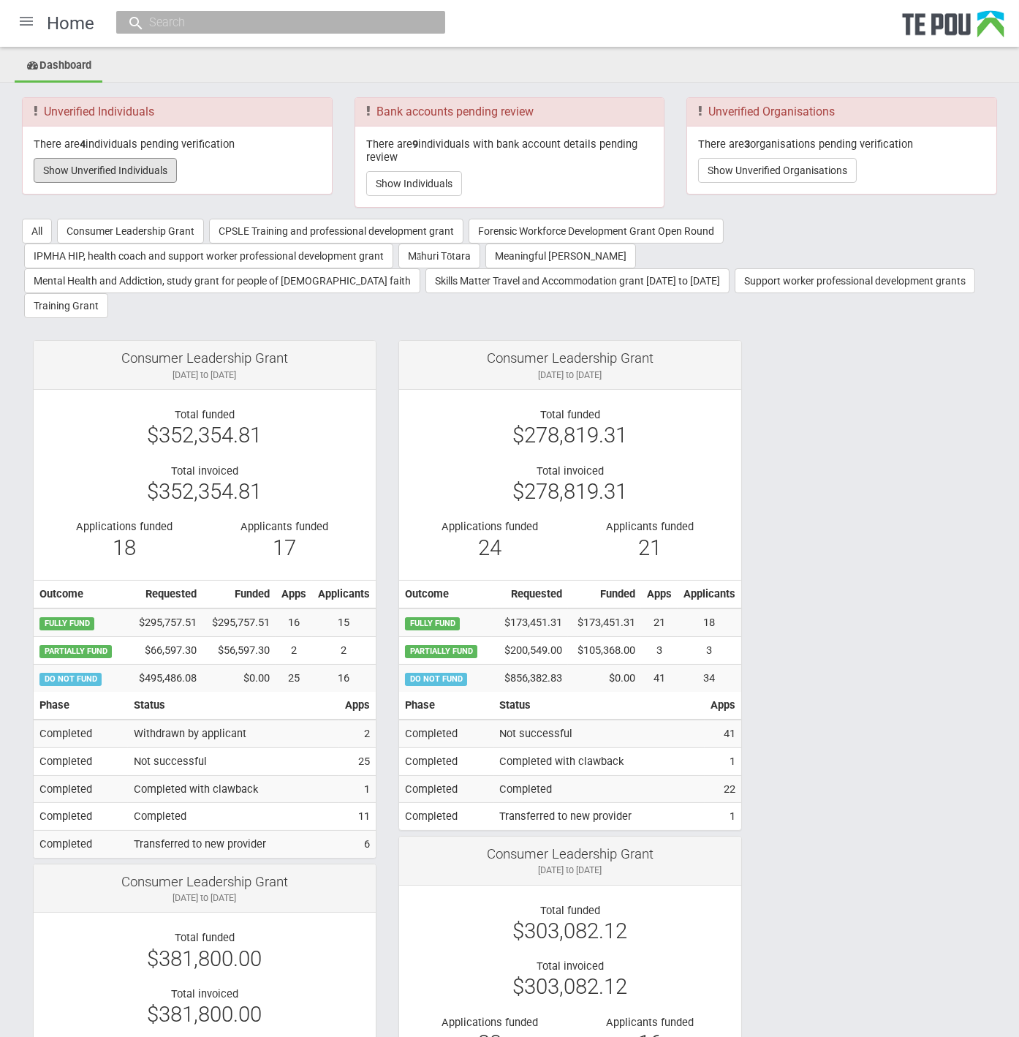
click at [148, 172] on button "Show Unverified Individuals" at bounding box center [105, 170] width 143 height 25
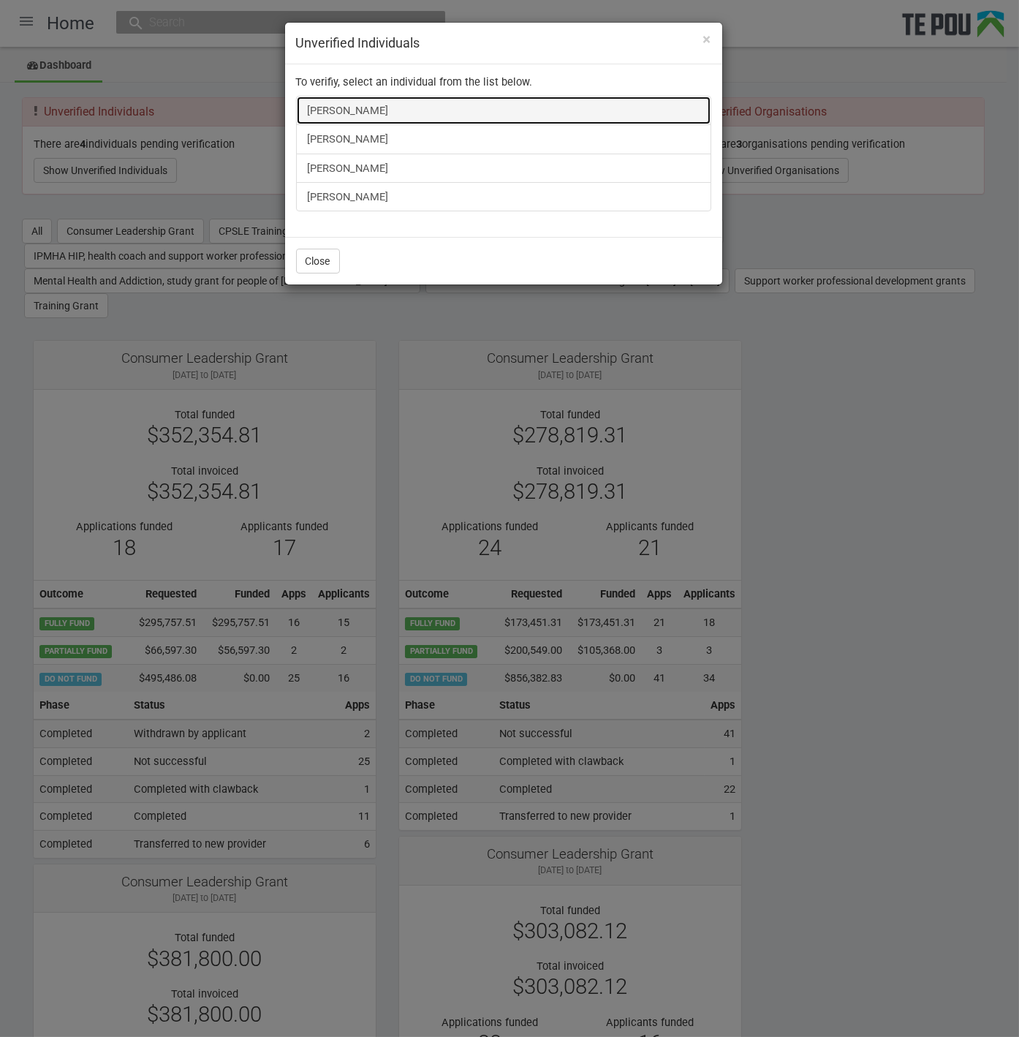
click at [382, 108] on link "James Bennett" at bounding box center [503, 110] width 415 height 29
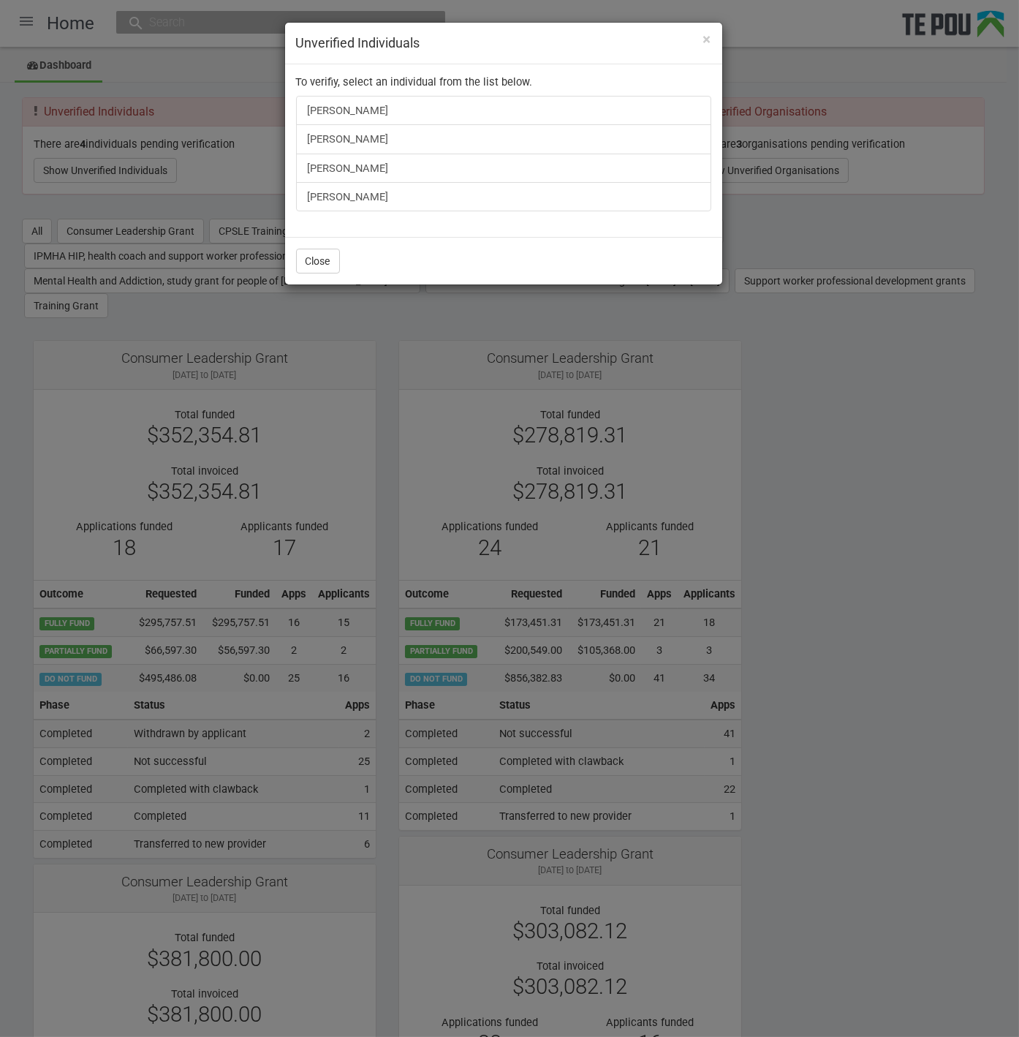
click at [756, 461] on div "× Unverified Individuals To verifiy, select an individual from the list below. …" at bounding box center [509, 518] width 1019 height 1037
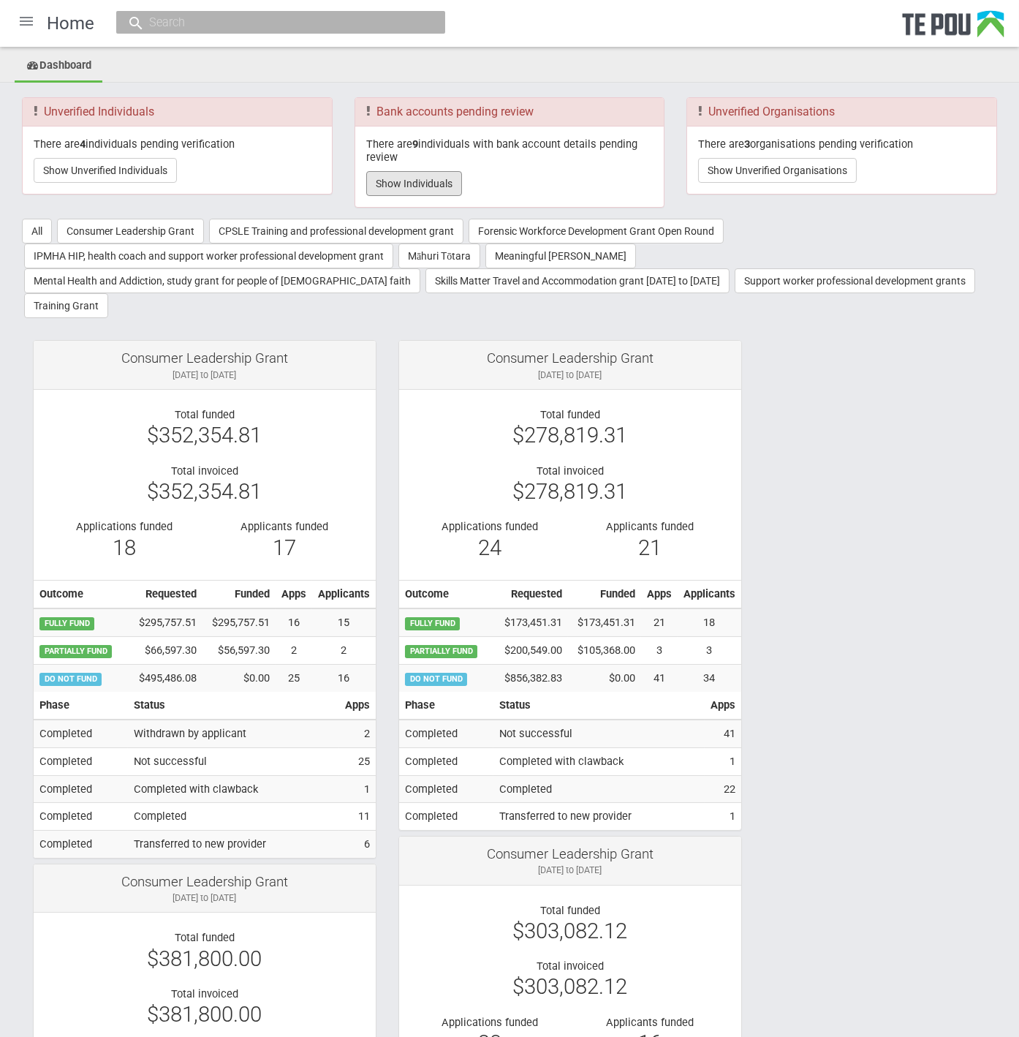
click at [406, 189] on button "Show Individuals" at bounding box center [414, 183] width 96 height 25
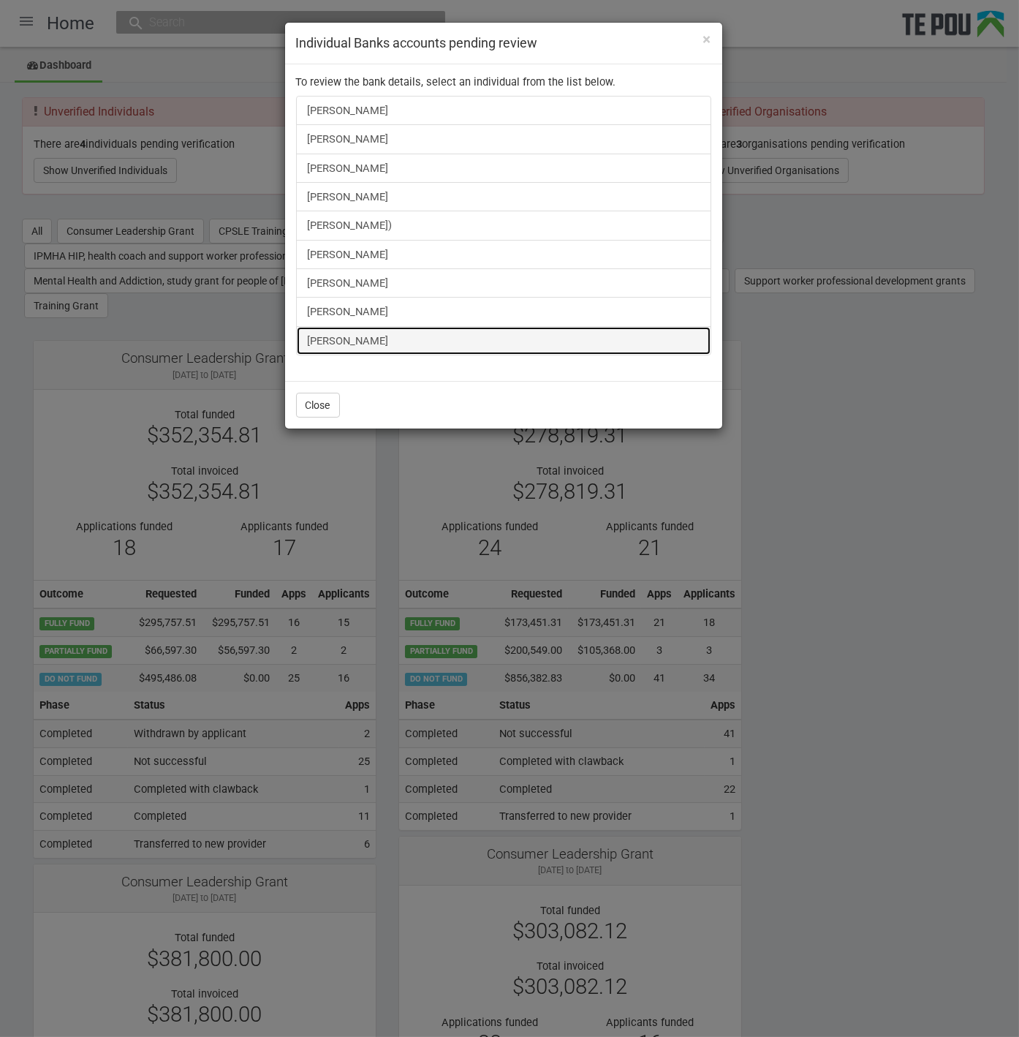
click at [376, 337] on link "Christina Maraki" at bounding box center [503, 340] width 415 height 29
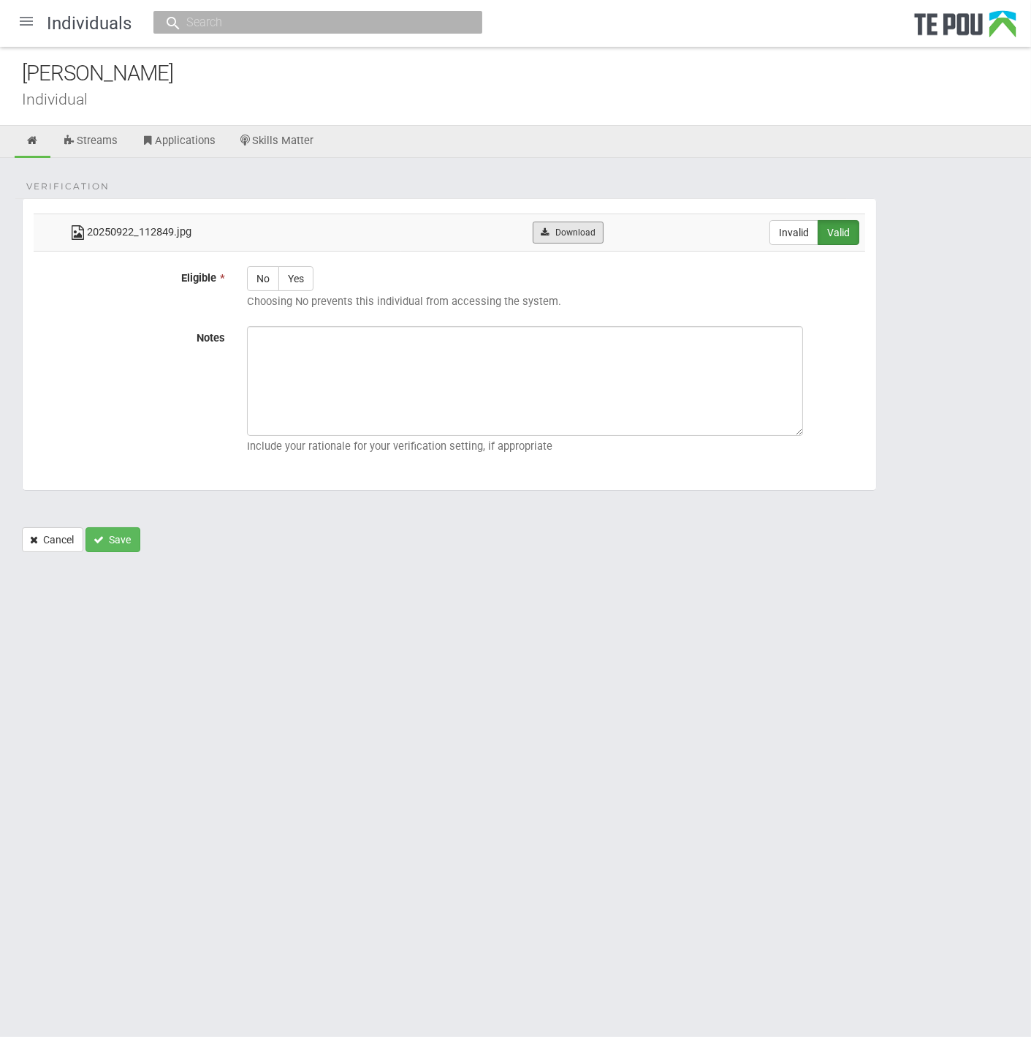
click at [581, 239] on link "Download" at bounding box center [568, 232] width 71 height 22
click at [462, 137] on ul "Streams Applications Skills Matter" at bounding box center [515, 142] width 1031 height 32
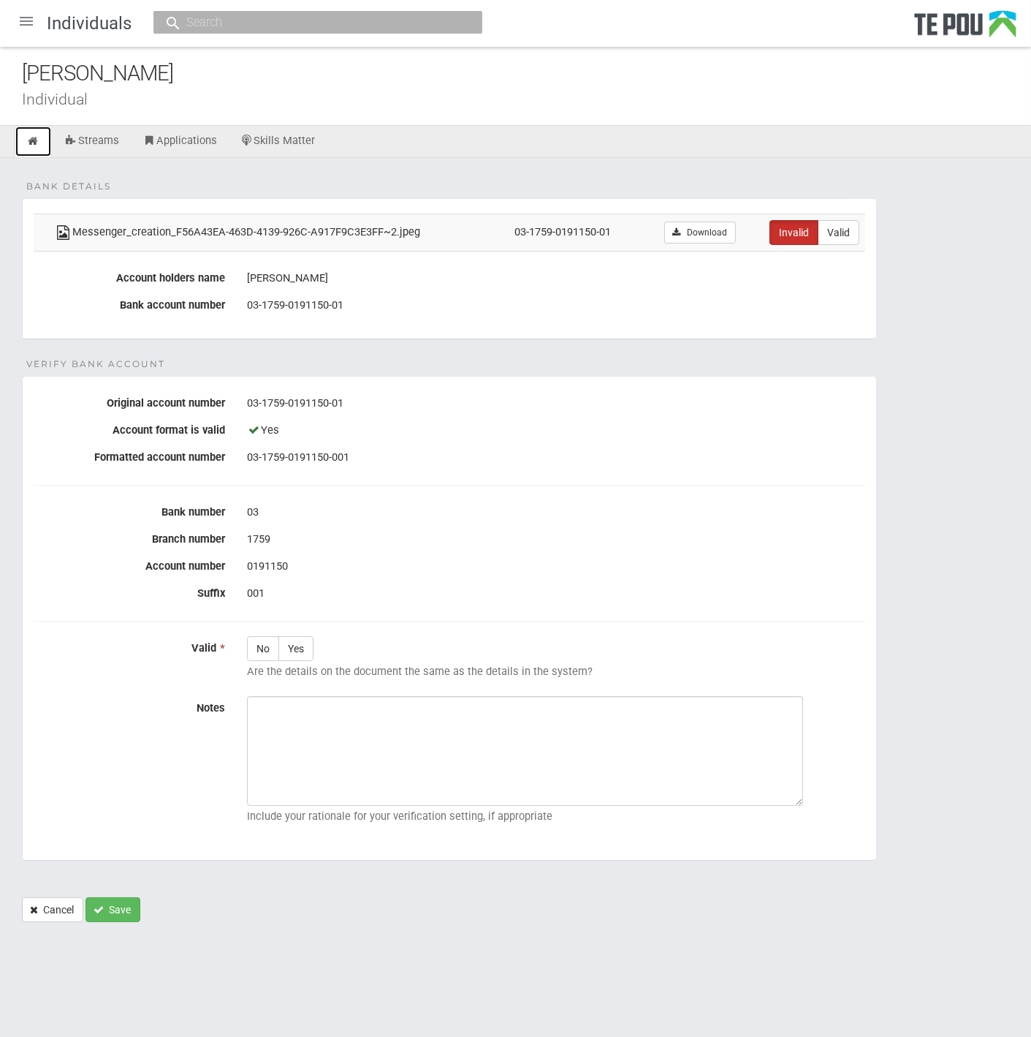
click at [37, 139] on icon at bounding box center [33, 141] width 14 height 11
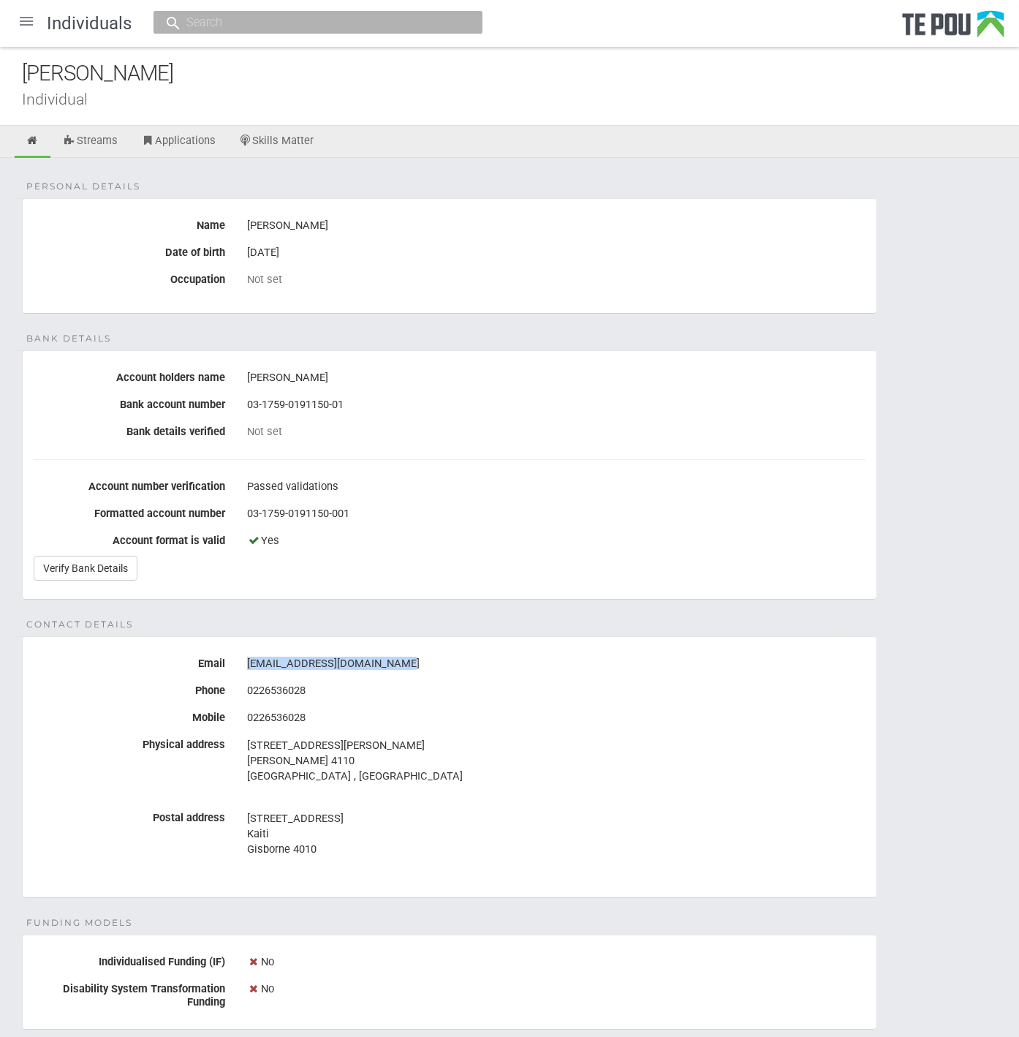
drag, startPoint x: 409, startPoint y: 656, endPoint x: 246, endPoint y: 659, distance: 162.3
click at [247, 659] on div "[EMAIL_ADDRESS][DOMAIN_NAME]" at bounding box center [556, 663] width 618 height 25
copy div "christinamaraki13@gmail.com"
click at [659, 456] on fieldset "Bank details Account holders name Christina Maraki Bank account number 03-1759-…" at bounding box center [449, 474] width 855 height 249
drag, startPoint x: 184, startPoint y: 74, endPoint x: 12, endPoint y: 67, distance: 171.9
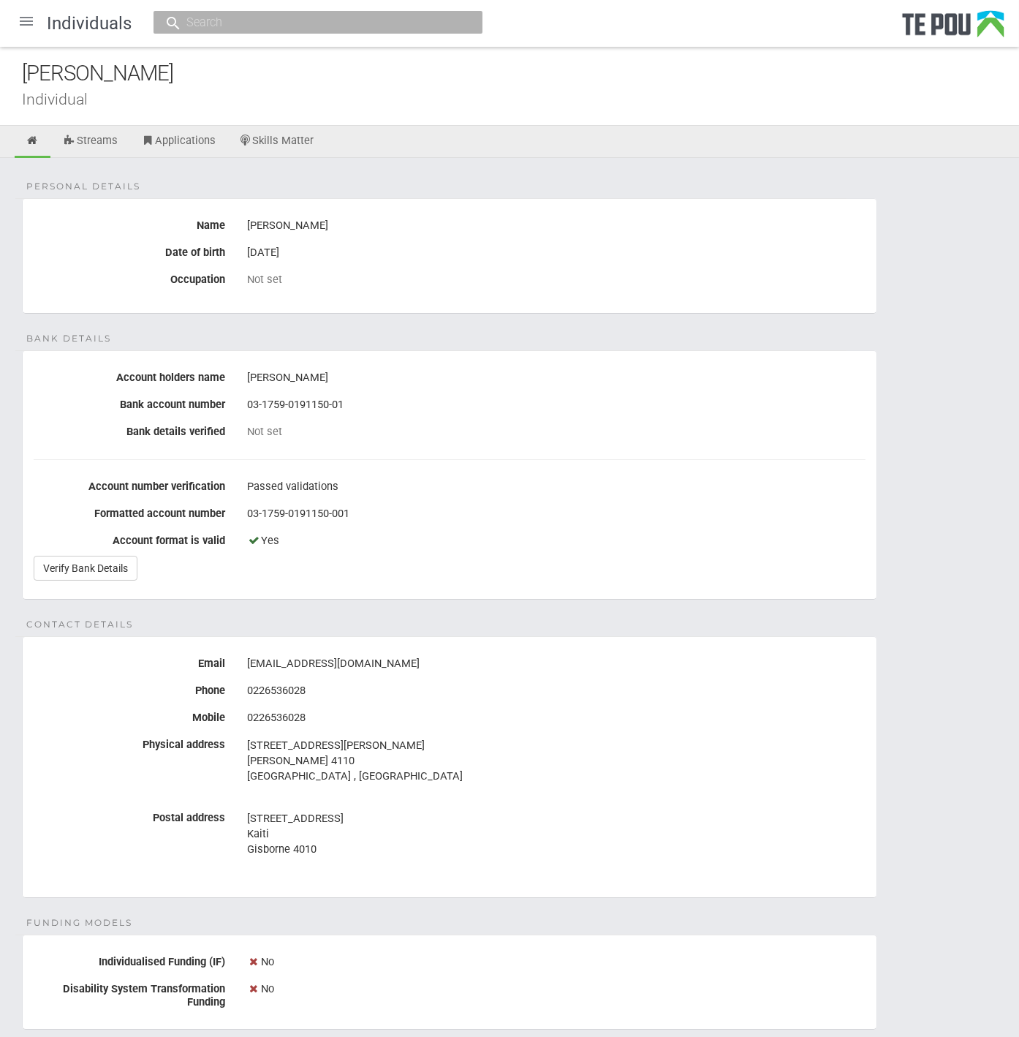
click at [12, 67] on div "Christina Maraki Individual" at bounding box center [509, 86] width 1019 height 79
copy div "Christina Maraki"
click at [515, 251] on div "8 Nov 1974" at bounding box center [556, 252] width 618 height 25
click at [88, 545] on label "Account format is valid" at bounding box center [129, 538] width 213 height 18
click at [88, 568] on link "Verify Bank Details" at bounding box center [86, 568] width 104 height 25
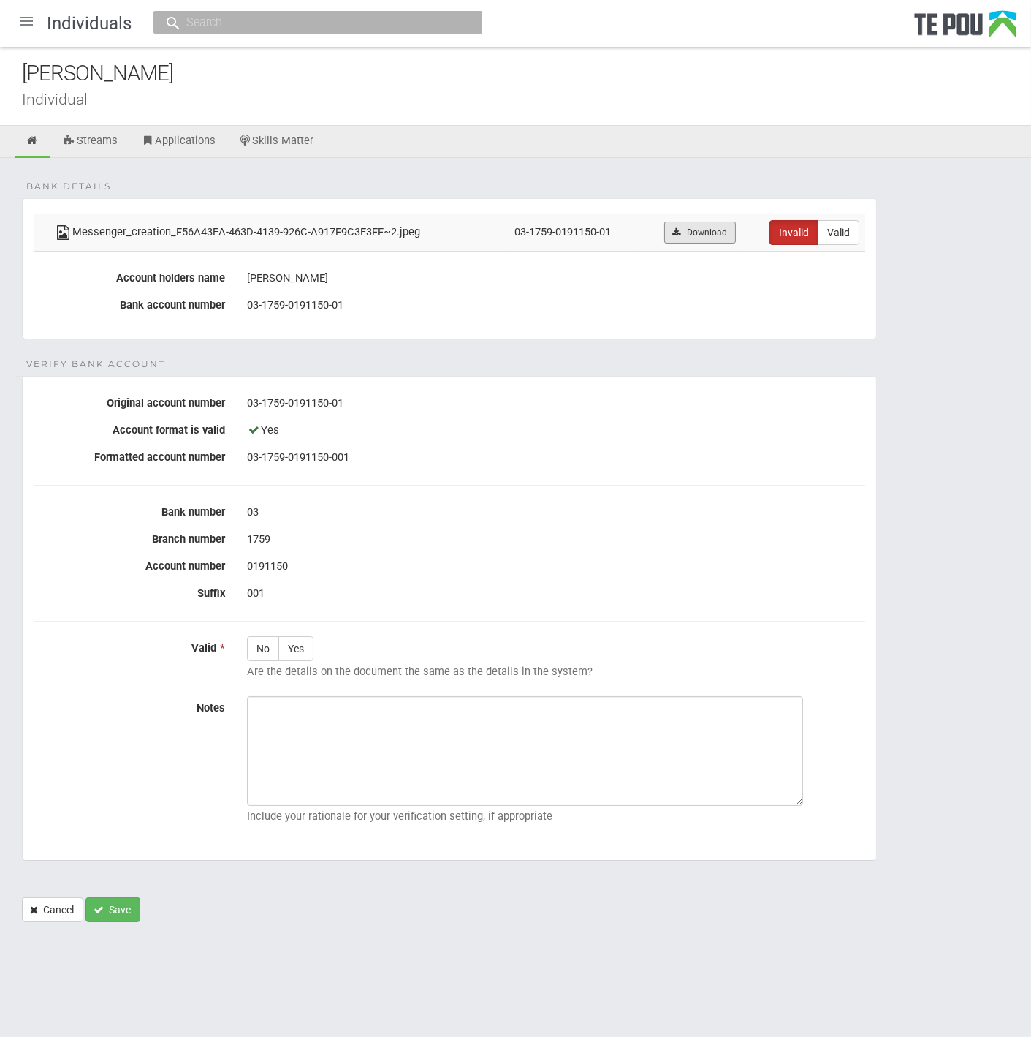
click at [710, 228] on link "Download" at bounding box center [699, 232] width 71 height 22
click at [364, 477] on fieldset "Verify Bank Account Original account number [FINANCIAL_ID] Account format is va…" at bounding box center [449, 618] width 855 height 485
click at [26, 16] on div at bounding box center [26, 21] width 35 height 35
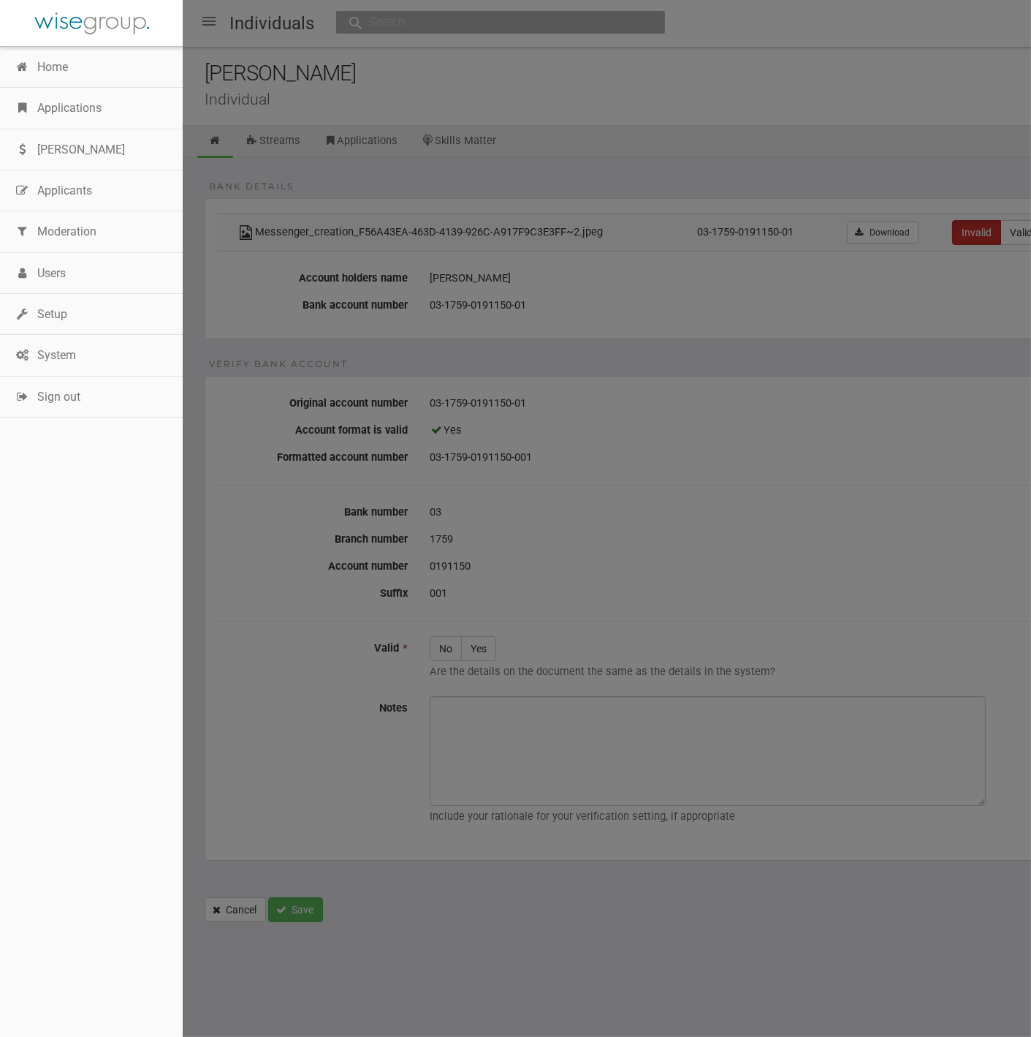
click at [59, 67] on link "Home" at bounding box center [91, 67] width 183 height 41
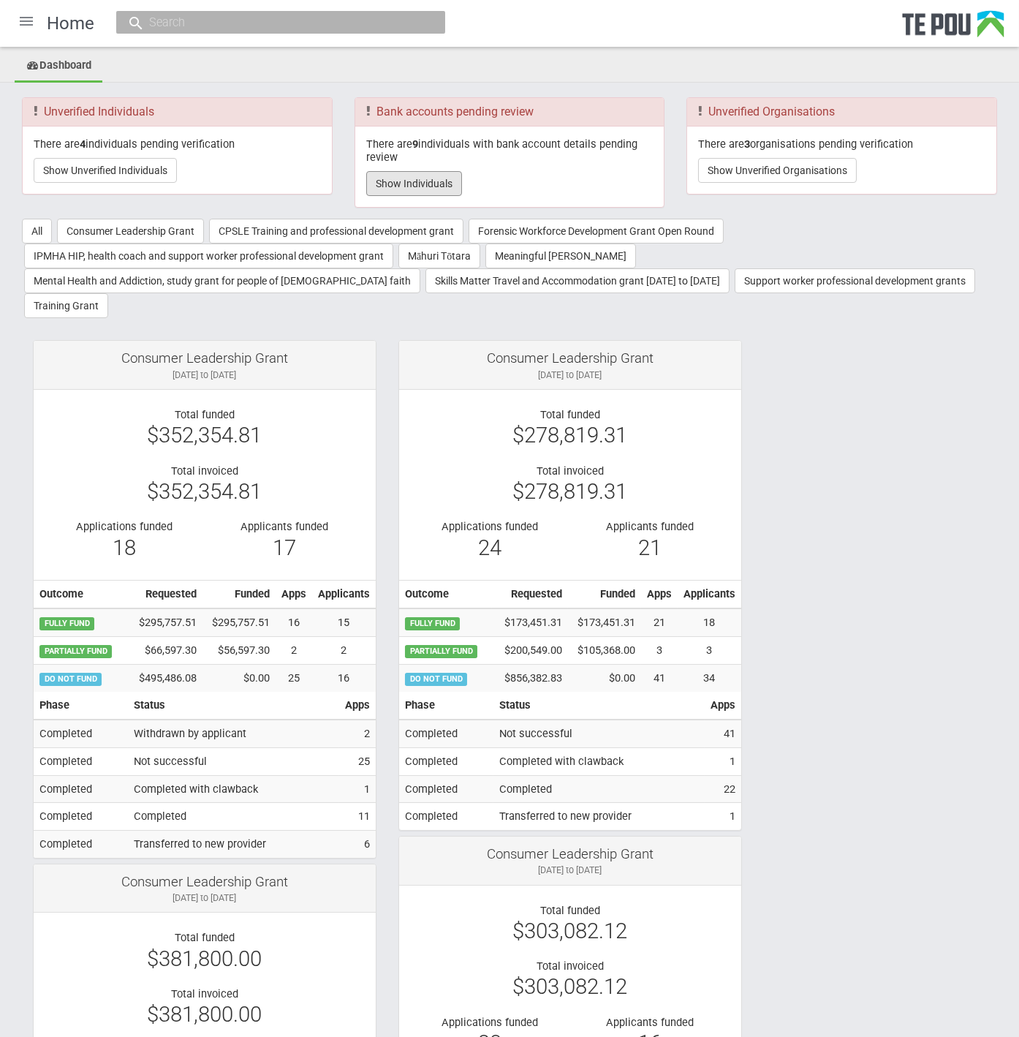
click at [395, 174] on button "Show Individuals" at bounding box center [414, 183] width 96 height 25
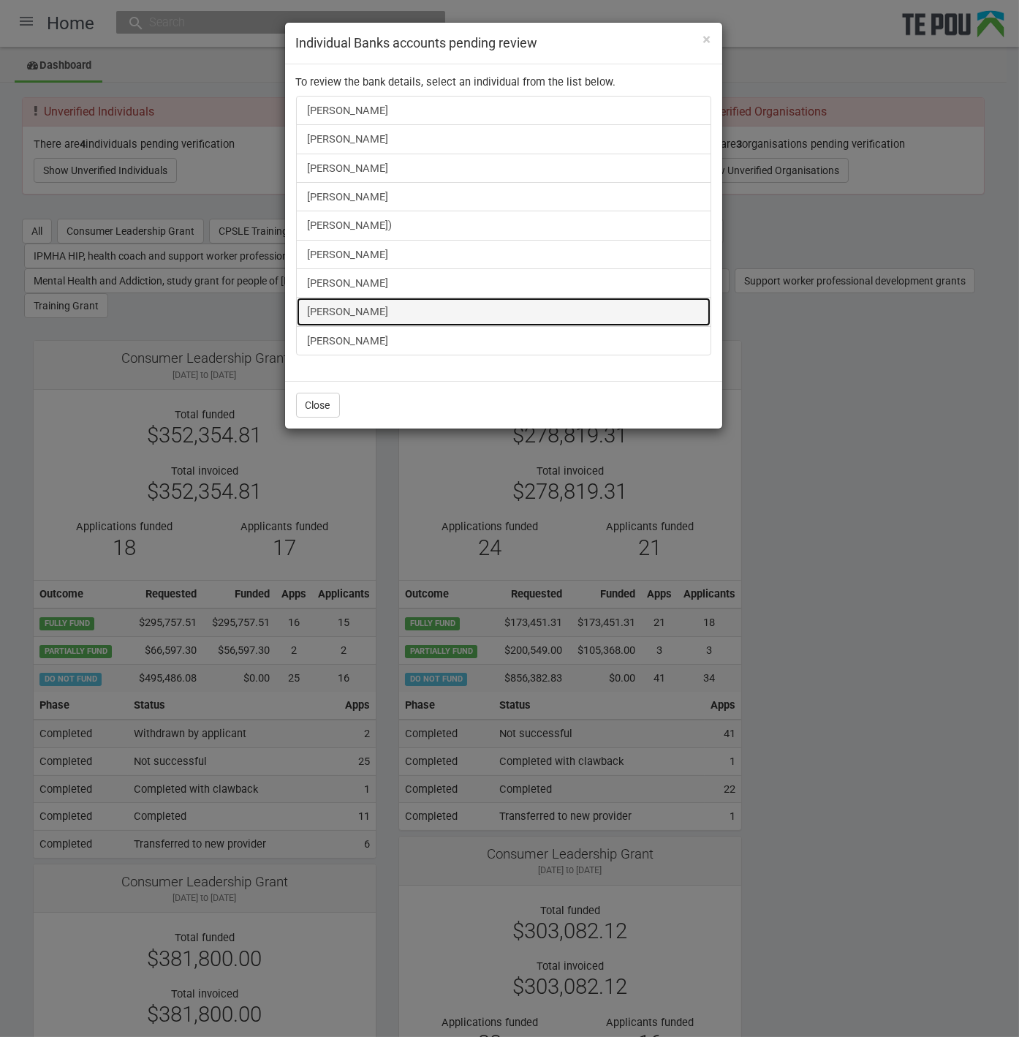
click at [349, 306] on link "[PERSON_NAME]" at bounding box center [503, 311] width 415 height 29
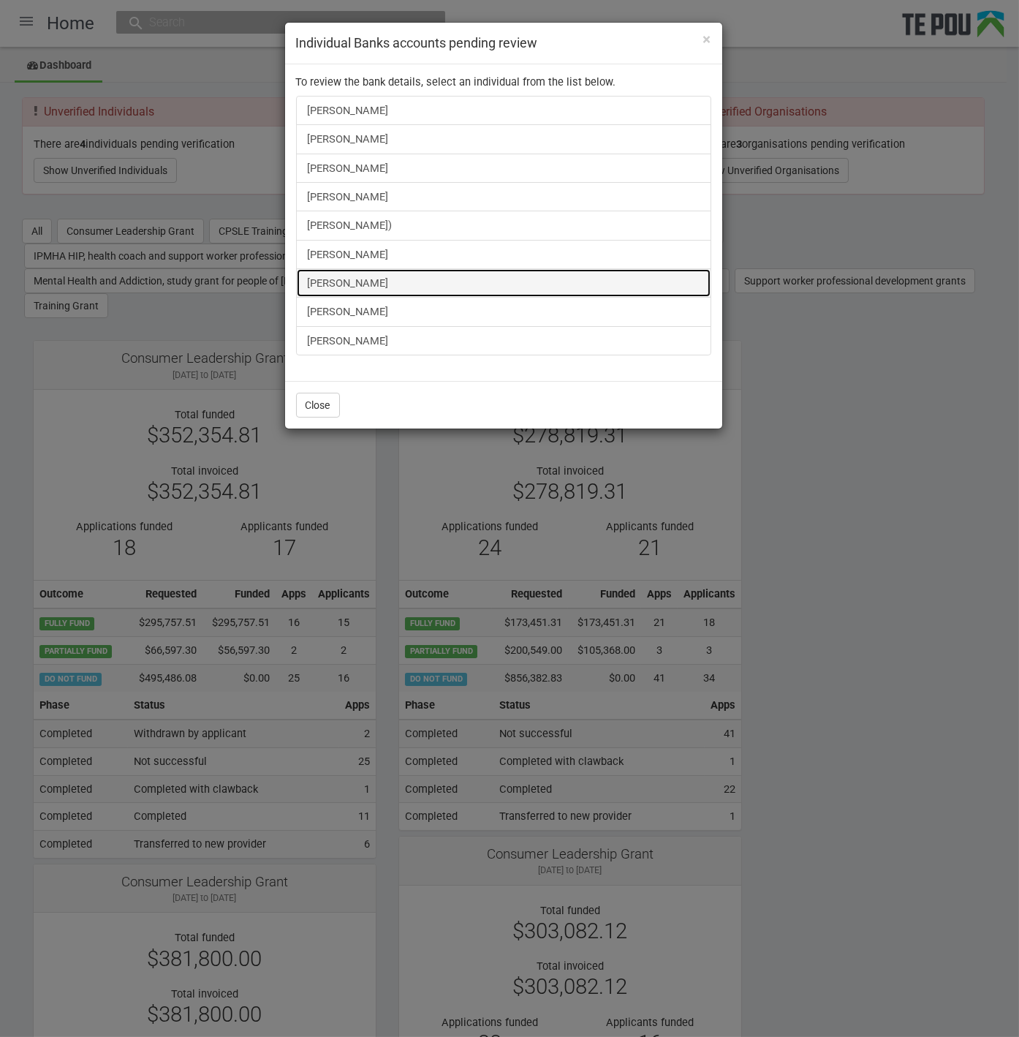
click at [323, 276] on link "[PERSON_NAME]" at bounding box center [503, 282] width 415 height 29
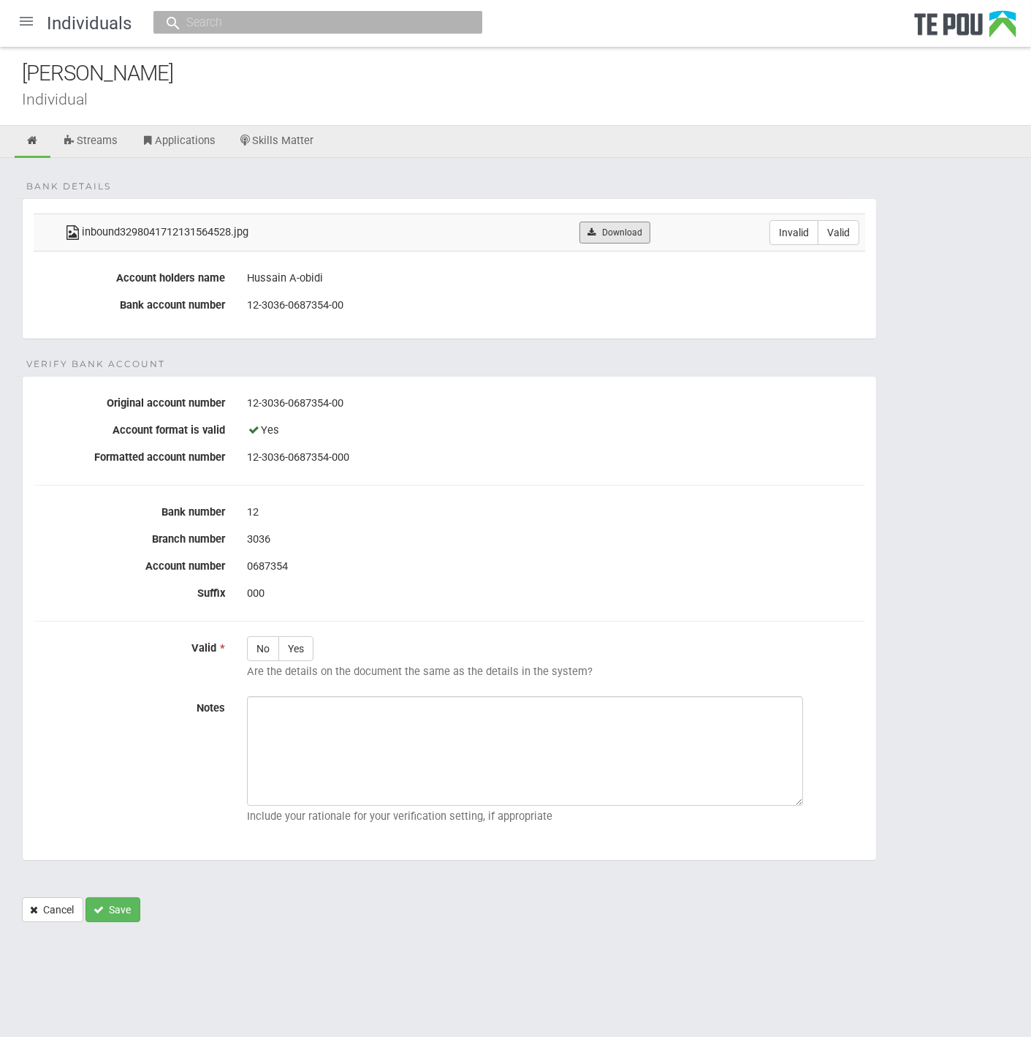
click at [607, 231] on link "Download" at bounding box center [615, 232] width 71 height 22
click at [234, 368] on form "Bank details inbound3298041712131564528.jpg Download Invalid Valid Account hold…" at bounding box center [516, 560] width 988 height 724
click at [843, 230] on label "Valid" at bounding box center [839, 232] width 42 height 25
radio input "true"
click at [294, 654] on label "Yes" at bounding box center [296, 648] width 35 height 25
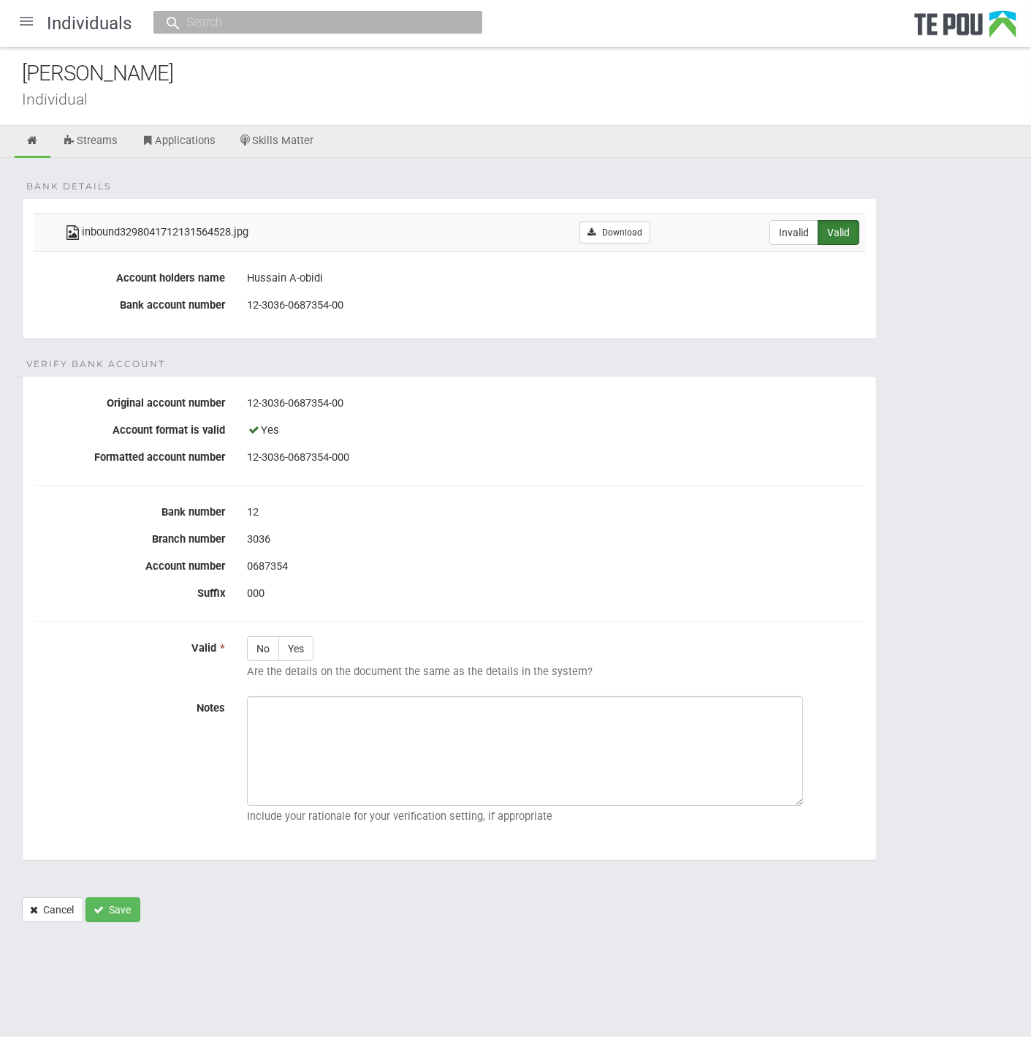
radio input "true"
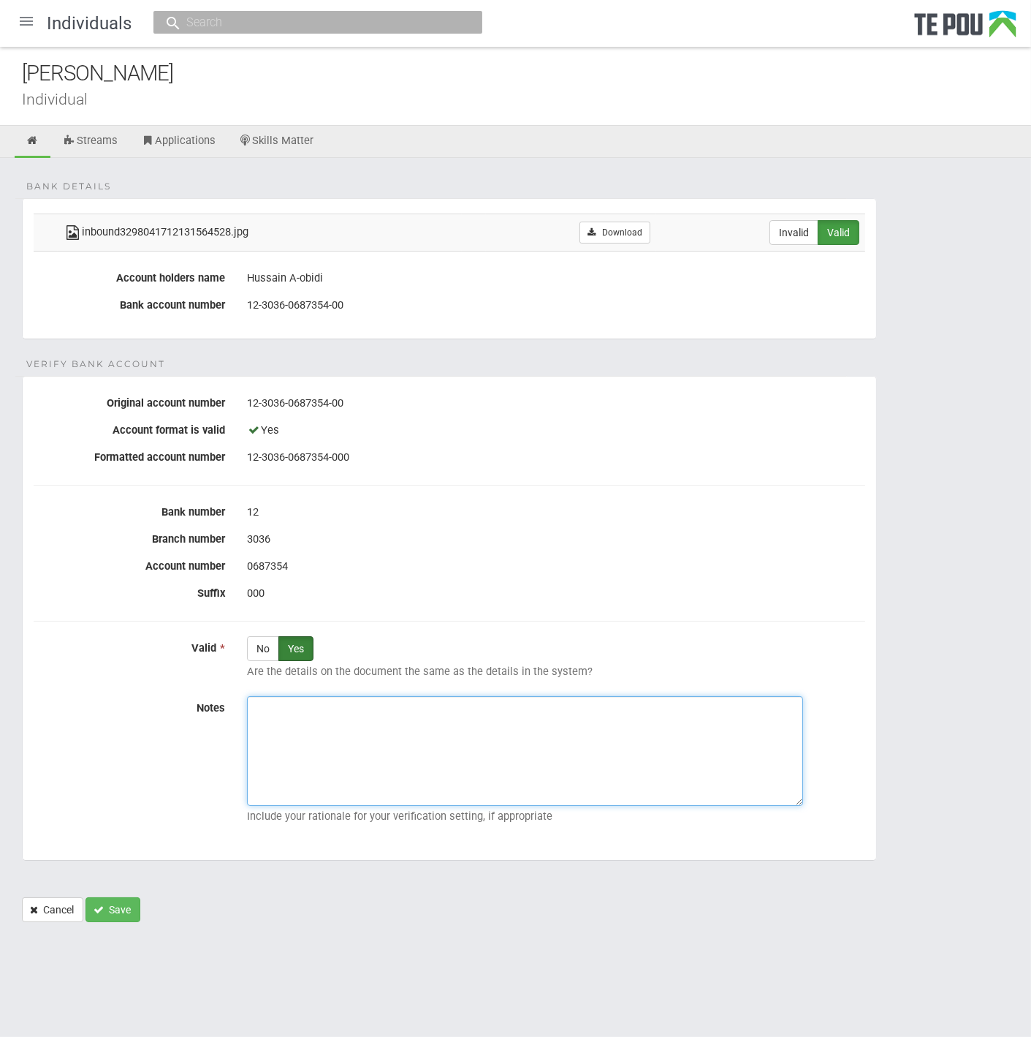
click at [358, 759] on textarea "Notes" at bounding box center [525, 751] width 556 height 110
click at [389, 728] on textarea "Notes" at bounding box center [525, 751] width 556 height 110
paste textarea "Verified by Melody @ 8/10/2025"
type textarea "Verified by Melody @ 8/10/2025"
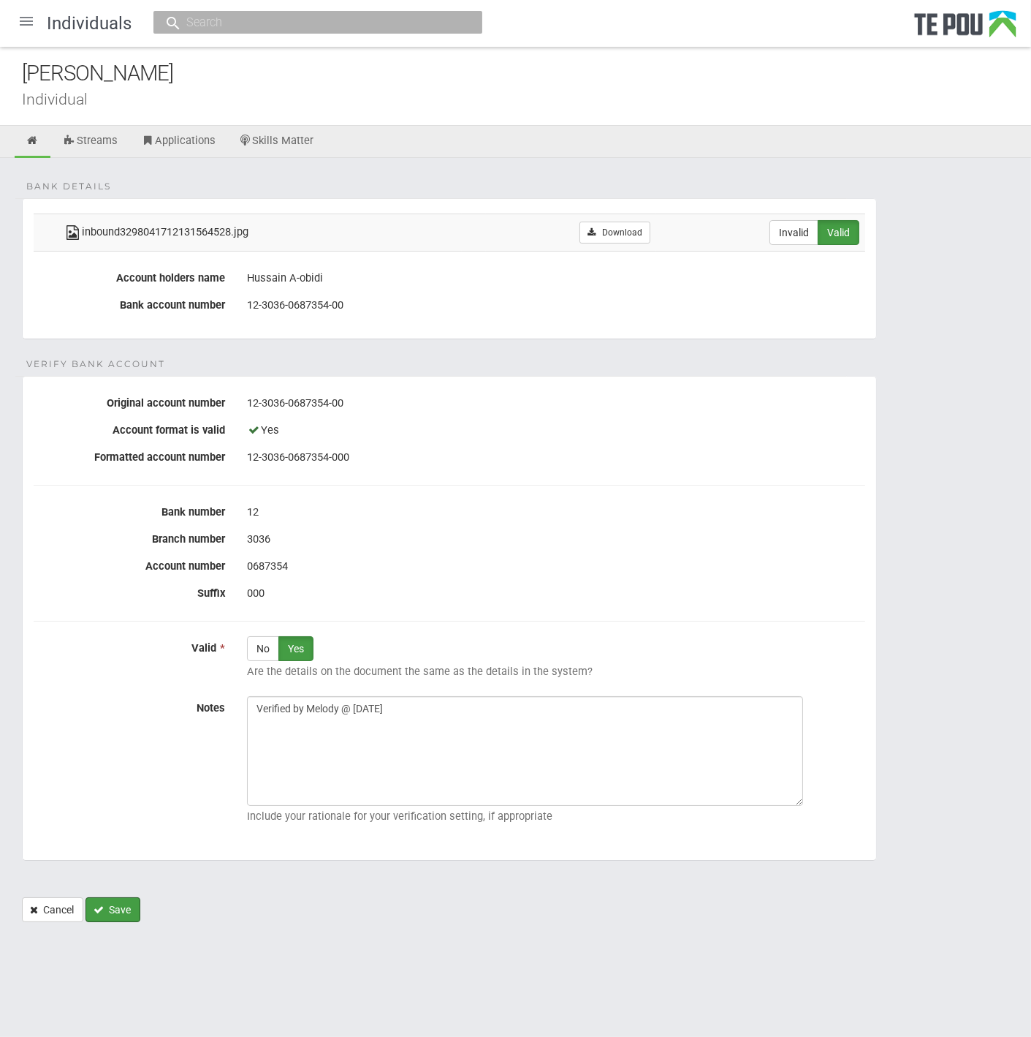
click at [115, 905] on button "Save" at bounding box center [113, 909] width 55 height 25
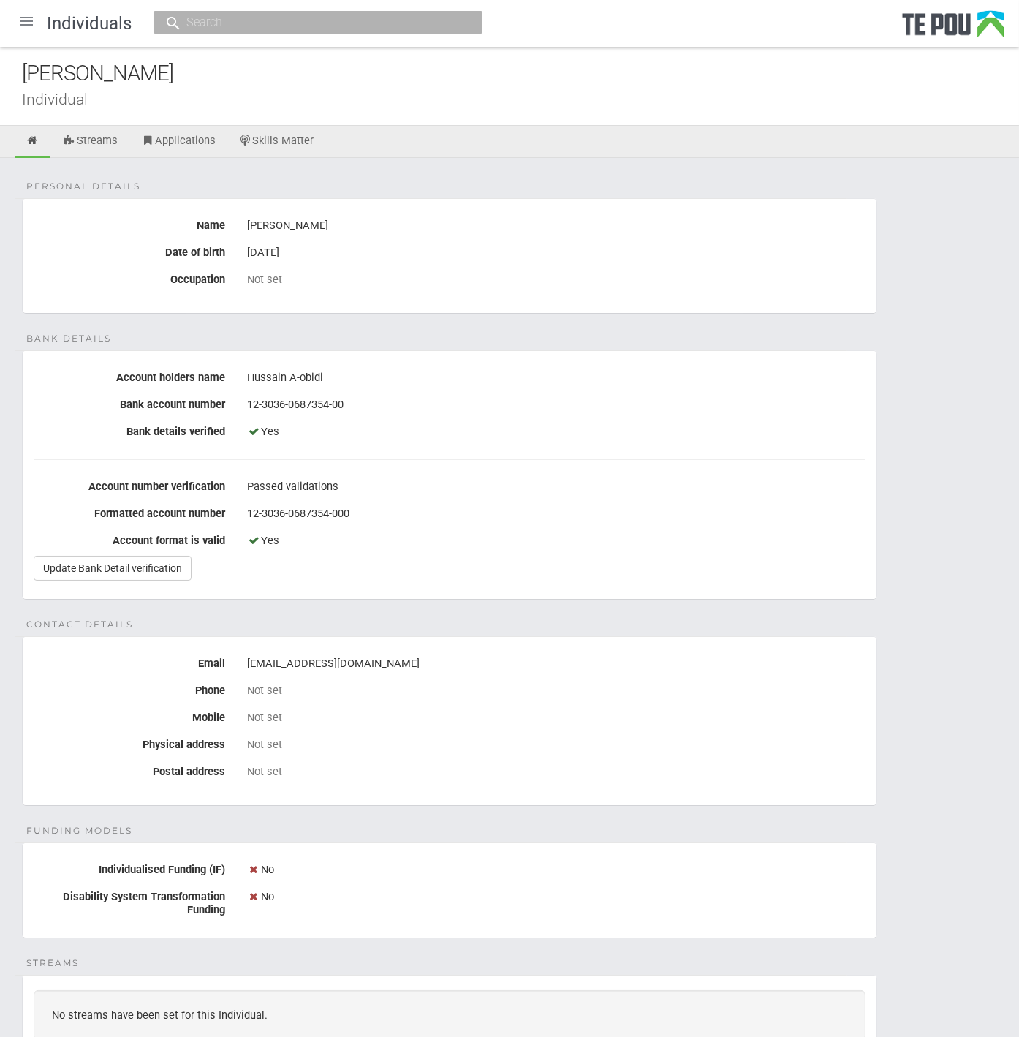
click at [28, 29] on div at bounding box center [26, 21] width 35 height 35
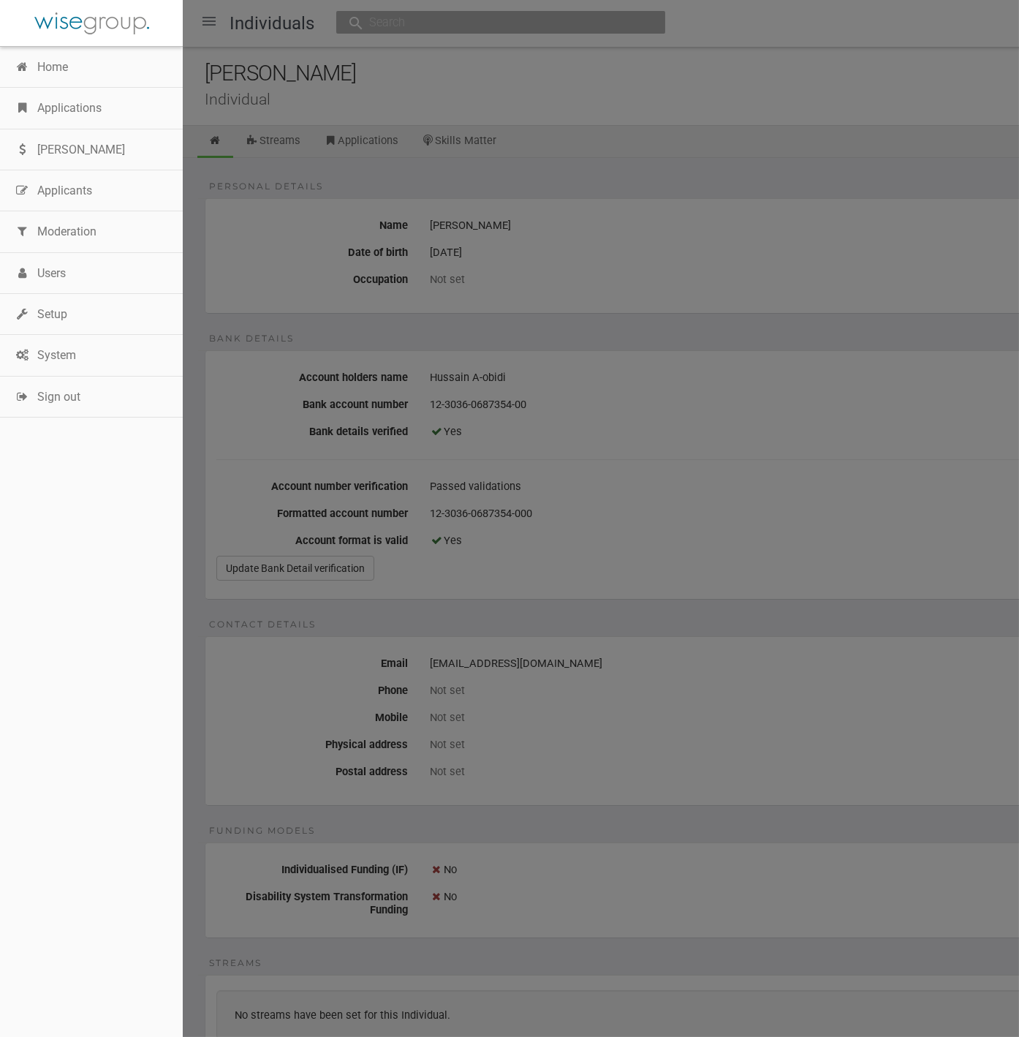
click at [55, 69] on link "Home" at bounding box center [91, 67] width 183 height 41
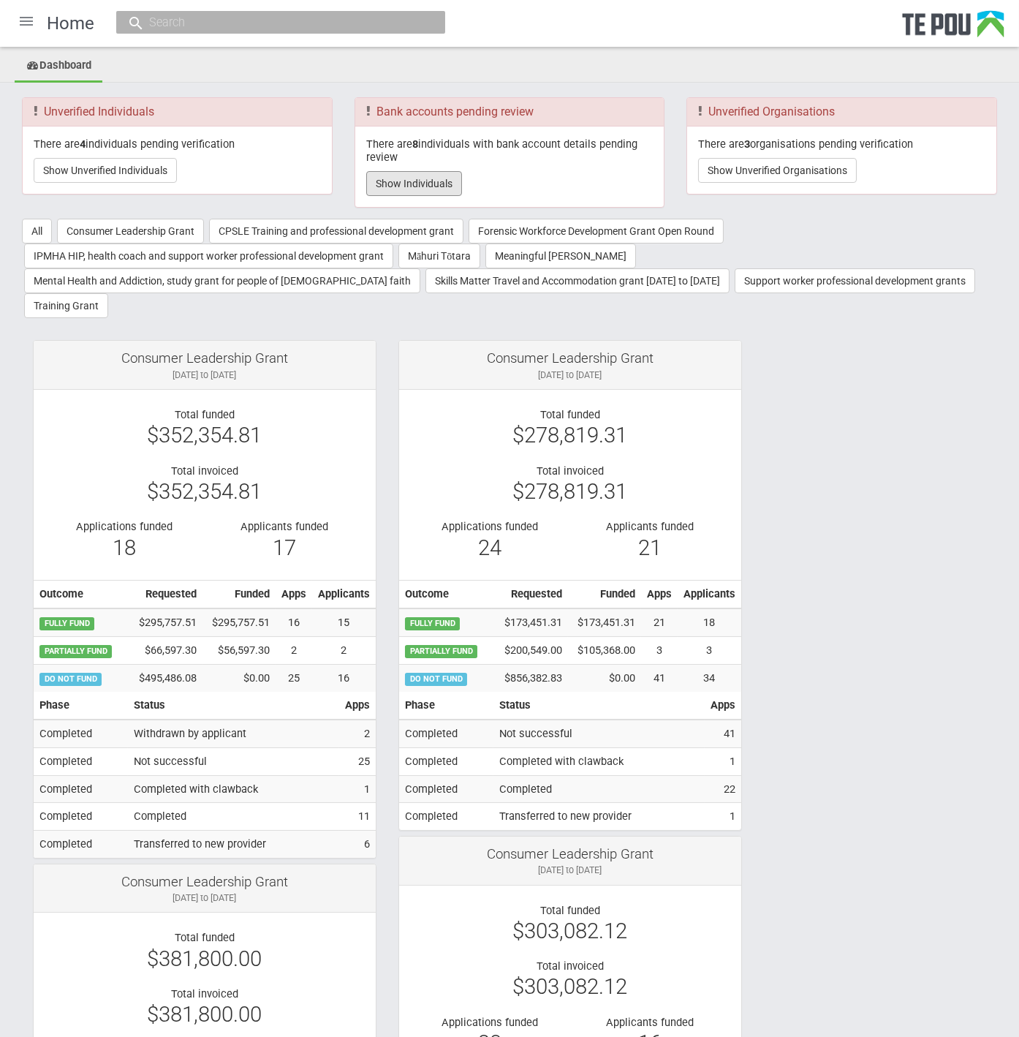
click at [409, 178] on button "Show Individuals" at bounding box center [414, 183] width 96 height 25
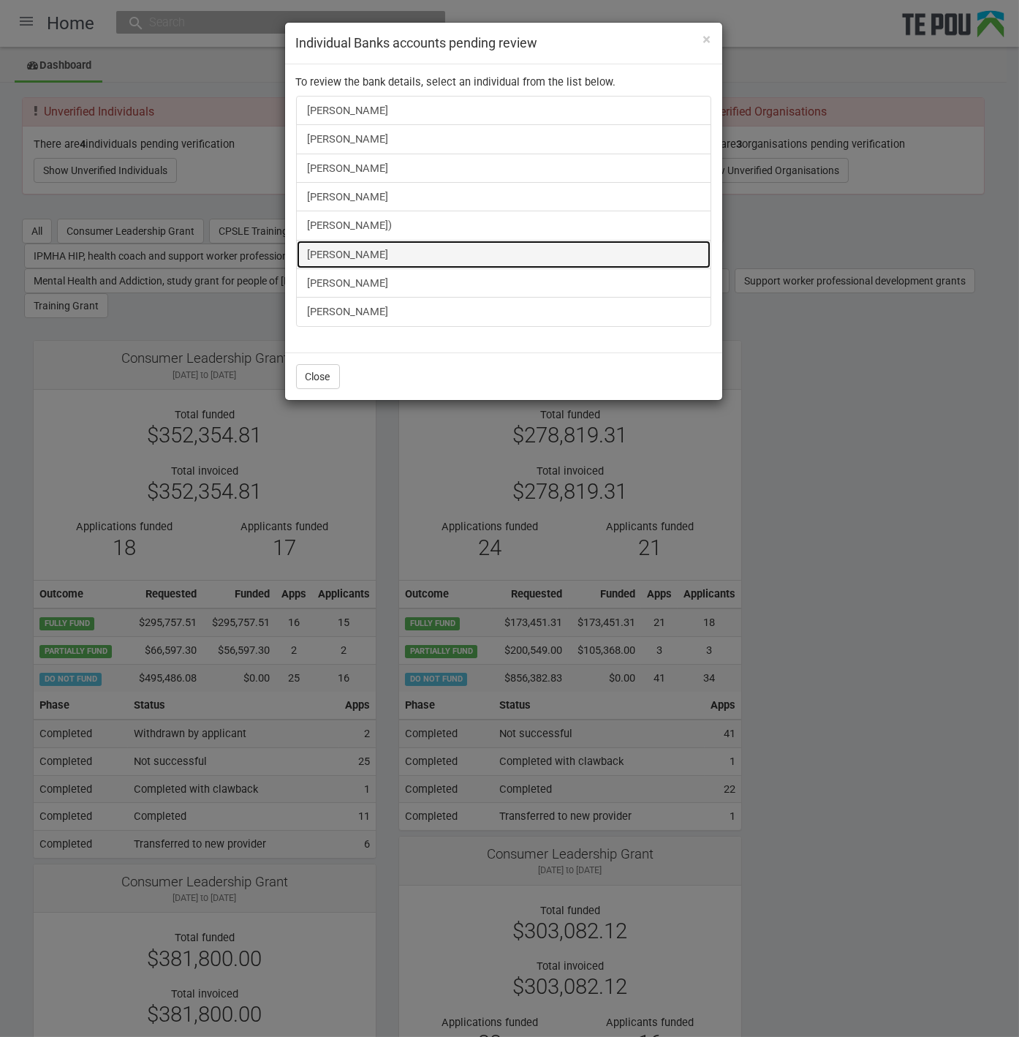
click at [379, 245] on link "[PERSON_NAME]" at bounding box center [503, 254] width 415 height 29
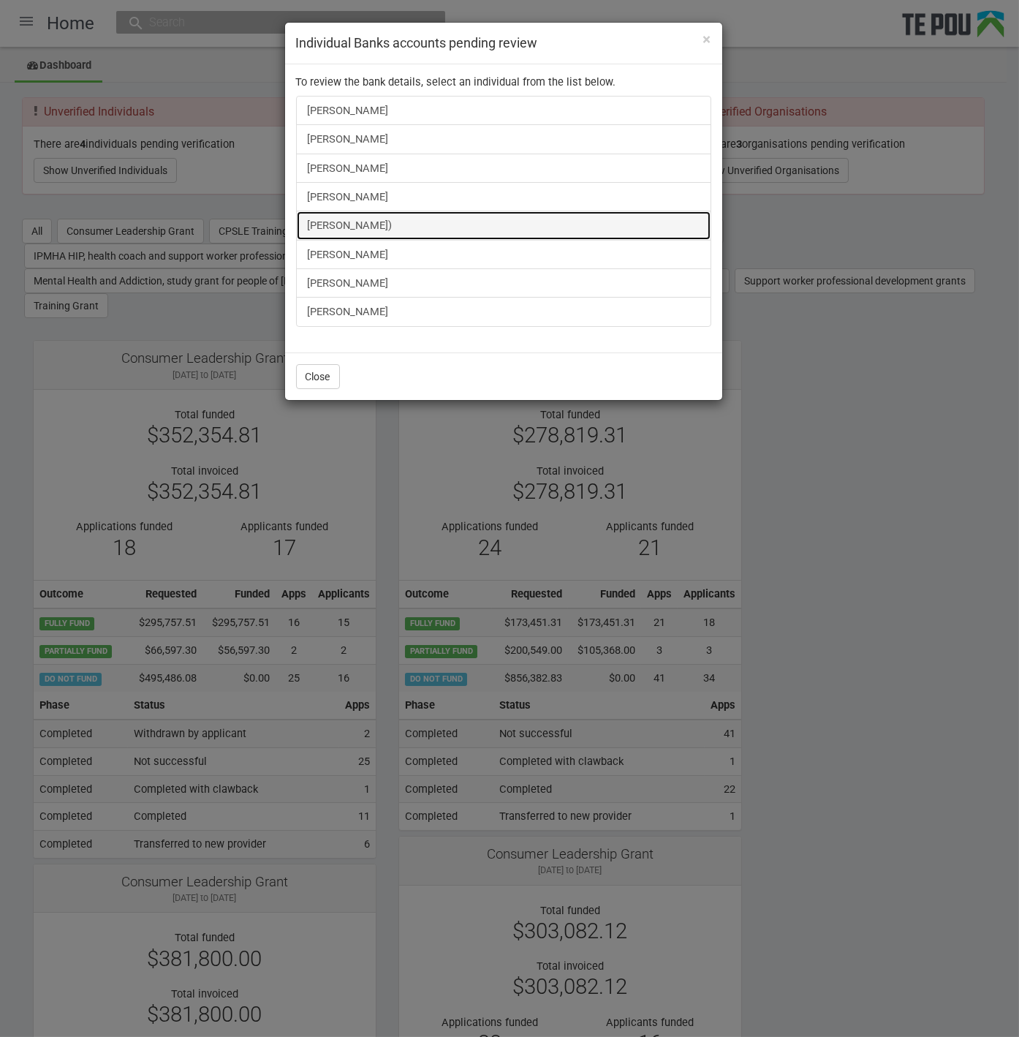
click at [340, 219] on link "Alisha Tamepo-Pehi)" at bounding box center [503, 225] width 415 height 29
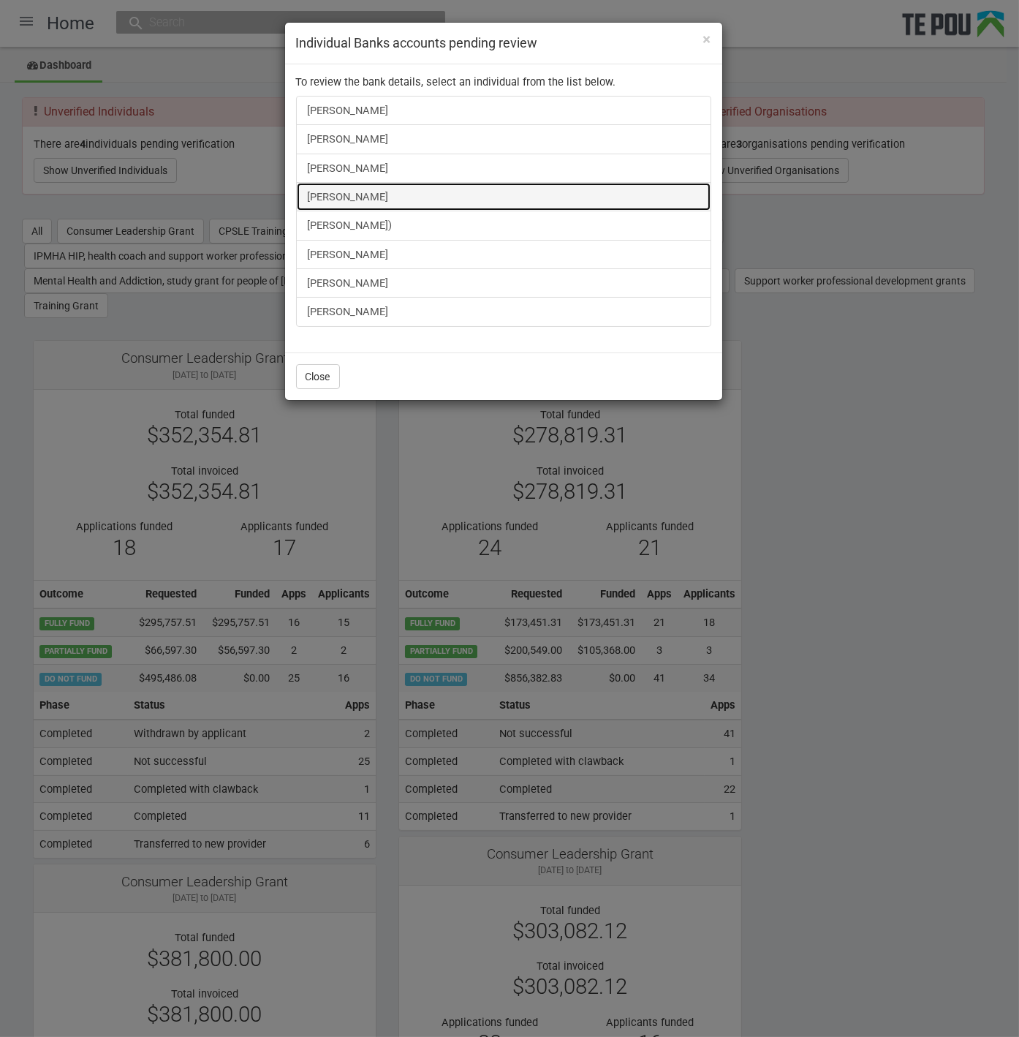
click at [336, 194] on link "Shiona Quayle" at bounding box center [503, 196] width 415 height 29
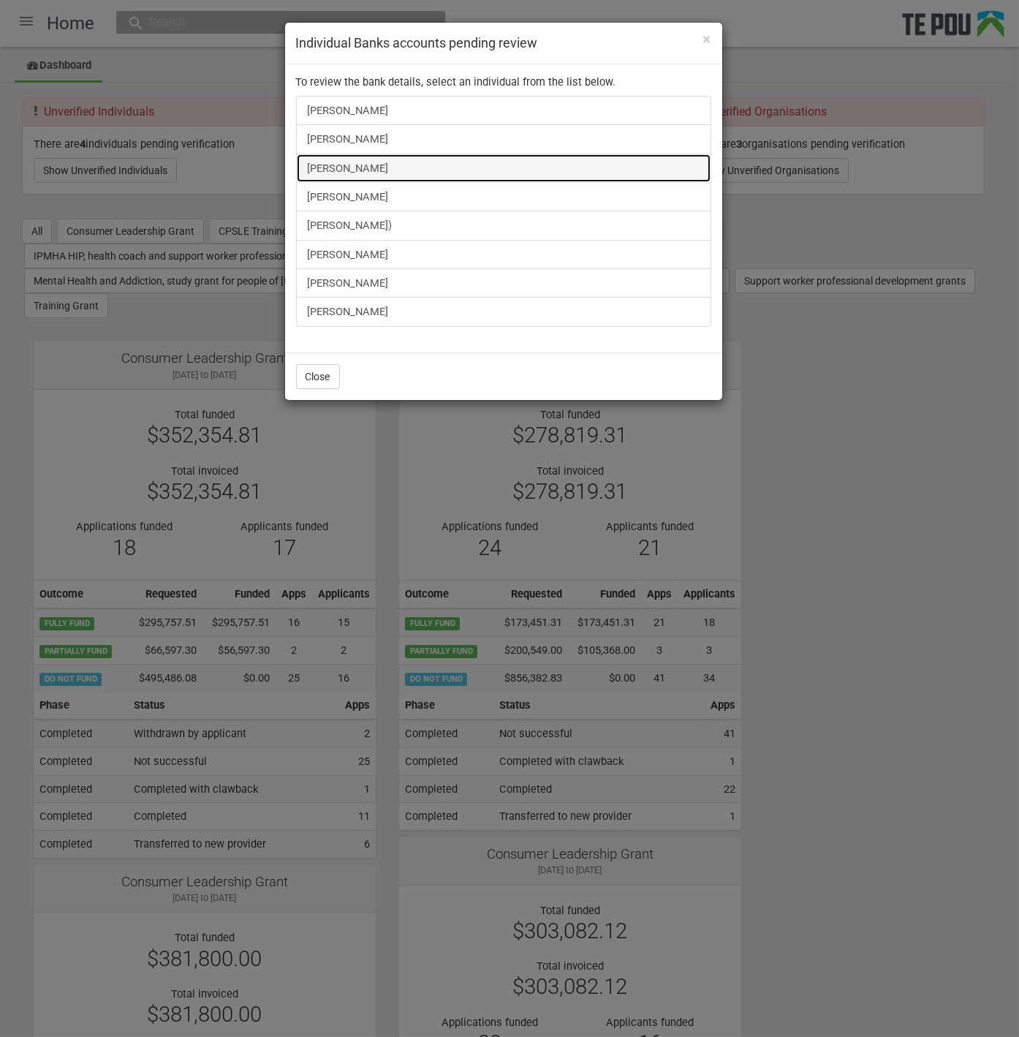
click at [351, 174] on link "Taratoa Smith" at bounding box center [503, 168] width 415 height 29
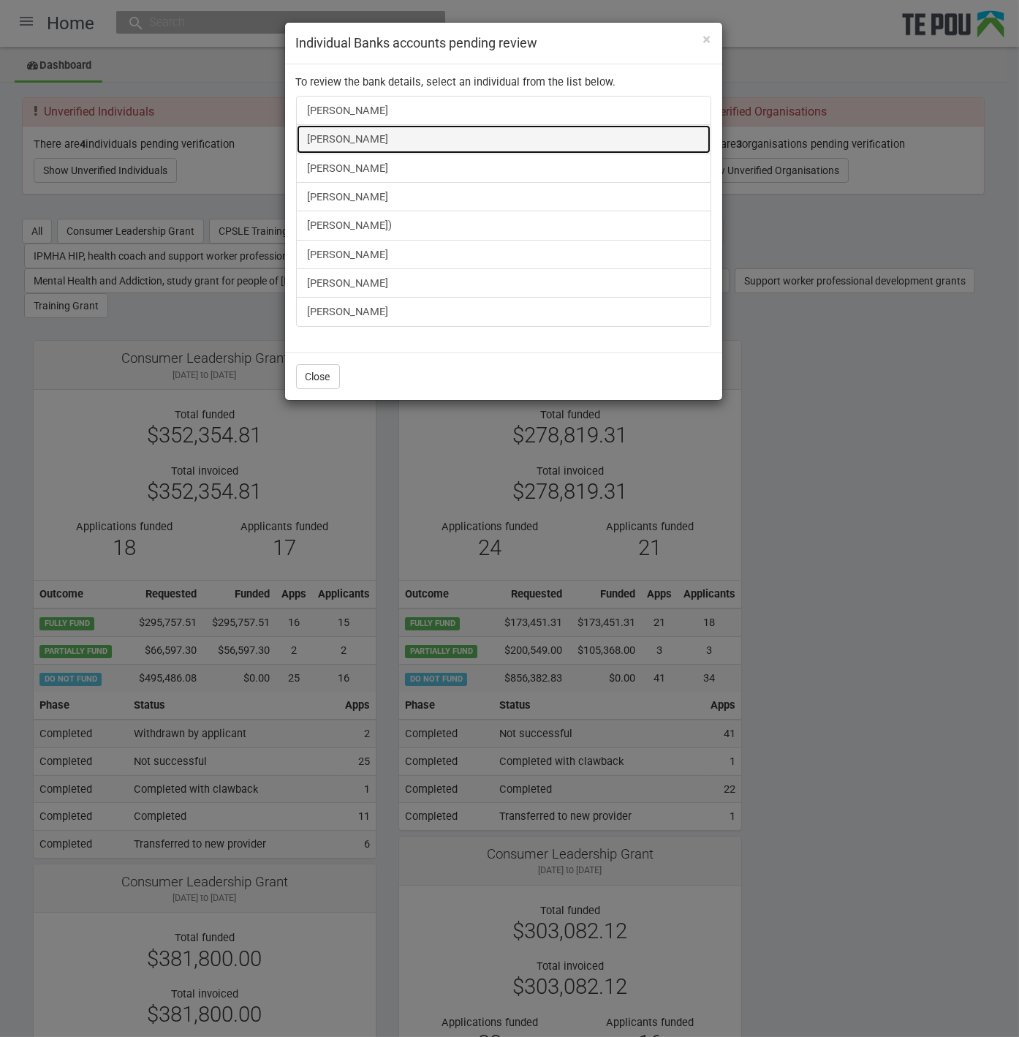
click at [330, 130] on link "Fran Mackay" at bounding box center [503, 138] width 415 height 29
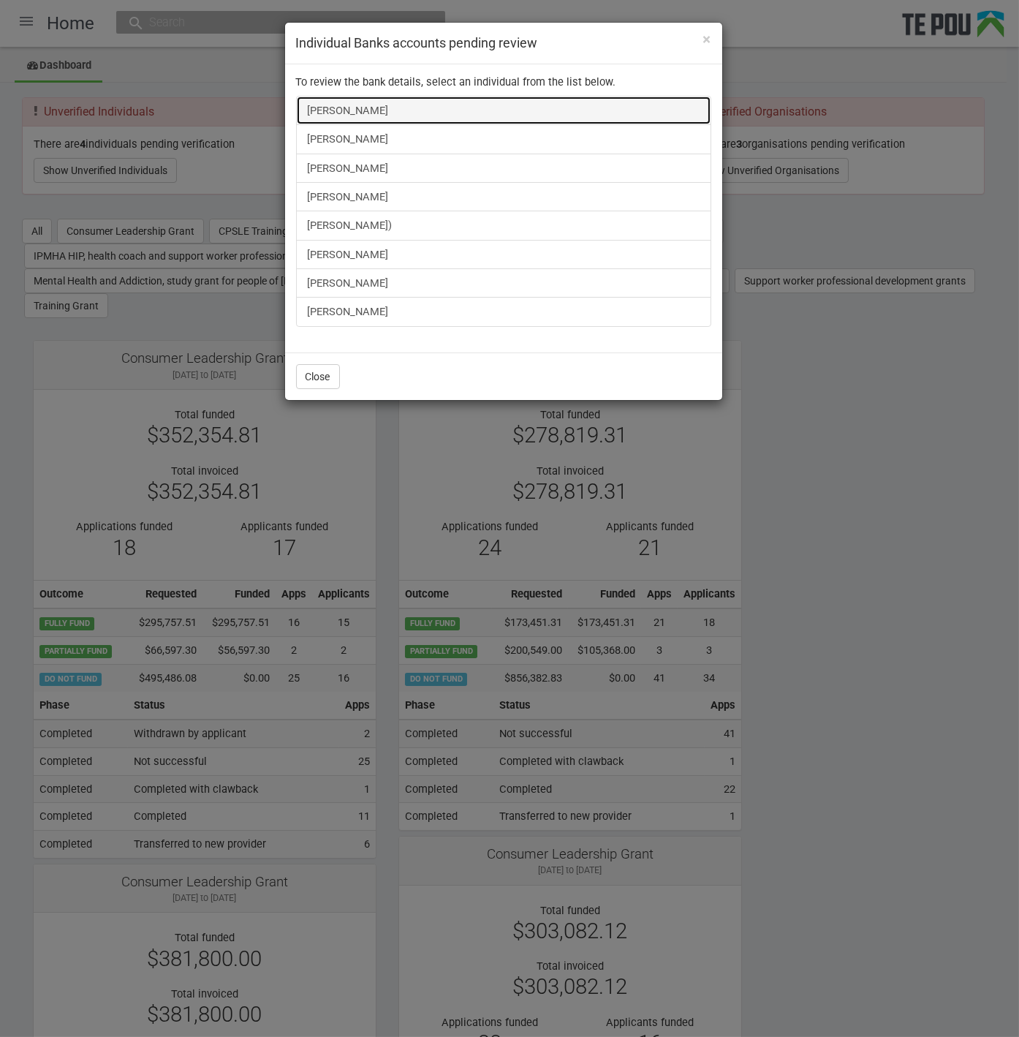
click at [319, 97] on link "Ash Luka" at bounding box center [503, 110] width 415 height 29
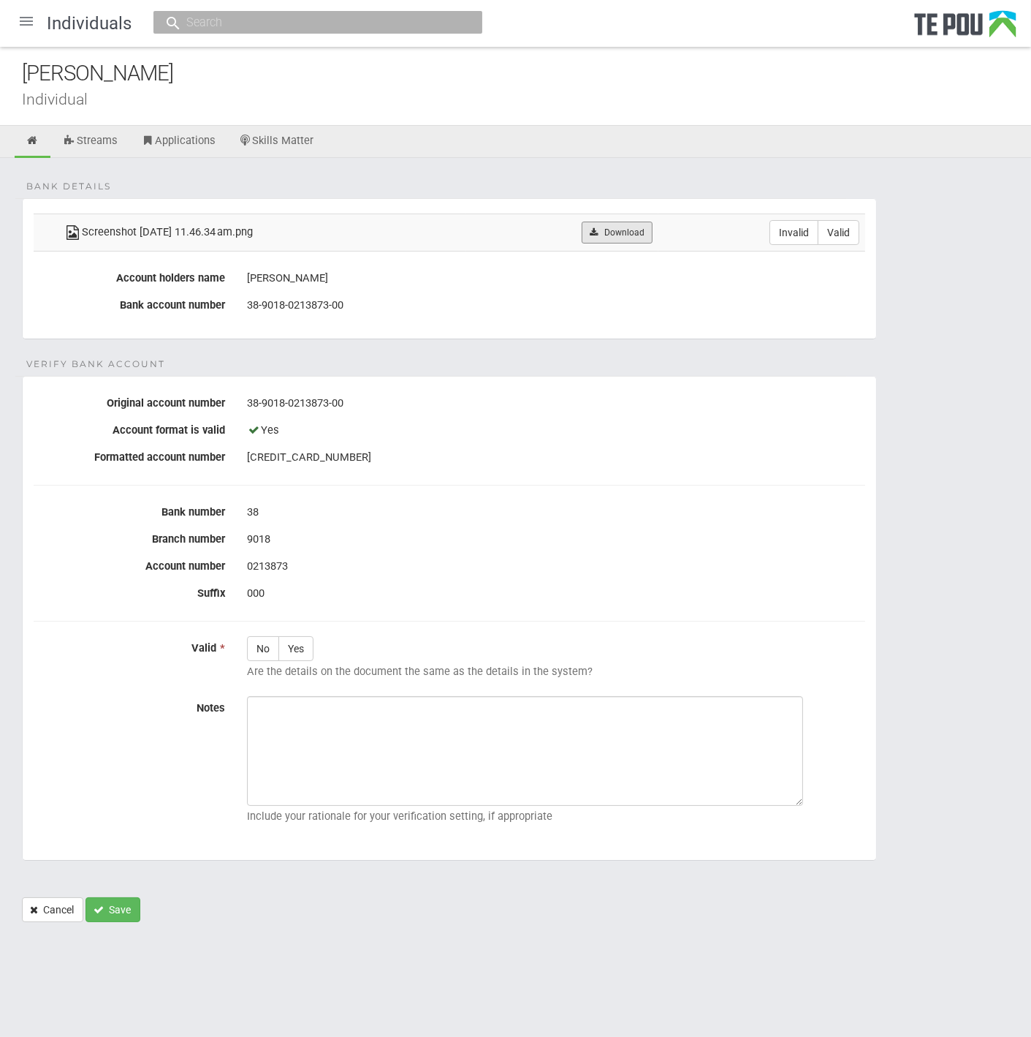
click at [645, 230] on link "Download" at bounding box center [617, 232] width 71 height 22
click at [357, 487] on fieldset "Verify Bank Account Original account number 38-9018-0213873-00 Account format i…" at bounding box center [449, 618] width 855 height 485
click at [829, 227] on label "Valid" at bounding box center [839, 232] width 42 height 25
radio input "true"
click at [302, 648] on label "Yes" at bounding box center [296, 648] width 35 height 25
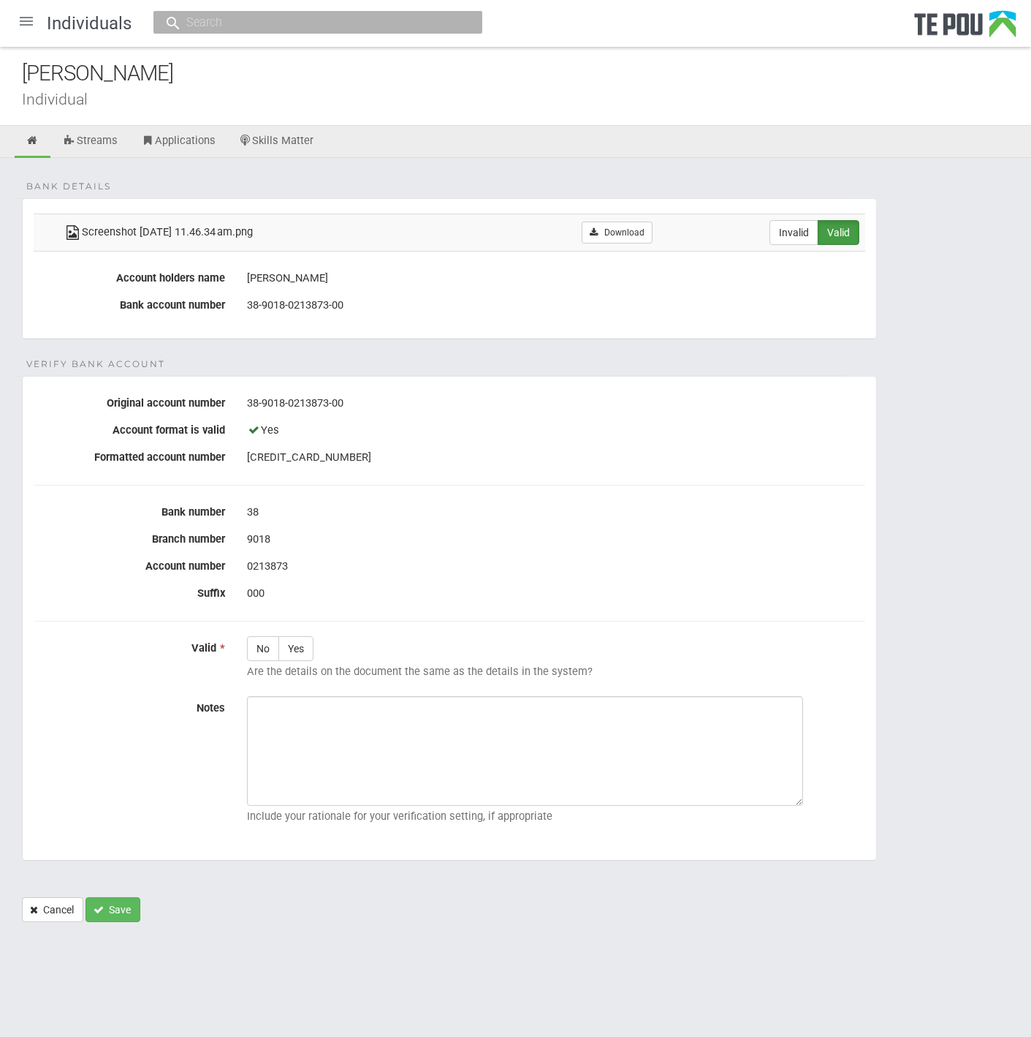
radio input "true"
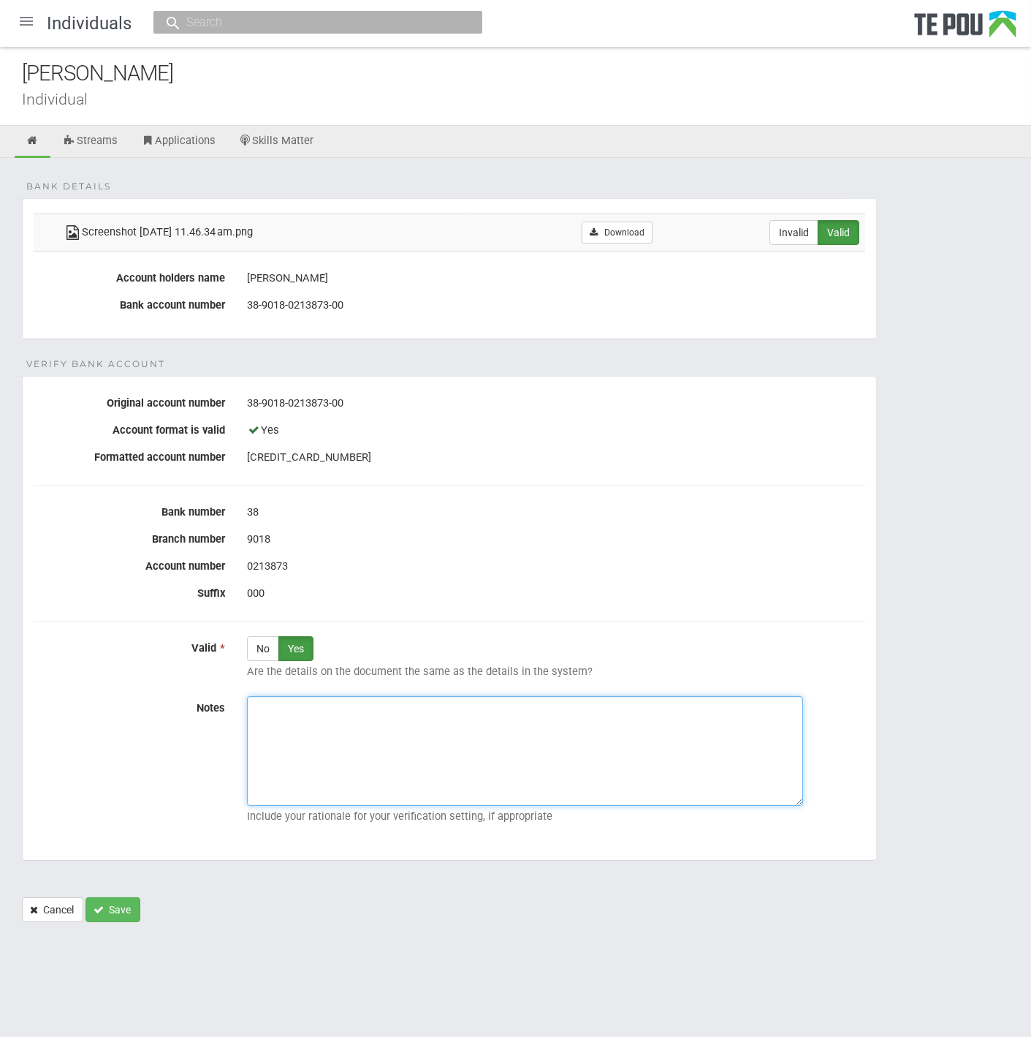
paste textarea "Verified by Melody @ 8/10/2025"
type textarea "Verified by Melody @ 8/10/2025"
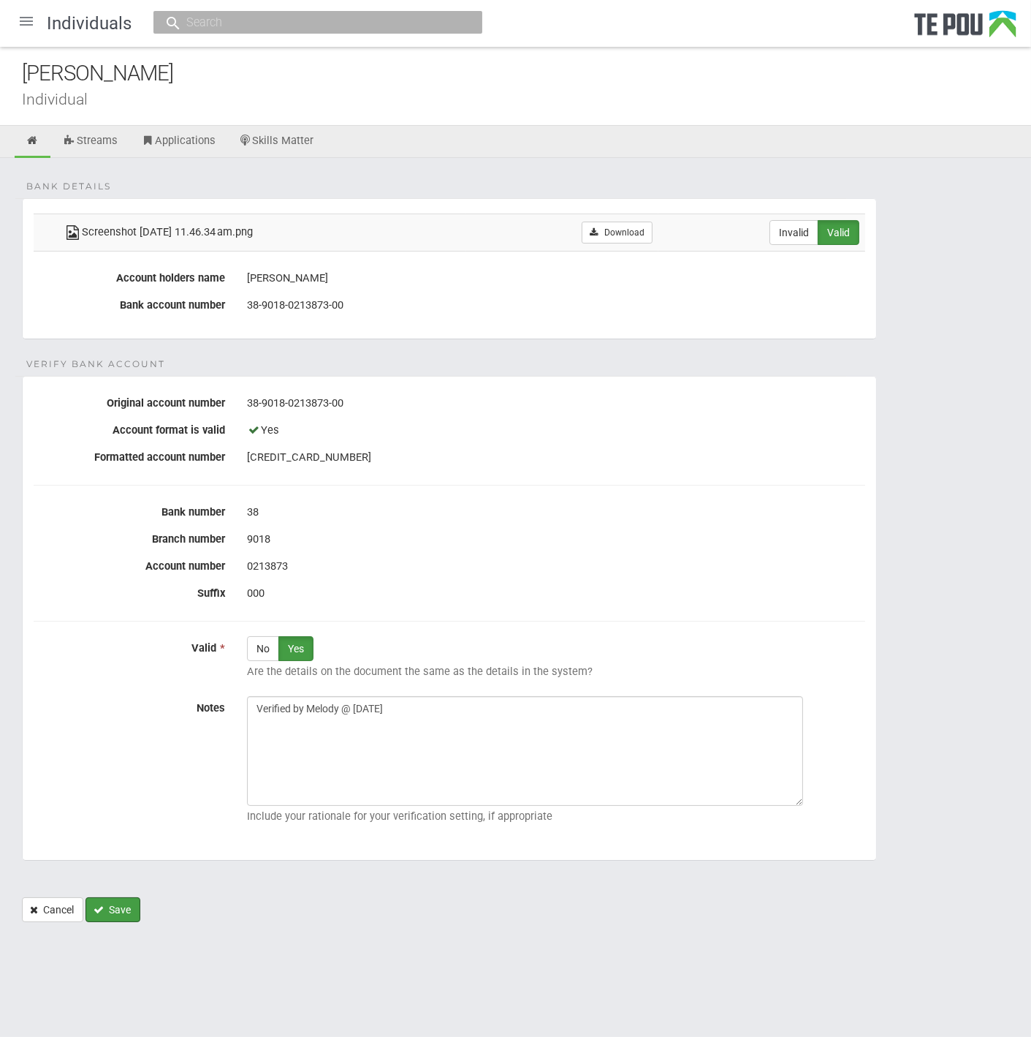
click at [110, 903] on button "Save" at bounding box center [113, 909] width 55 height 25
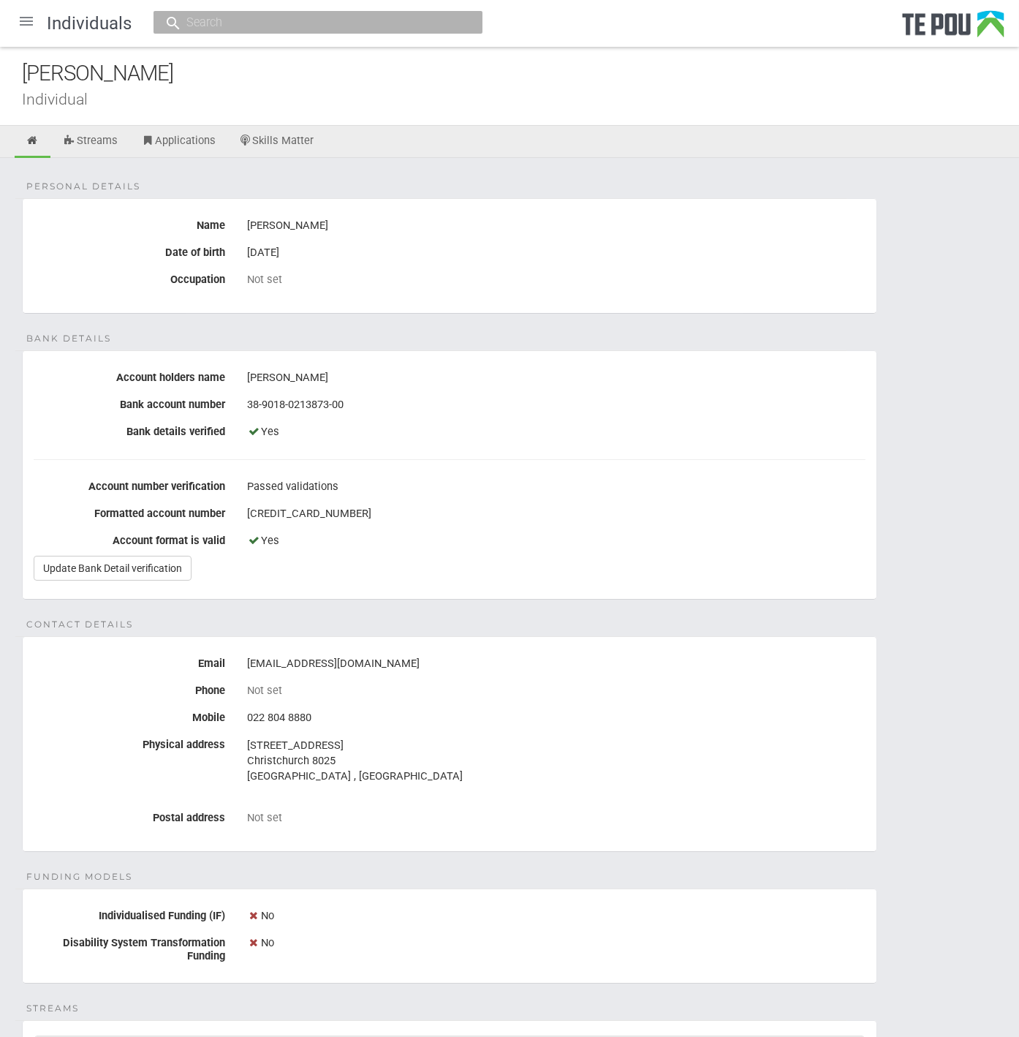
click at [19, 21] on div at bounding box center [26, 21] width 35 height 35
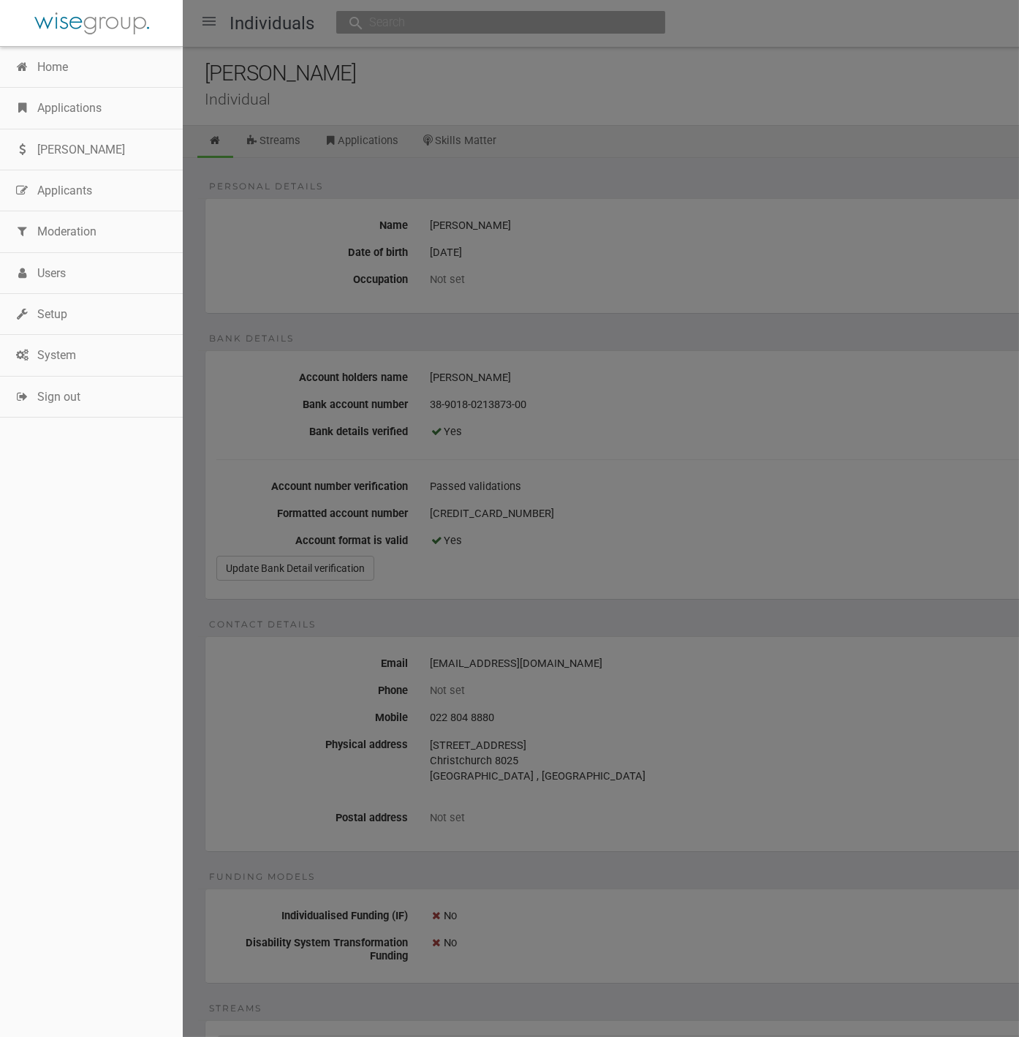
click at [53, 92] on link "Applications" at bounding box center [91, 108] width 183 height 41
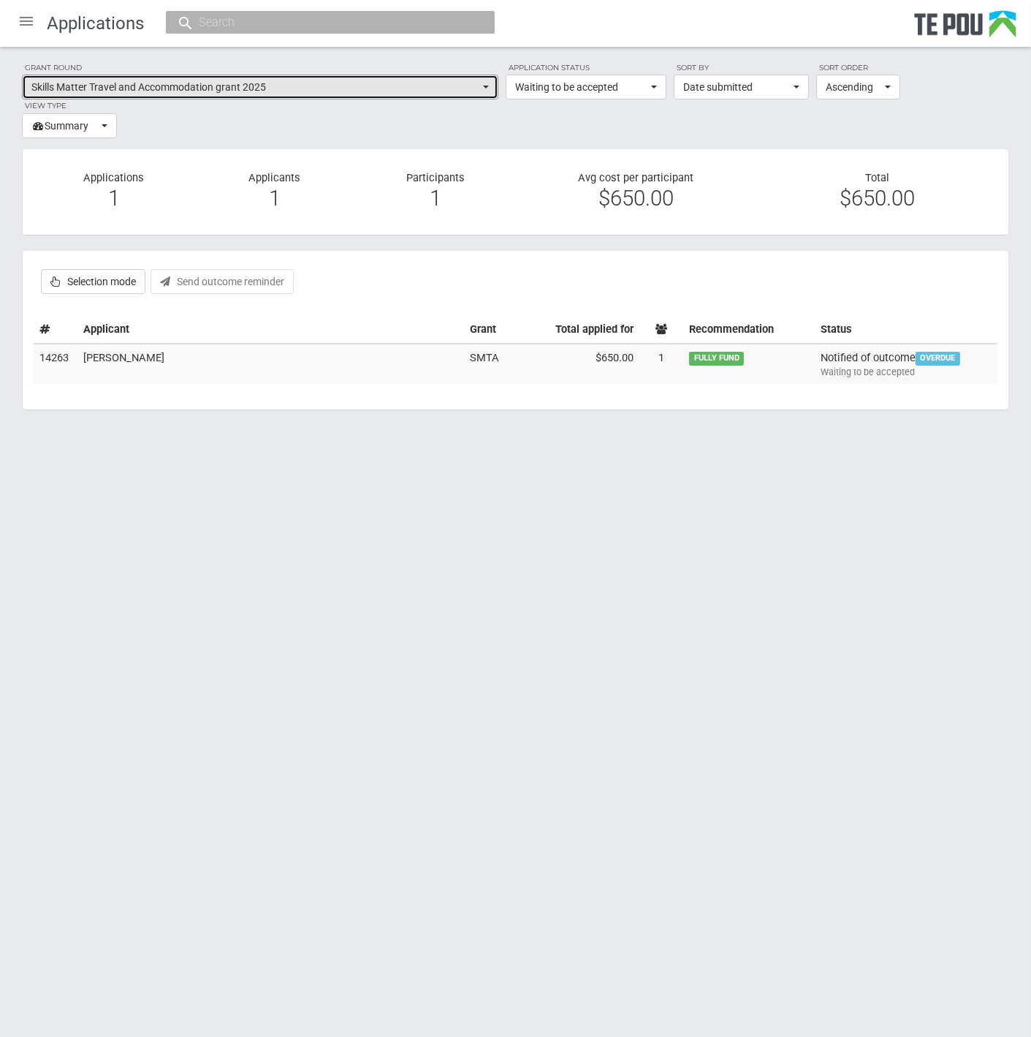
click at [246, 87] on span "Skills Matter Travel and Accommodation grant 2025" at bounding box center [255, 87] width 448 height 15
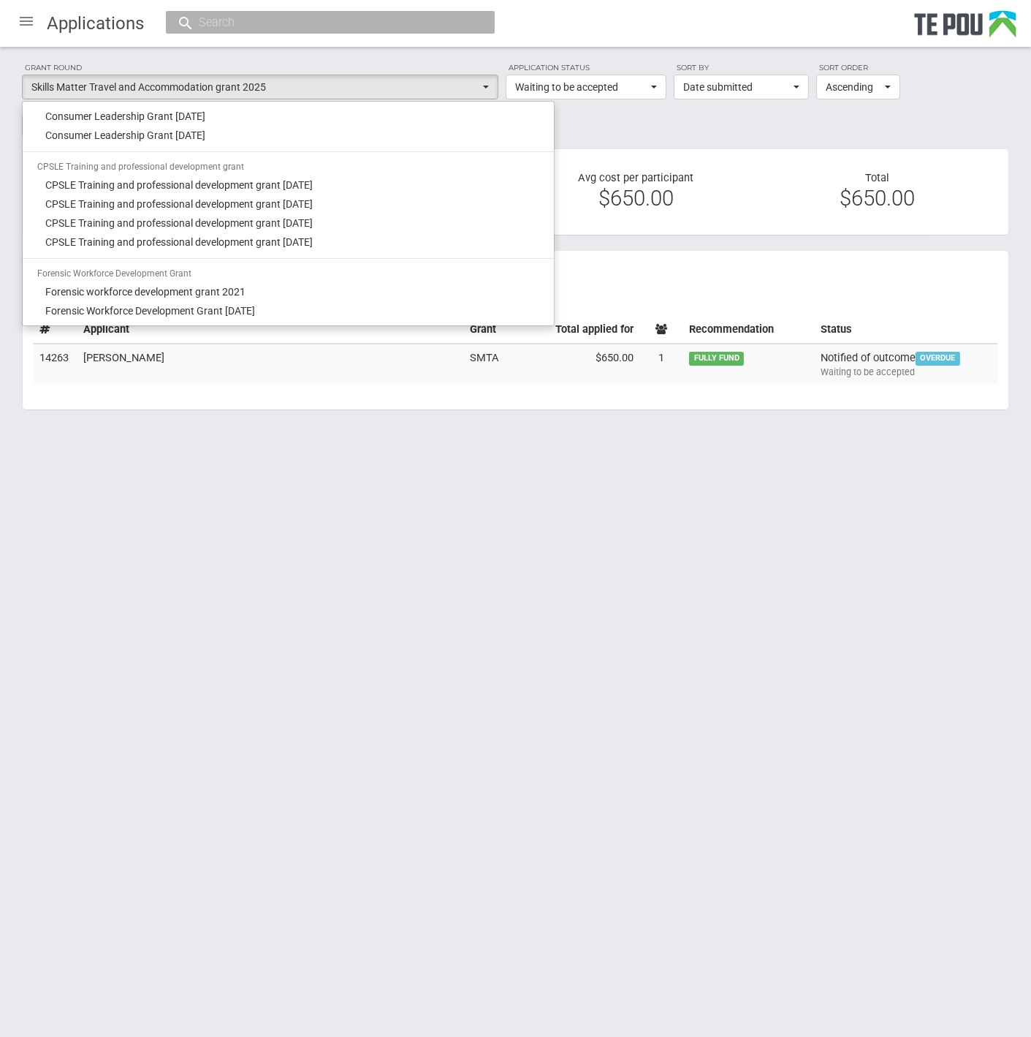
scroll to position [398, 0]
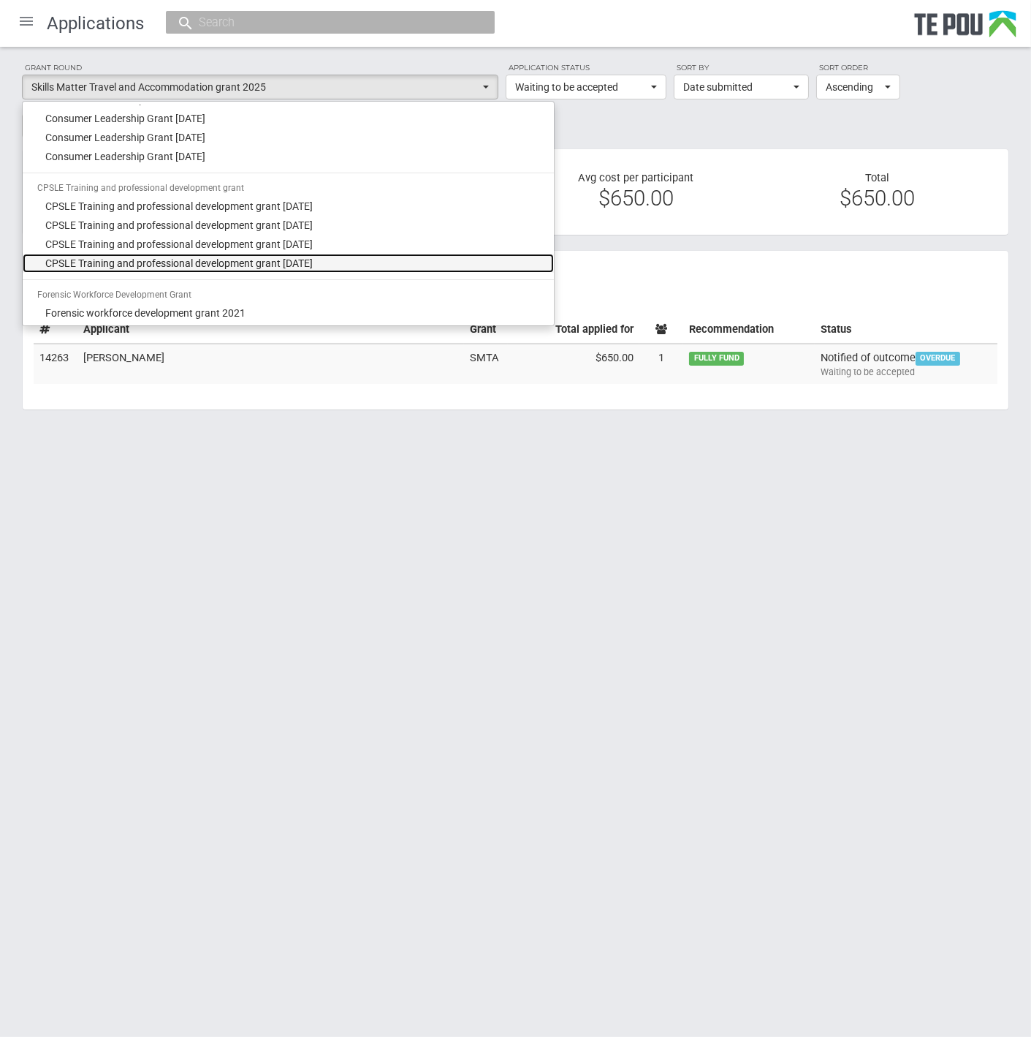
click at [253, 257] on span "CPSLE Training and professional development grant September 2025" at bounding box center [180, 263] width 268 height 15
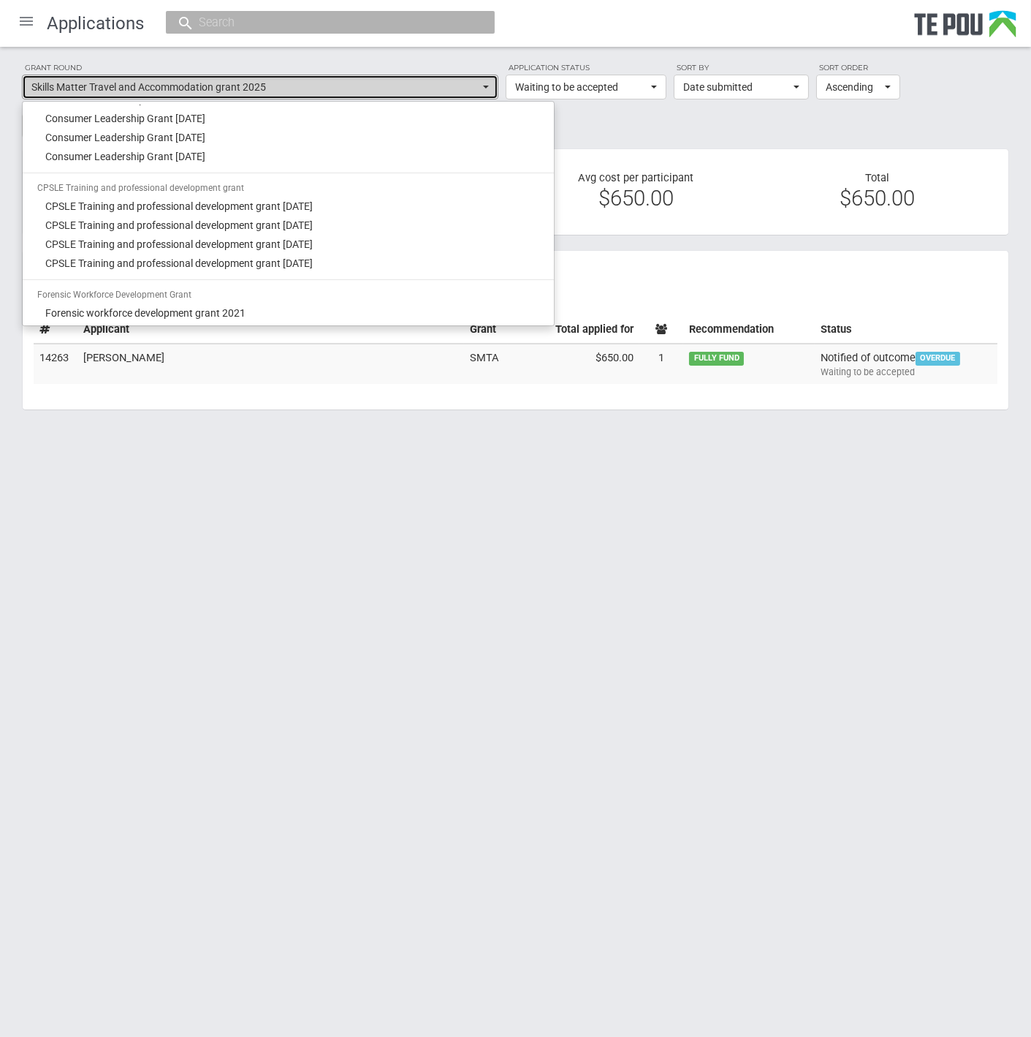
select select "68"
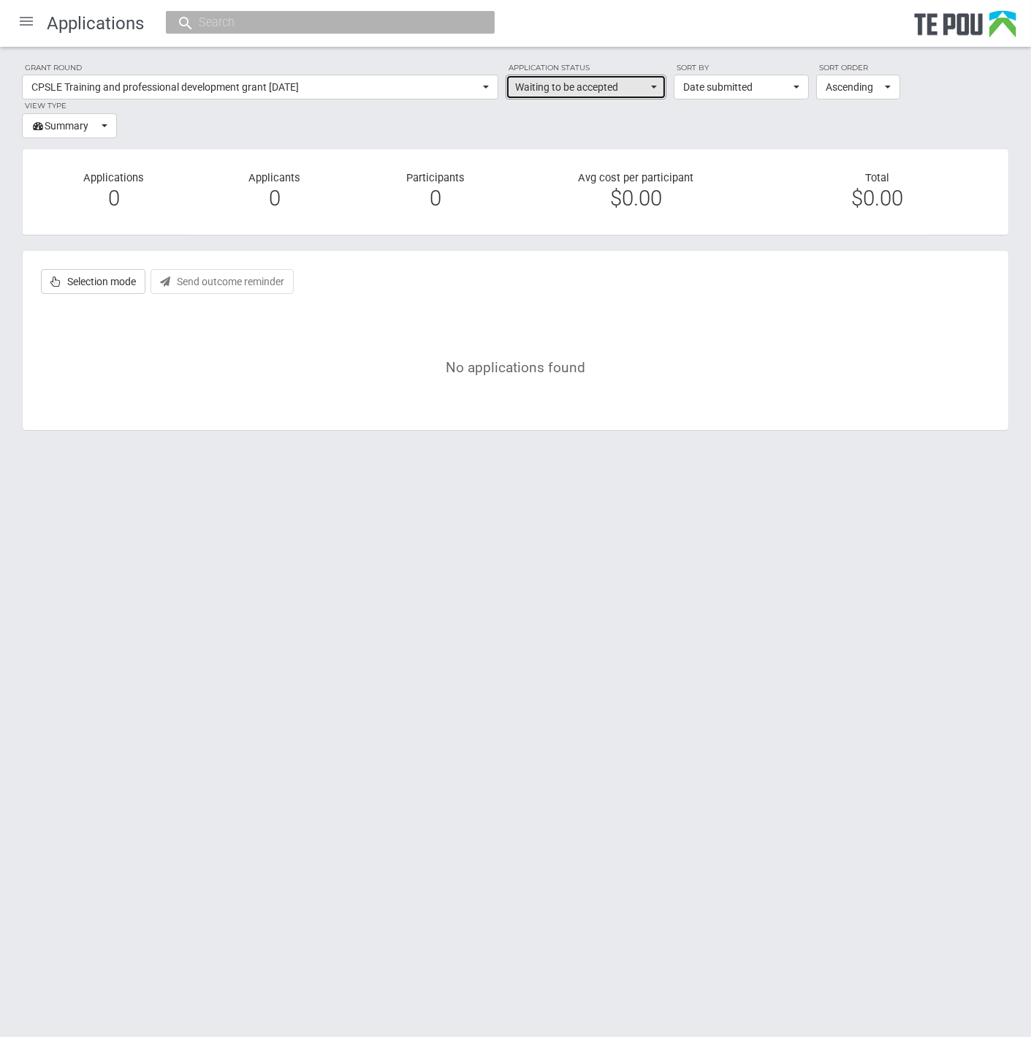
click at [633, 91] on span "Waiting to be accepted" at bounding box center [581, 87] width 132 height 15
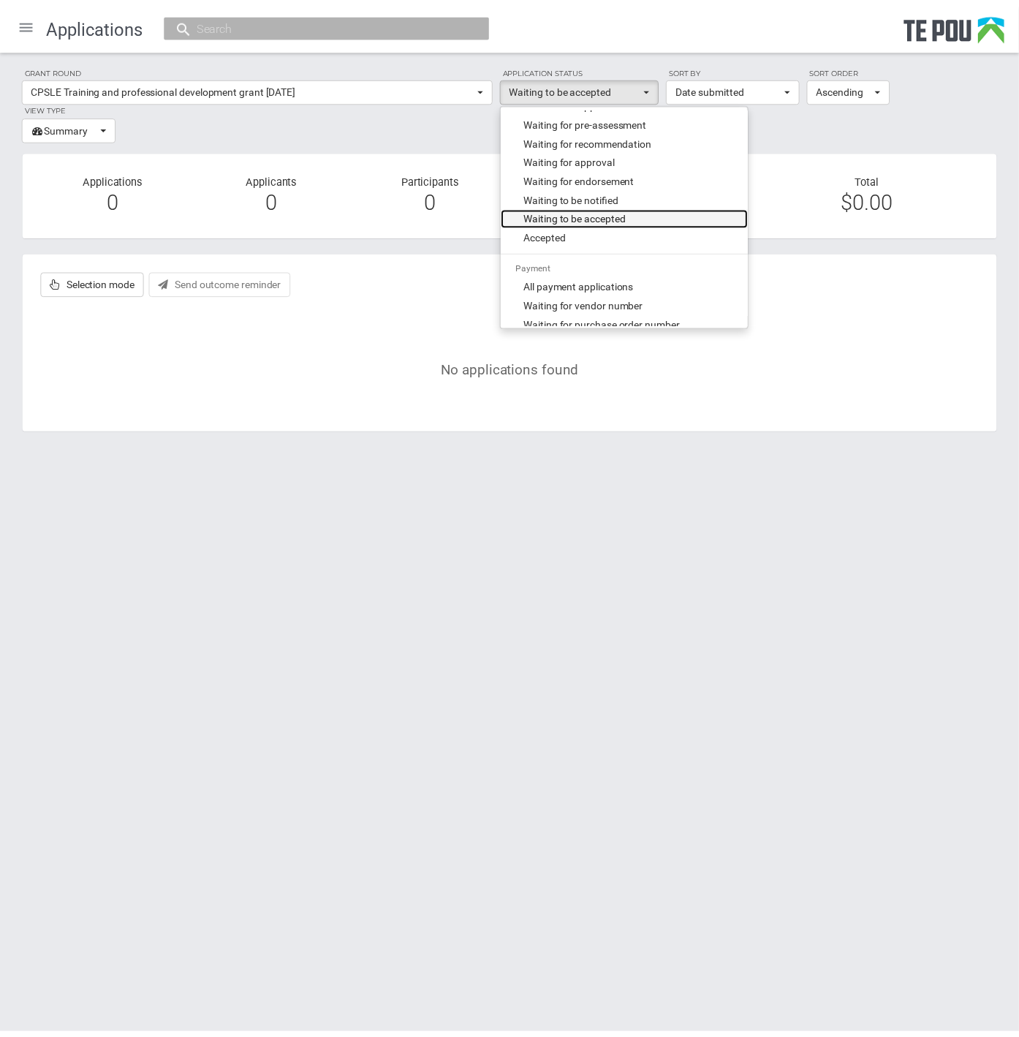
scroll to position [0, 0]
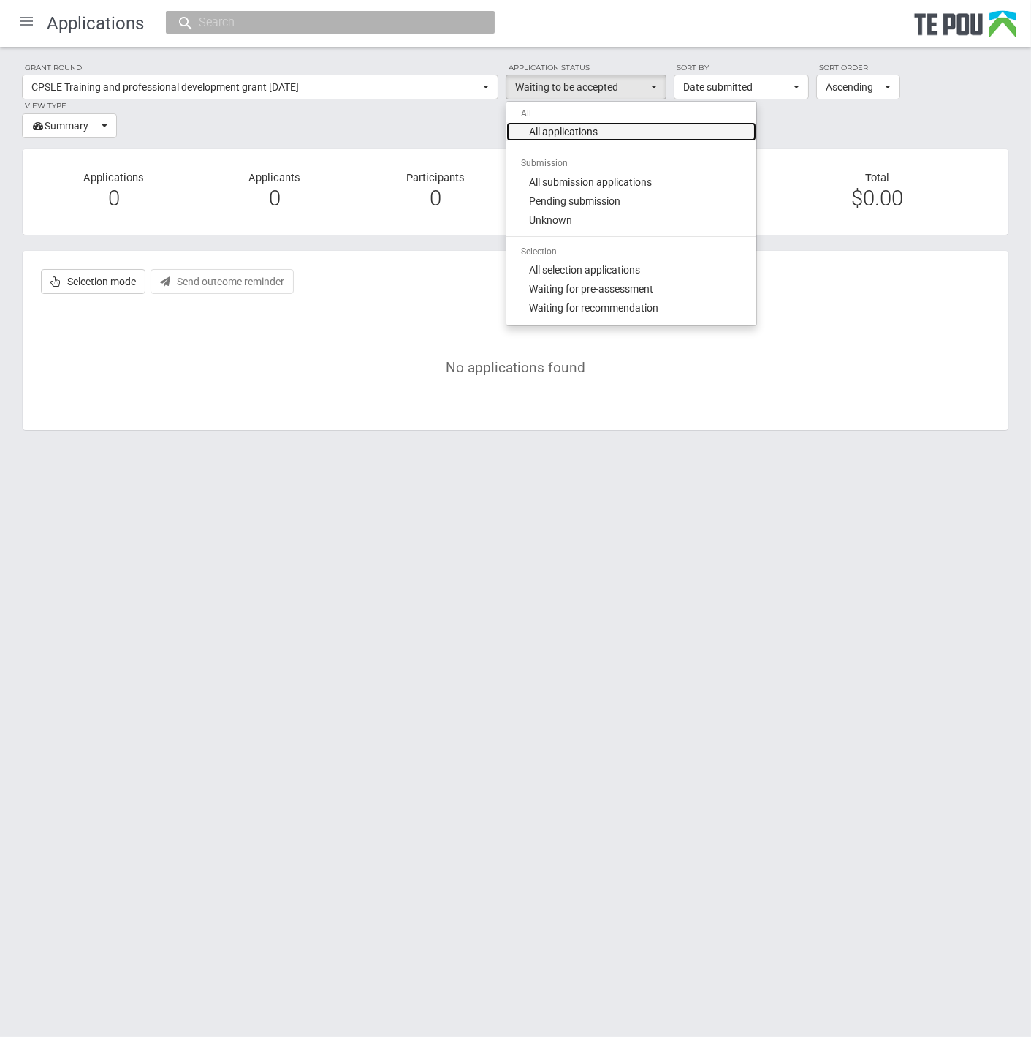
click at [610, 130] on link "All applications" at bounding box center [632, 131] width 250 height 19
select select "all"
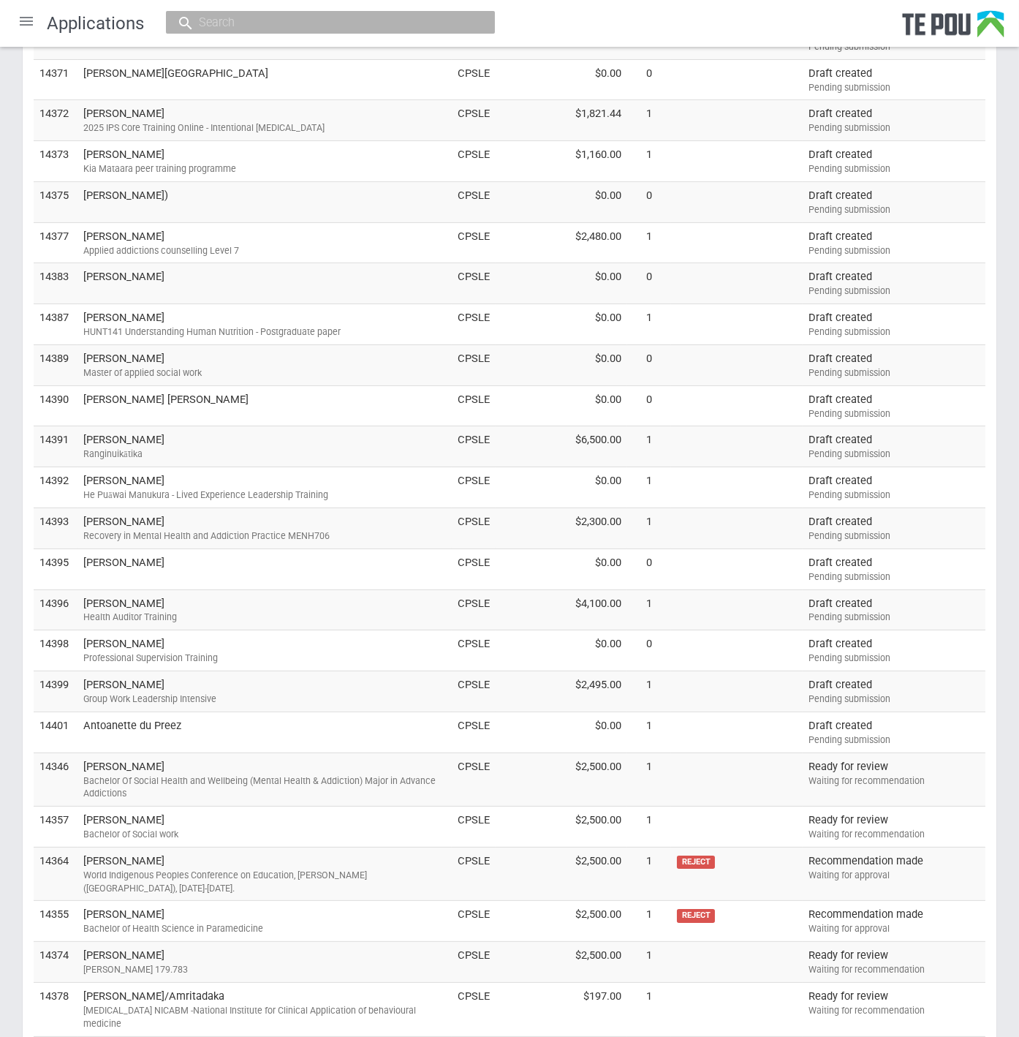
scroll to position [516, 0]
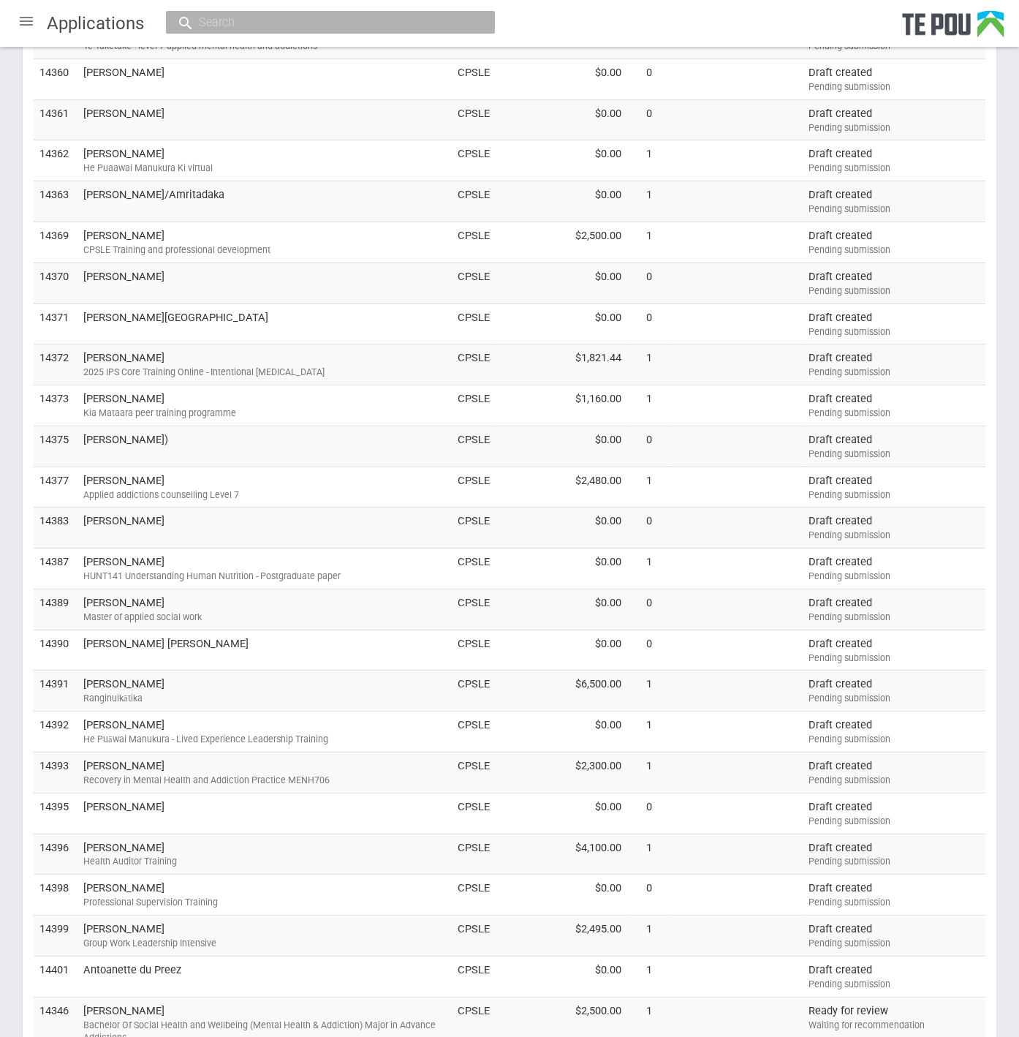
click at [270, 110] on td "[PERSON_NAME]" at bounding box center [264, 119] width 374 height 41
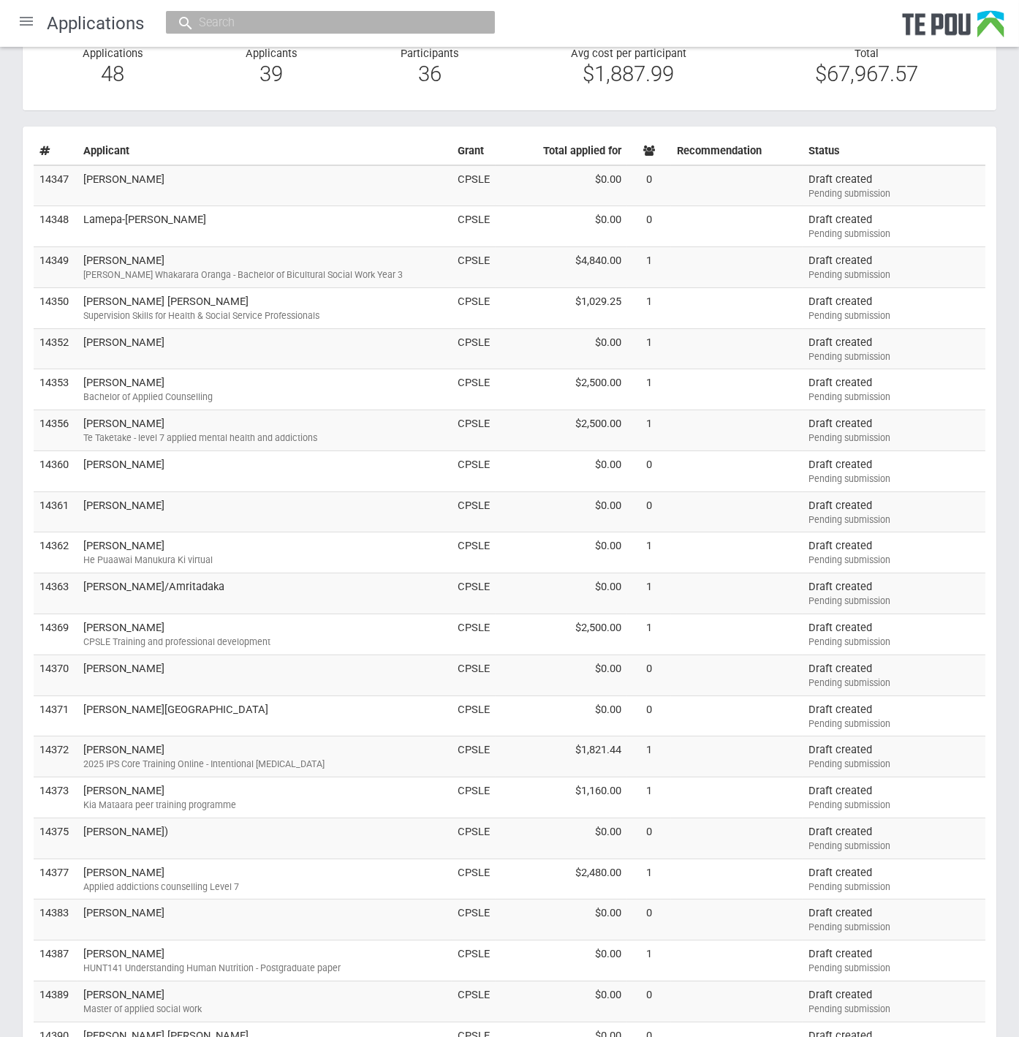
scroll to position [110, 0]
